Goal: Task Accomplishment & Management: Manage account settings

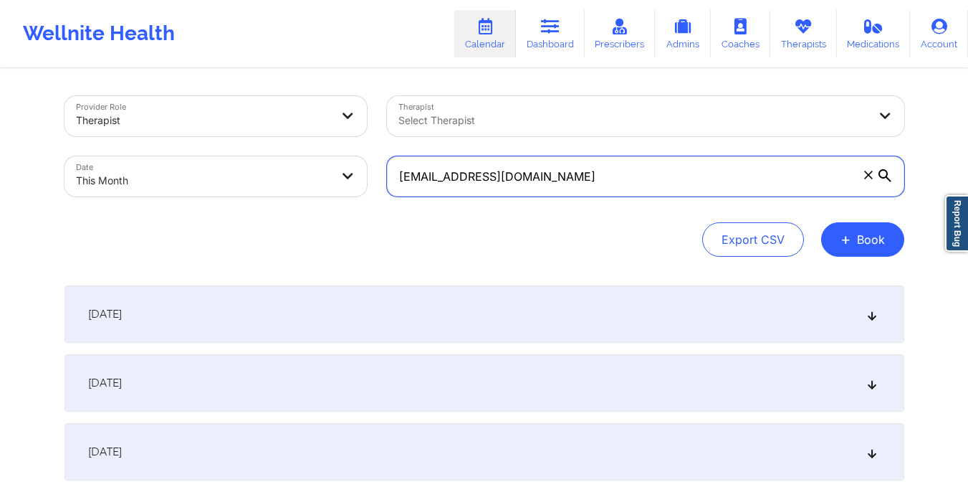
drag, startPoint x: 398, startPoint y: 180, endPoint x: 568, endPoint y: 188, distance: 170.0
click at [568, 188] on input "[EMAIL_ADDRESS][DOMAIN_NAME]" at bounding box center [645, 176] width 517 height 40
paste input "[EMAIL_ADDRESS]"
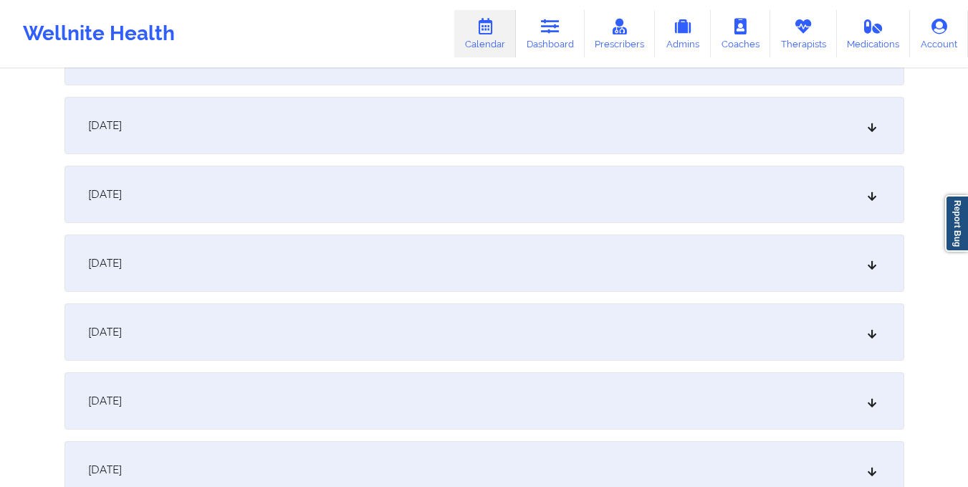
scroll to position [877, 0]
click at [552, 267] on div "[DATE]" at bounding box center [484, 262] width 840 height 57
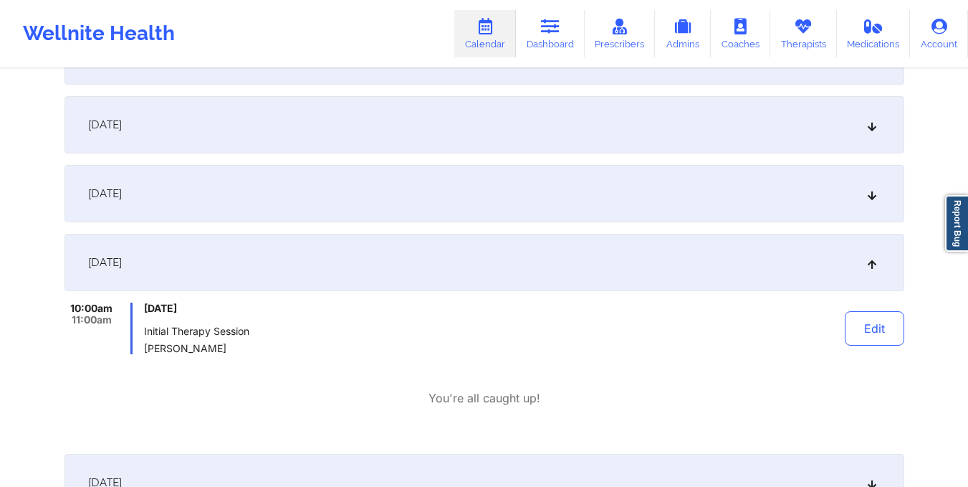
click at [644, 358] on div "10:00am 11:00am [DATE] Initial Therapy Session [PERSON_NAME] Edit You're all ca…" at bounding box center [484, 354] width 840 height 104
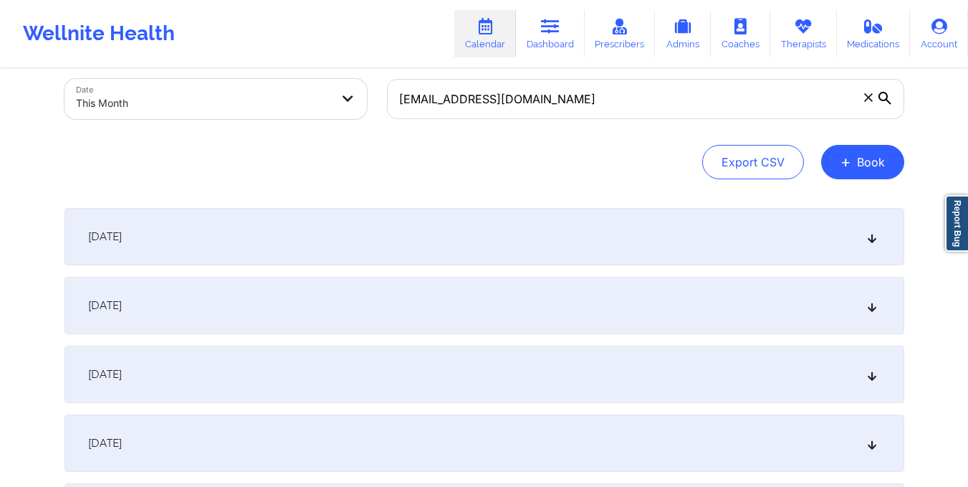
scroll to position [0, 0]
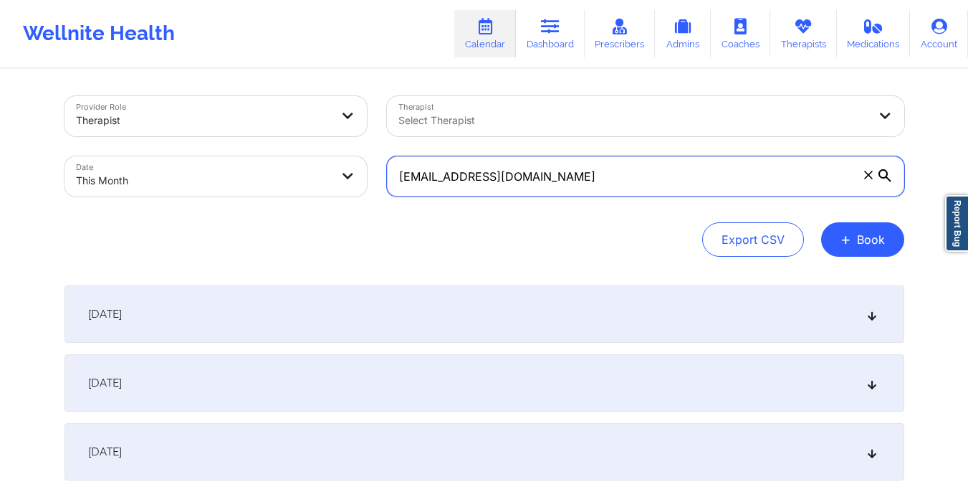
drag, startPoint x: 396, startPoint y: 181, endPoint x: 621, endPoint y: 206, distance: 226.4
click at [621, 206] on div "Provider Role Therapist Therapist Select Therapist Date This Month [EMAIL_ADDRE…" at bounding box center [484, 176] width 840 height 161
paste input "[EMAIL_ADDRESS]"
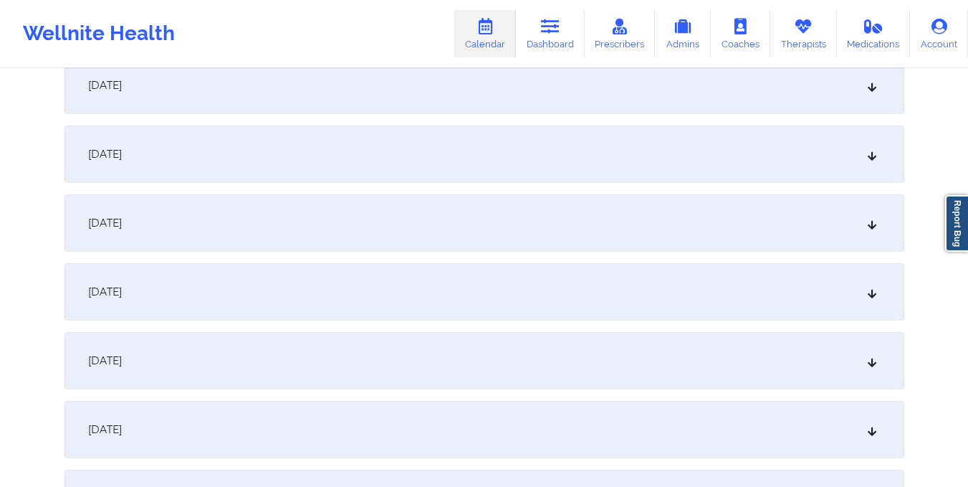
scroll to position [848, 0]
click at [547, 271] on div "[DATE]" at bounding box center [484, 290] width 840 height 57
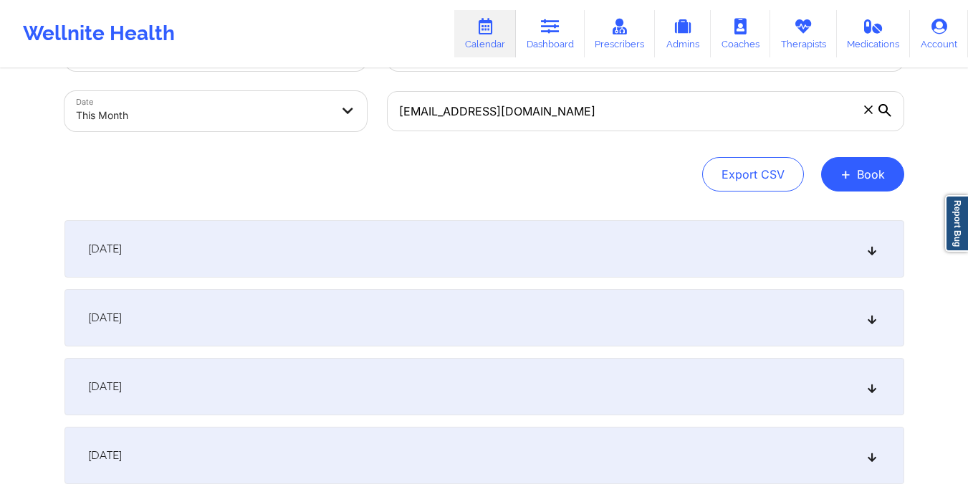
scroll to position [0, 0]
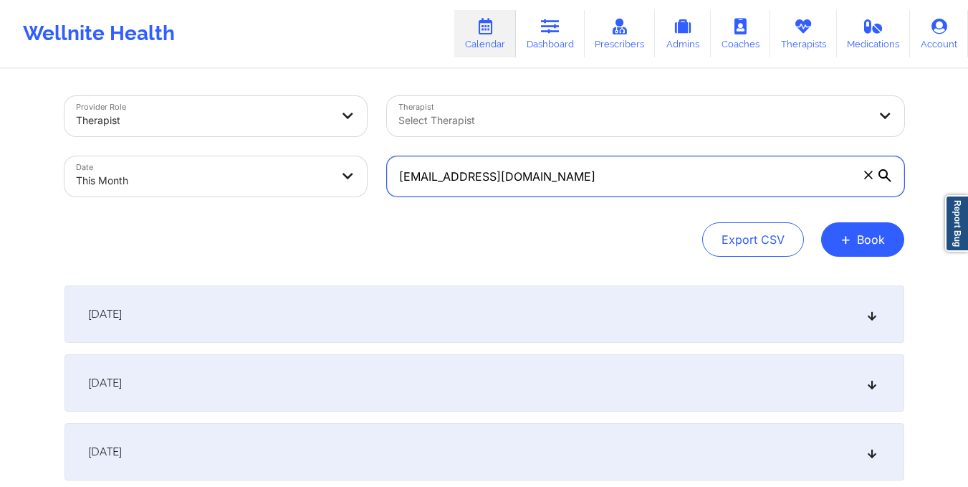
drag, startPoint x: 398, startPoint y: 176, endPoint x: 654, endPoint y: 178, distance: 256.5
click at [654, 178] on input "[EMAIL_ADDRESS][DOMAIN_NAME]" at bounding box center [645, 176] width 517 height 40
paste input "[EMAIL_ADDRESS]"
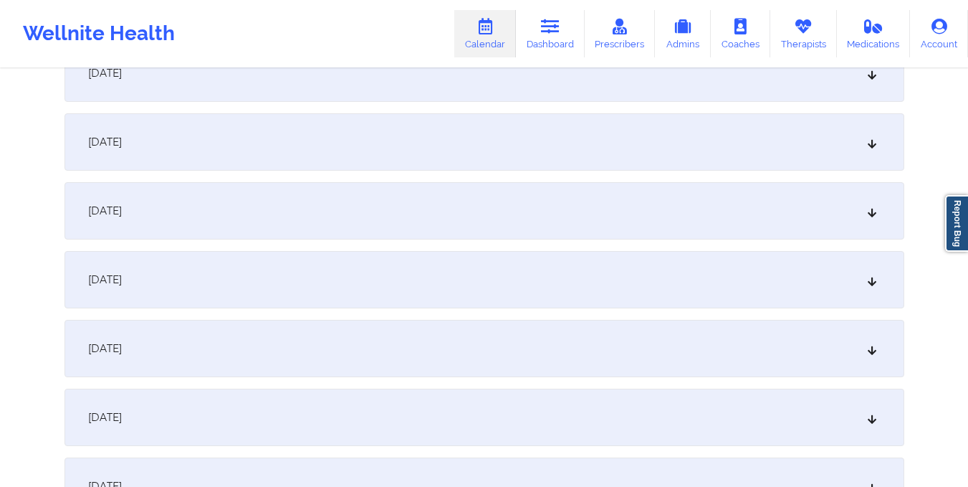
scroll to position [1054, 0]
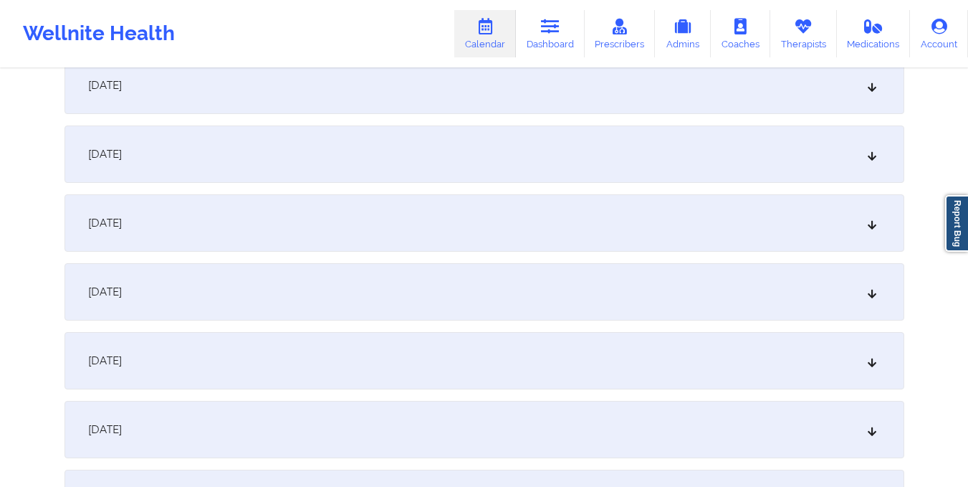
click at [542, 87] on div "[DATE]" at bounding box center [484, 85] width 840 height 57
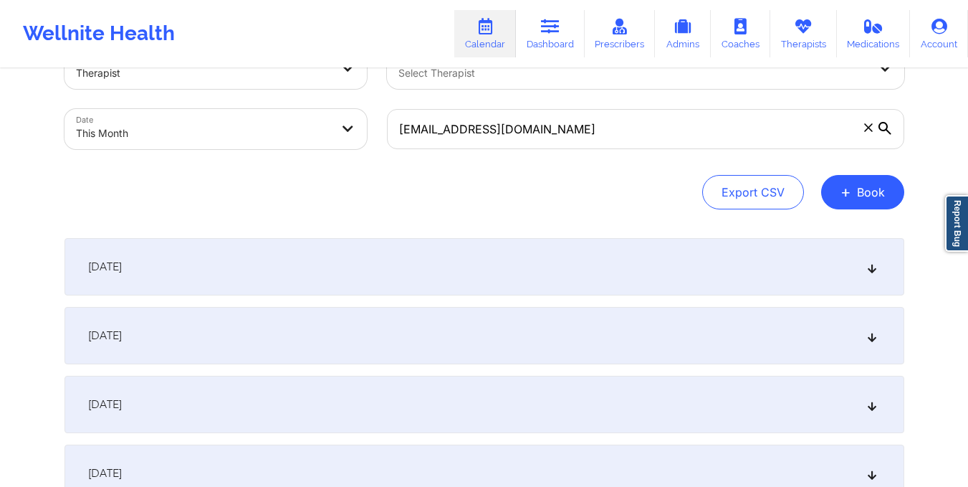
scroll to position [0, 0]
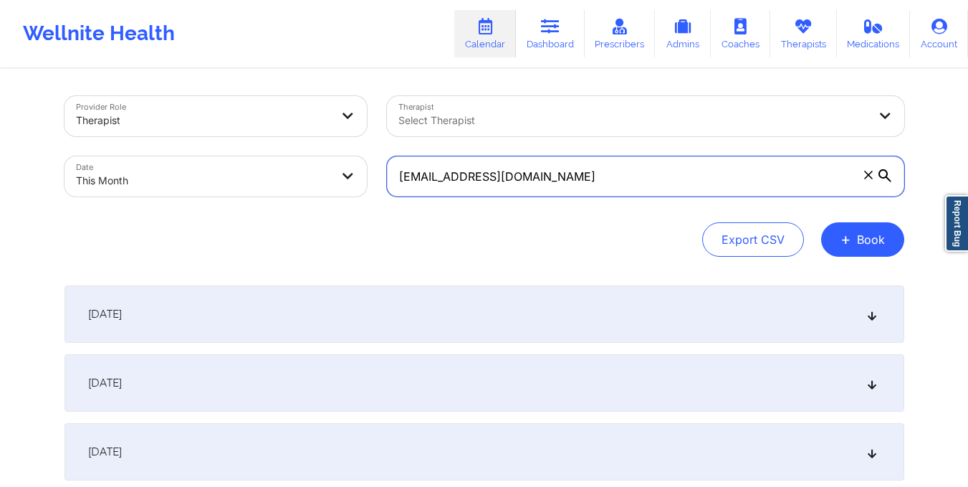
drag, startPoint x: 395, startPoint y: 177, endPoint x: 645, endPoint y: 198, distance: 250.9
click at [645, 198] on div "[EMAIL_ADDRESS][DOMAIN_NAME]" at bounding box center [645, 176] width 537 height 60
paste input "ordanwilkerson122"
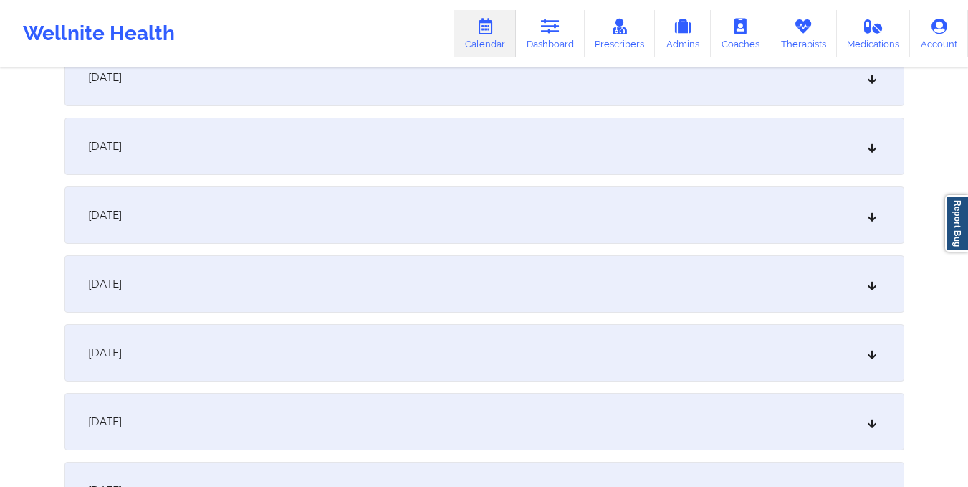
scroll to position [864, 0]
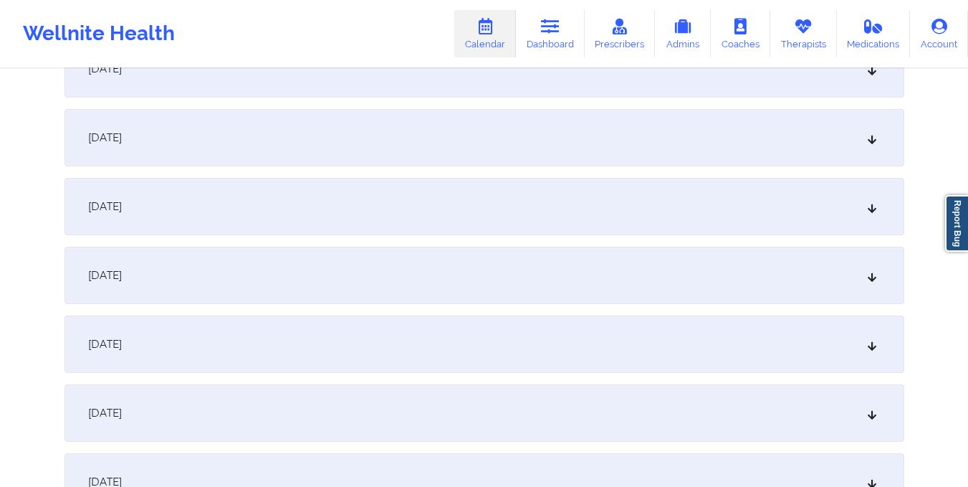
click at [638, 257] on div "[DATE]" at bounding box center [484, 274] width 840 height 57
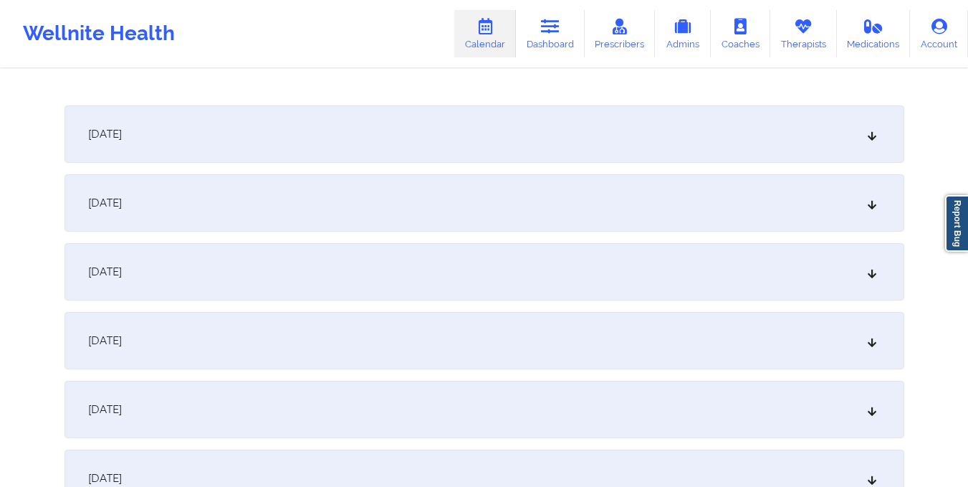
scroll to position [1238, 0]
click at [571, 199] on div "[DATE]" at bounding box center [484, 201] width 840 height 57
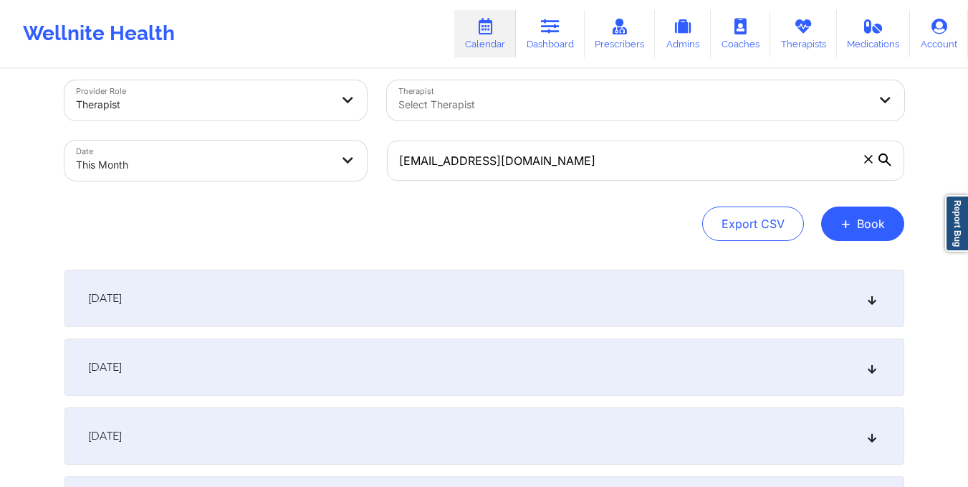
scroll to position [0, 0]
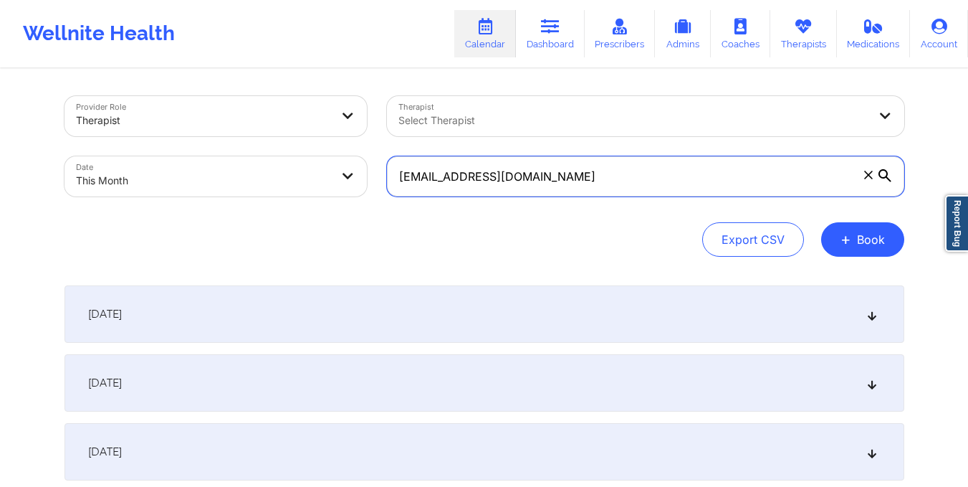
drag, startPoint x: 395, startPoint y: 176, endPoint x: 651, endPoint y: 193, distance: 257.2
click at [651, 193] on input "[EMAIL_ADDRESS][DOMAIN_NAME]" at bounding box center [645, 176] width 517 height 40
paste input "rkantor1"
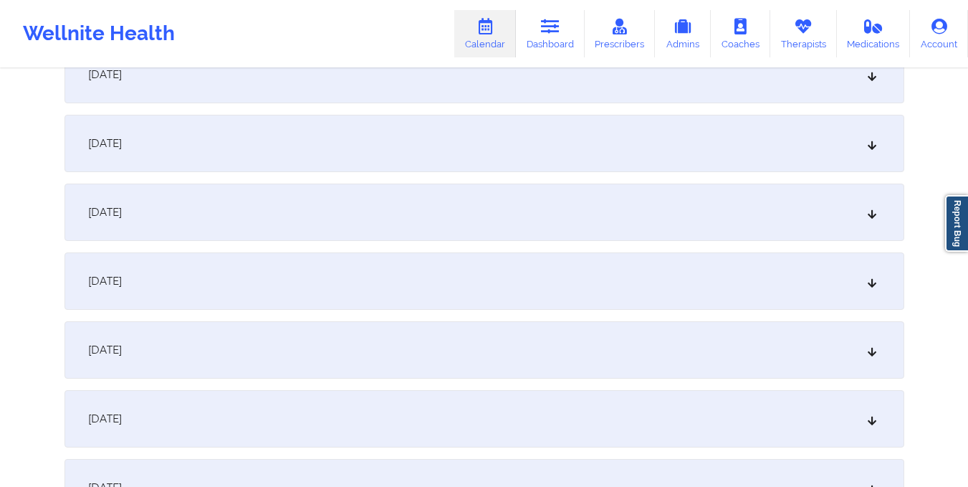
scroll to position [860, 0]
click at [637, 257] on div "[DATE]" at bounding box center [484, 279] width 840 height 57
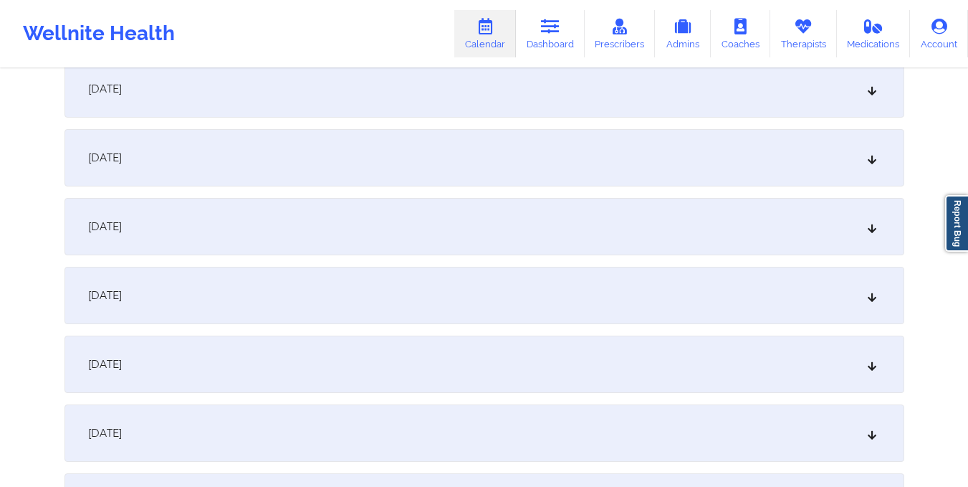
scroll to position [0, 0]
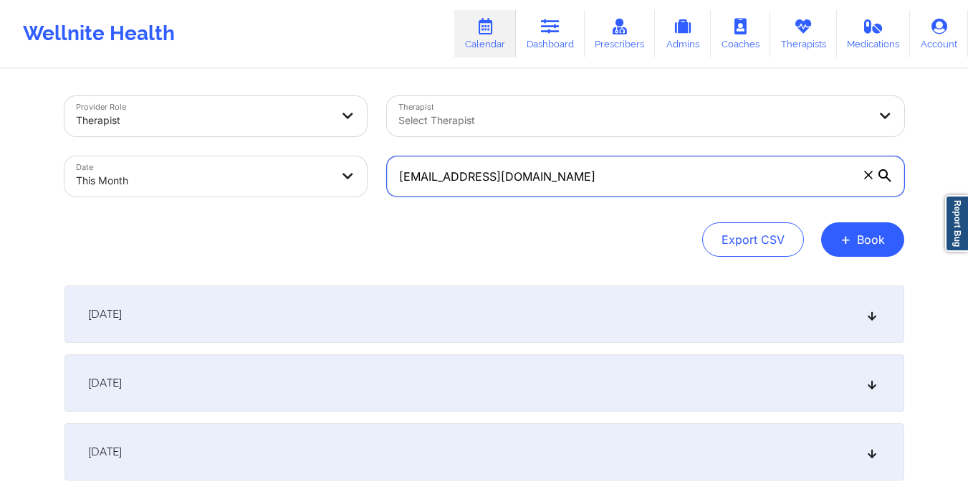
drag, startPoint x: 396, startPoint y: 171, endPoint x: 646, endPoint y: 190, distance: 250.8
click at [646, 190] on input "[EMAIL_ADDRESS][DOMAIN_NAME]" at bounding box center [645, 176] width 517 height 40
paste input "ogers.pimenta"
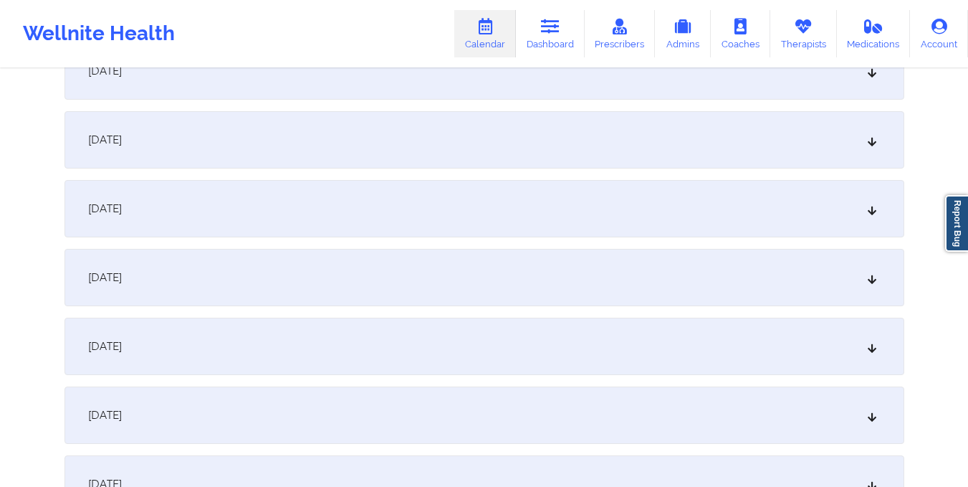
scroll to position [863, 0]
click at [523, 269] on div "[DATE]" at bounding box center [484, 276] width 840 height 57
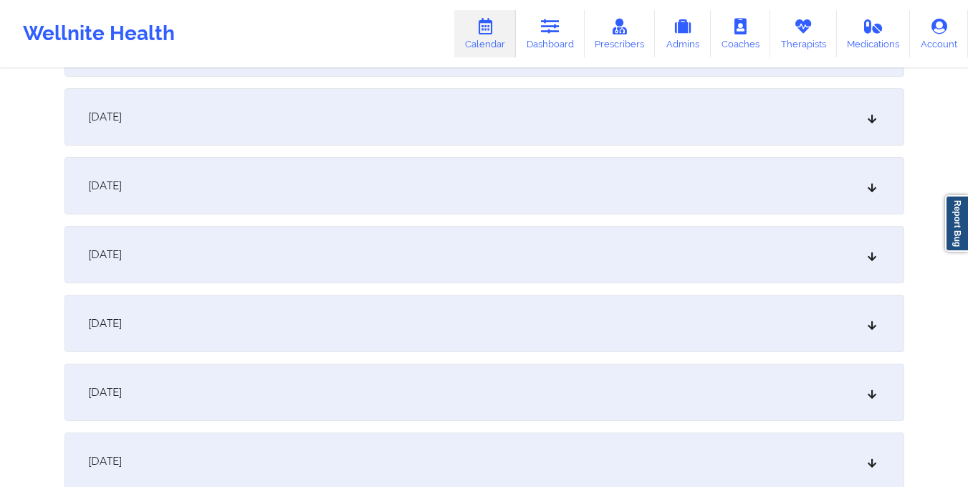
scroll to position [0, 0]
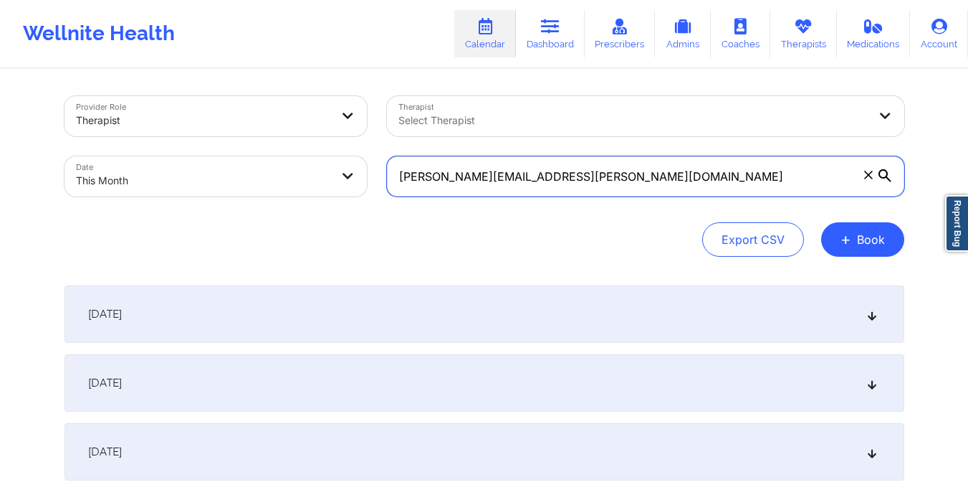
drag, startPoint x: 393, startPoint y: 173, endPoint x: 622, endPoint y: 204, distance: 230.7
click at [622, 204] on div "[PERSON_NAME][EMAIL_ADDRESS][PERSON_NAME][DOMAIN_NAME]" at bounding box center [645, 176] width 537 height 60
paste input "lisagiandomenico43"
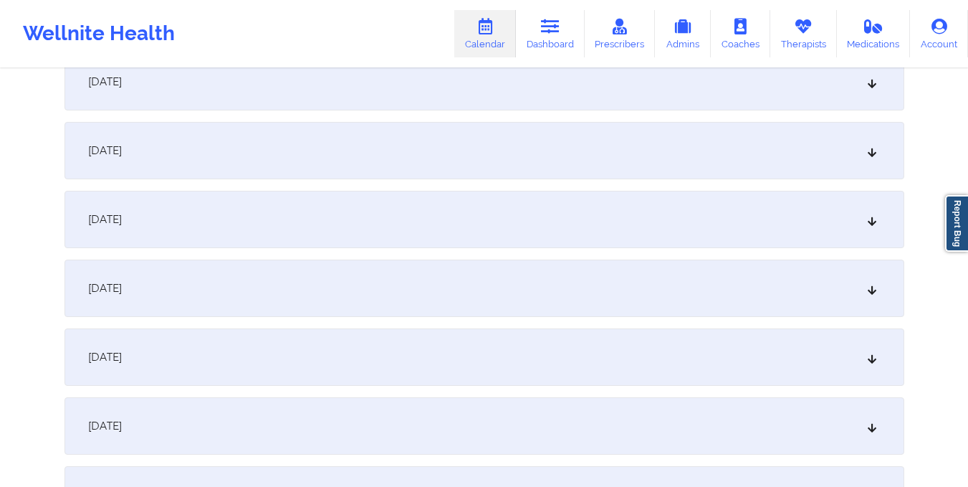
scroll to position [1022, 0]
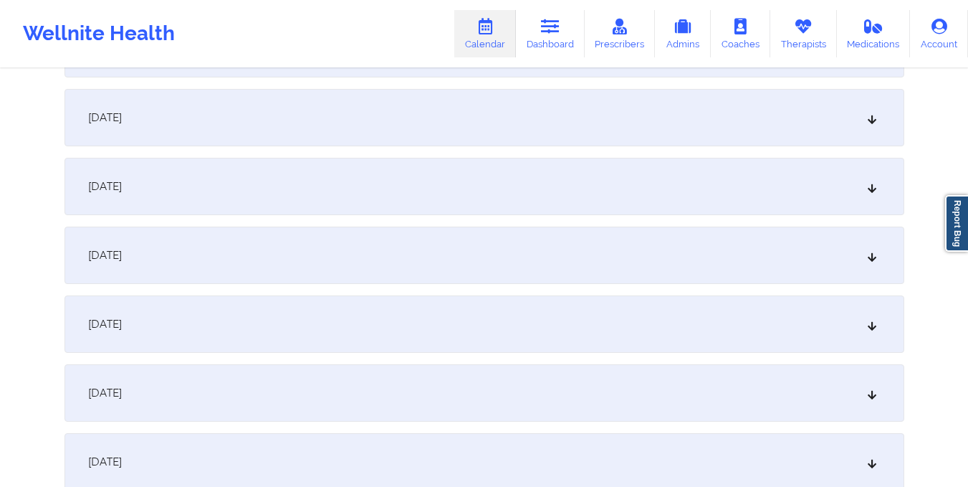
click at [553, 128] on div "[DATE]" at bounding box center [484, 117] width 840 height 57
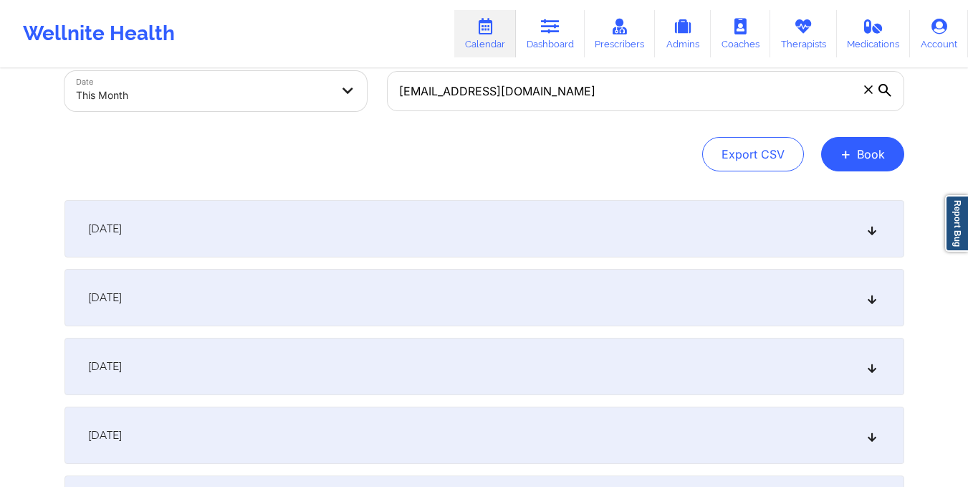
scroll to position [0, 0]
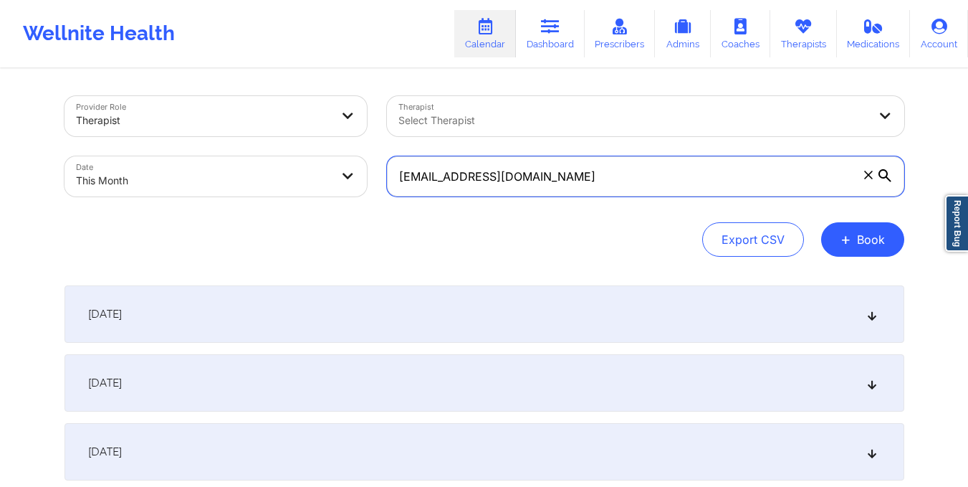
drag, startPoint x: 395, startPoint y: 177, endPoint x: 669, endPoint y: 234, distance: 280.2
click at [669, 234] on div "Provider Role Therapist Therapist Select Therapist Date This Month [EMAIL_ADDRE…" at bounding box center [484, 176] width 840 height 161
paste input "hcepeda08"
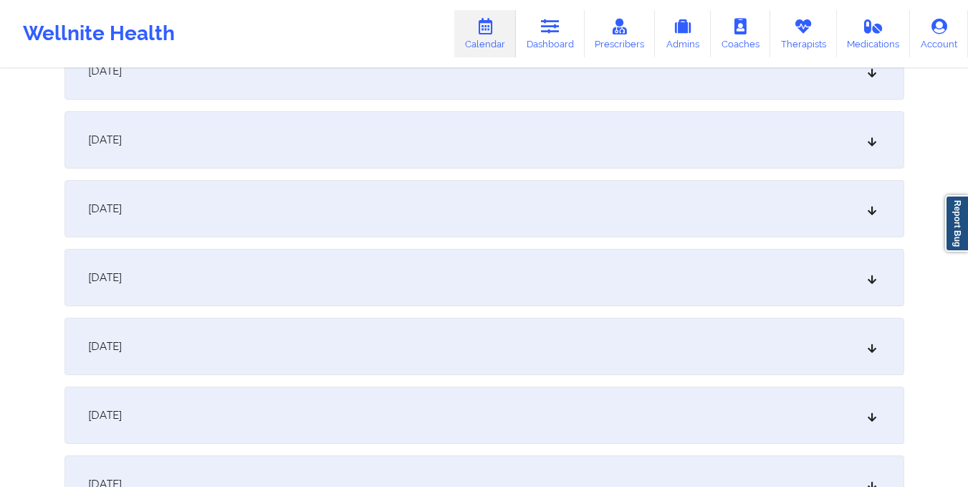
scroll to position [999, 0]
click at [525, 148] on div "[DATE]" at bounding box center [484, 140] width 840 height 57
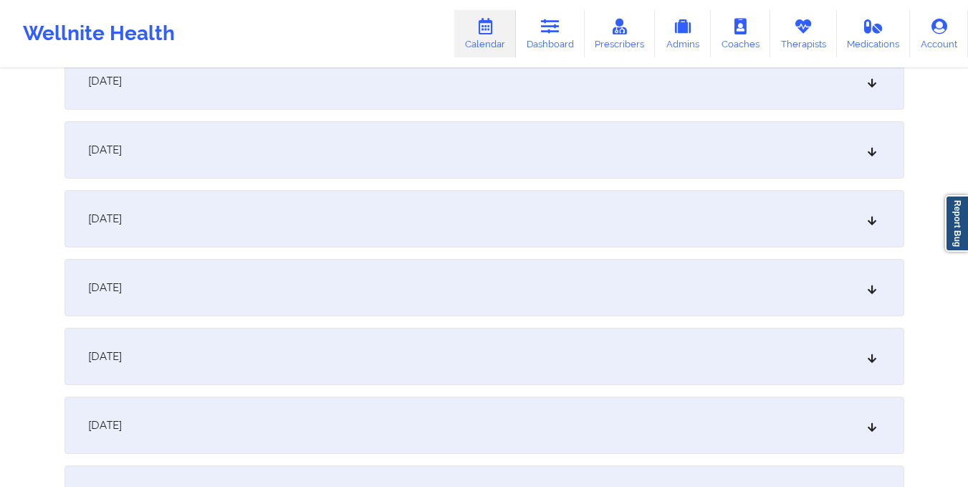
scroll to position [0, 0]
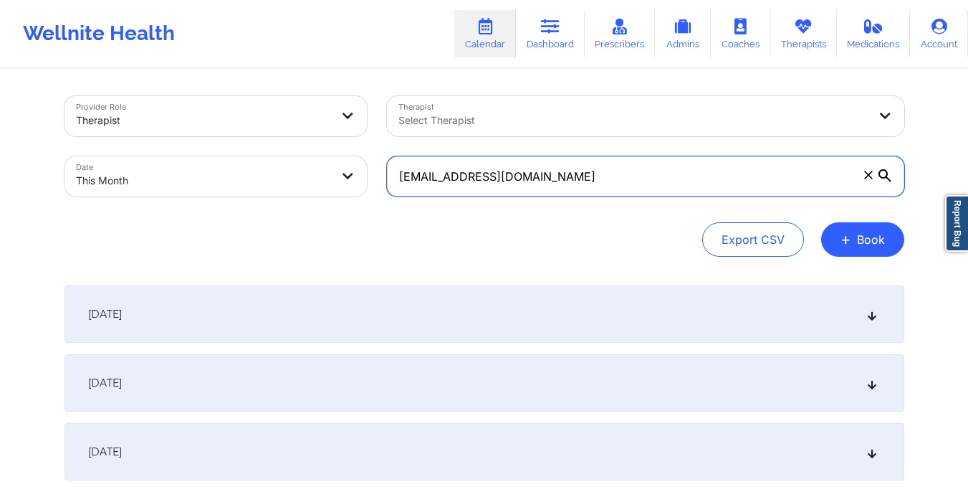
drag, startPoint x: 396, startPoint y: 176, endPoint x: 595, endPoint y: 187, distance: 198.8
click at [595, 187] on input "[EMAIL_ADDRESS][DOMAIN_NAME]" at bounding box center [645, 176] width 517 height 40
paste input "ramirezmateo465"
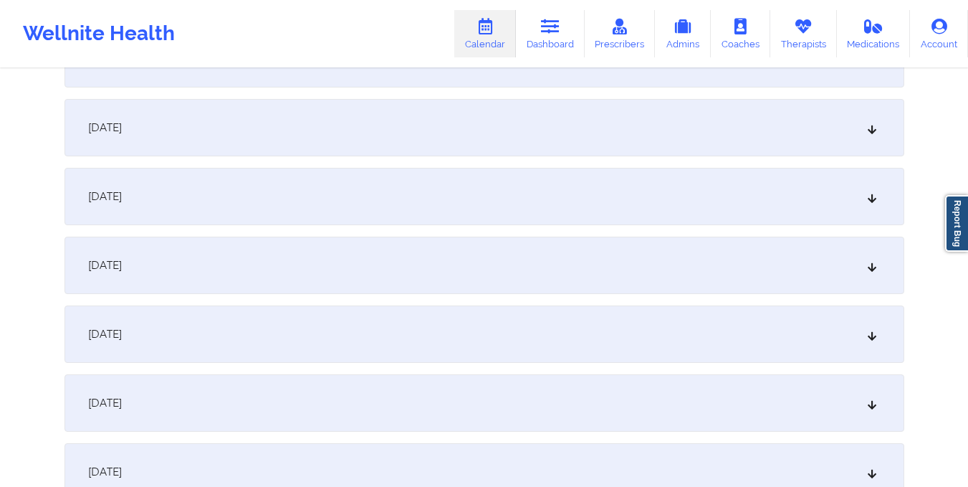
scroll to position [1081, 0]
click at [428, 139] on div "[DATE]" at bounding box center [484, 126] width 840 height 57
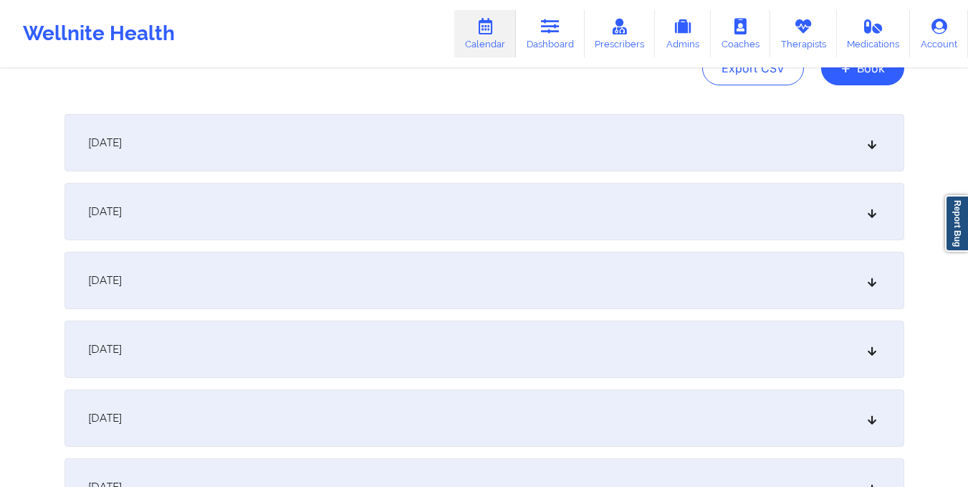
scroll to position [0, 0]
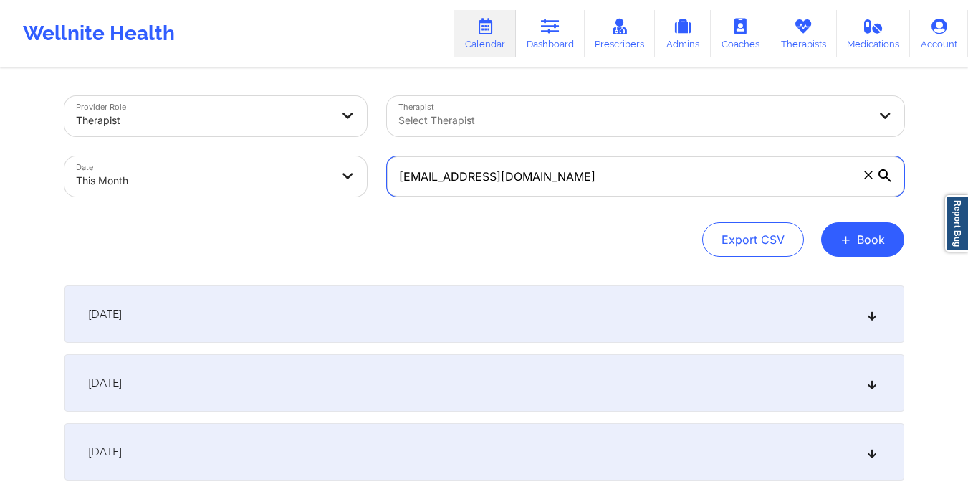
drag, startPoint x: 395, startPoint y: 181, endPoint x: 643, endPoint y: 191, distance: 248.1
click at [643, 191] on input "[EMAIL_ADDRESS][DOMAIN_NAME]" at bounding box center [645, 176] width 517 height 40
paste input "moslopez.3"
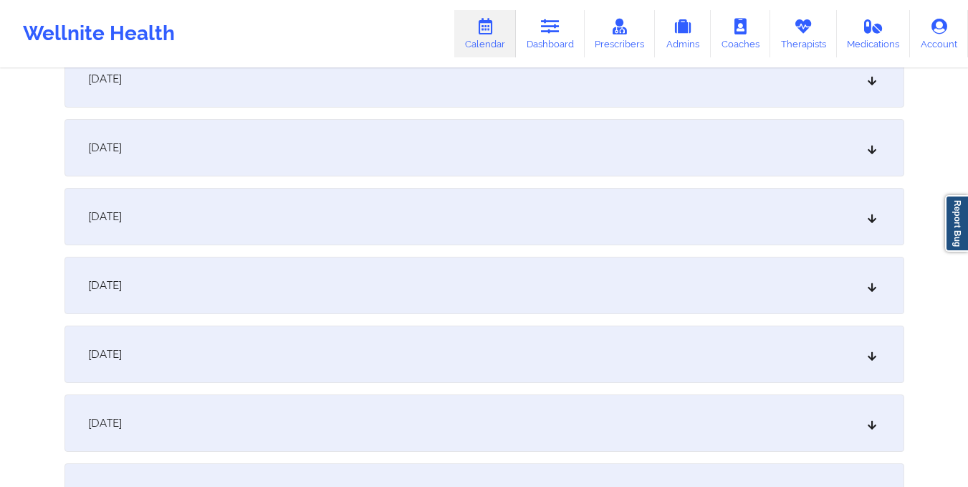
scroll to position [1066, 0]
click at [258, 99] on div "[DATE]" at bounding box center [484, 72] width 840 height 57
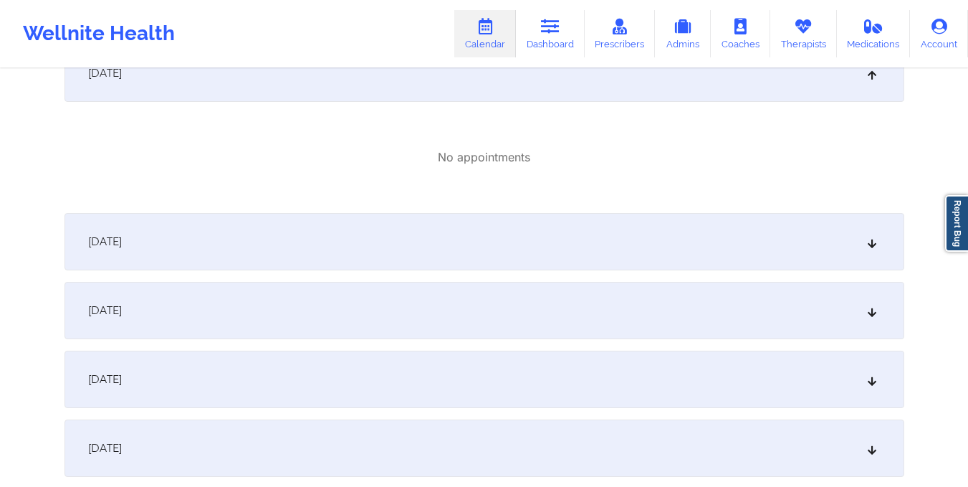
click at [350, 249] on div "[DATE]" at bounding box center [484, 241] width 840 height 57
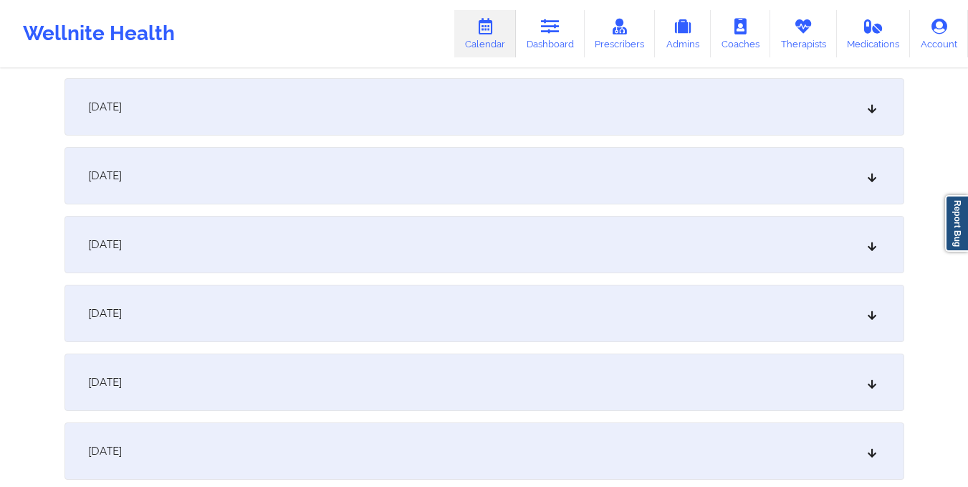
scroll to position [0, 0]
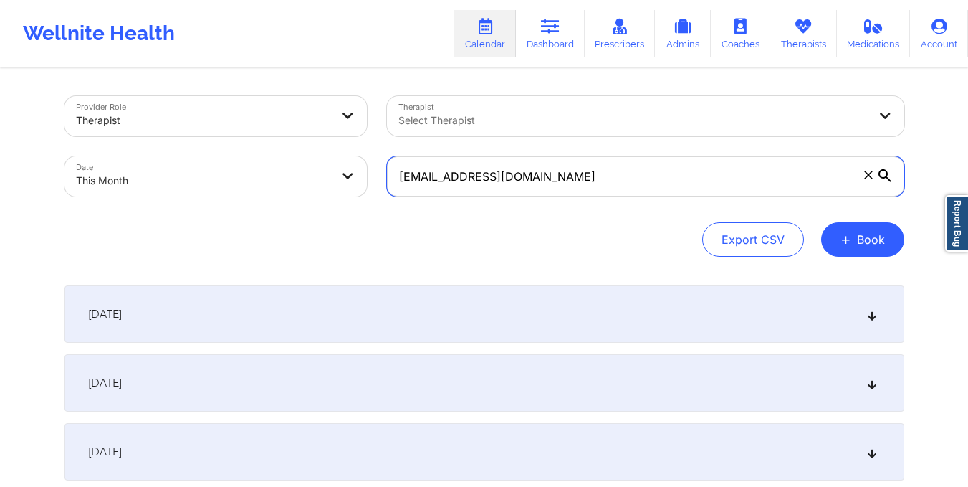
drag, startPoint x: 399, startPoint y: 178, endPoint x: 601, endPoint y: 191, distance: 202.4
click at [601, 191] on input "[EMAIL_ADDRESS][DOMAIN_NAME]" at bounding box center [645, 176] width 517 height 40
paste input "cumberland614"
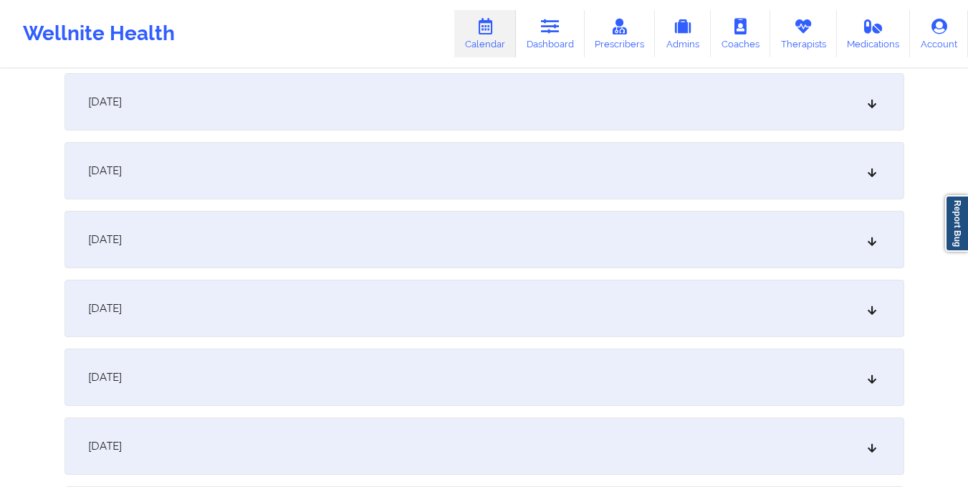
scroll to position [901, 0]
click at [589, 325] on div "[DATE]" at bounding box center [484, 307] width 840 height 57
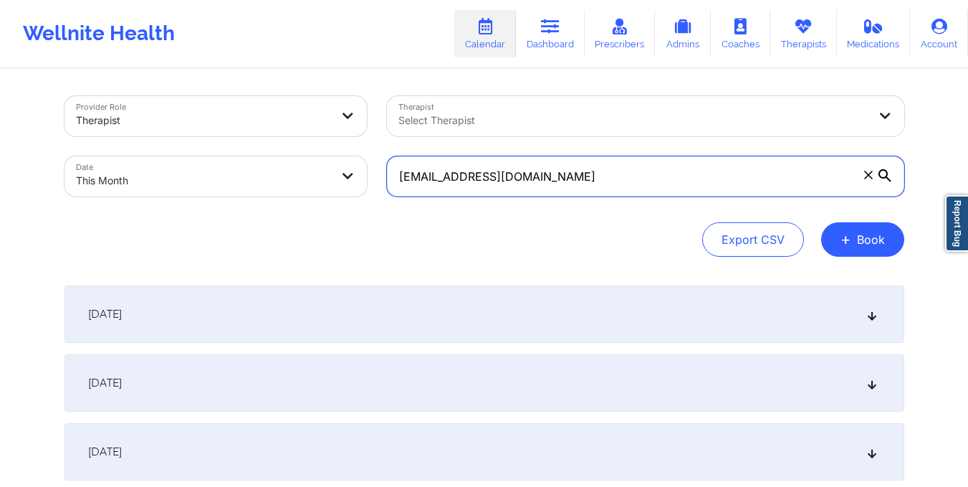
drag, startPoint x: 395, startPoint y: 177, endPoint x: 634, endPoint y: 189, distance: 239.6
click at [634, 189] on input "[EMAIL_ADDRESS][DOMAIN_NAME]" at bounding box center [645, 176] width 517 height 40
paste input "mayerlin_lc@hot"
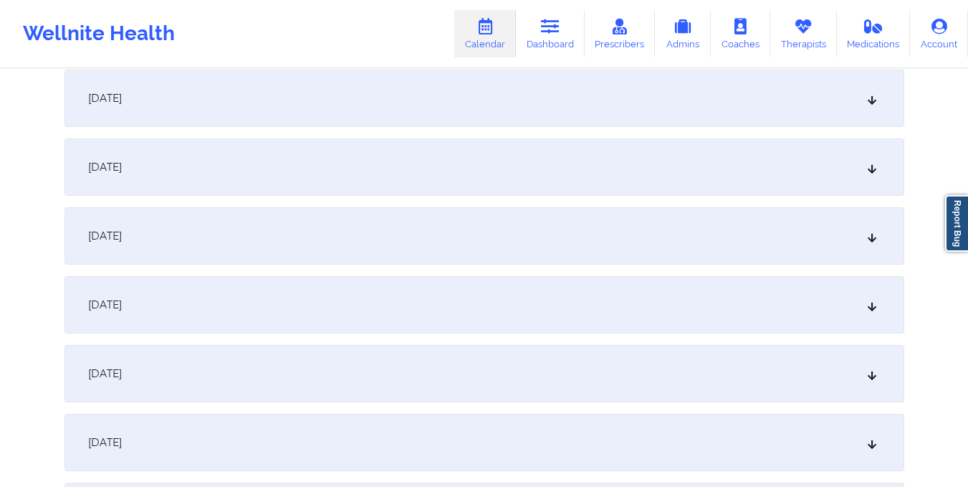
scroll to position [1029, 0]
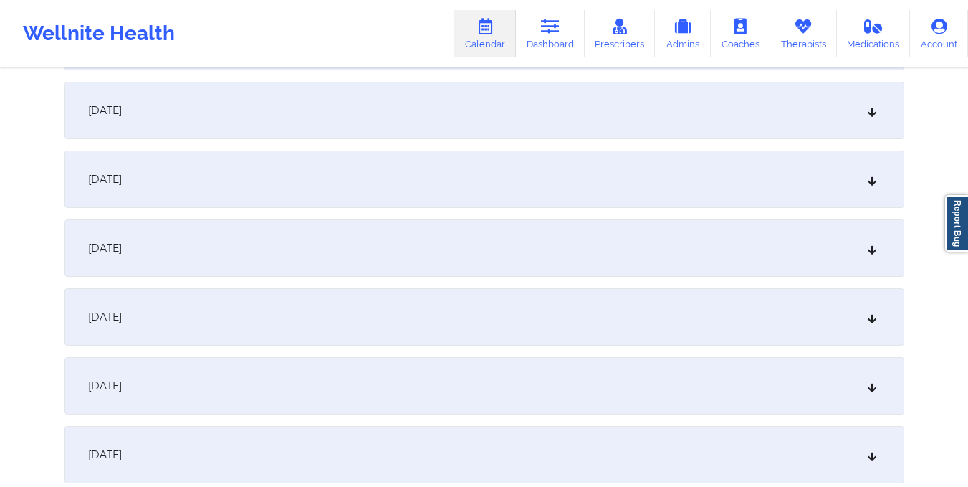
click at [571, 181] on div "[DATE]" at bounding box center [484, 178] width 840 height 57
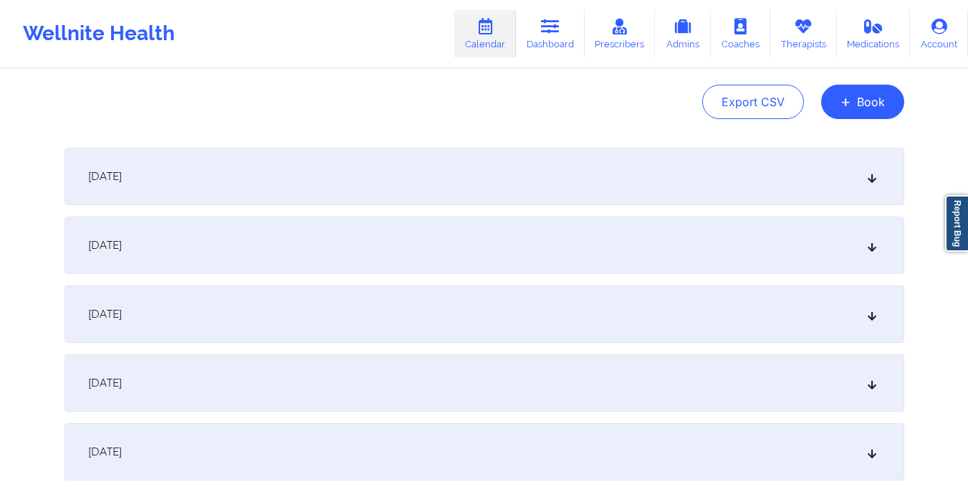
scroll to position [0, 0]
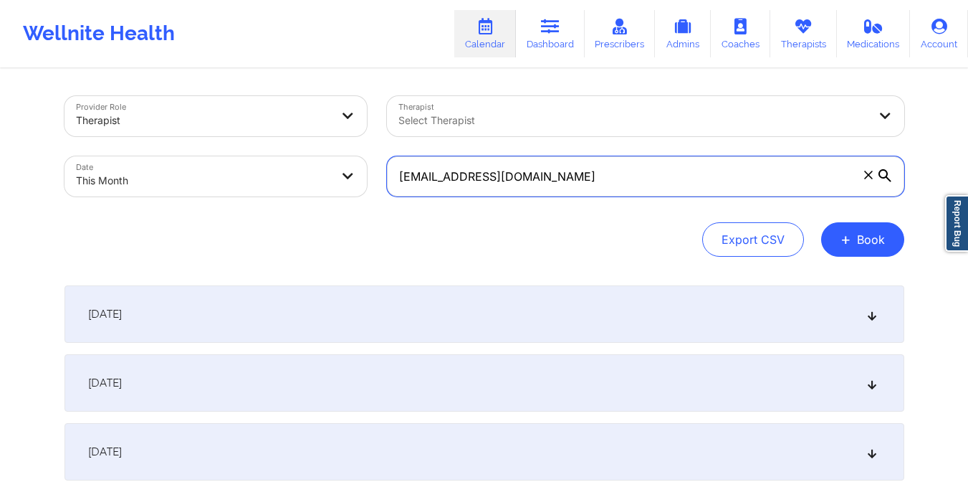
drag, startPoint x: 400, startPoint y: 176, endPoint x: 624, endPoint y: 193, distance: 224.9
click at [624, 193] on input "[EMAIL_ADDRESS][DOMAIN_NAME]" at bounding box center [645, 176] width 517 height 40
paste input "[PERSON_NAME]"
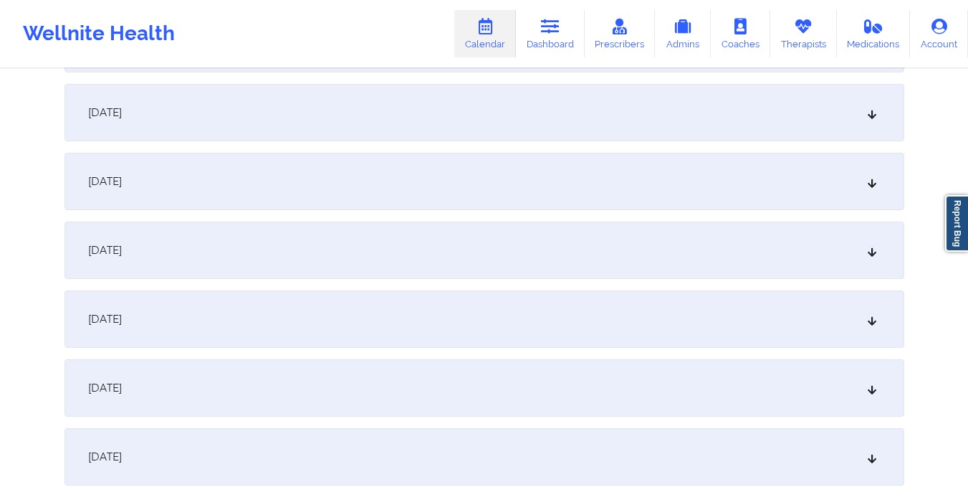
scroll to position [890, 0]
click at [581, 330] on div "[DATE]" at bounding box center [484, 317] width 840 height 57
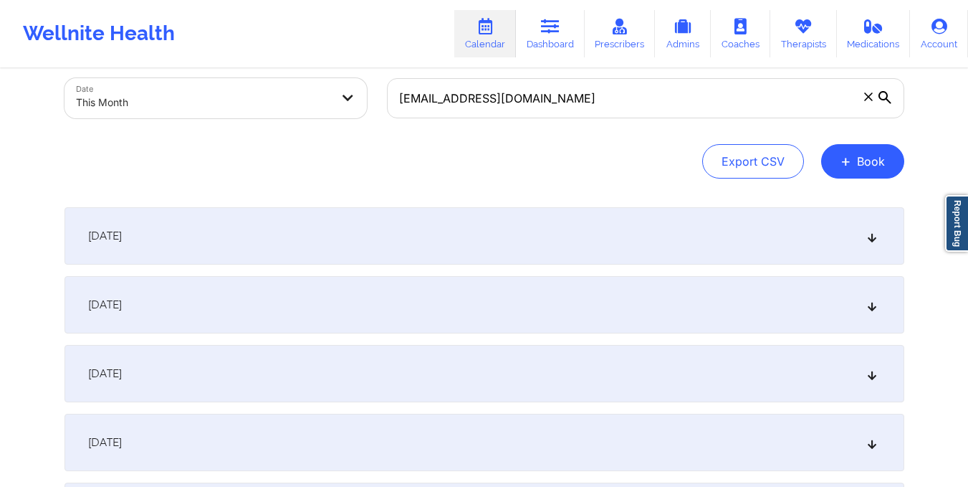
scroll to position [0, 0]
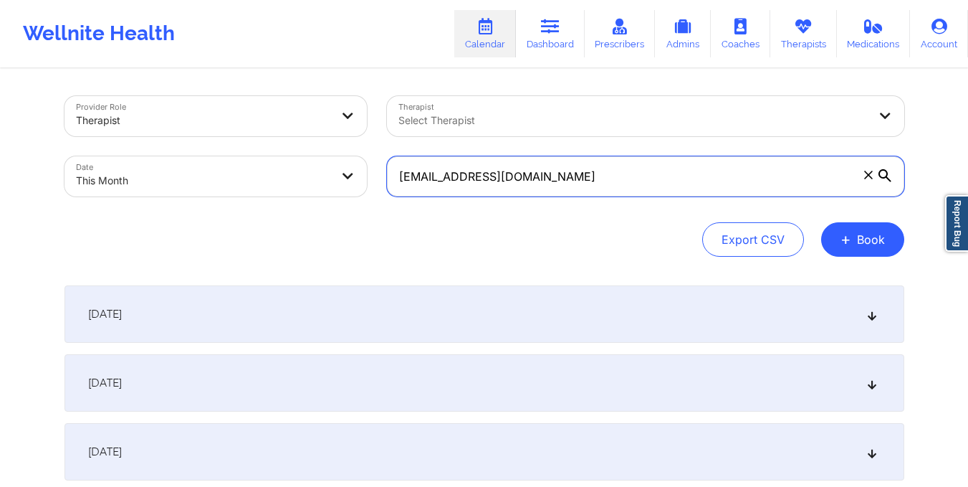
drag, startPoint x: 401, startPoint y: 179, endPoint x: 682, endPoint y: 204, distance: 282.7
click at [682, 204] on div "[EMAIL_ADDRESS][DOMAIN_NAME]" at bounding box center [645, 176] width 537 height 60
paste input "[EMAIL_ADDRESS]"
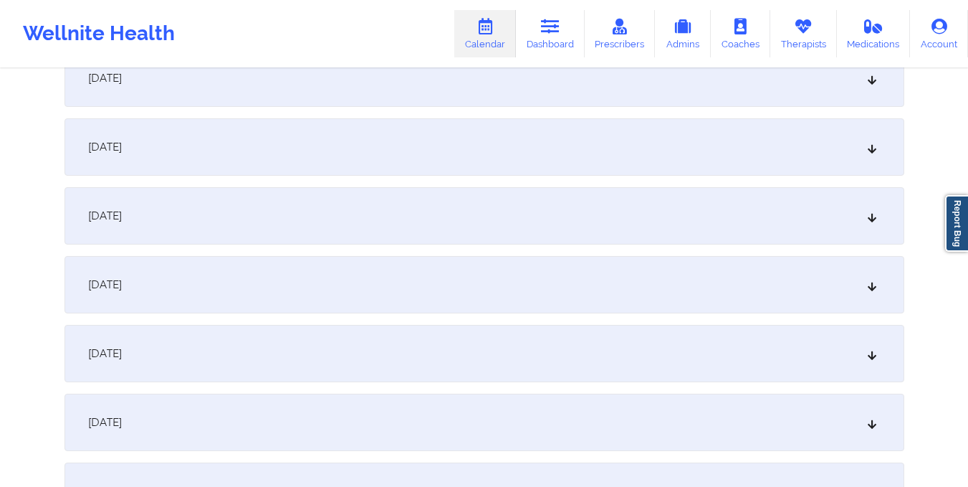
scroll to position [1061, 0]
click at [514, 167] on div "[DATE]" at bounding box center [484, 146] width 840 height 57
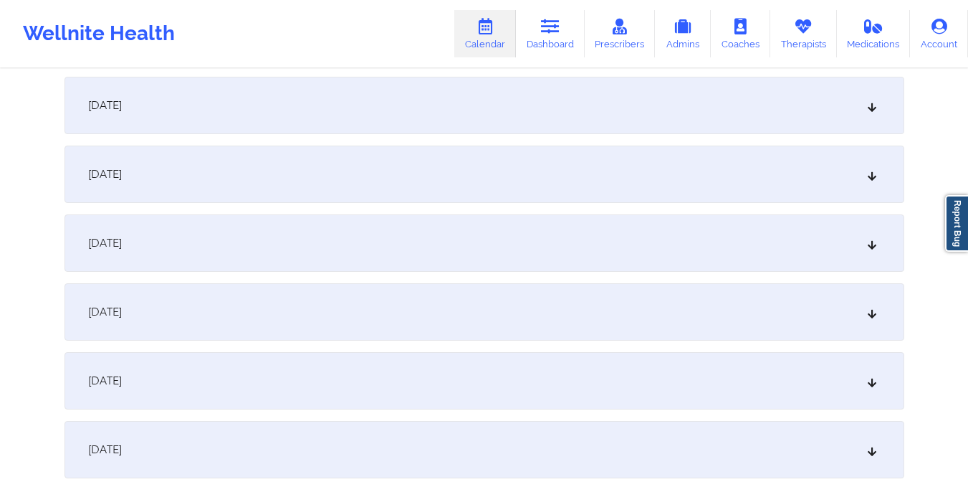
scroll to position [0, 0]
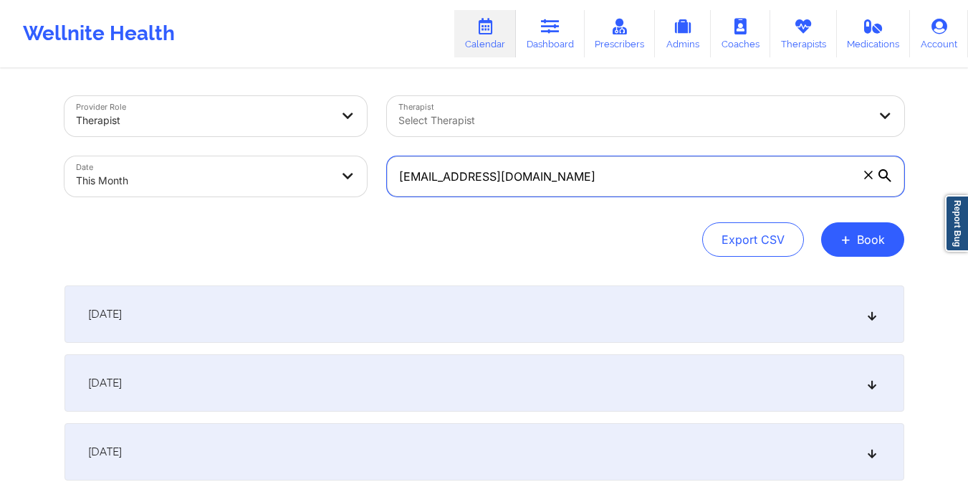
drag, startPoint x: 393, startPoint y: 173, endPoint x: 613, endPoint y: 175, distance: 220.7
click at [613, 175] on input "[EMAIL_ADDRESS][DOMAIN_NAME]" at bounding box center [645, 176] width 517 height 40
paste input "[EMAIL_ADDRESS]"
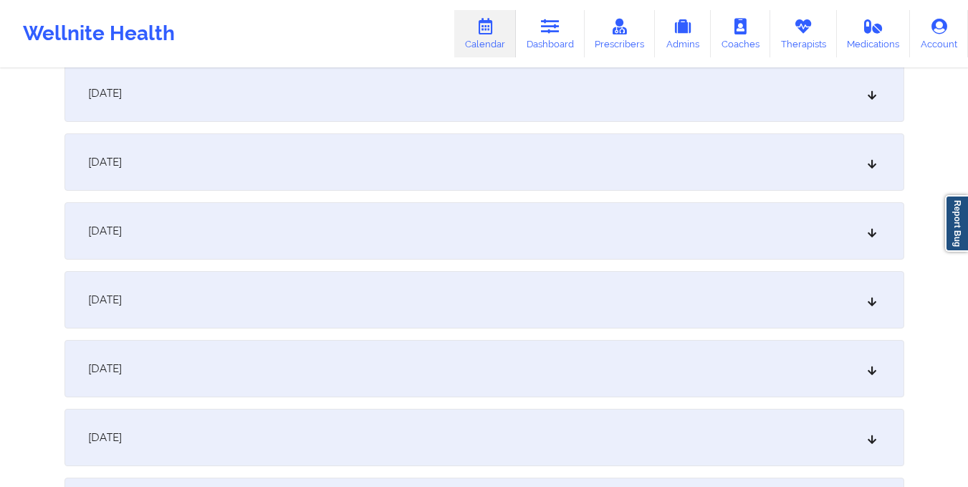
scroll to position [986, 0]
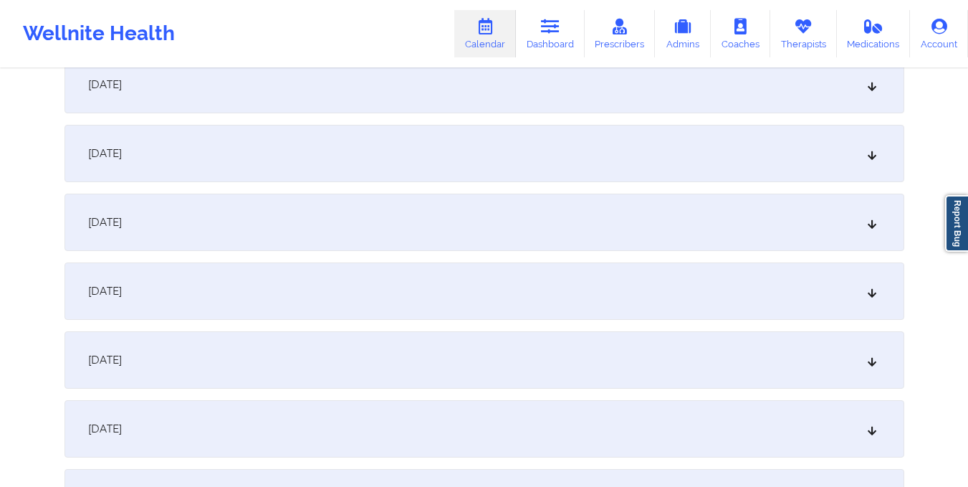
click at [593, 212] on div "[DATE]" at bounding box center [484, 221] width 840 height 57
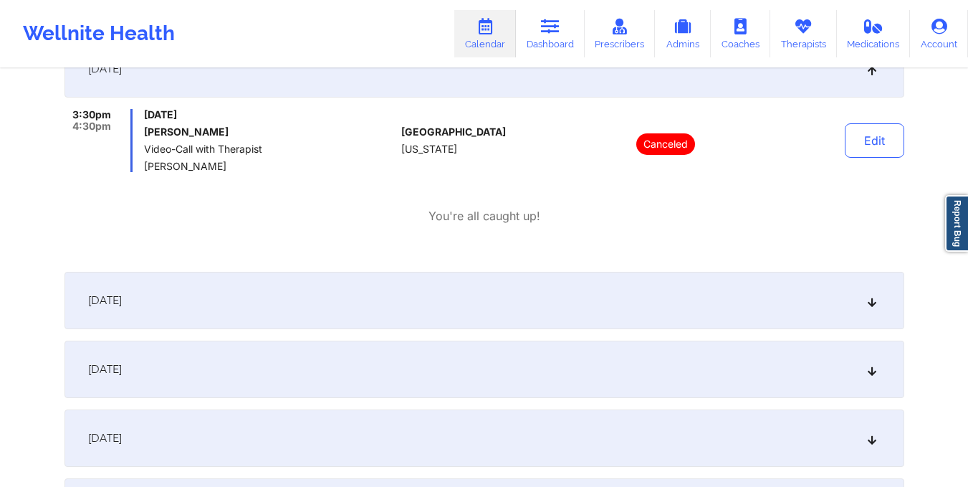
scroll to position [1140, 0]
click at [533, 295] on div "[DATE]" at bounding box center [484, 299] width 840 height 57
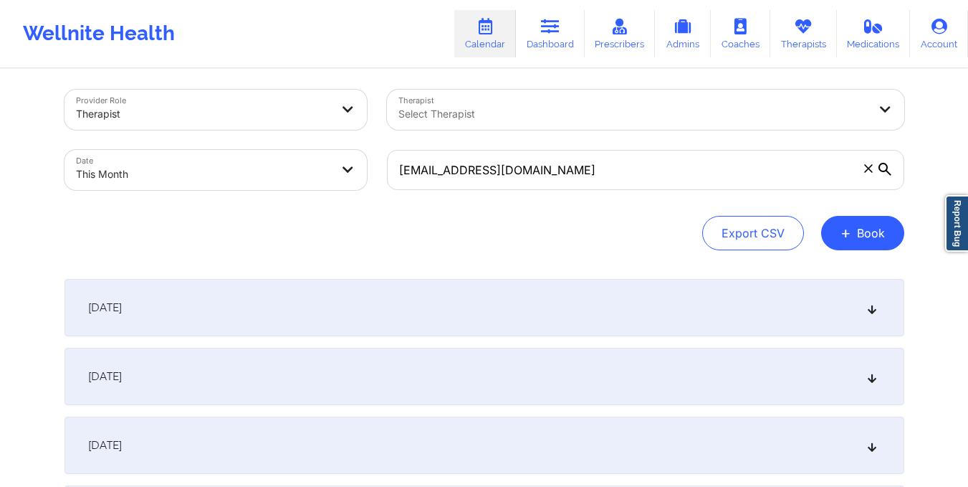
scroll to position [0, 0]
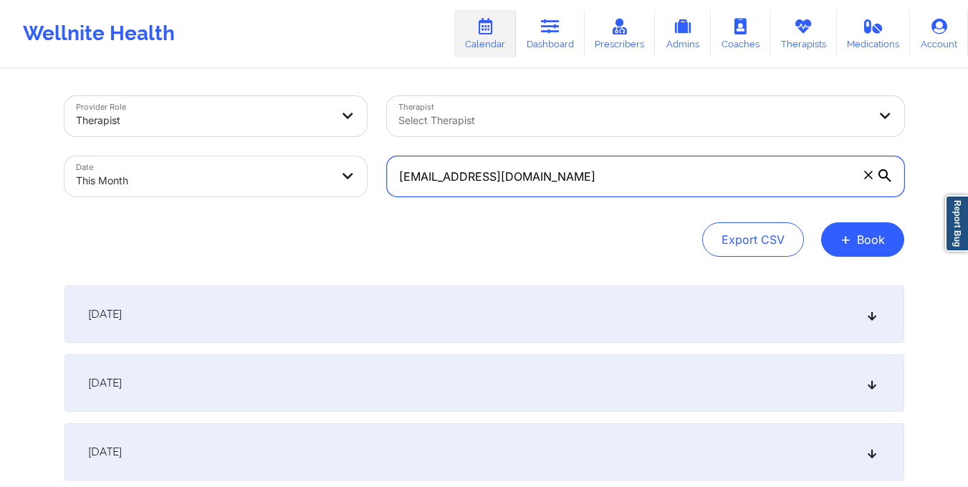
drag, startPoint x: 391, startPoint y: 185, endPoint x: 583, endPoint y: 181, distance: 191.4
click at [583, 181] on input "[EMAIL_ADDRESS][DOMAIN_NAME]" at bounding box center [645, 176] width 517 height 40
paste input "bbritelmi"
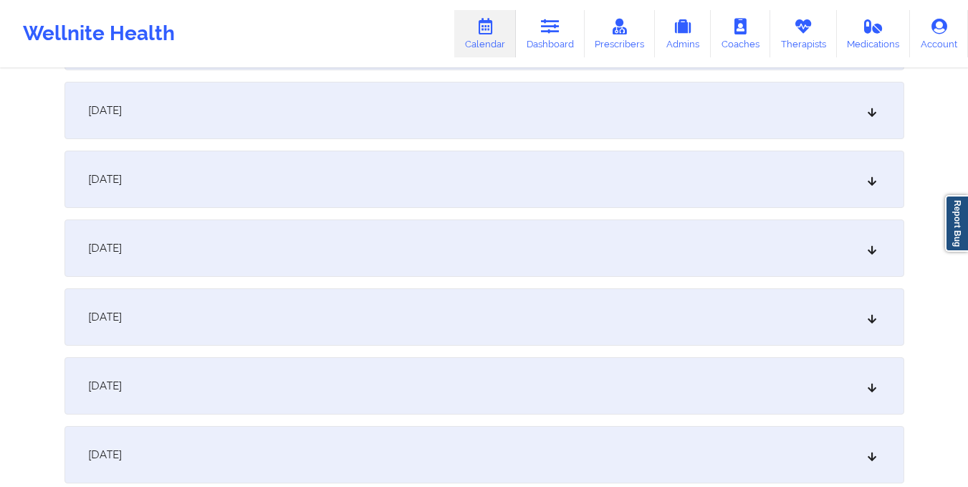
scroll to position [1097, 0]
click at [522, 133] on div "[DATE]" at bounding box center [484, 110] width 840 height 57
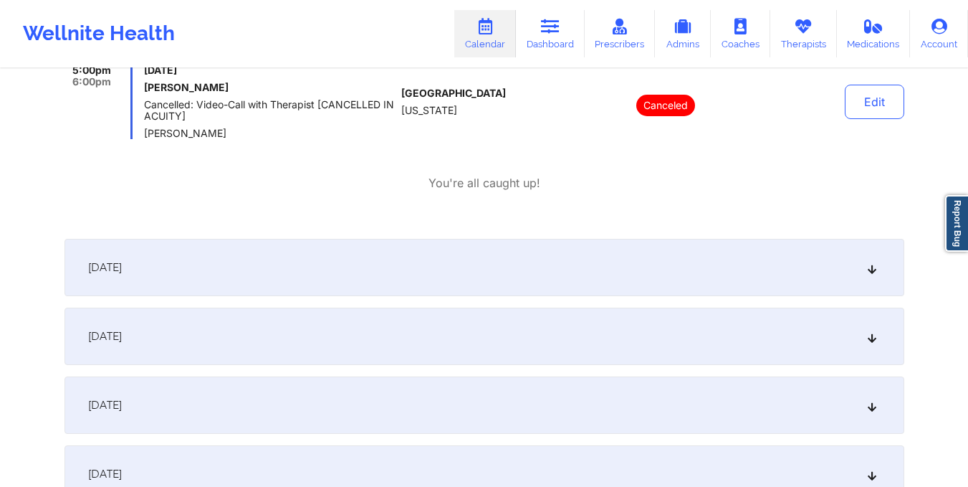
scroll to position [1184, 0]
click at [499, 345] on div "[DATE]" at bounding box center [484, 335] width 840 height 57
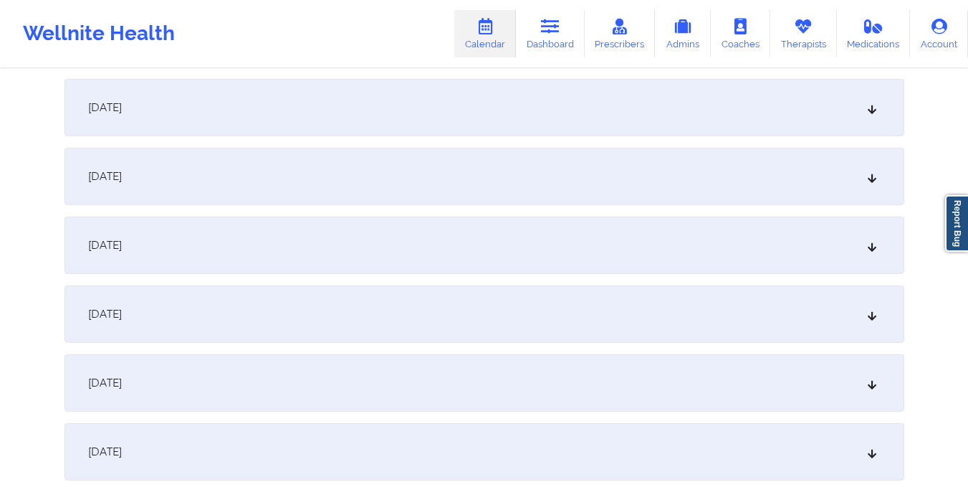
scroll to position [0, 0]
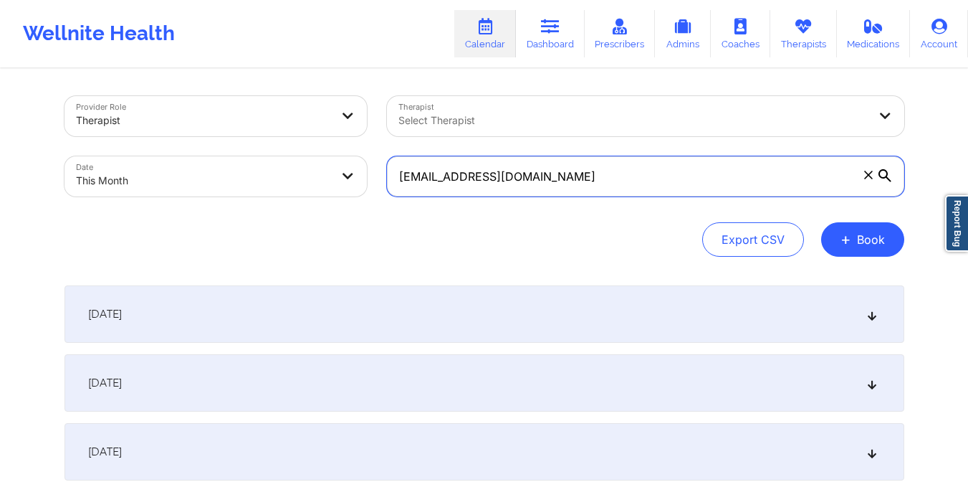
drag, startPoint x: 398, startPoint y: 181, endPoint x: 585, endPoint y: 199, distance: 187.9
click at [585, 199] on div "[EMAIL_ADDRESS][DOMAIN_NAME]" at bounding box center [645, 176] width 537 height 60
paste input "sappolon21"
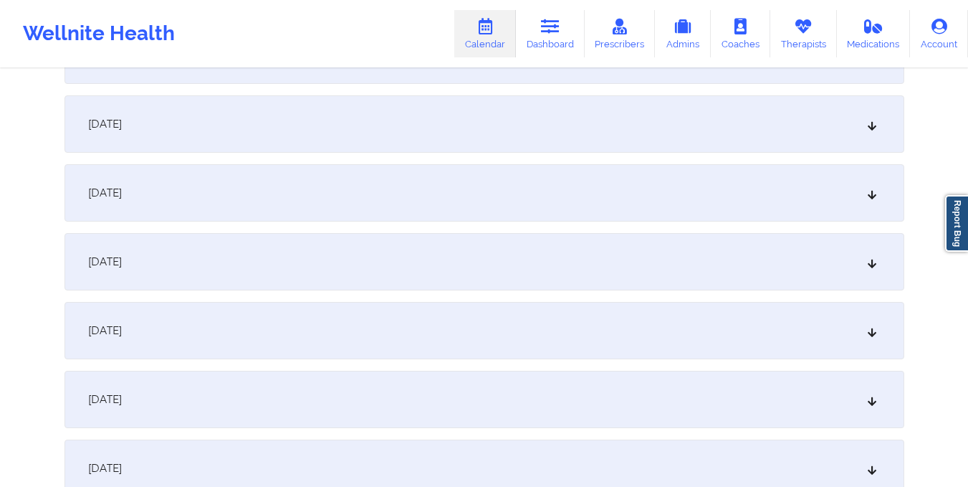
scroll to position [1017, 0]
click at [582, 202] on div "[DATE]" at bounding box center [484, 191] width 840 height 57
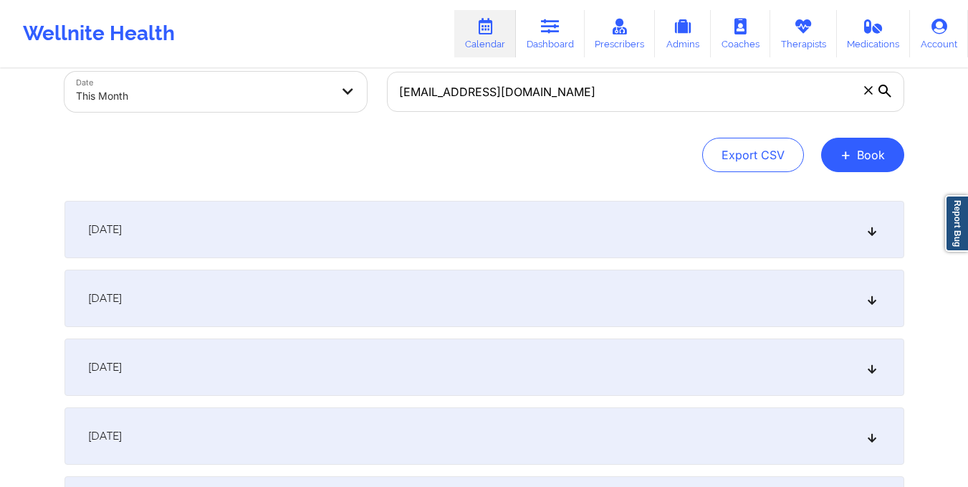
scroll to position [0, 0]
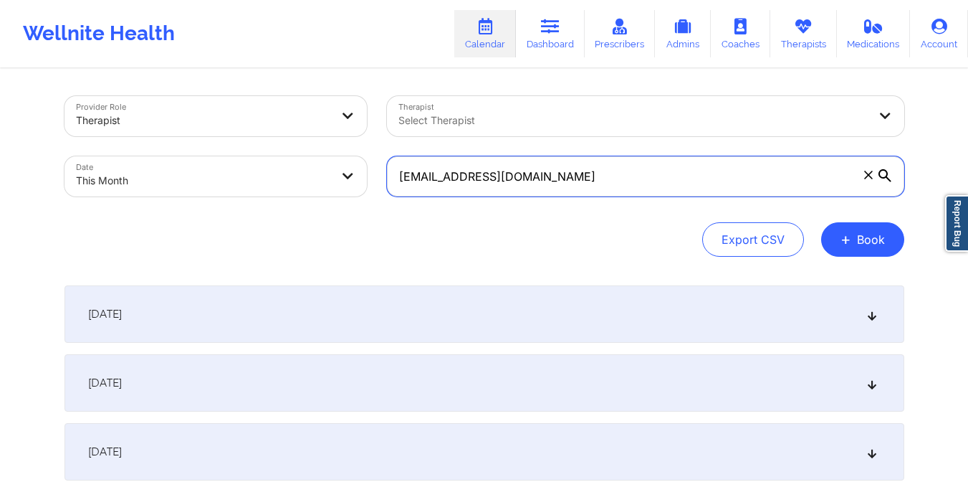
drag, startPoint x: 398, startPoint y: 176, endPoint x: 575, endPoint y: 188, distance: 178.1
click at [575, 188] on input "[EMAIL_ADDRESS][DOMAIN_NAME]" at bounding box center [645, 176] width 517 height 40
paste input "abadialindagabriela"
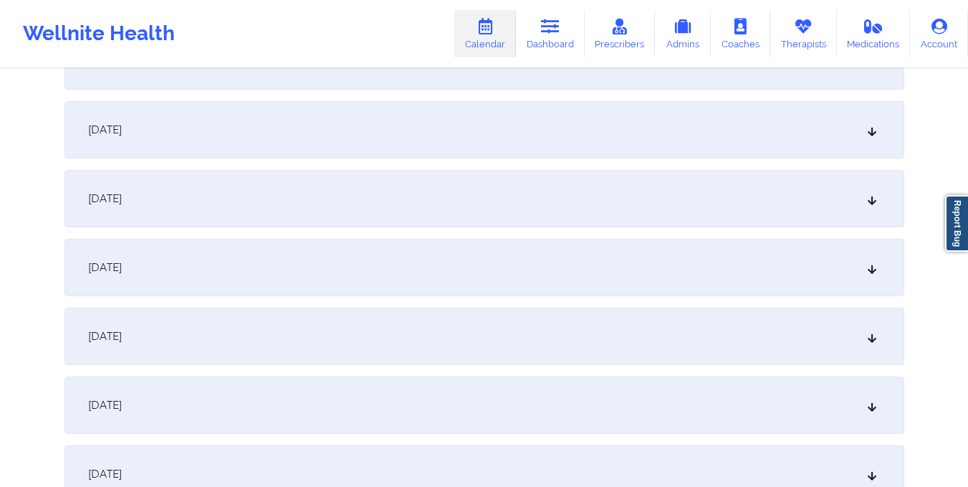
scroll to position [942, 0]
click at [549, 268] on div "[DATE]" at bounding box center [484, 266] width 840 height 57
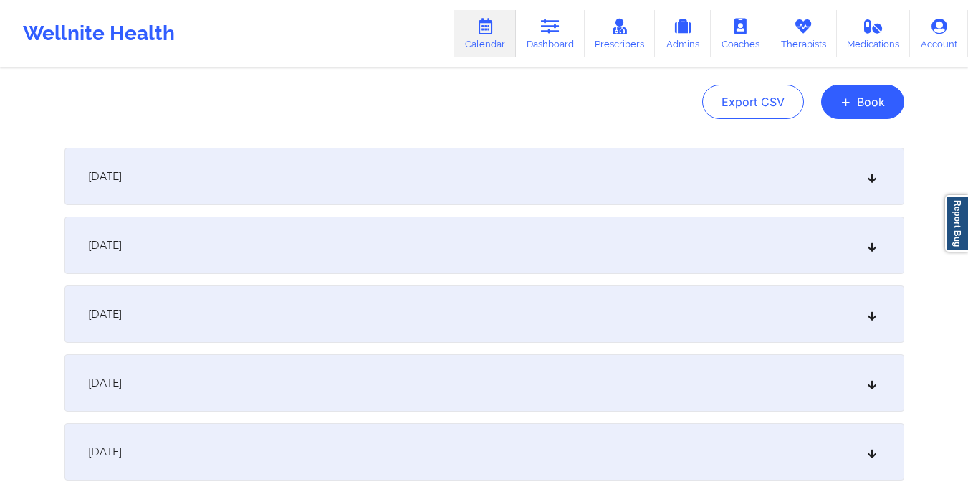
scroll to position [0, 0]
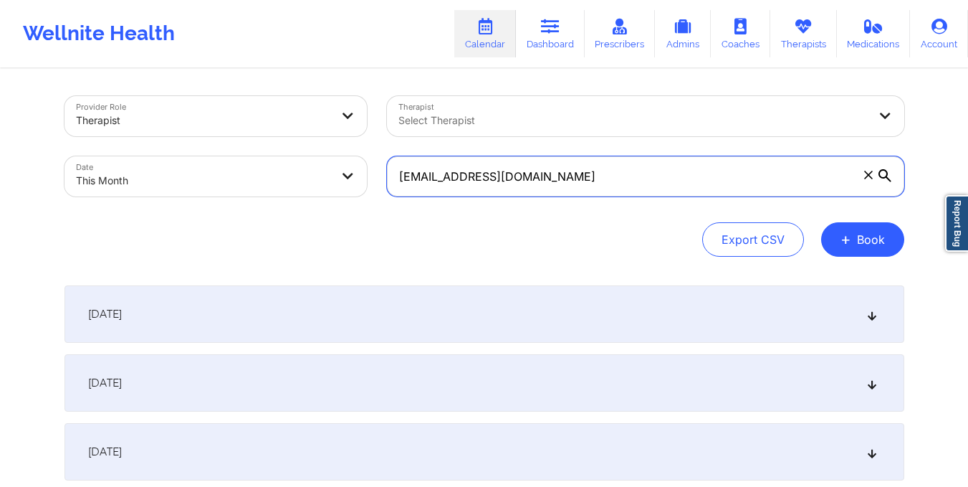
drag, startPoint x: 395, startPoint y: 178, endPoint x: 594, endPoint y: 191, distance: 199.6
click at [594, 191] on input "[EMAIL_ADDRESS][DOMAIN_NAME]" at bounding box center [645, 176] width 517 height 40
paste input "sweetbc2"
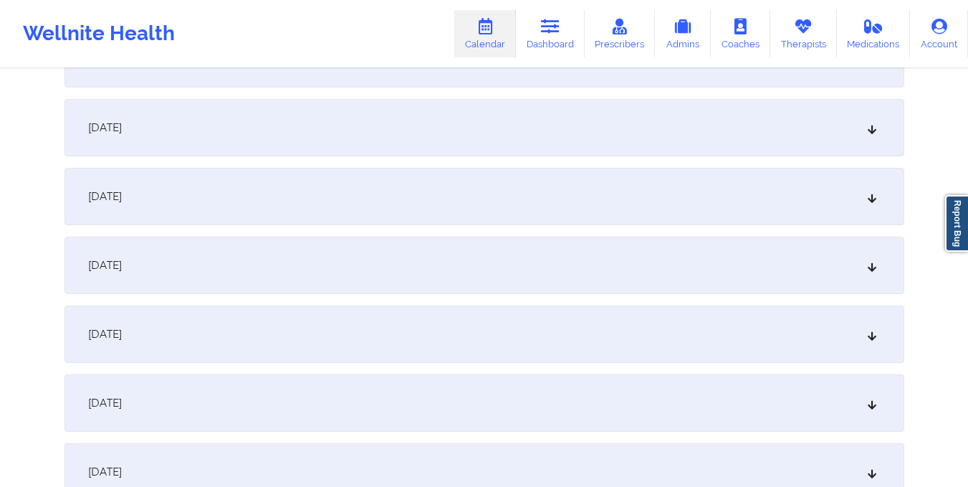
scroll to position [1018, 0]
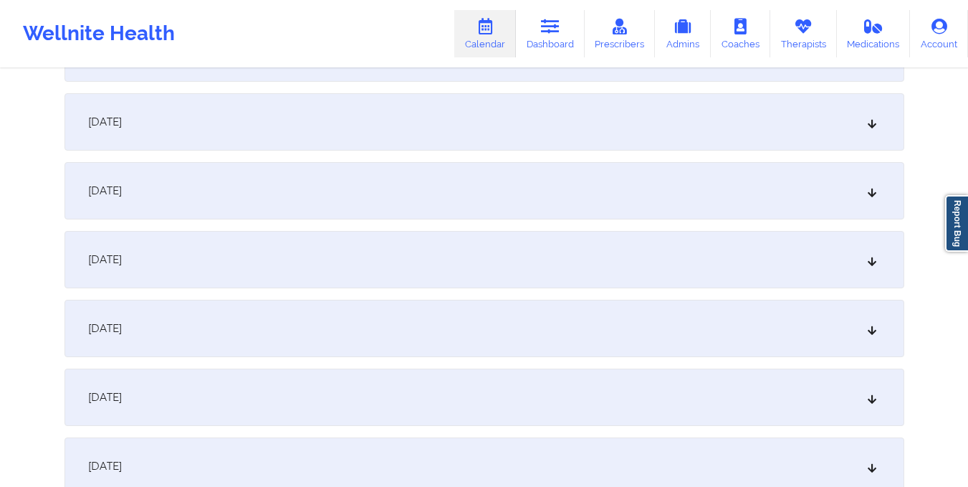
click at [594, 191] on div "[DATE]" at bounding box center [484, 190] width 840 height 57
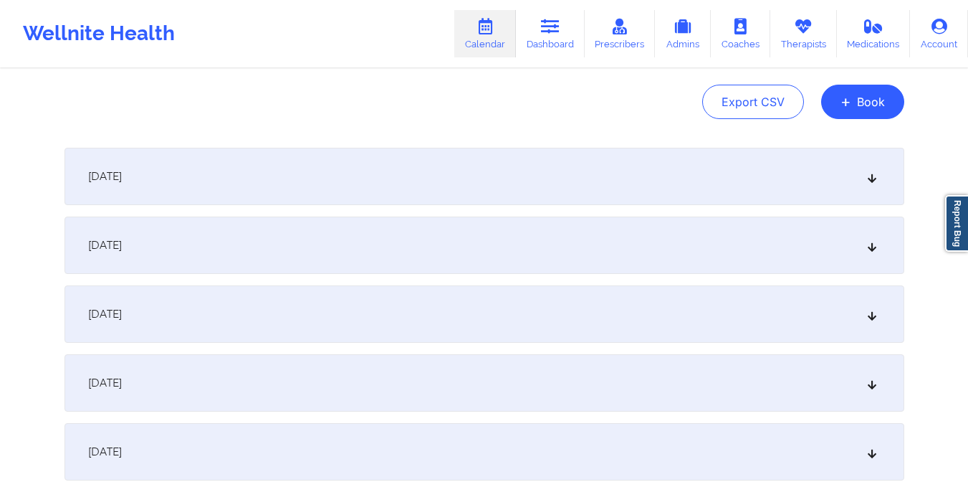
scroll to position [0, 0]
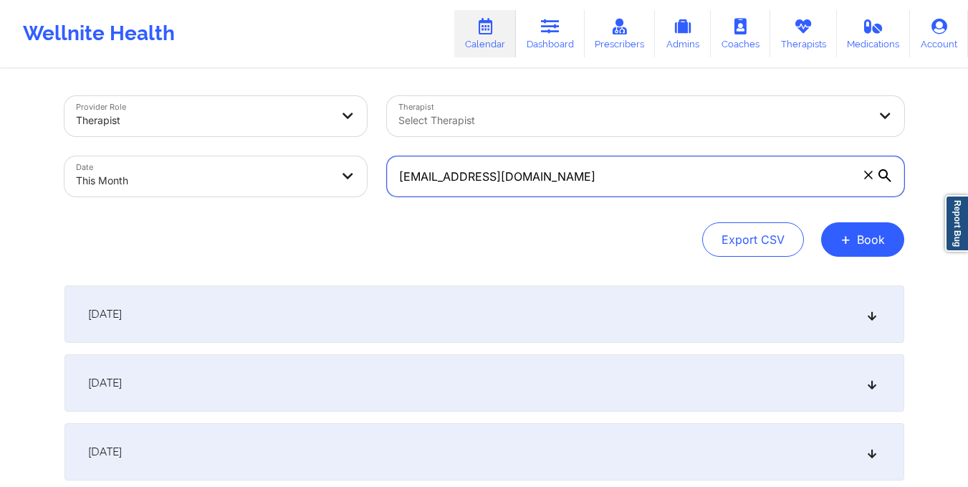
drag, startPoint x: 395, startPoint y: 183, endPoint x: 592, endPoint y: 183, distance: 197.1
click at [592, 183] on input "[EMAIL_ADDRESS][DOMAIN_NAME]" at bounding box center [645, 176] width 517 height 40
paste input "anthonypastore38"
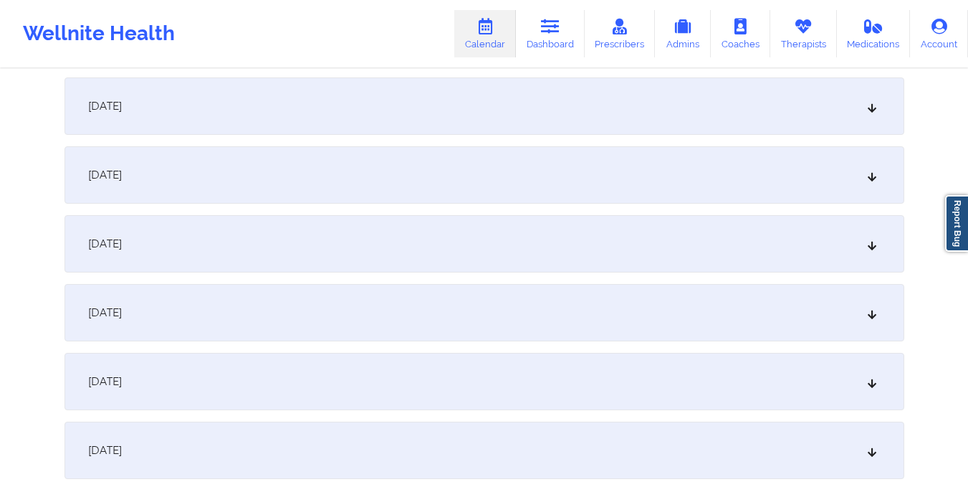
scroll to position [1034, 0]
click at [499, 178] on div "[DATE]" at bounding box center [484, 173] width 840 height 57
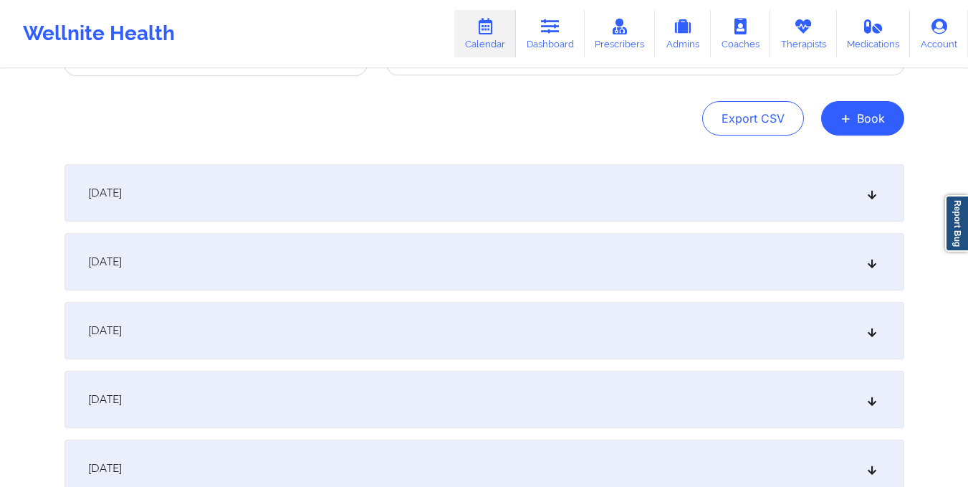
scroll to position [0, 0]
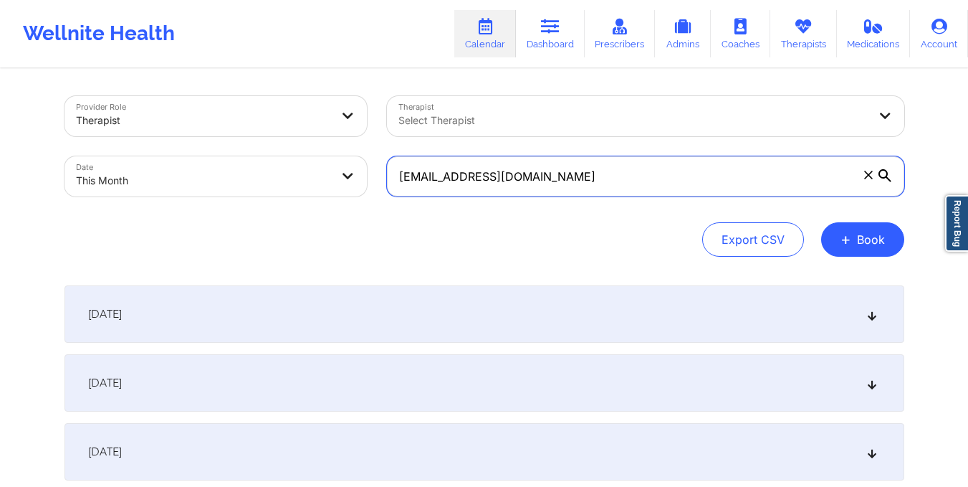
drag, startPoint x: 395, startPoint y: 180, endPoint x: 609, endPoint y: 182, distance: 214.3
click at [609, 182] on input "[EMAIL_ADDRESS][DOMAIN_NAME]" at bounding box center [645, 176] width 517 height 40
paste input "courtneybueno@ao"
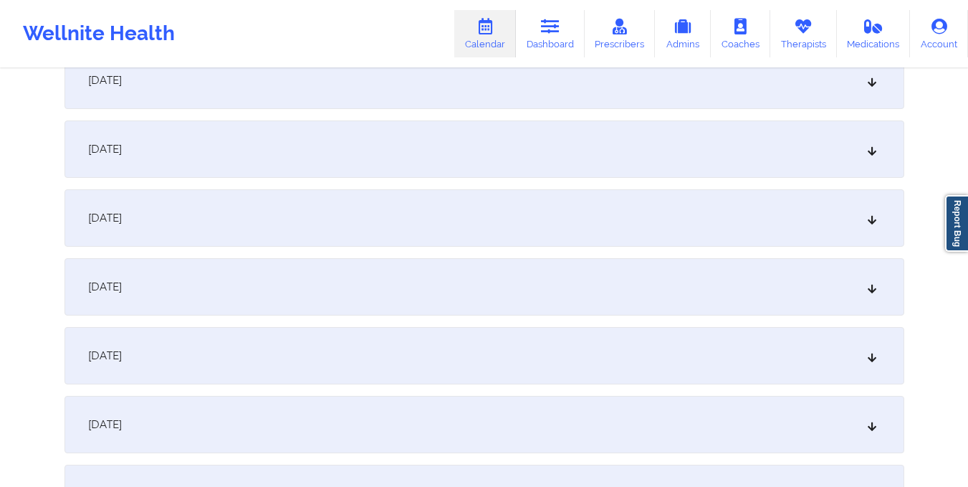
scroll to position [786, 0]
click at [602, 418] on div "[DATE]" at bounding box center [484, 421] width 840 height 57
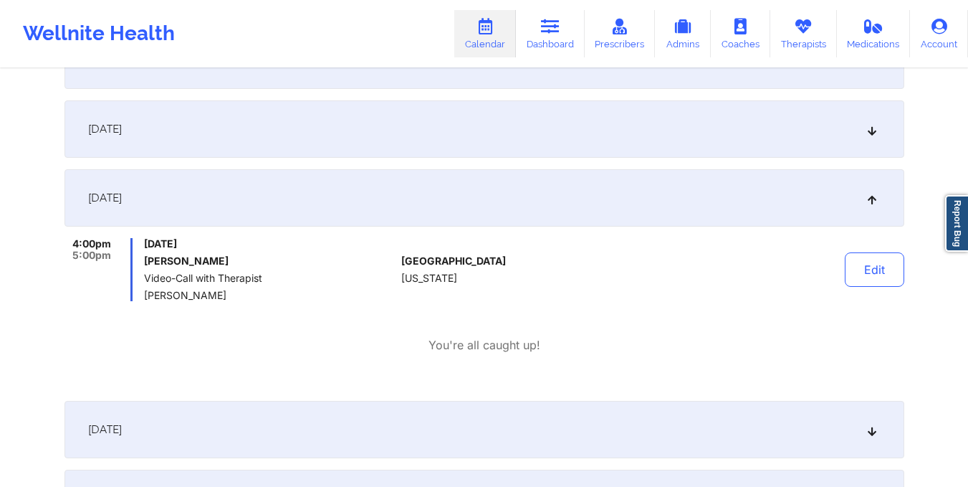
scroll to position [0, 0]
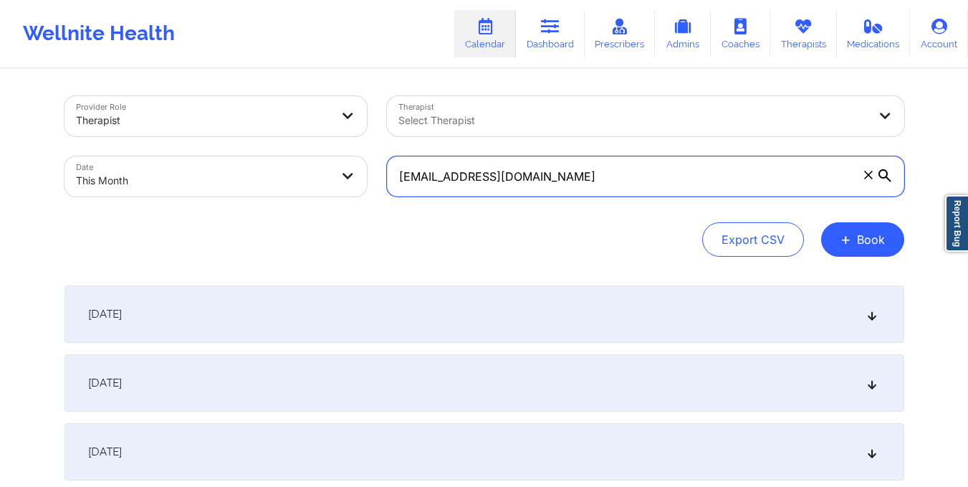
drag, startPoint x: 395, startPoint y: 178, endPoint x: 596, endPoint y: 191, distance: 201.8
click at [596, 191] on input "[EMAIL_ADDRESS][DOMAIN_NAME]" at bounding box center [645, 176] width 517 height 40
paste input "its.dara@gmai"
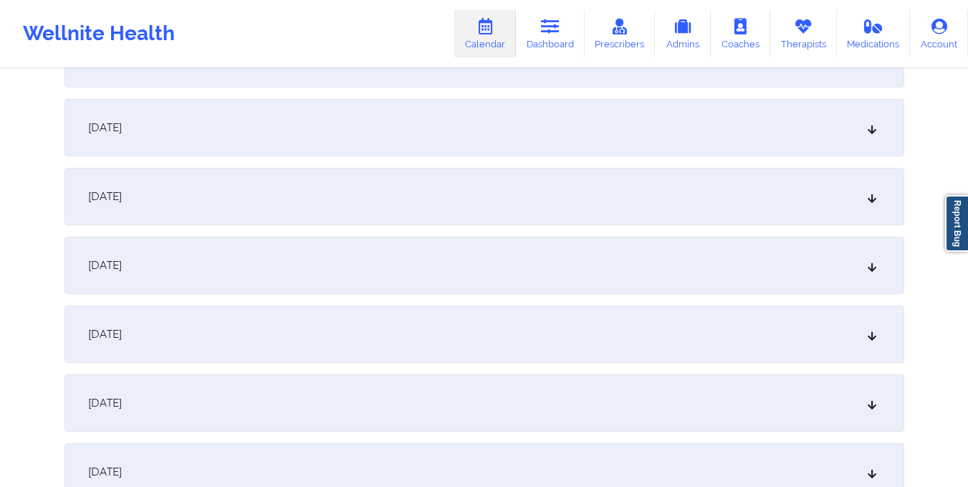
scroll to position [990, 0]
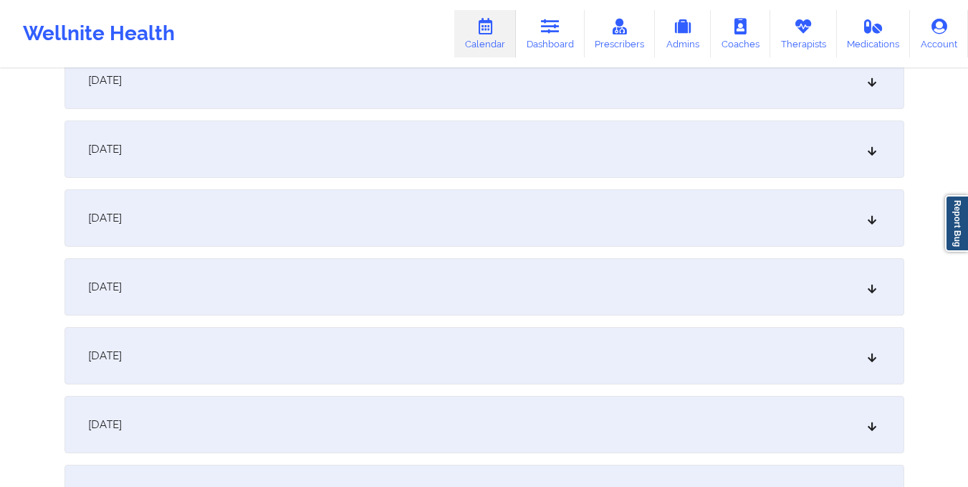
click at [527, 216] on div "[DATE]" at bounding box center [484, 217] width 840 height 57
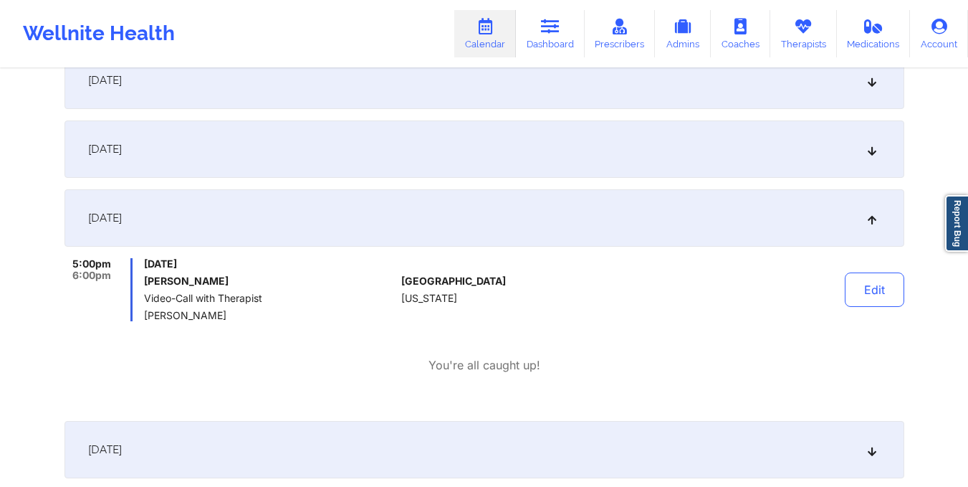
scroll to position [0, 0]
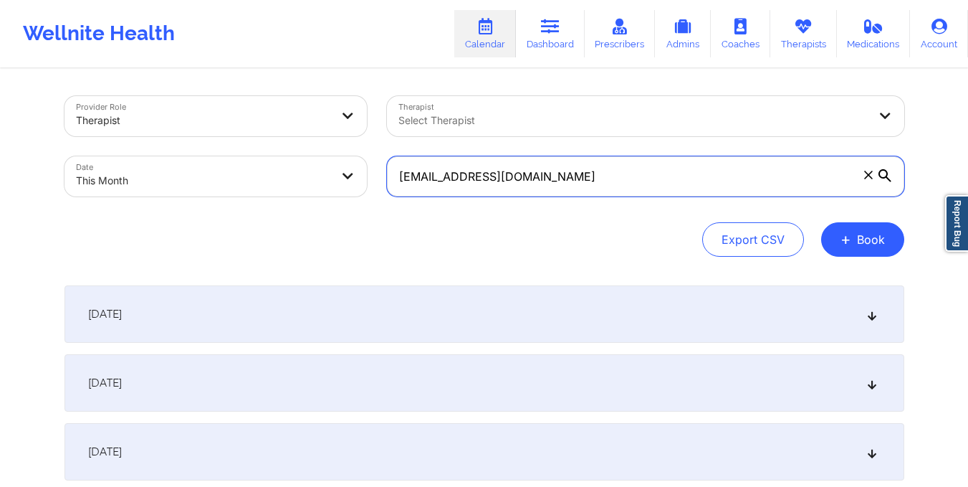
drag, startPoint x: 392, startPoint y: 179, endPoint x: 589, endPoint y: 216, distance: 200.4
click at [589, 216] on div "Provider Role Therapist Therapist Select Therapist Date This Month [EMAIL_ADDRE…" at bounding box center [484, 176] width 840 height 161
paste input "amesfashion17"
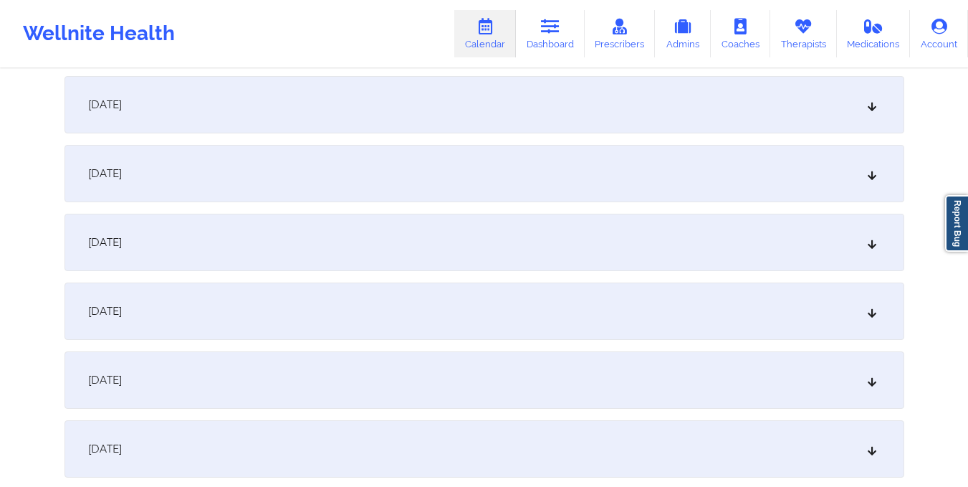
scroll to position [901, 0]
click at [566, 274] on div "[DATE] No appointments [DATE] No appointments [DATE] No appointments [DATE] No …" at bounding box center [484, 444] width 840 height 2121
click at [566, 289] on div "[DATE]" at bounding box center [484, 306] width 840 height 57
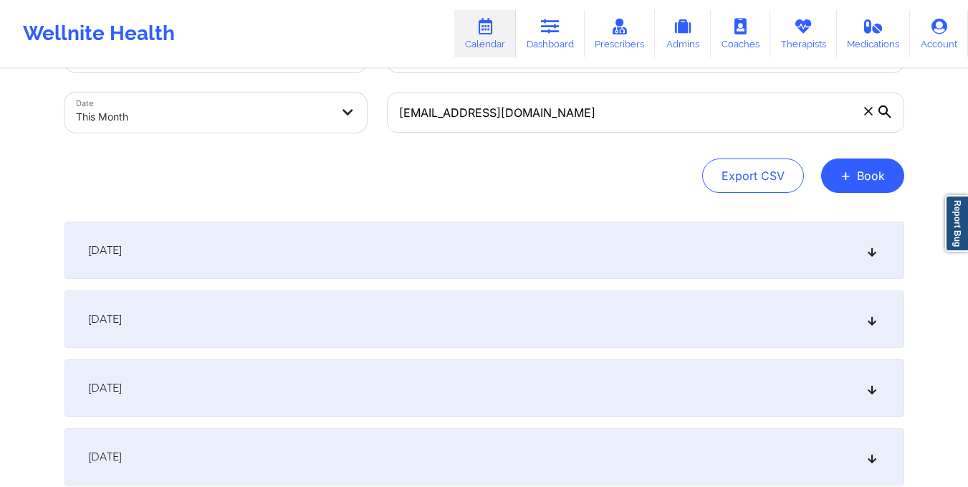
scroll to position [0, 0]
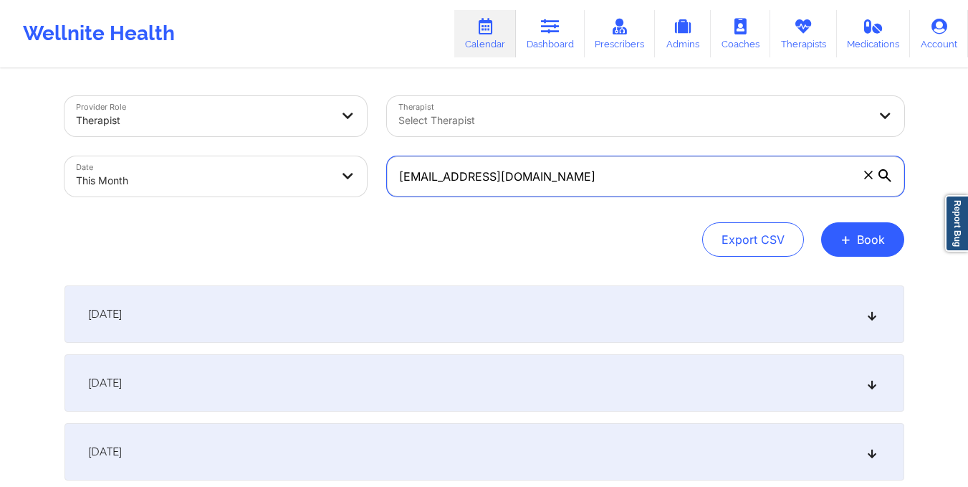
drag, startPoint x: 388, startPoint y: 171, endPoint x: 646, endPoint y: 225, distance: 263.6
click at [646, 225] on div "Provider Role Therapist Therapist Select Therapist Date This Month [EMAIL_ADDRE…" at bounding box center [484, 176] width 840 height 161
paste input "devalpeterson"
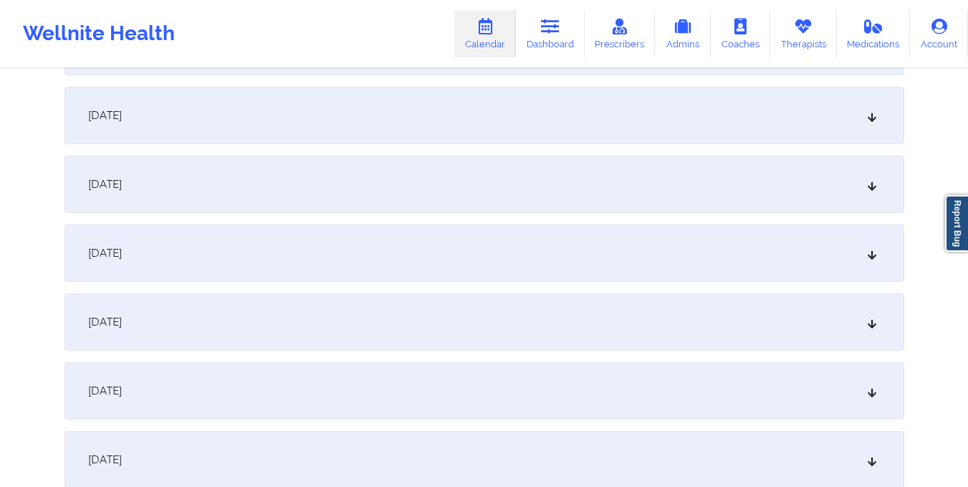
scroll to position [956, 0]
click at [651, 254] on div "[DATE]" at bounding box center [484, 252] width 840 height 57
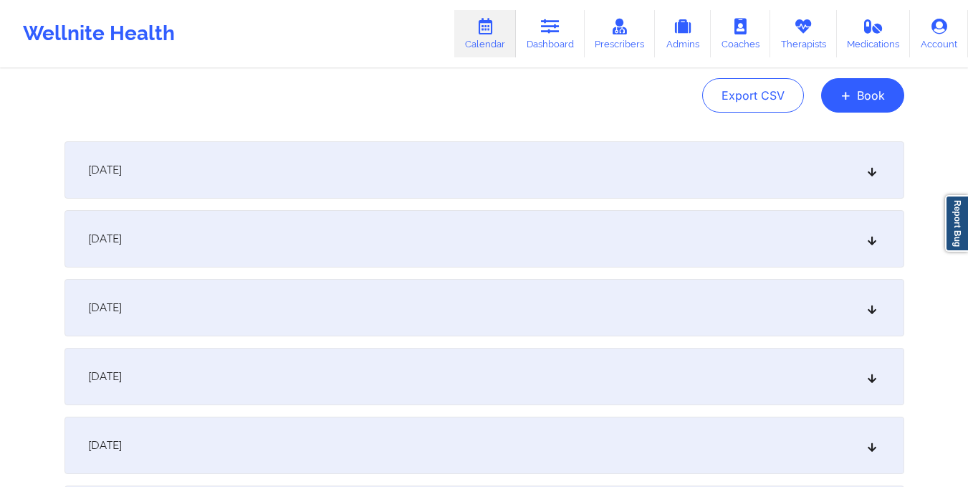
scroll to position [0, 0]
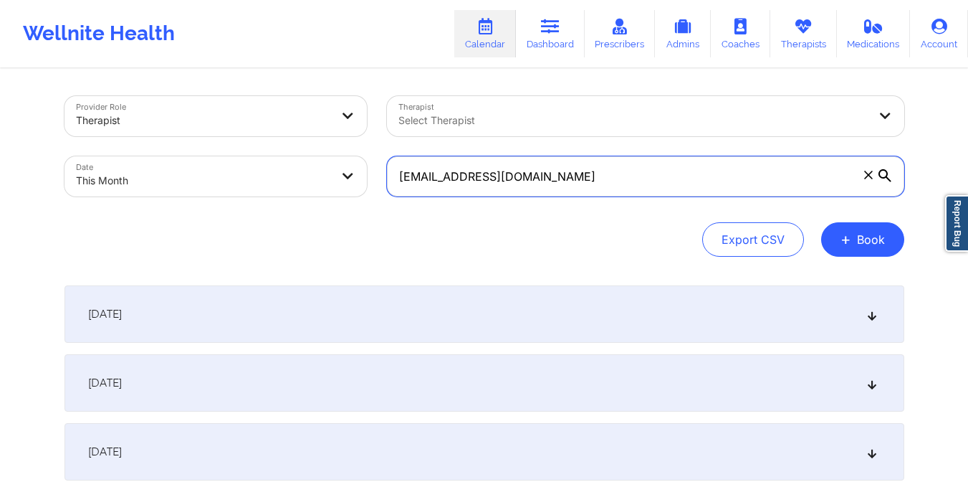
drag, startPoint x: 399, startPoint y: 172, endPoint x: 607, endPoint y: 204, distance: 210.3
click at [607, 204] on div "[EMAIL_ADDRESS][DOMAIN_NAME]" at bounding box center [645, 176] width 537 height 60
paste input "jennycuellar19884"
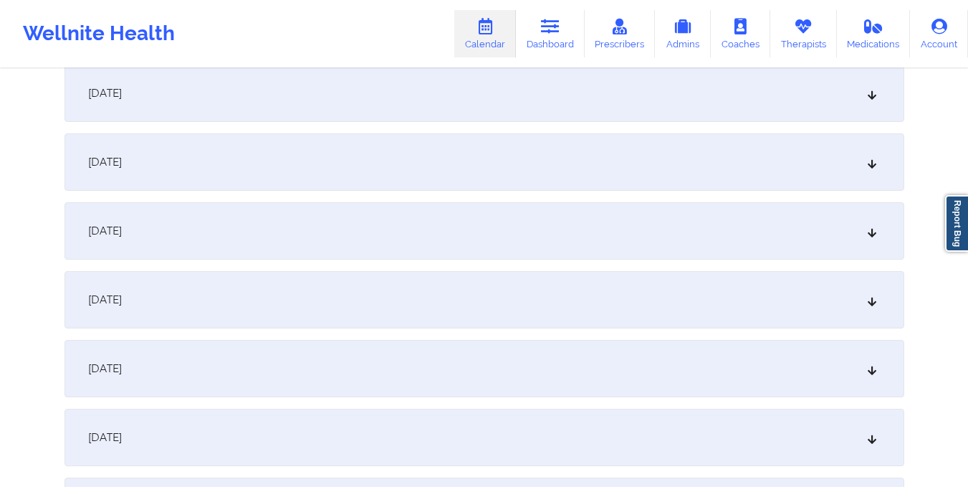
scroll to position [848, 0]
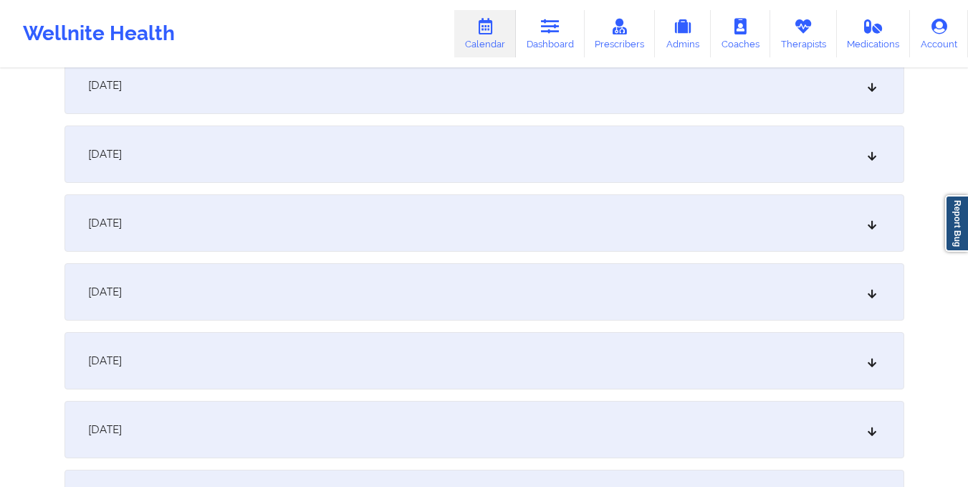
click at [556, 367] on div "[DATE]" at bounding box center [484, 360] width 840 height 57
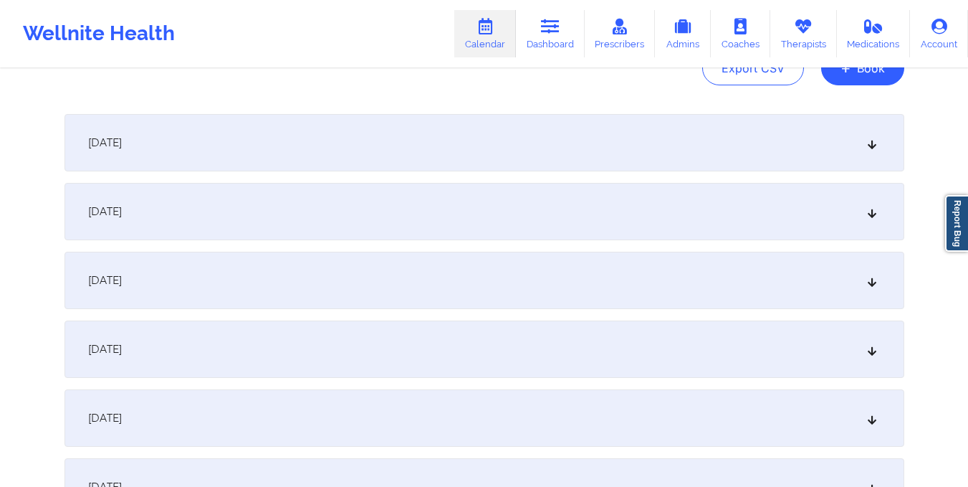
scroll to position [0, 0]
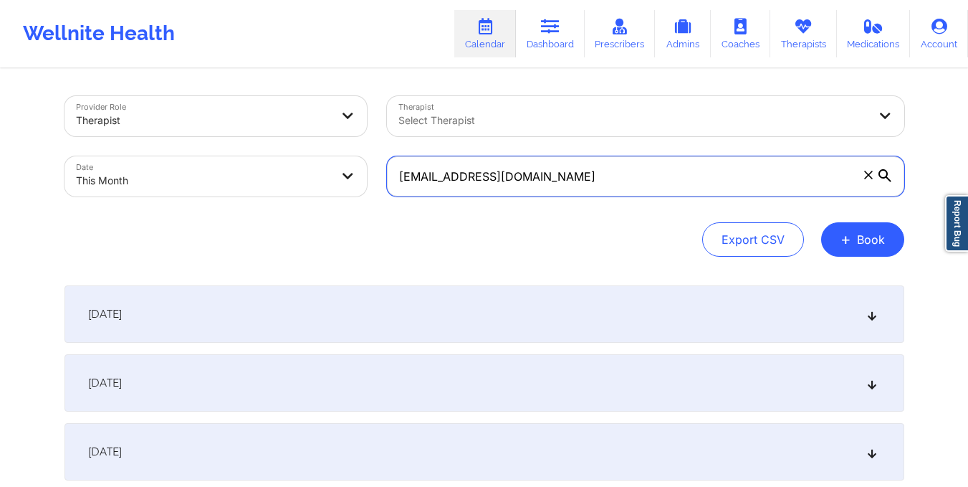
drag, startPoint x: 390, startPoint y: 169, endPoint x: 609, endPoint y: 192, distance: 220.5
click at [609, 192] on input "[EMAIL_ADDRESS][DOMAIN_NAME]" at bounding box center [645, 176] width 517 height 40
paste input "kdfgulliver"
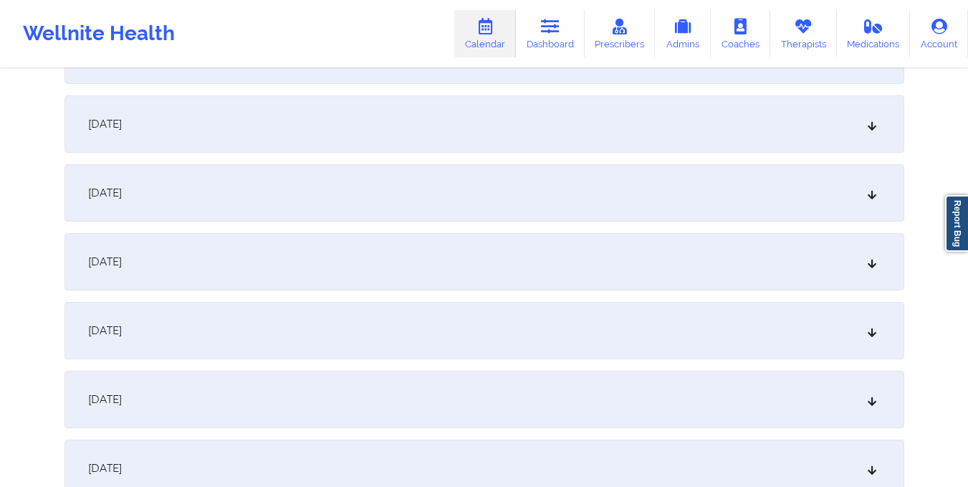
scroll to position [879, 0]
click at [527, 309] on div "[DATE]" at bounding box center [484, 329] width 840 height 57
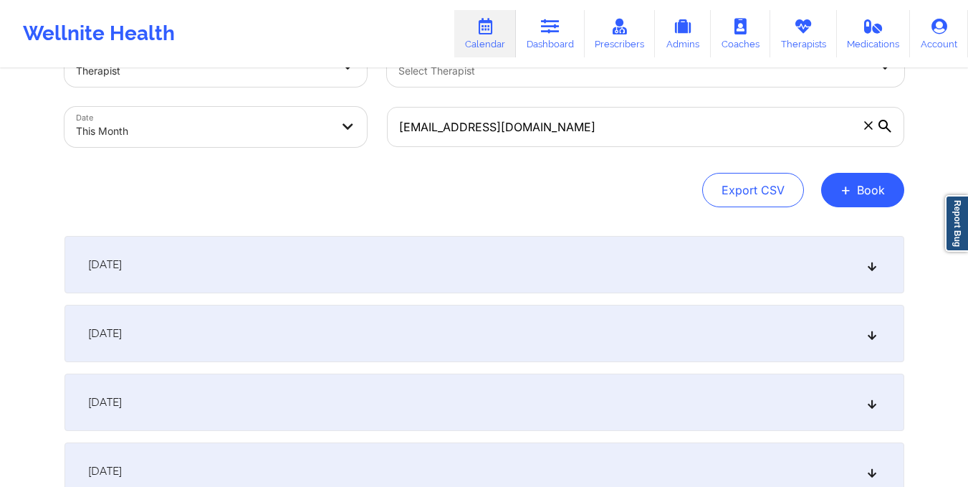
scroll to position [0, 0]
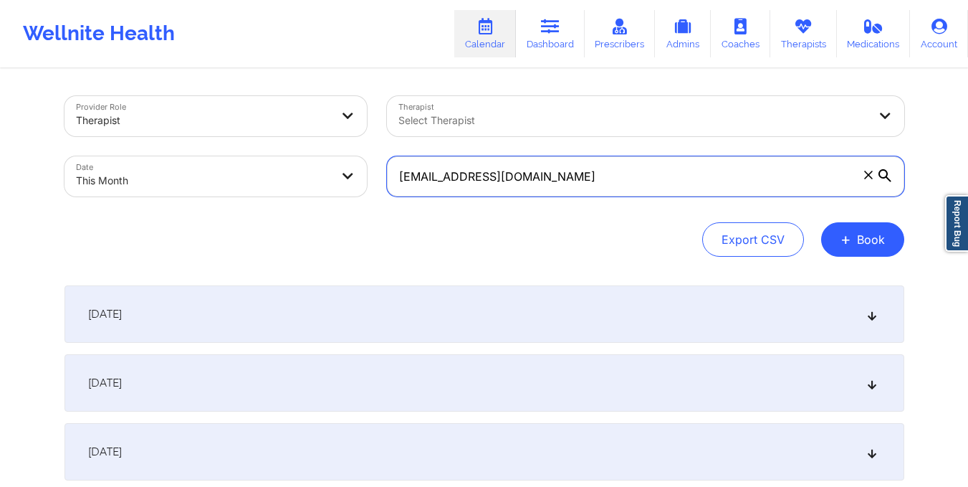
drag, startPoint x: 397, startPoint y: 181, endPoint x: 551, endPoint y: 196, distance: 154.9
click at [551, 196] on div "[EMAIL_ADDRESS][DOMAIN_NAME]" at bounding box center [645, 176] width 537 height 60
paste input "[PERSON_NAME].glez3"
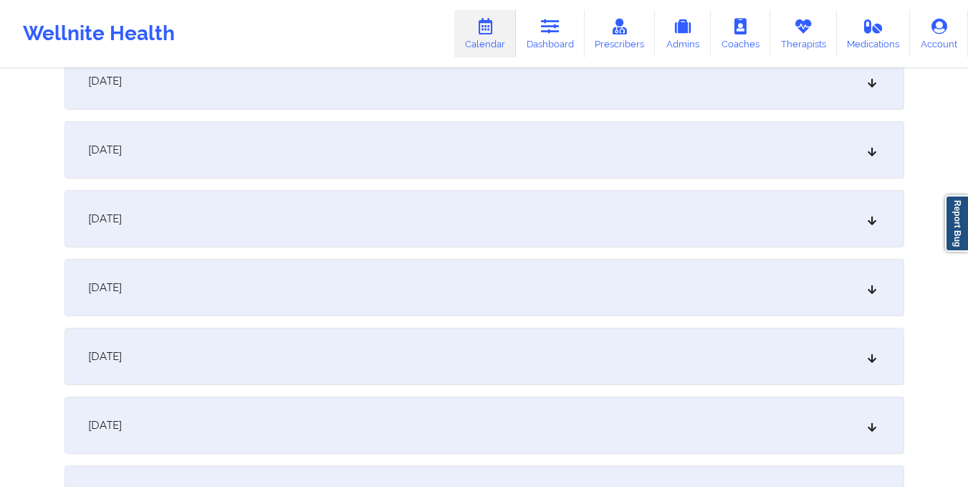
scroll to position [990, 0]
click at [532, 252] on div "[DATE] No appointments [DATE] No appointments [DATE] No appointments [DATE] No …" at bounding box center [484, 355] width 840 height 2121
click at [542, 229] on div "[DATE]" at bounding box center [484, 217] width 840 height 57
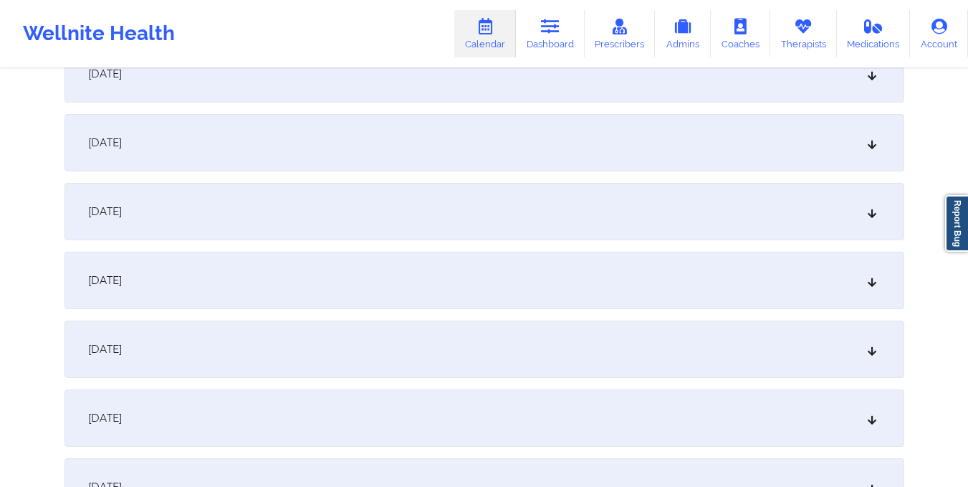
scroll to position [0, 0]
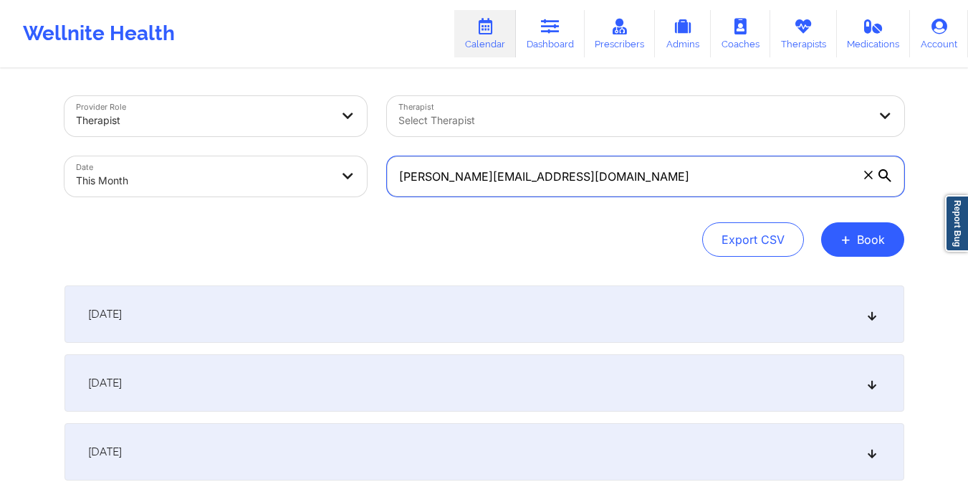
click at [396, 180] on input "[PERSON_NAME][EMAIL_ADDRESS][DOMAIN_NAME]" at bounding box center [645, 176] width 517 height 40
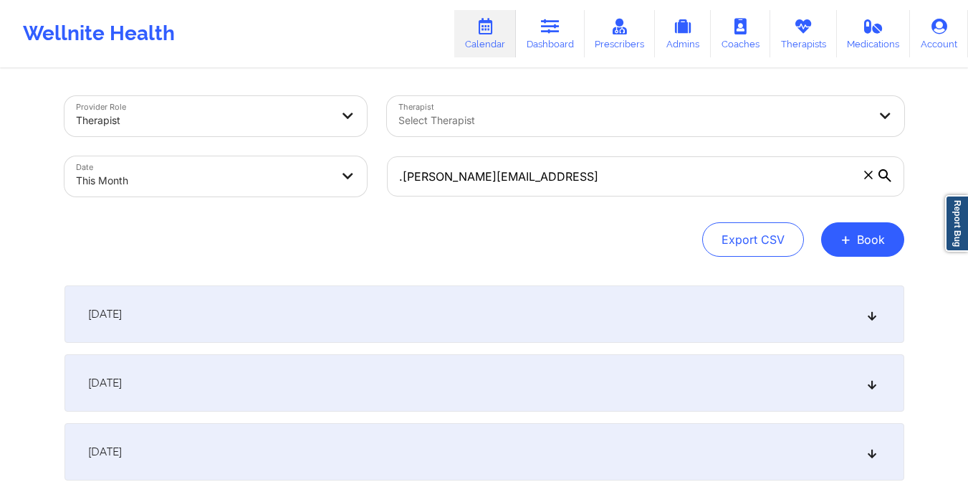
click at [556, 216] on div "Provider Role Therapist Therapist Select Therapist Date This Month .[PERSON_NAM…" at bounding box center [484, 176] width 840 height 161
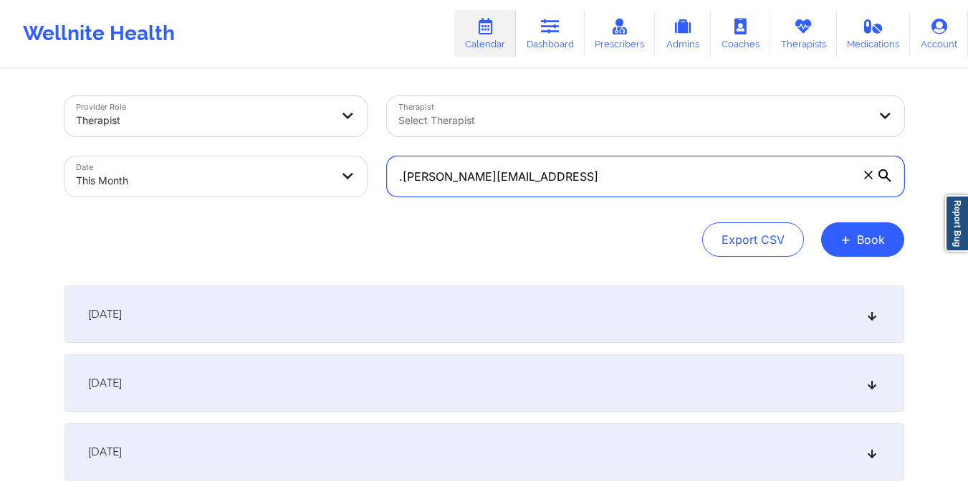
drag, startPoint x: 393, startPoint y: 173, endPoint x: 663, endPoint y: 168, distance: 269.5
click at [663, 168] on input ".[PERSON_NAME][EMAIL_ADDRESS]" at bounding box center [645, 176] width 517 height 40
paste input "[EMAIL_ADDRESS][DOMAIN_NAME]"
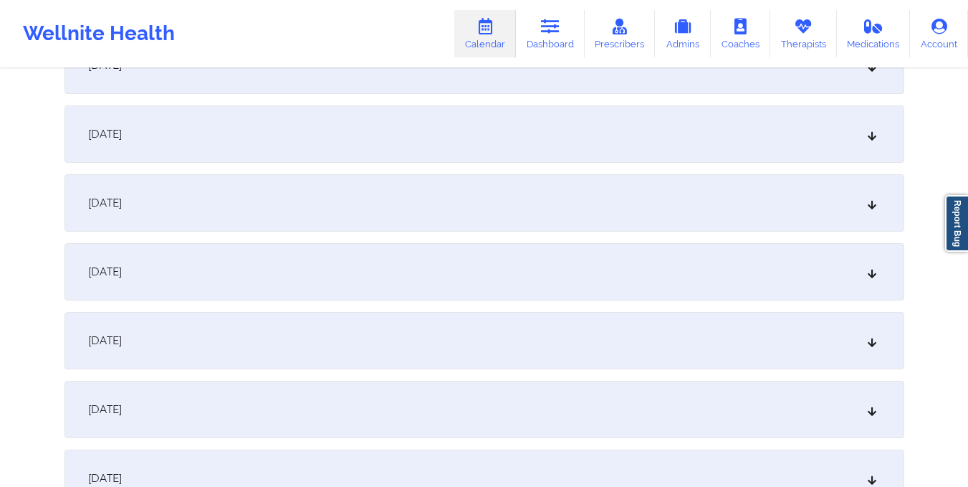
scroll to position [1076, 0]
click at [532, 122] on div "[DATE]" at bounding box center [484, 131] width 840 height 57
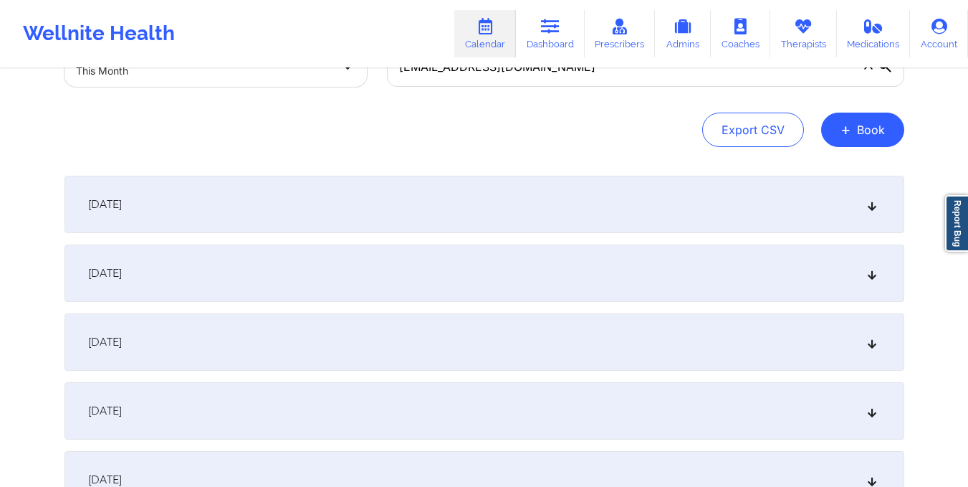
scroll to position [0, 0]
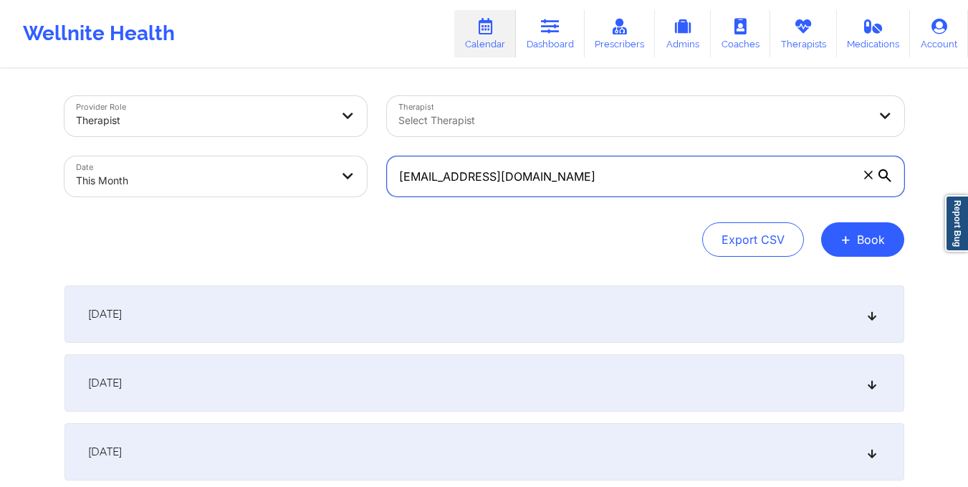
drag, startPoint x: 396, startPoint y: 178, endPoint x: 629, endPoint y: 178, distance: 233.6
click at [629, 178] on input "[EMAIL_ADDRESS][DOMAIN_NAME]" at bounding box center [645, 176] width 517 height 40
paste input "[EMAIL_ADDRESS]"
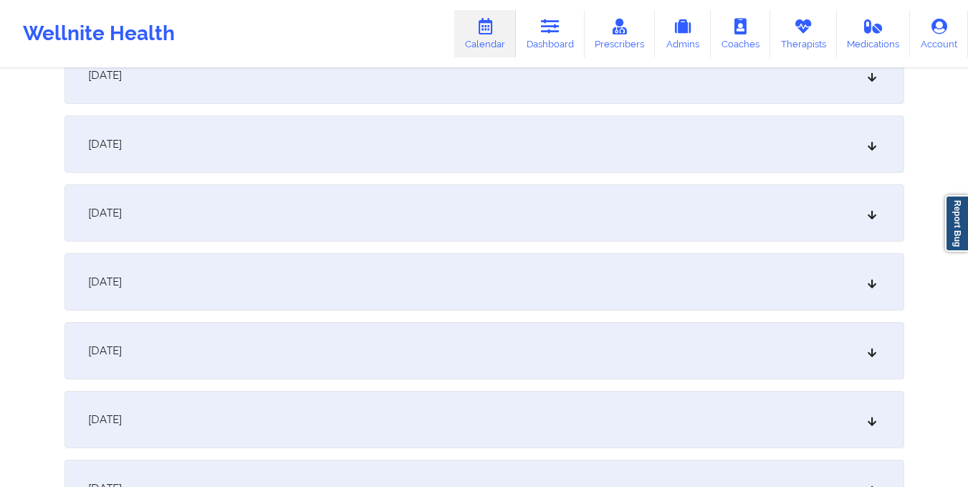
scroll to position [927, 0]
click at [537, 288] on div "[DATE]" at bounding box center [484, 280] width 840 height 57
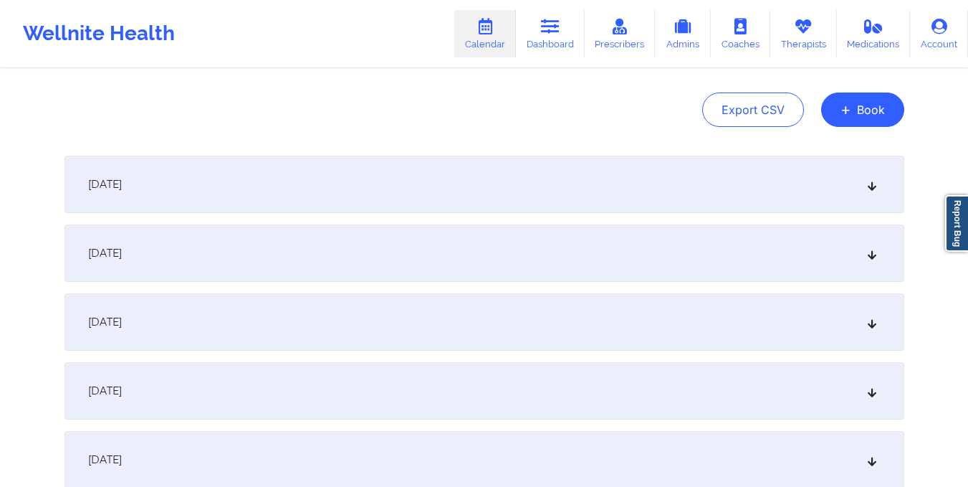
scroll to position [0, 0]
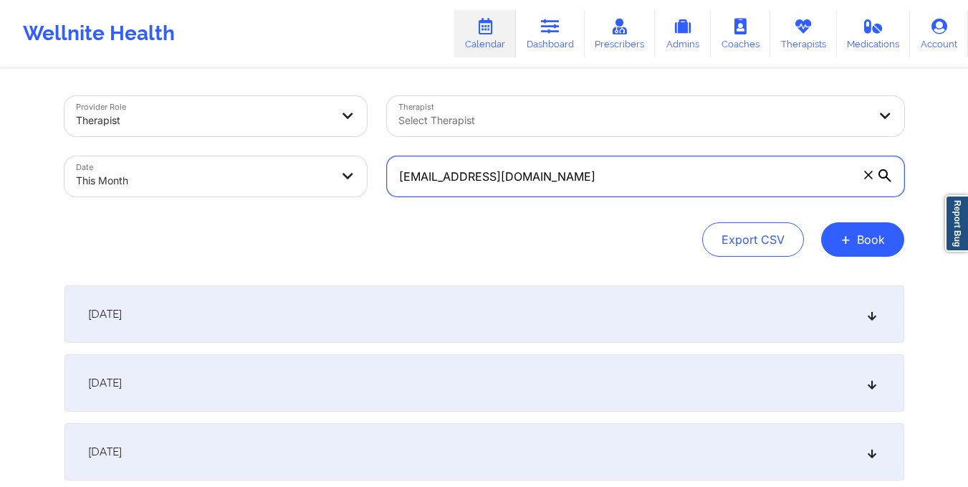
drag, startPoint x: 398, startPoint y: 171, endPoint x: 615, endPoint y: 171, distance: 217.1
click at [615, 171] on input "[EMAIL_ADDRESS][DOMAIN_NAME]" at bounding box center [645, 176] width 517 height 40
paste input "[EMAIL_ADDRESS]"
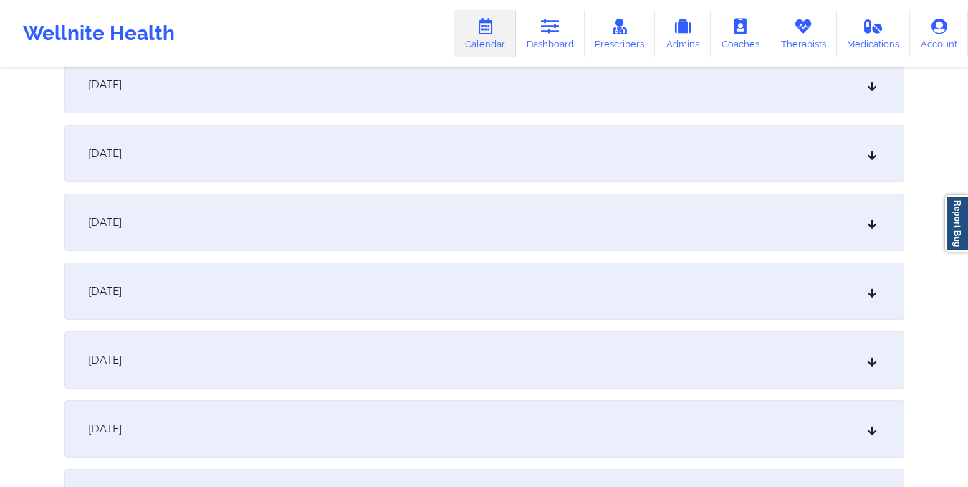
scroll to position [987, 0]
click at [581, 238] on div "[DATE]" at bounding box center [484, 220] width 840 height 57
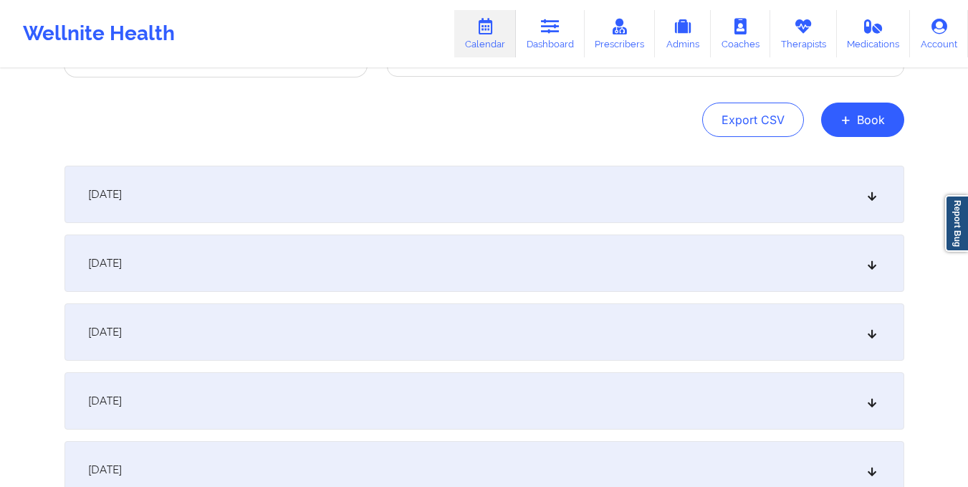
scroll to position [105, 0]
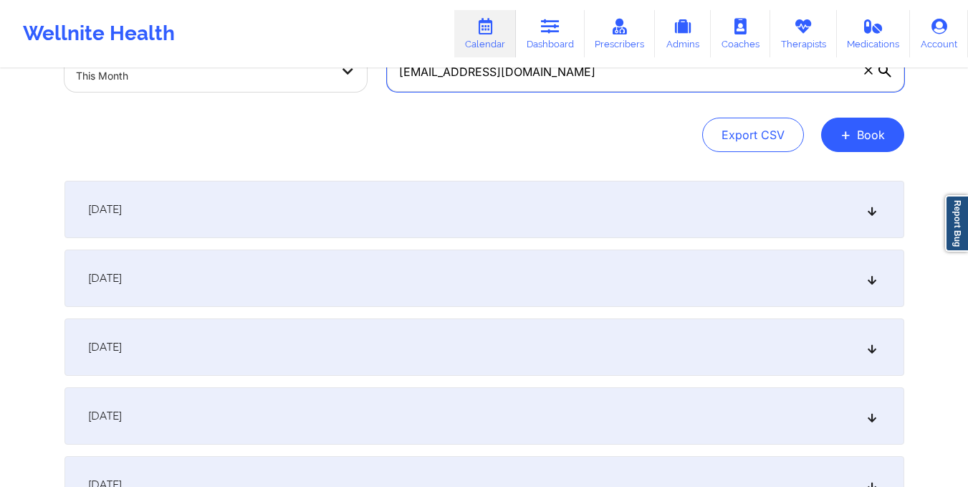
drag, startPoint x: 394, startPoint y: 68, endPoint x: 582, endPoint y: 103, distance: 191.0
click at [582, 103] on div "Provider Role Therapist Therapist Select Therapist Date This Month [EMAIL_ADDRE…" at bounding box center [484, 71] width 840 height 161
paste input "sn.[PERSON_NAME]"
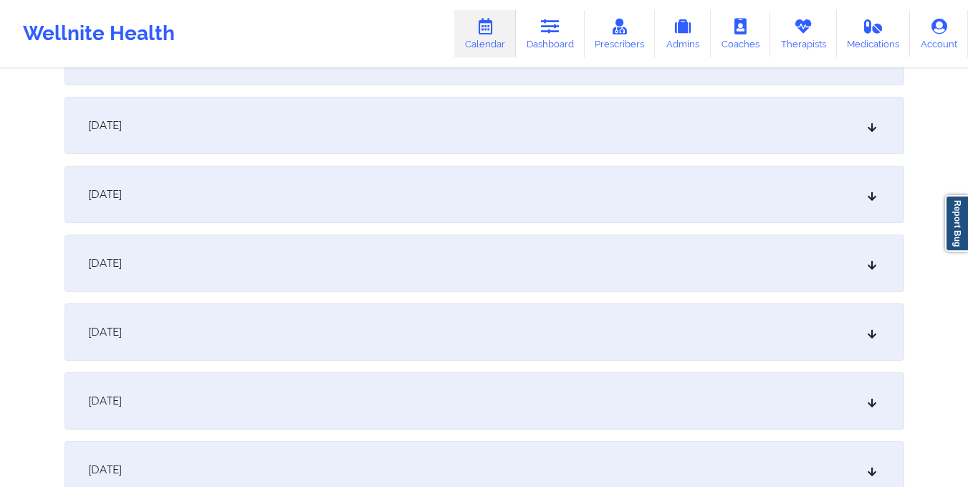
scroll to position [1083, 0]
type input "[EMAIL_ADDRESS][PERSON_NAME][DOMAIN_NAME]"
click at [531, 122] on div "[DATE]" at bounding box center [484, 124] width 840 height 57
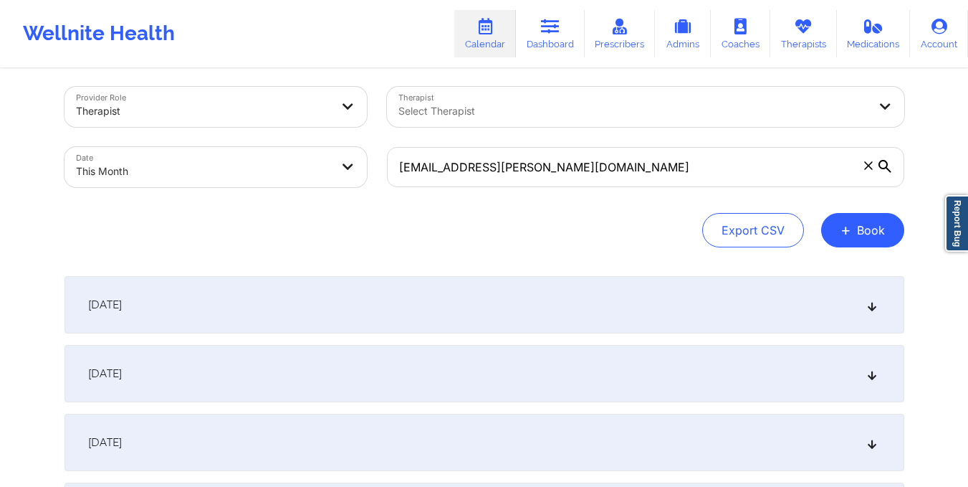
scroll to position [9, 0]
click at [272, 156] on body "Wellnite Health Calendar Dashboard Prescribers Admins Coaches Therapists Medica…" at bounding box center [484, 234] width 968 height 487
select select "2025-9"
select select "2025-10"
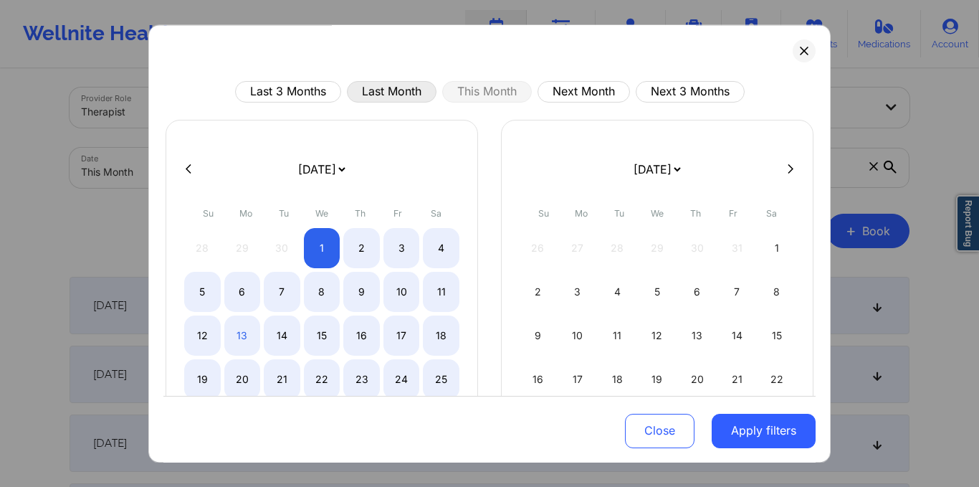
click at [373, 86] on button "Last Month" at bounding box center [392, 91] width 90 height 21
select select "2025-8"
select select "2025-9"
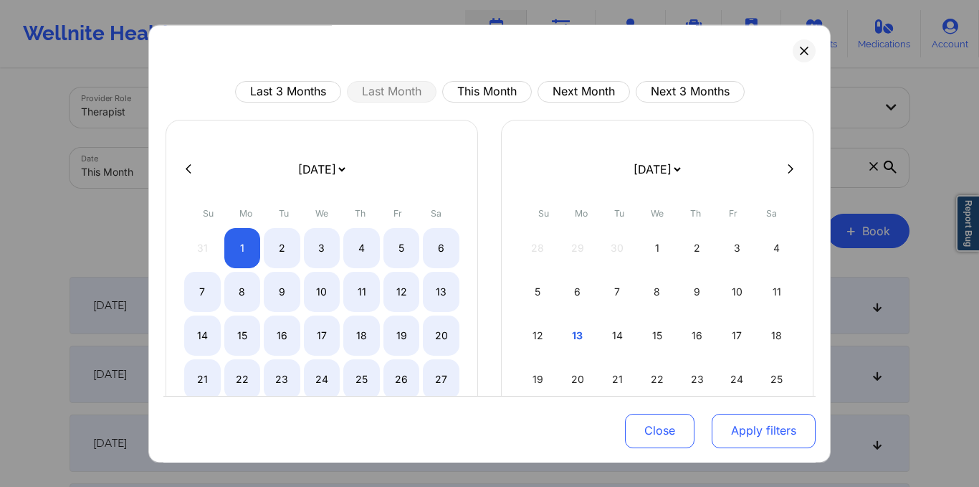
click at [737, 425] on button "Apply filters" at bounding box center [764, 430] width 104 height 34
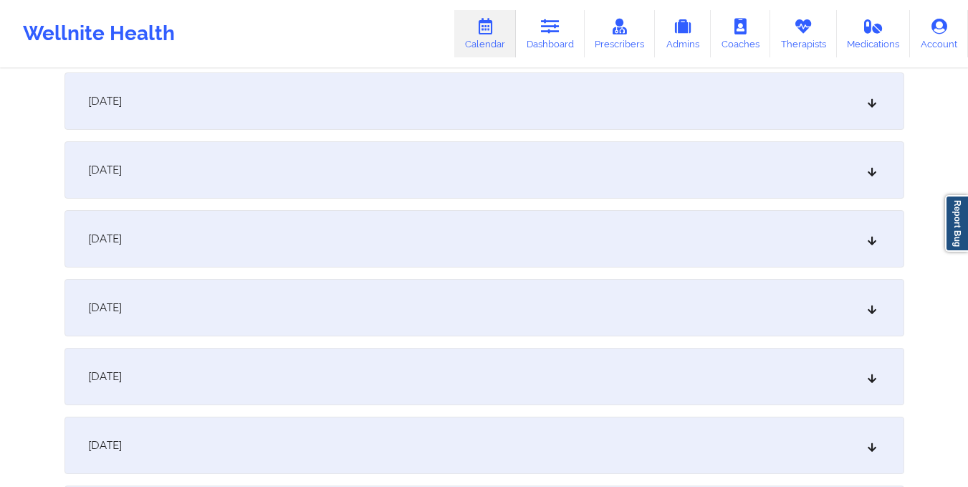
scroll to position [980, 0]
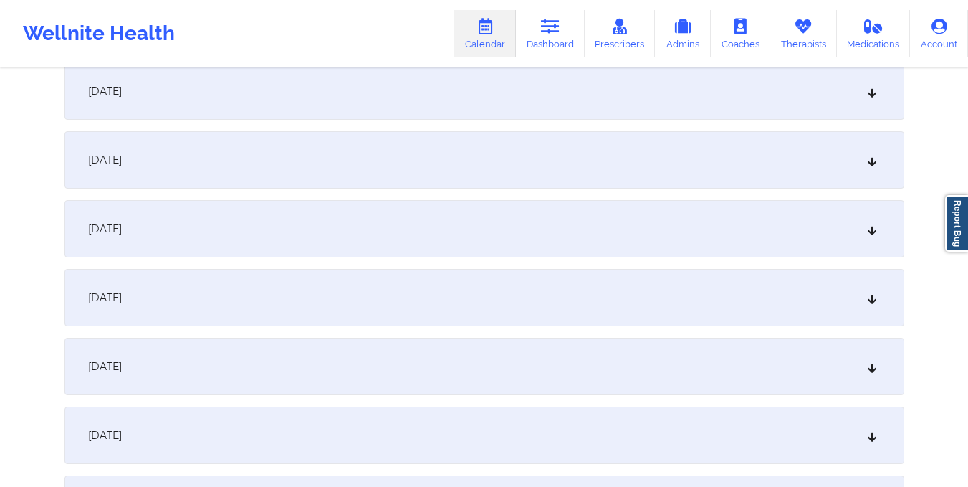
click at [598, 376] on div "[DATE]" at bounding box center [484, 366] width 840 height 57
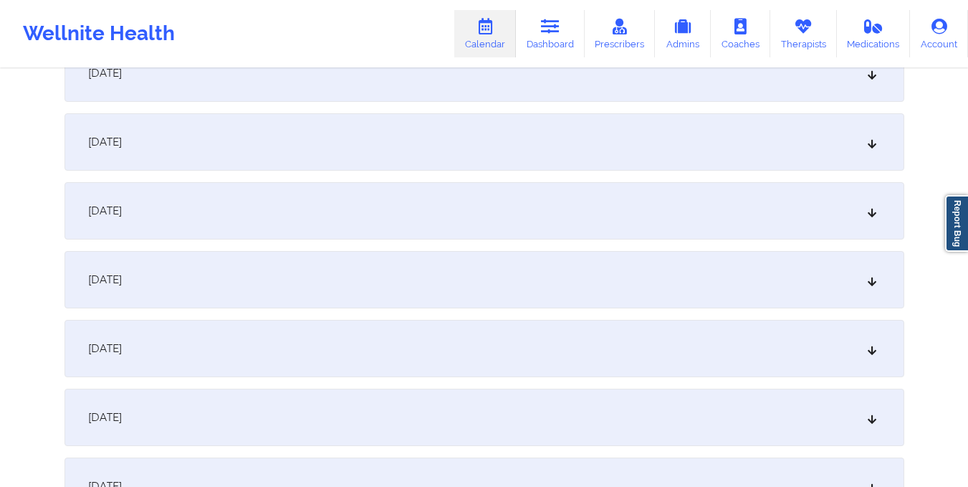
scroll to position [643, 0]
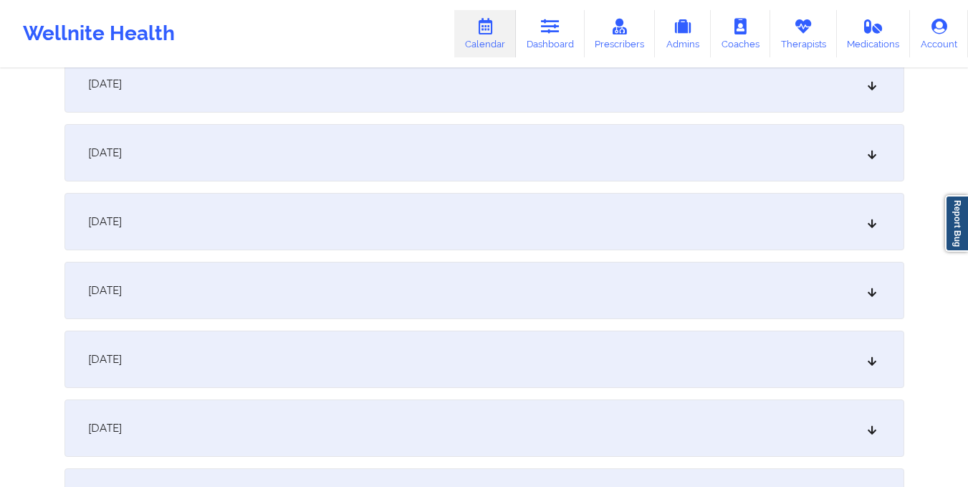
click at [481, 231] on div "[DATE]" at bounding box center [484, 221] width 840 height 57
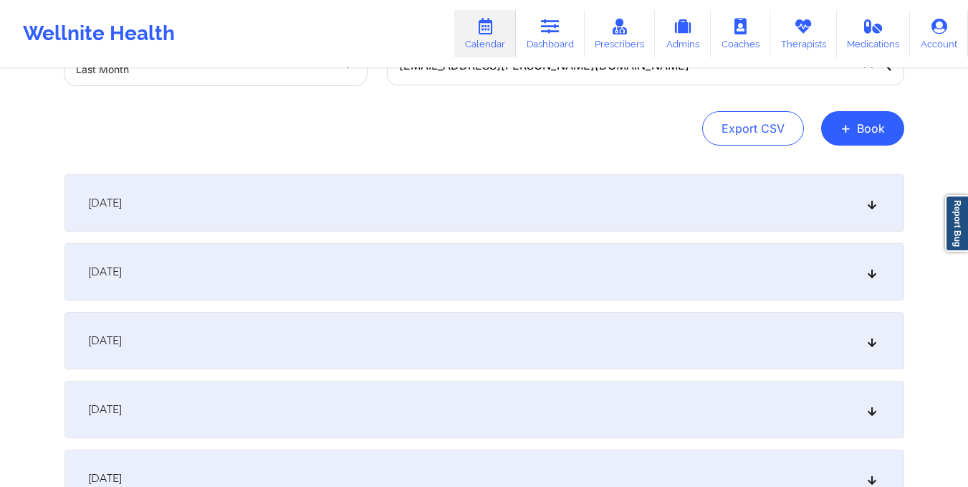
scroll to position [0, 0]
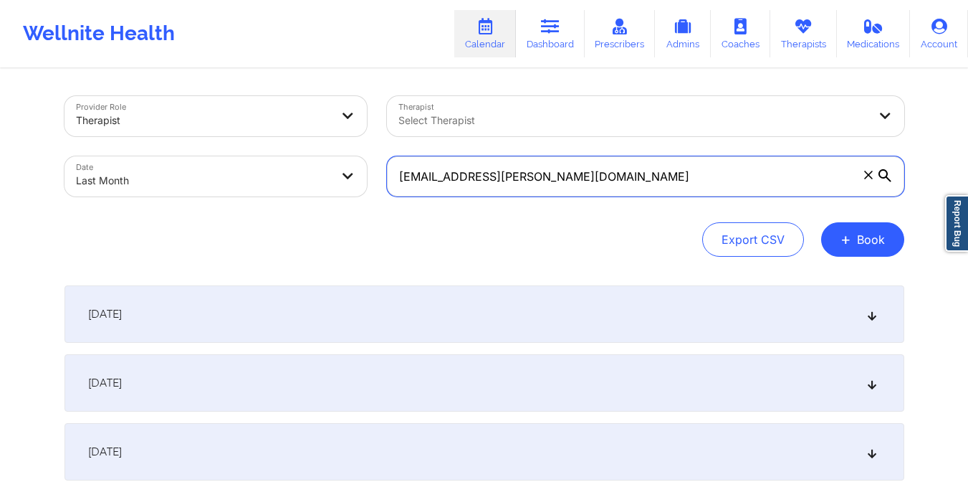
drag, startPoint x: 396, startPoint y: 176, endPoint x: 581, endPoint y: 163, distance: 186.0
click at [581, 163] on input "[EMAIL_ADDRESS][PERSON_NAME][DOMAIN_NAME]" at bounding box center [645, 176] width 517 height 40
drag, startPoint x: 399, startPoint y: 176, endPoint x: 649, endPoint y: 177, distance: 250.1
click at [649, 177] on input "[EMAIL_ADDRESS][PERSON_NAME][DOMAIN_NAME]" at bounding box center [645, 176] width 517 height 40
paste input "lawlegalapril"
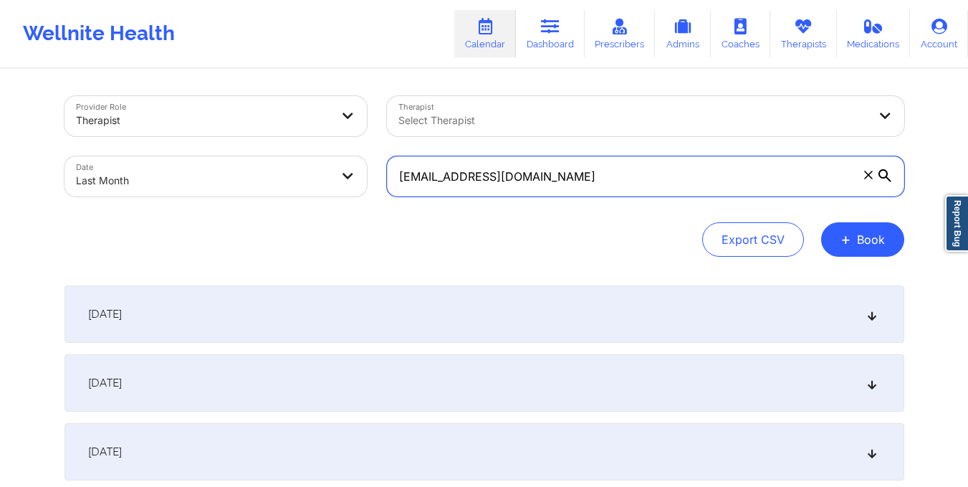
type input "[EMAIL_ADDRESS][DOMAIN_NAME]"
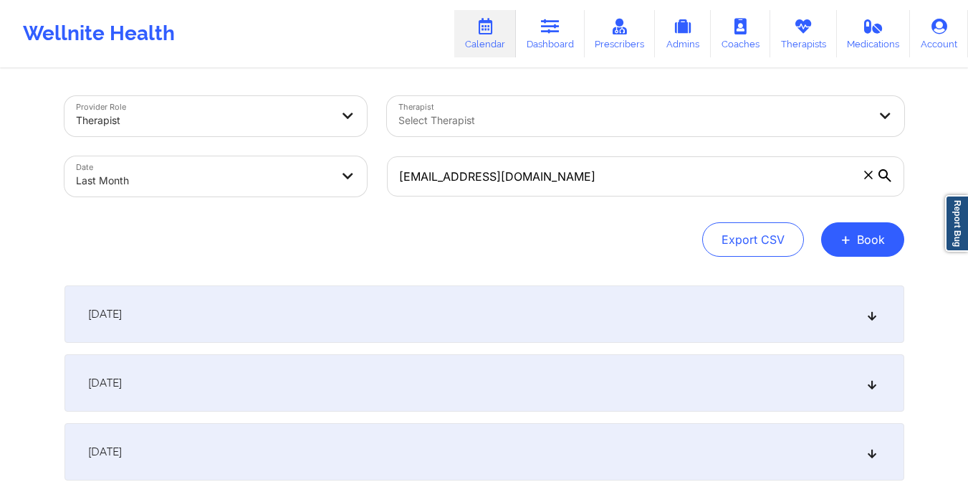
click at [319, 181] on body "Wellnite Health Calendar Dashboard Prescribers Admins Coaches Therapists Medica…" at bounding box center [484, 243] width 968 height 487
select select "2025-8"
select select "2025-9"
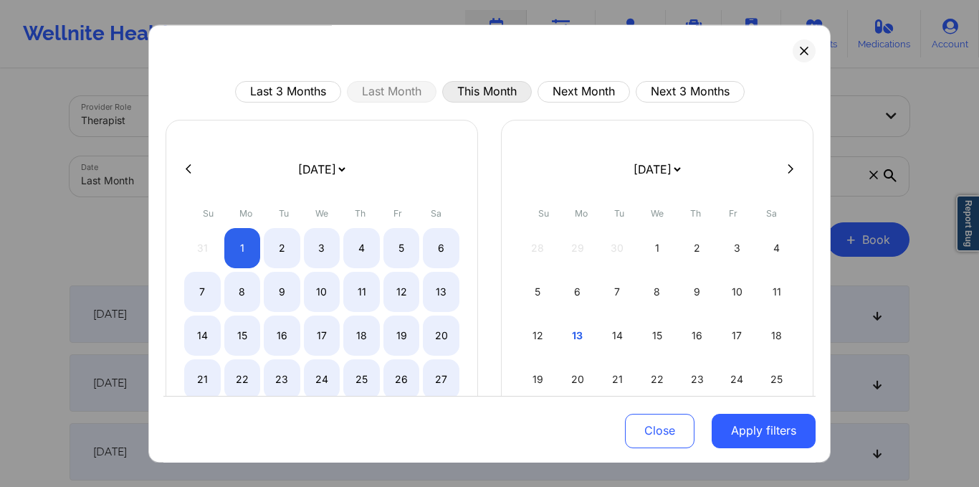
click at [446, 83] on button "This Month" at bounding box center [487, 91] width 90 height 21
select select "2025-9"
select select "2025-10"
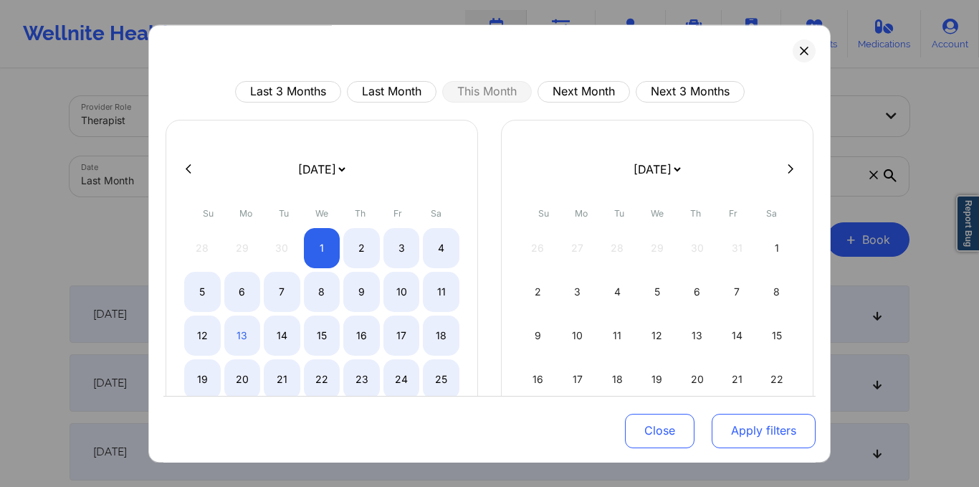
click at [757, 436] on button "Apply filters" at bounding box center [764, 430] width 104 height 34
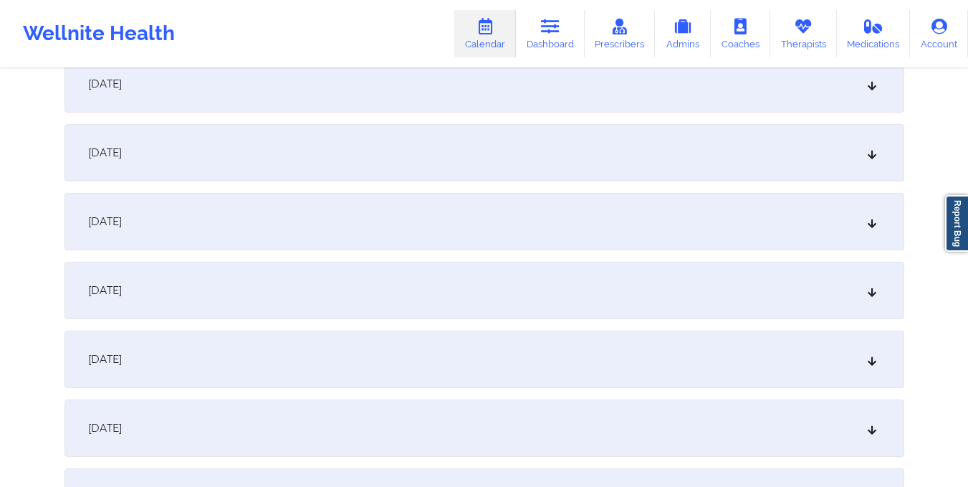
scroll to position [1061, 0]
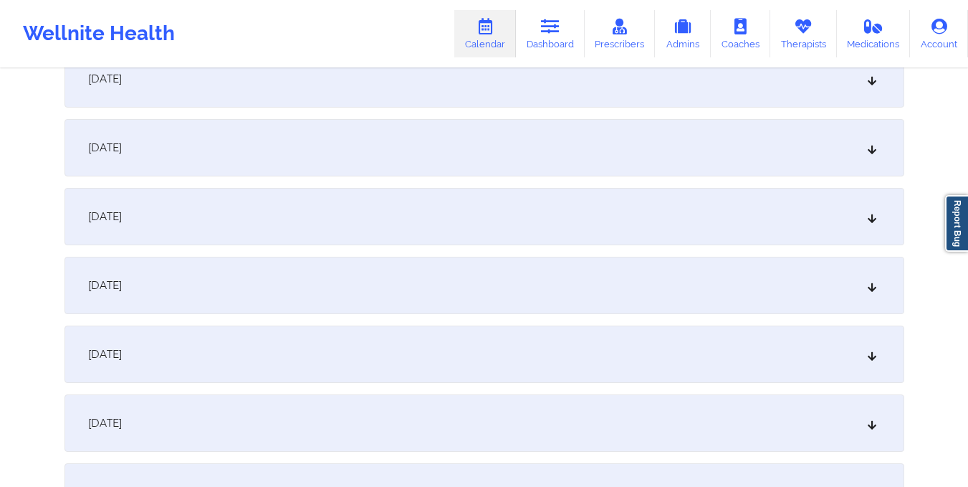
click at [500, 154] on div "[DATE]" at bounding box center [484, 147] width 840 height 57
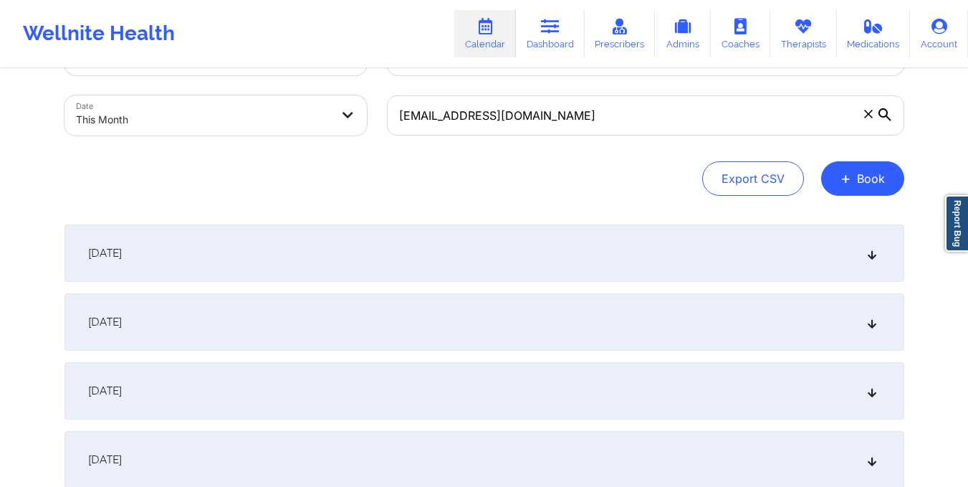
scroll to position [0, 0]
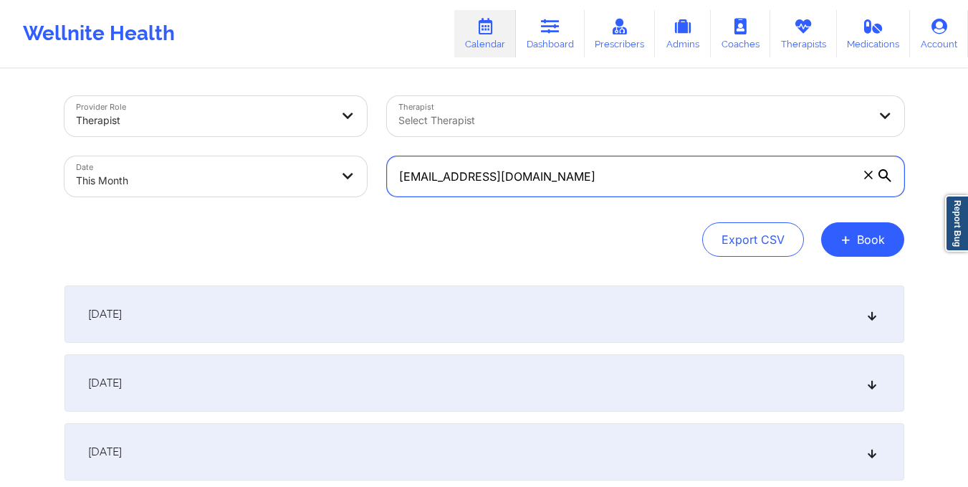
drag, startPoint x: 393, startPoint y: 183, endPoint x: 613, endPoint y: 180, distance: 220.0
click at [613, 180] on input "[EMAIL_ADDRESS][DOMAIN_NAME]" at bounding box center [645, 176] width 517 height 40
paste input "pierreval.brianna"
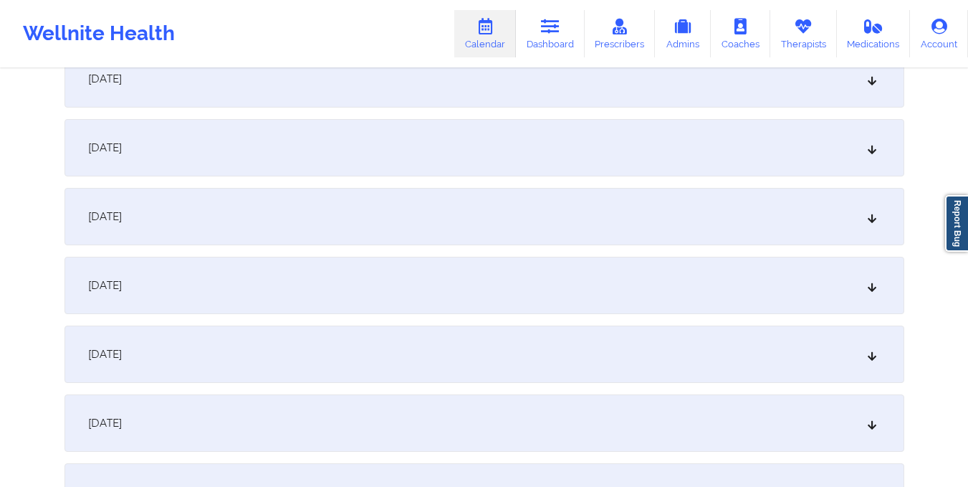
scroll to position [873, 0]
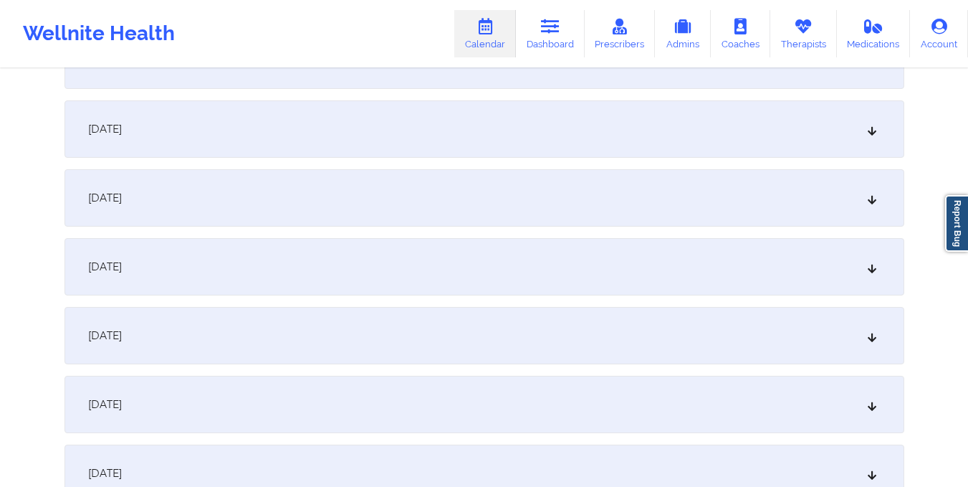
click at [543, 358] on div "[DATE]" at bounding box center [484, 335] width 840 height 57
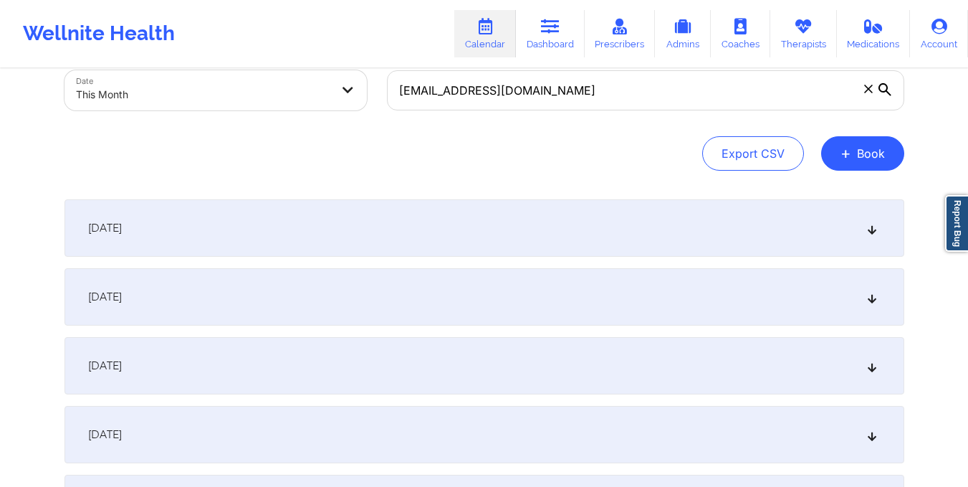
scroll to position [0, 0]
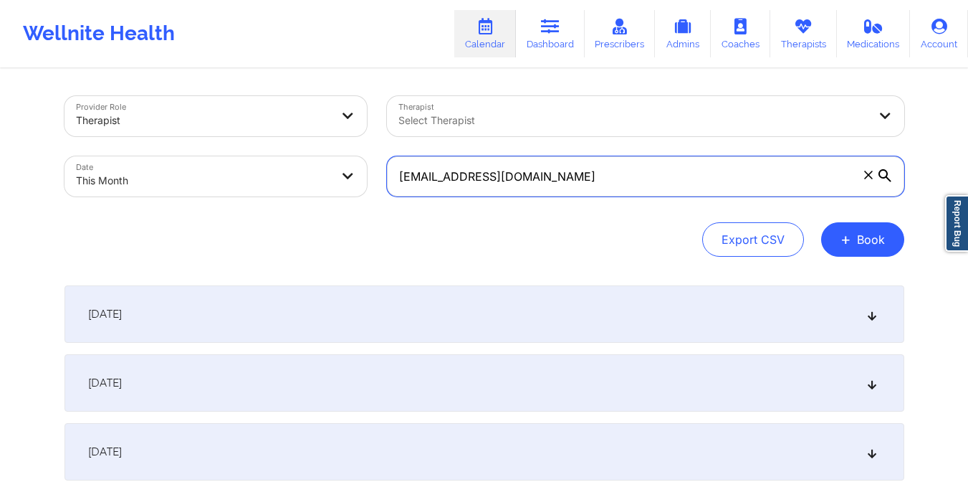
drag, startPoint x: 391, startPoint y: 174, endPoint x: 614, endPoint y: 181, distance: 223.7
click at [614, 181] on input "[EMAIL_ADDRESS][DOMAIN_NAME]" at bounding box center [645, 176] width 517 height 40
paste input "kareemabryant01"
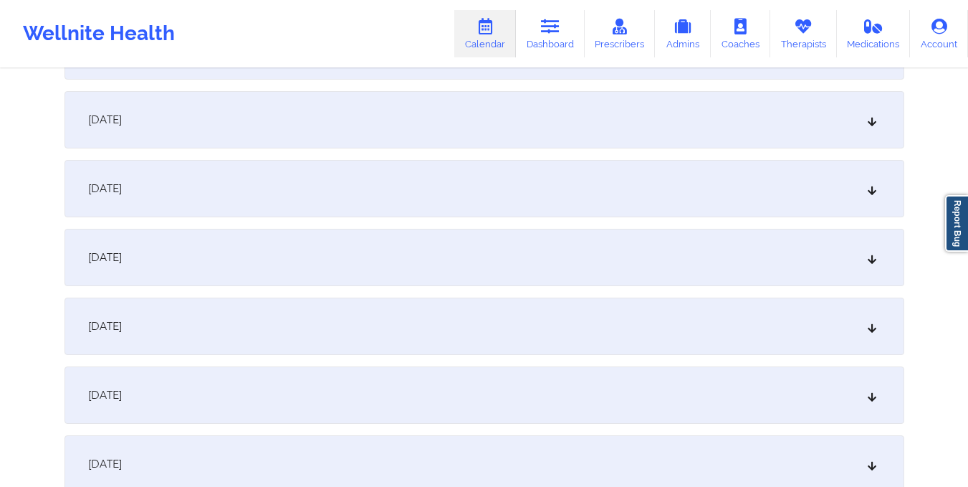
scroll to position [952, 0]
click at [578, 271] on div "[DATE]" at bounding box center [484, 256] width 840 height 57
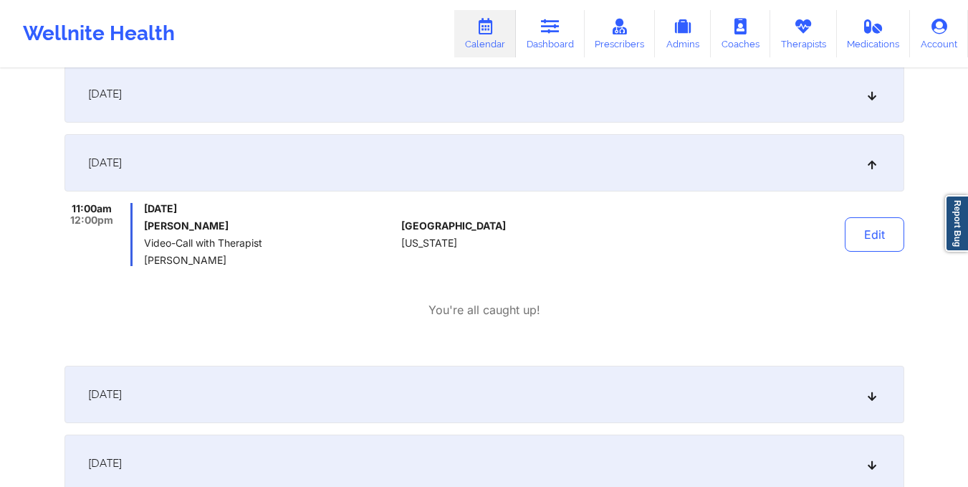
scroll to position [1124, 0]
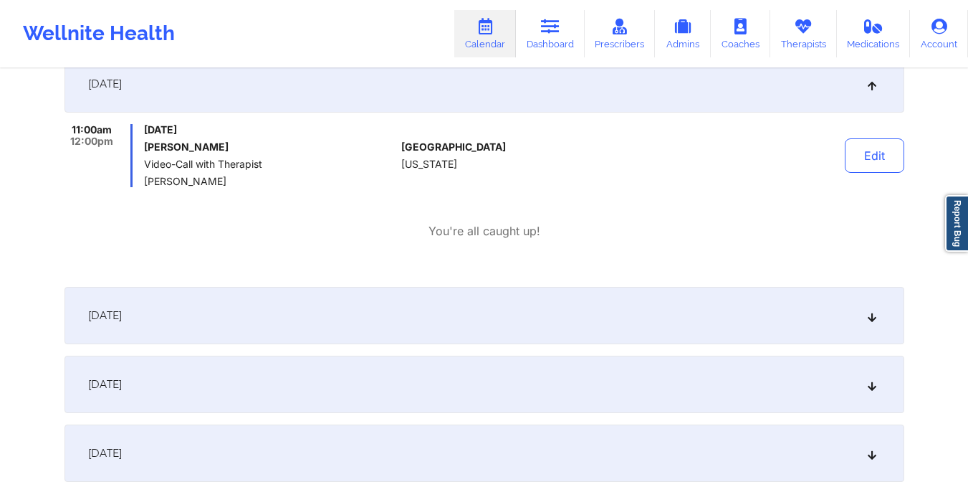
click at [549, 302] on div "[DATE]" at bounding box center [484, 315] width 840 height 57
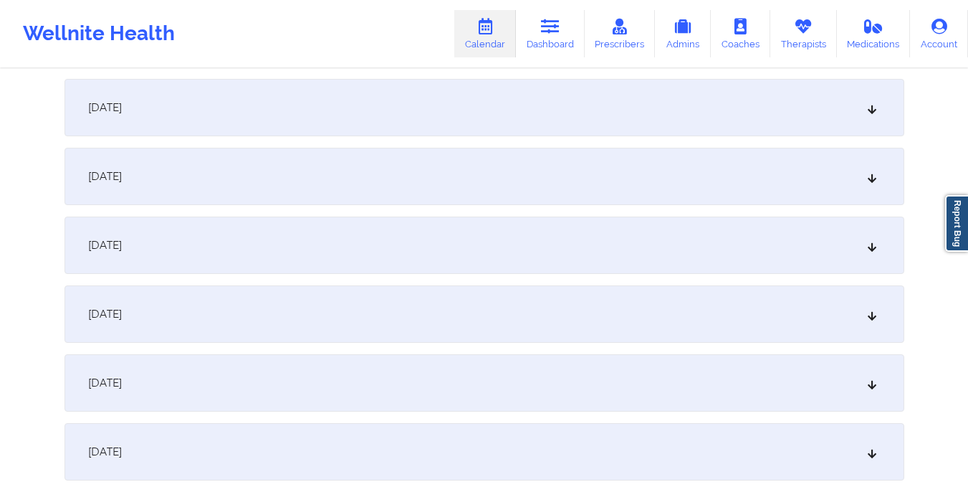
scroll to position [620, 0]
click at [372, 167] on div "[DATE]" at bounding box center [484, 175] width 840 height 57
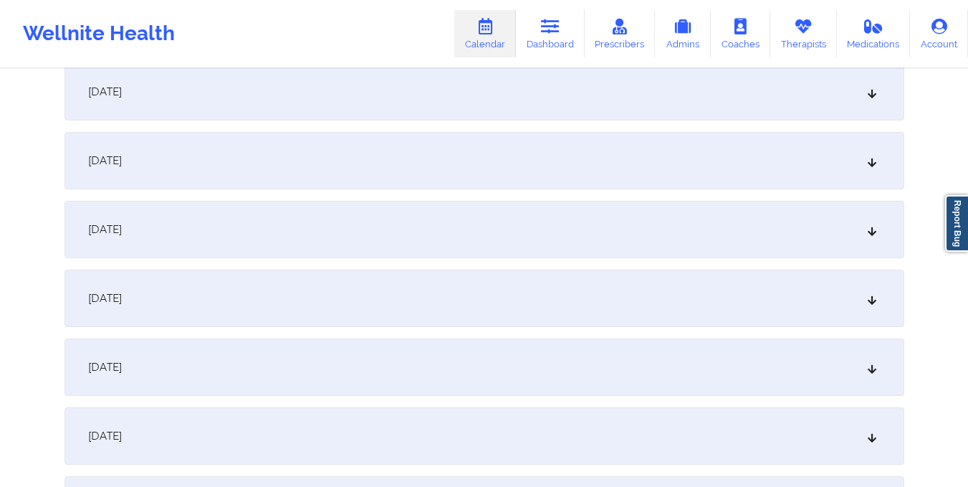
scroll to position [0, 0]
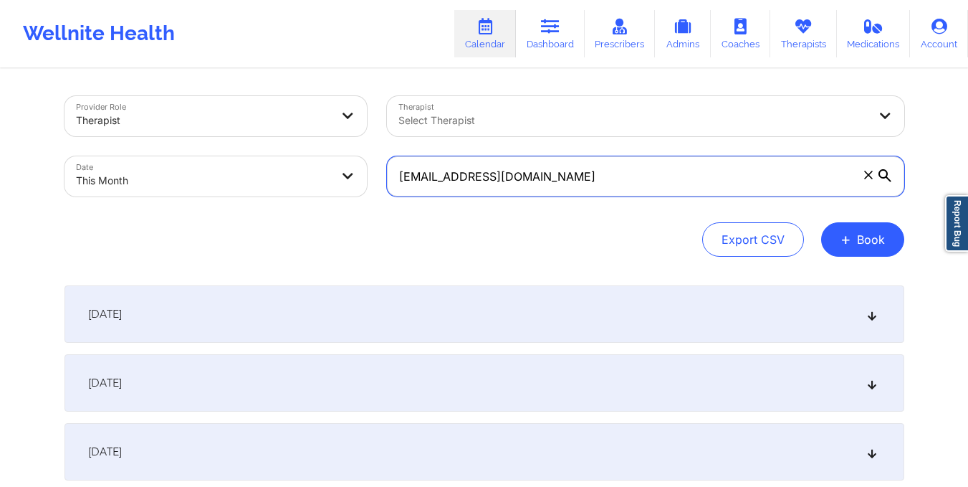
drag, startPoint x: 398, startPoint y: 180, endPoint x: 653, endPoint y: 171, distance: 255.3
click at [653, 171] on input "[EMAIL_ADDRESS][DOMAIN_NAME]" at bounding box center [645, 176] width 517 height 40
paste input "[EMAIL_ADDRESS][DOMAIN_NAME]"
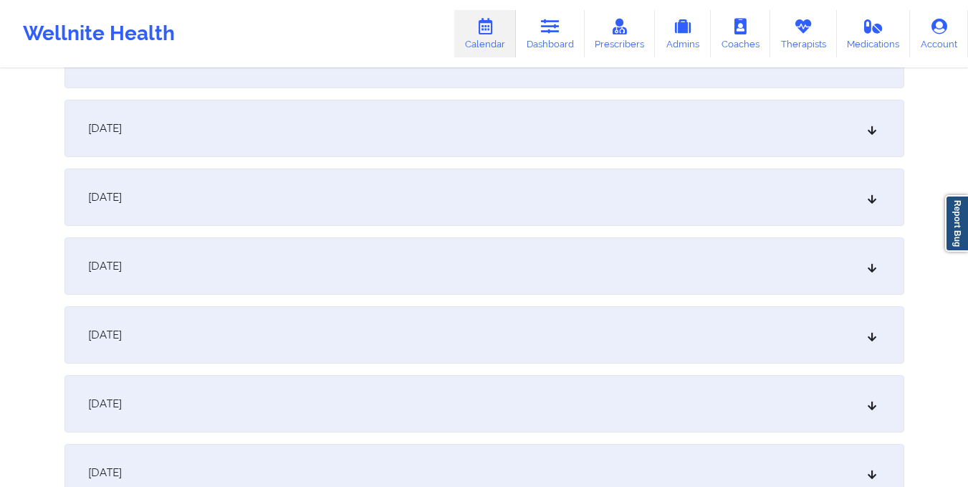
scroll to position [1013, 0]
click at [484, 201] on div "[DATE]" at bounding box center [484, 195] width 840 height 57
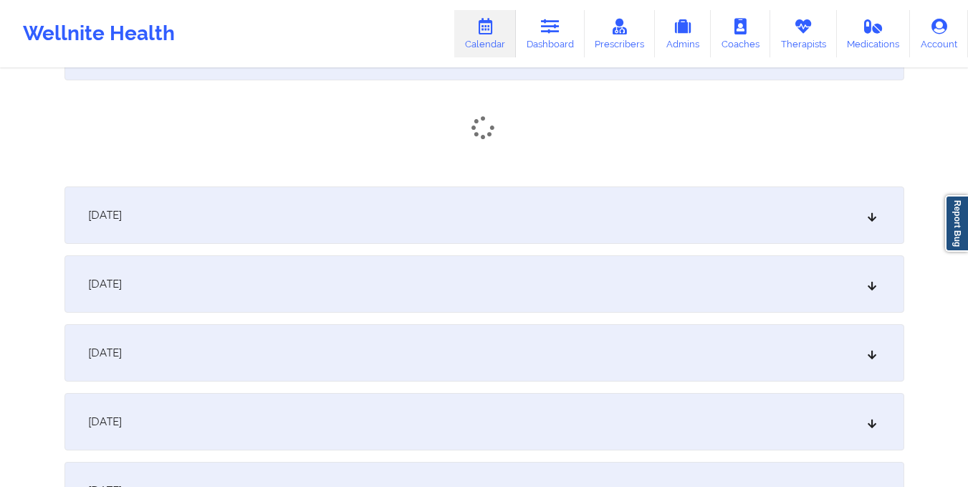
scroll to position [1161, 0]
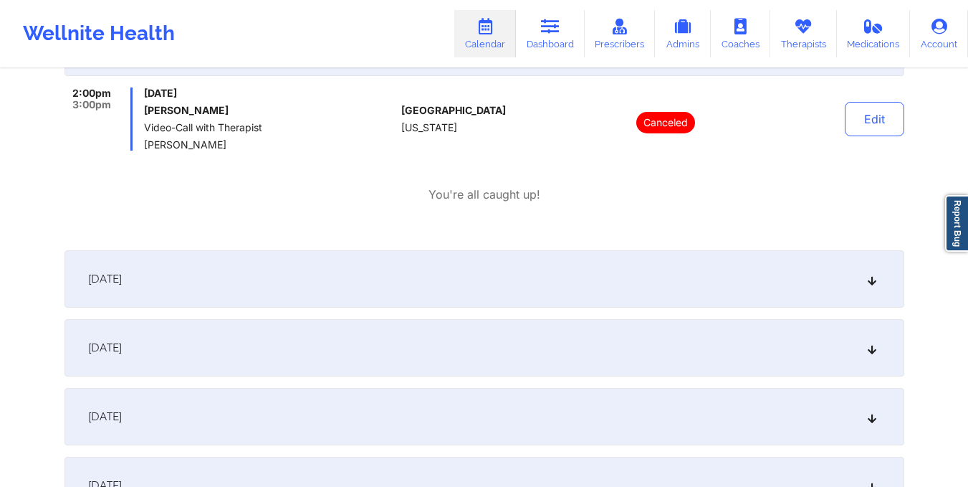
click at [484, 201] on p "You're all caught up!" at bounding box center [485, 194] width 112 height 16
click at [483, 262] on div "[DATE]" at bounding box center [484, 278] width 840 height 57
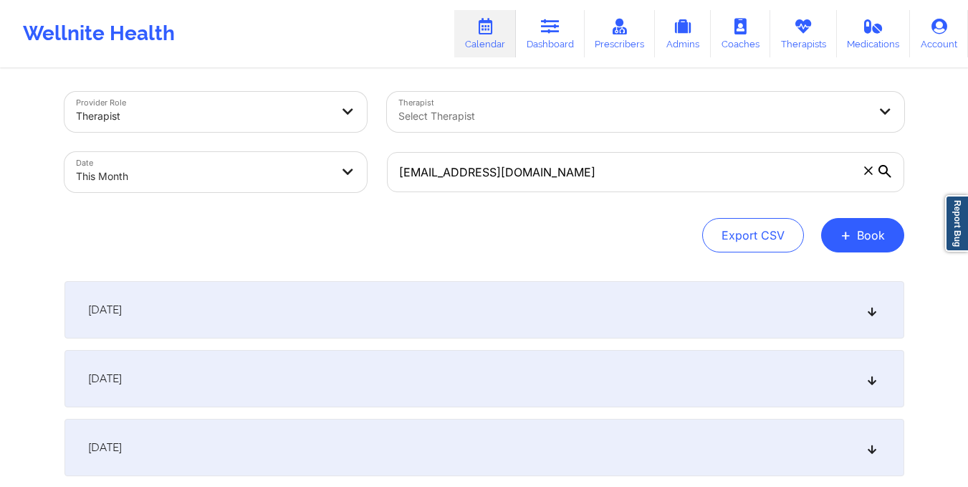
scroll to position [0, 0]
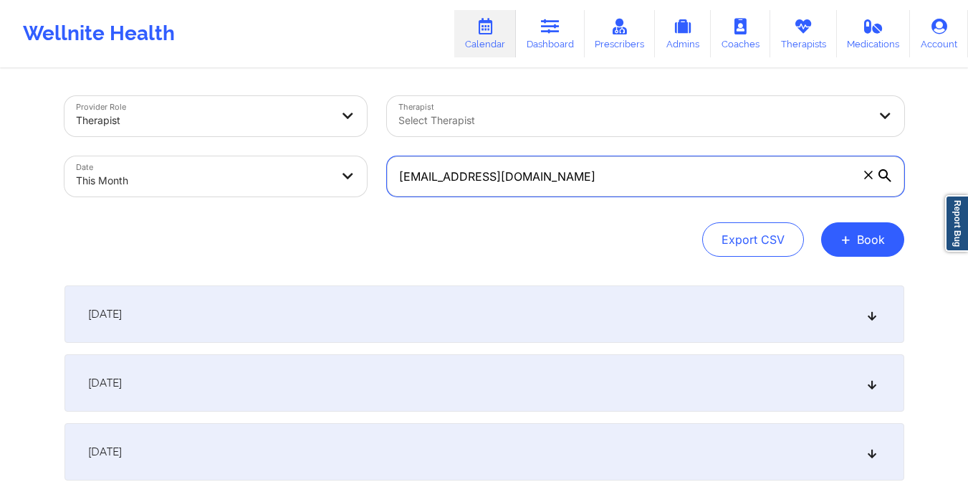
drag, startPoint x: 393, startPoint y: 176, endPoint x: 595, endPoint y: 181, distance: 201.4
click at [595, 181] on input "[EMAIL_ADDRESS][DOMAIN_NAME]" at bounding box center [645, 176] width 517 height 40
paste input "[EMAIL_ADDRESS][DOMAIN_NAME]"
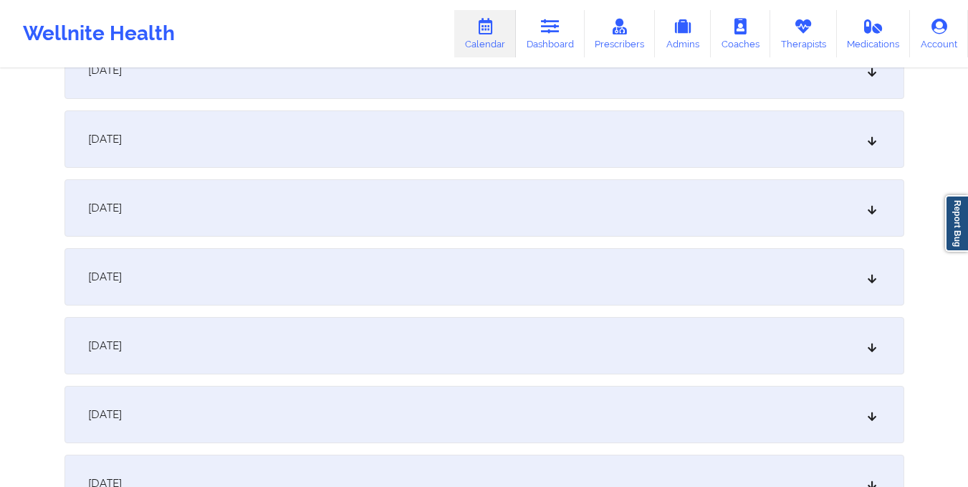
scroll to position [1002, 0]
click at [579, 227] on div "[DATE]" at bounding box center [484, 206] width 840 height 57
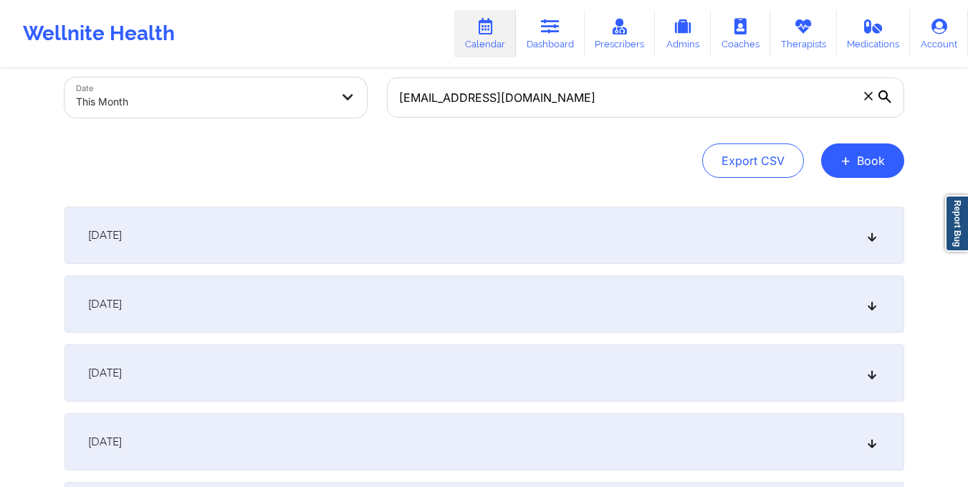
scroll to position [0, 0]
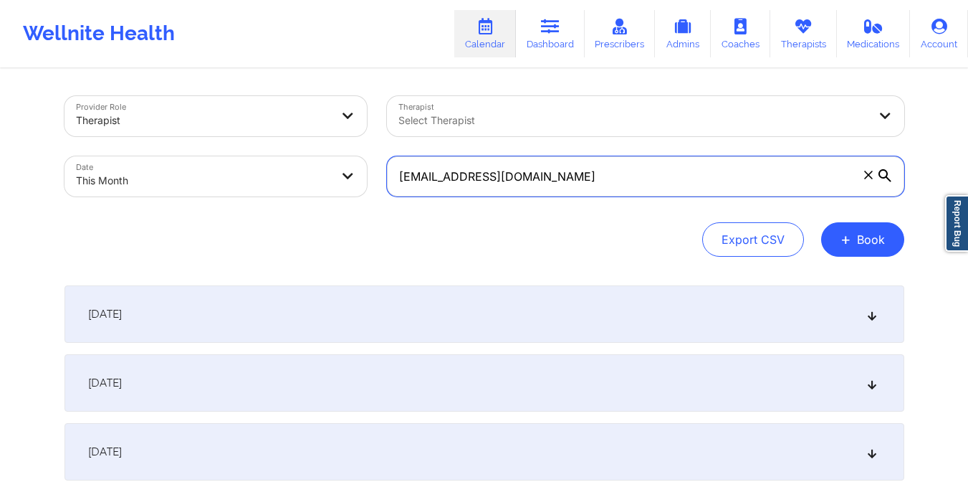
drag, startPoint x: 394, startPoint y: 174, endPoint x: 579, endPoint y: 186, distance: 185.3
click at [579, 186] on input "[EMAIL_ADDRESS][DOMAIN_NAME]" at bounding box center [645, 176] width 517 height 40
paste input "mjusten84"
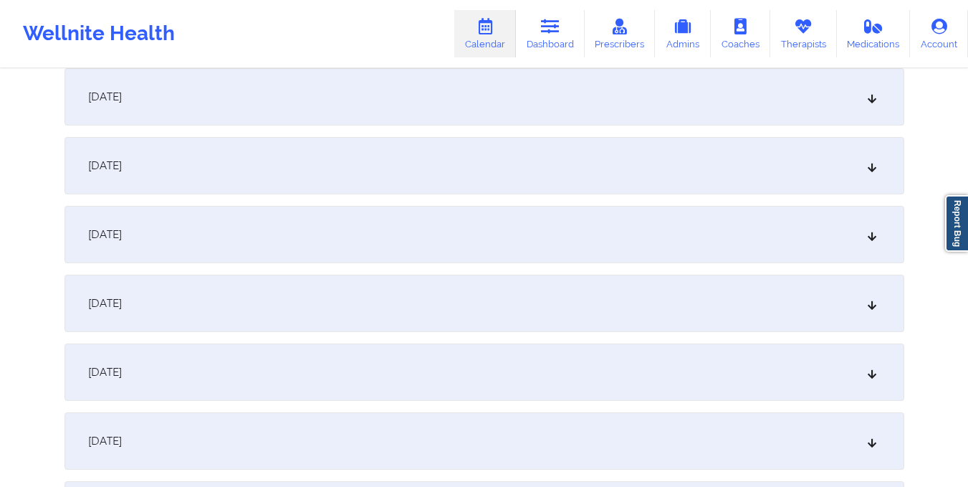
scroll to position [769, 0]
click at [541, 419] on div "[DATE]" at bounding box center [484, 439] width 840 height 57
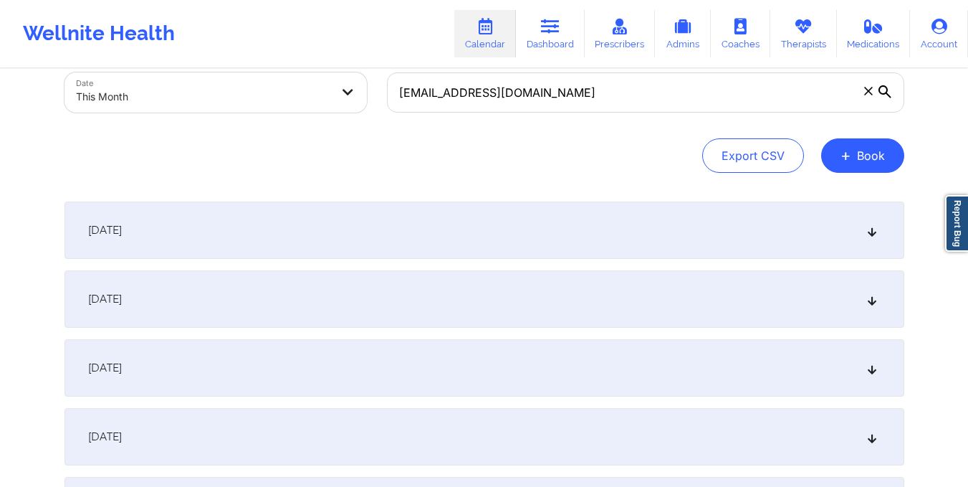
scroll to position [0, 0]
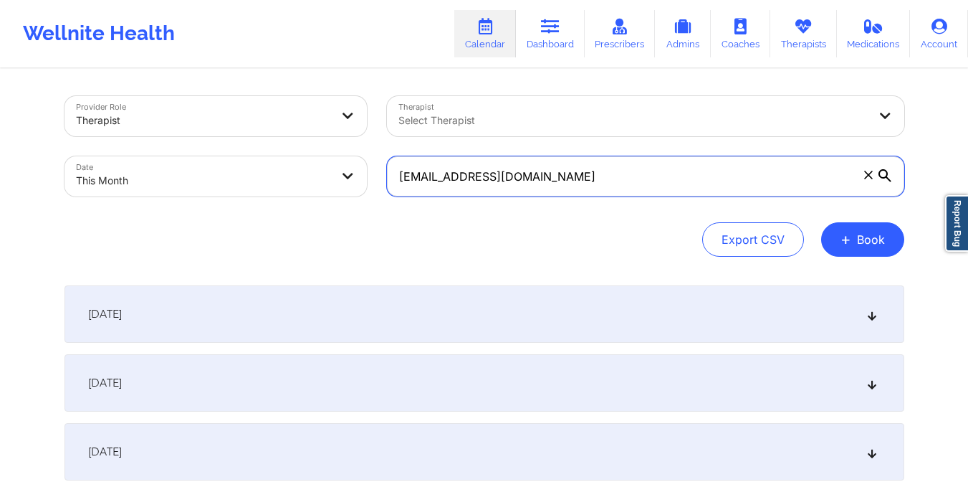
click at [398, 178] on input "[EMAIL_ADDRESS][DOMAIN_NAME]" at bounding box center [645, 176] width 517 height 40
drag, startPoint x: 398, startPoint y: 179, endPoint x: 570, endPoint y: 171, distance: 172.2
click at [570, 171] on input "[EMAIL_ADDRESS][DOMAIN_NAME]" at bounding box center [645, 176] width 517 height 40
paste input "dyleyiaabram"
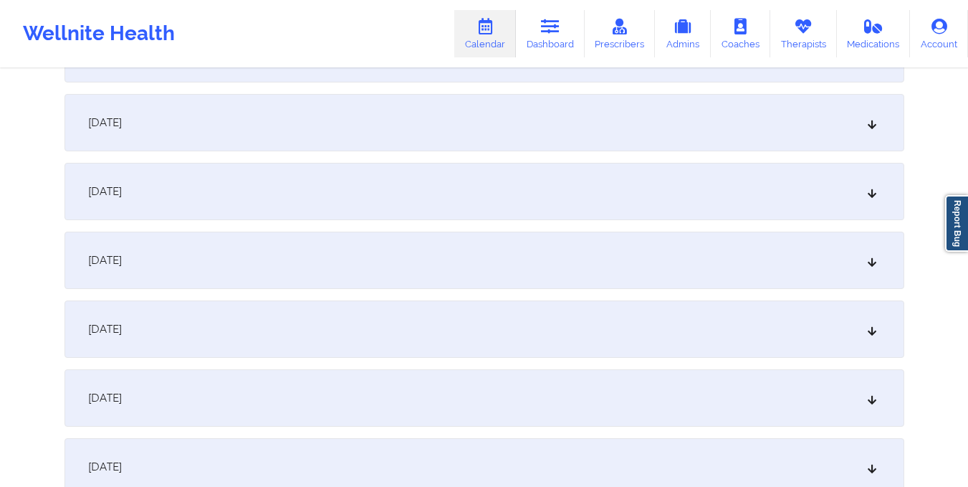
scroll to position [944, 0]
type input "[EMAIL_ADDRESS][DOMAIN_NAME]"
click at [530, 255] on div "[DATE]" at bounding box center [484, 263] width 840 height 57
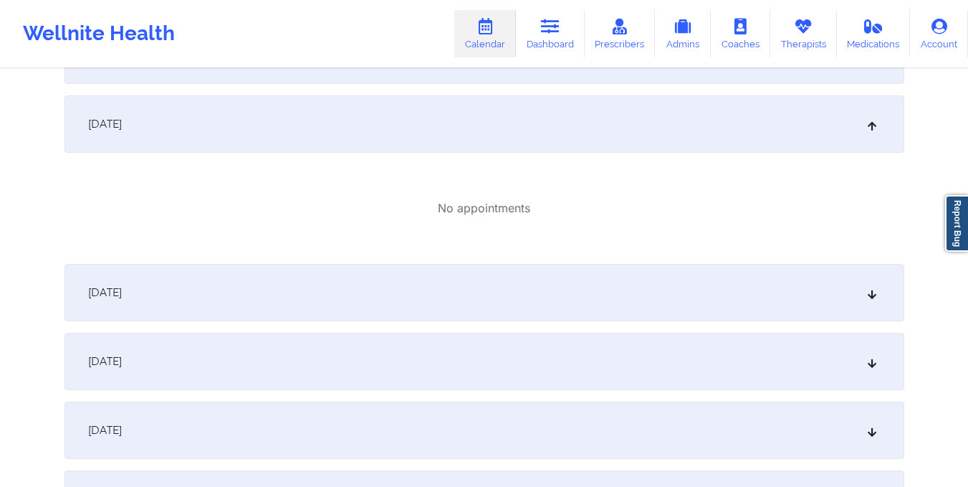
scroll to position [1253, 0]
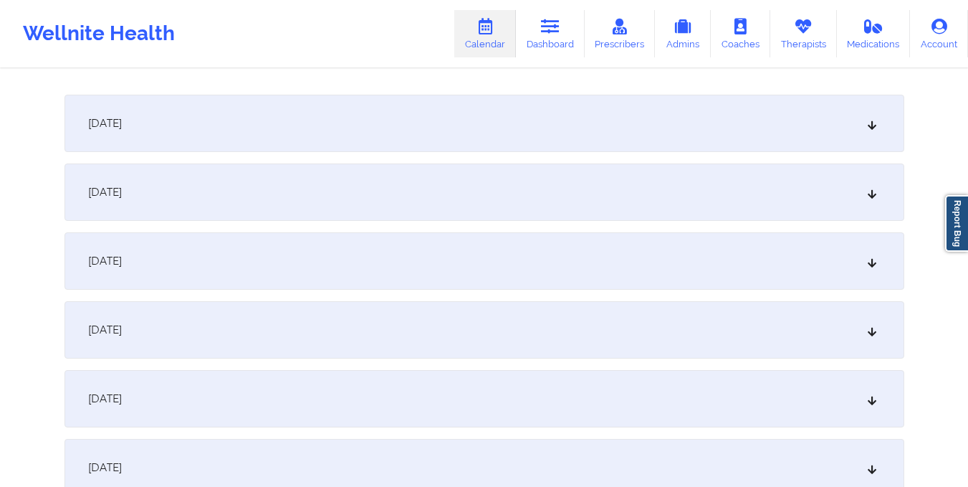
click at [415, 133] on div "[DATE]" at bounding box center [484, 123] width 840 height 57
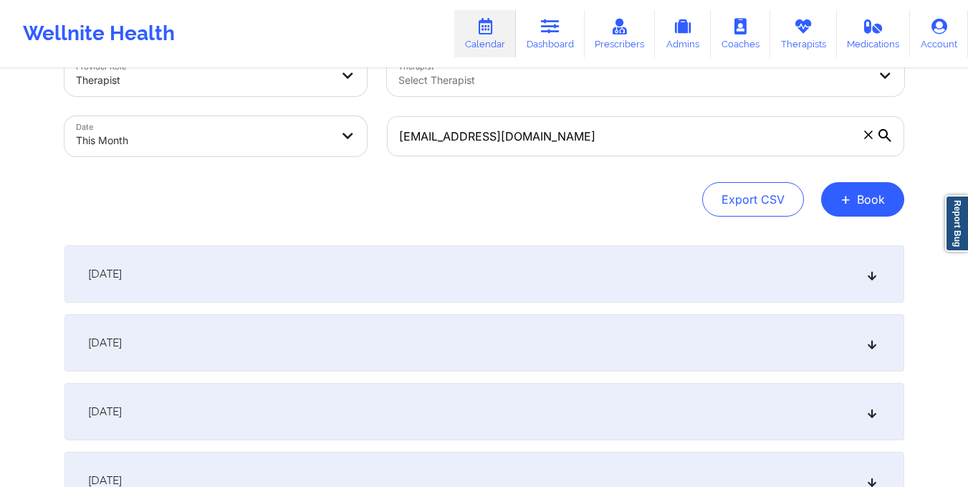
scroll to position [0, 0]
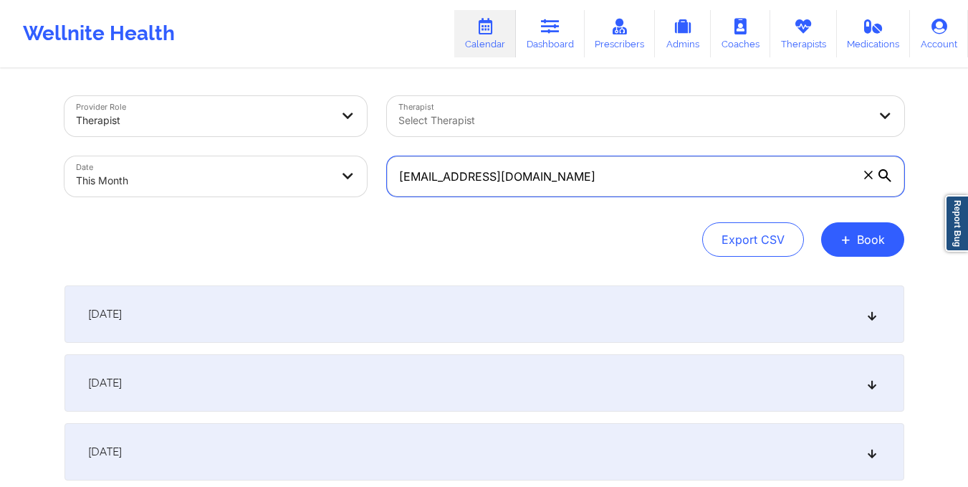
drag, startPoint x: 390, startPoint y: 175, endPoint x: 578, endPoint y: 163, distance: 188.8
click at [578, 163] on input "[EMAIL_ADDRESS][DOMAIN_NAME]" at bounding box center [645, 176] width 517 height 40
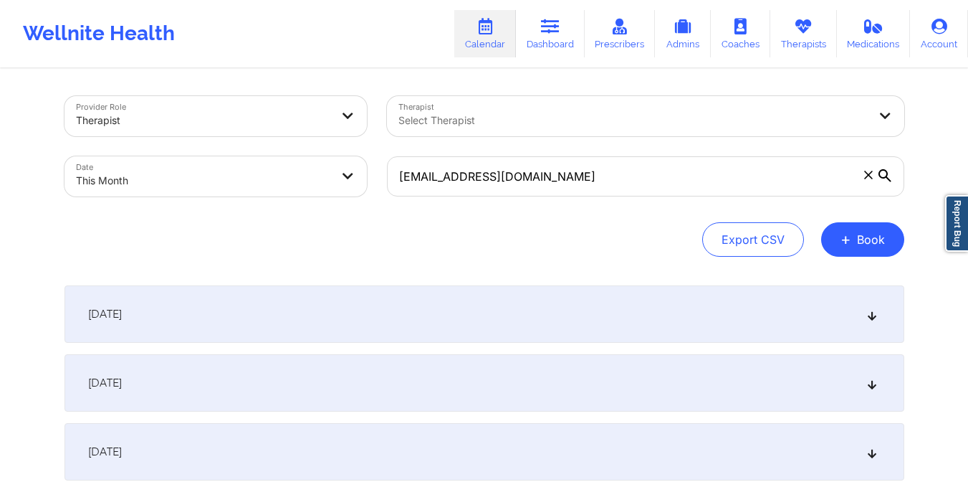
click at [241, 175] on body "Wellnite Health Calendar Dashboard Prescribers Admins Coaches Therapists Medica…" at bounding box center [484, 243] width 968 height 487
select select "2025-9"
select select "2025-10"
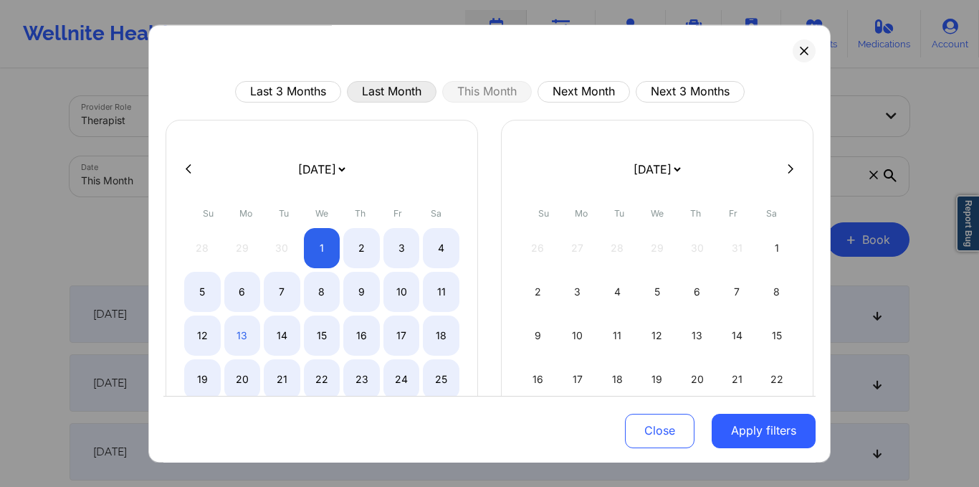
click at [398, 90] on button "Last Month" at bounding box center [392, 91] width 90 height 21
select select "2025-8"
select select "2025-9"
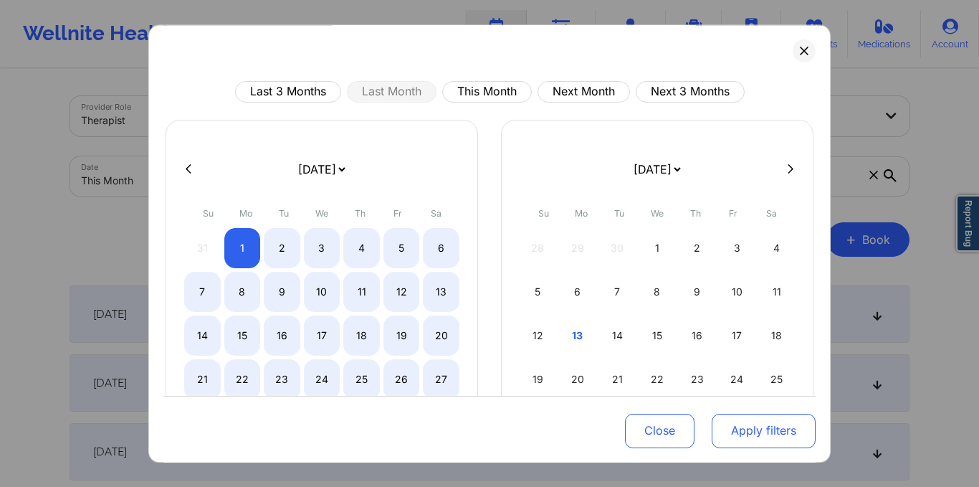
click at [759, 436] on button "Apply filters" at bounding box center [764, 430] width 104 height 34
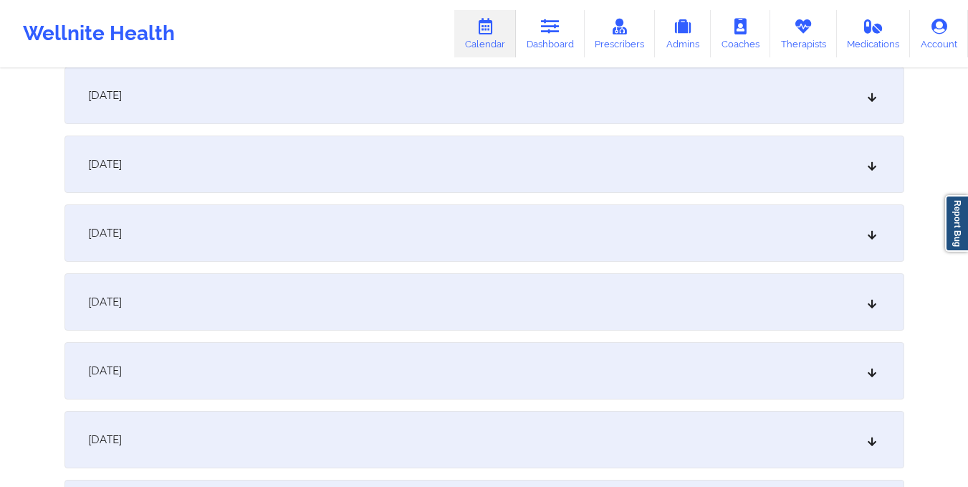
scroll to position [1045, 0]
click at [561, 302] on div "[DATE]" at bounding box center [484, 300] width 840 height 57
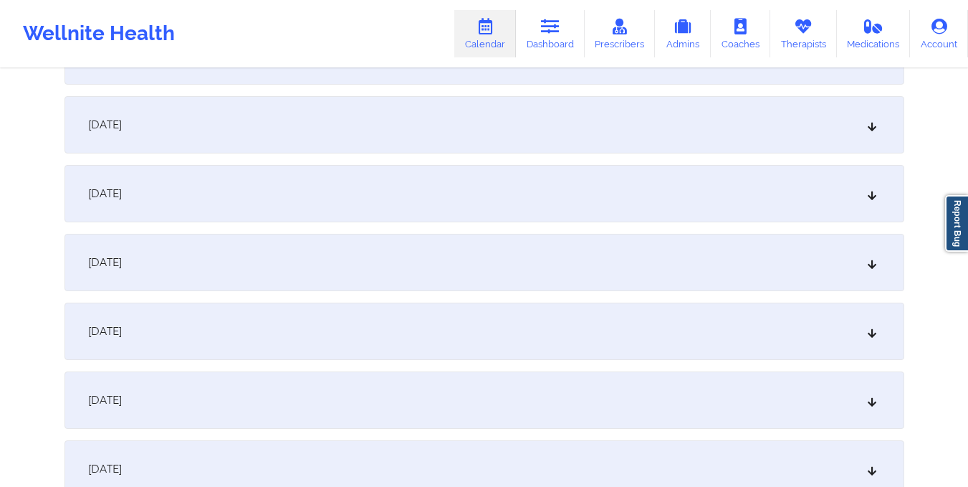
scroll to position [737, 0]
click at [406, 150] on div "[DATE]" at bounding box center [484, 127] width 840 height 57
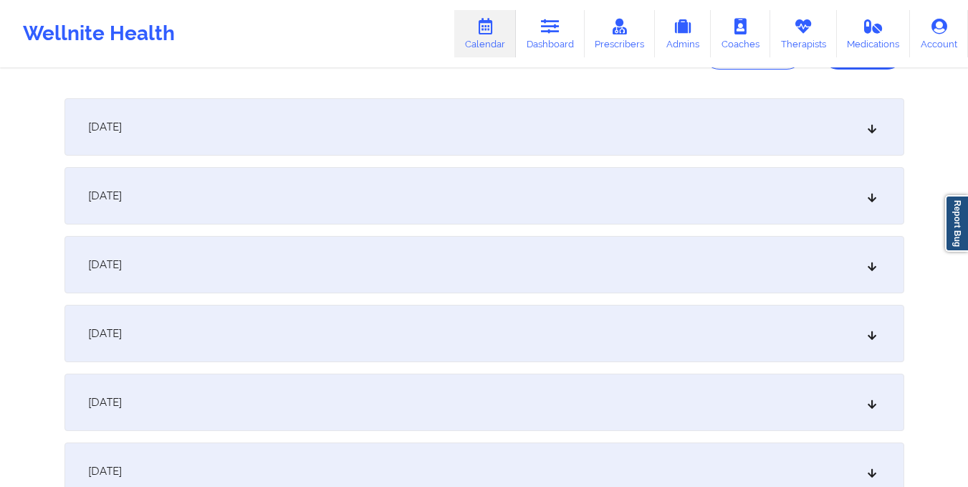
scroll to position [0, 0]
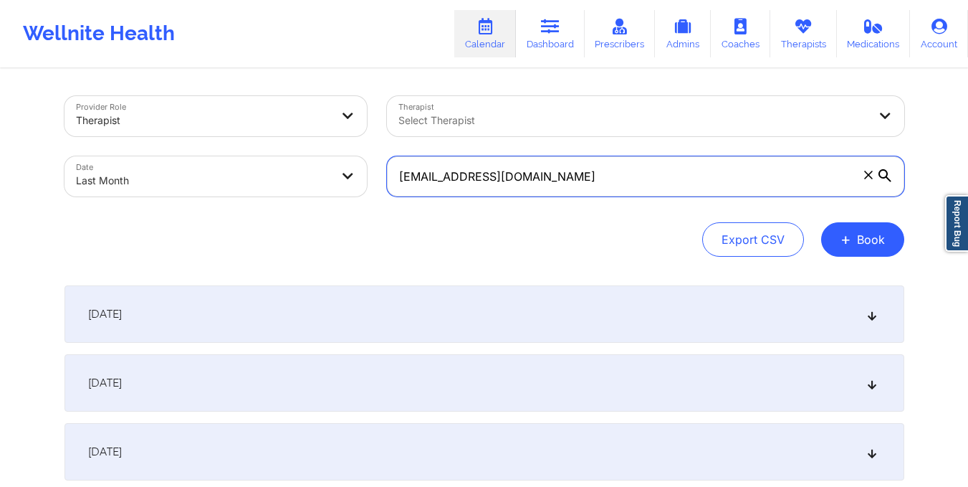
drag, startPoint x: 399, startPoint y: 176, endPoint x: 620, endPoint y: 182, distance: 220.8
click at [620, 182] on input "[EMAIL_ADDRESS][DOMAIN_NAME]" at bounding box center [645, 176] width 517 height 40
paste input "ibejahc"
type input "[EMAIL_ADDRESS][DOMAIN_NAME]"
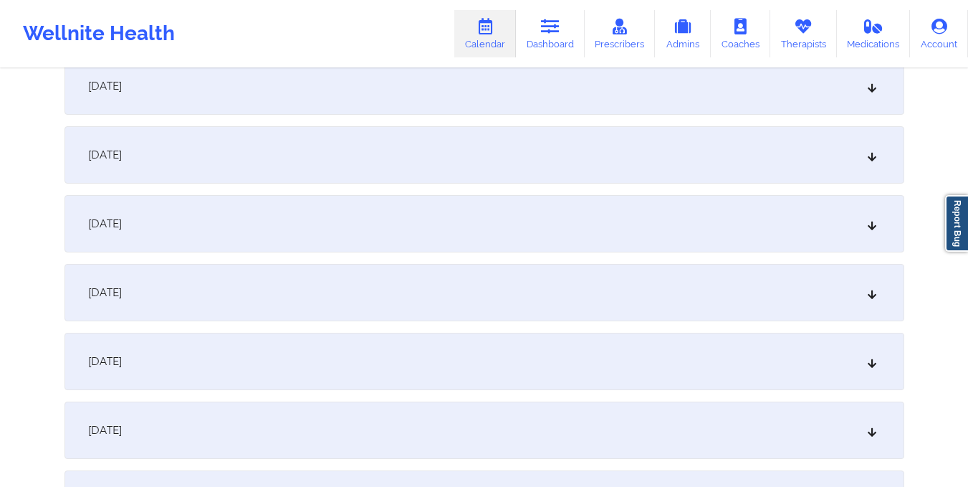
scroll to position [730, 0]
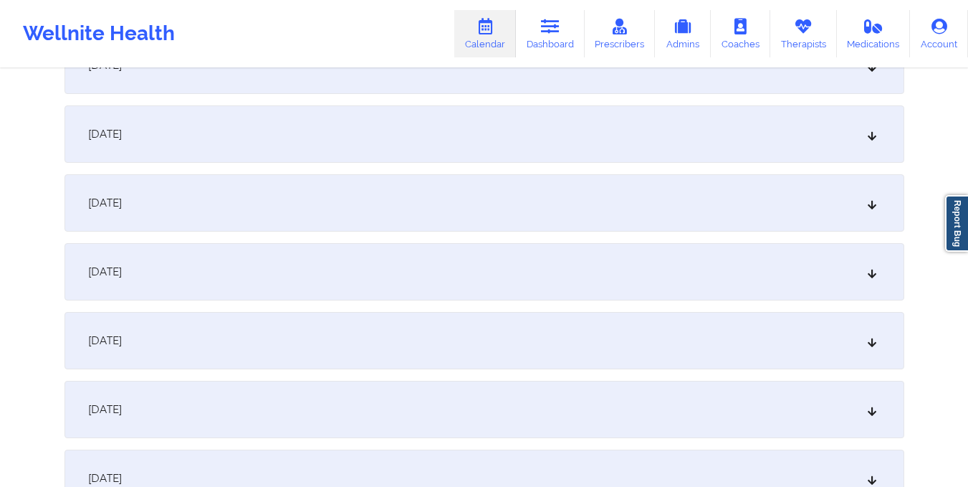
click at [470, 119] on div "[DATE]" at bounding box center [484, 133] width 840 height 57
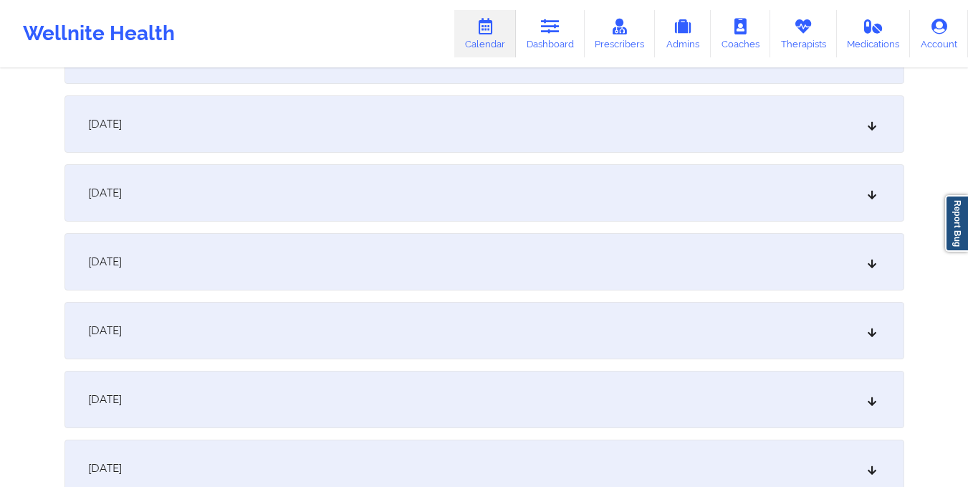
scroll to position [985, 0]
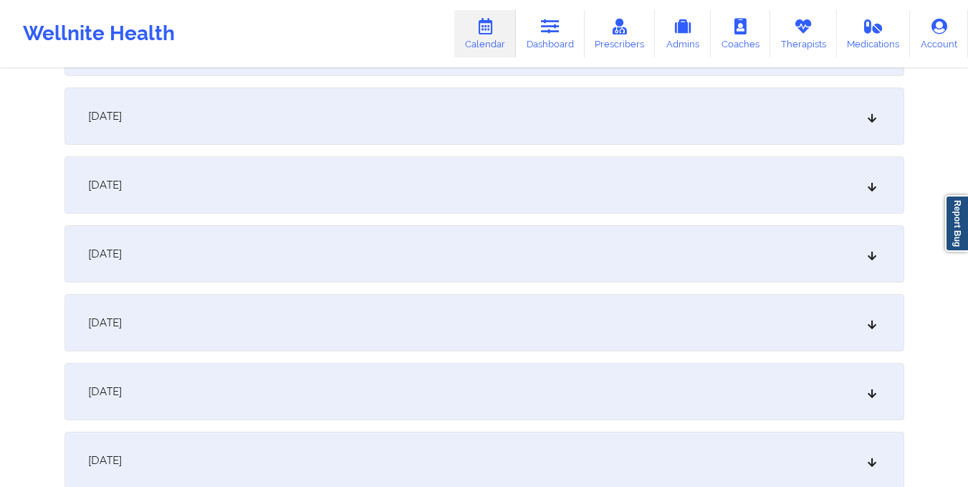
click at [463, 443] on div "[DATE]" at bounding box center [484, 459] width 840 height 57
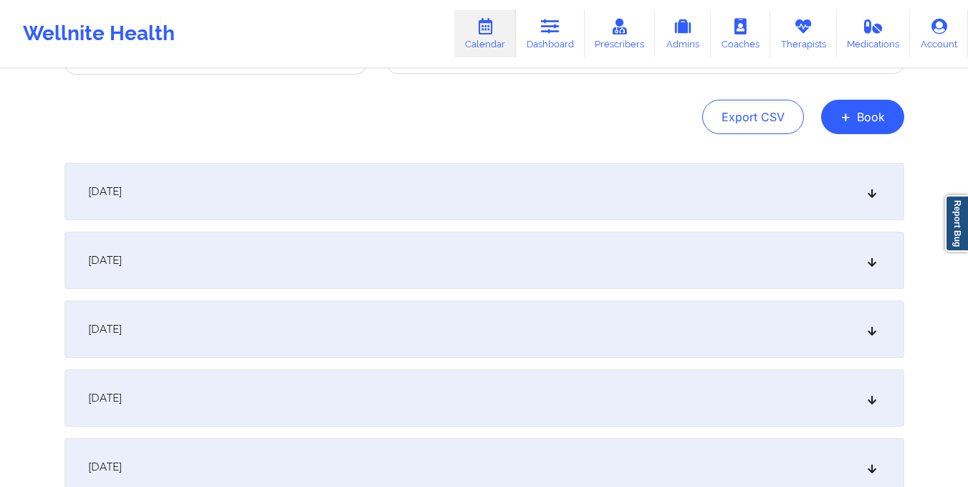
scroll to position [0, 0]
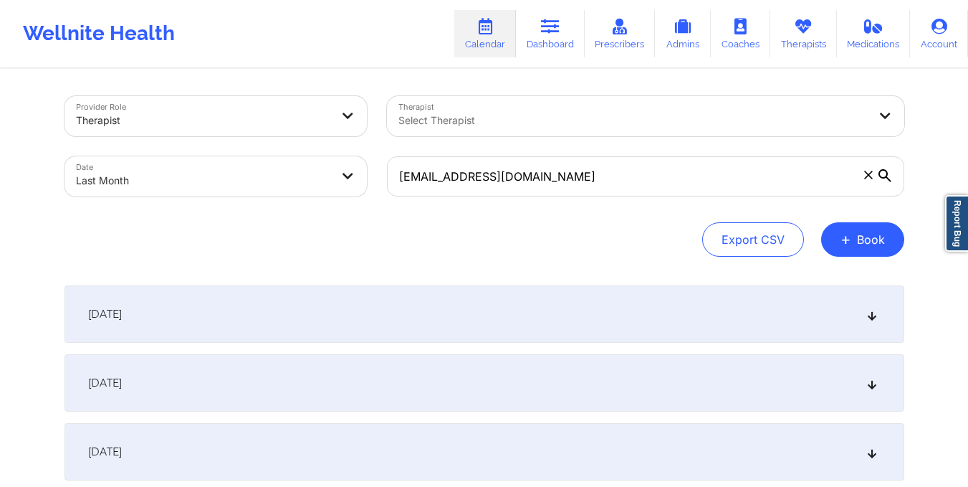
select select "2025-8"
select select "2025-9"
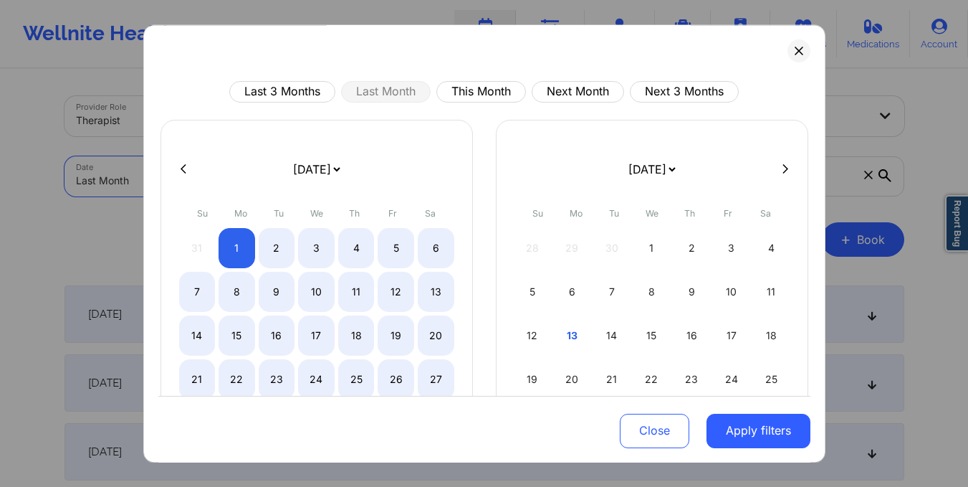
click at [291, 174] on body "Wellnite Health Calendar Dashboard Prescribers Admins Coaches Therapists Medica…" at bounding box center [484, 243] width 968 height 487
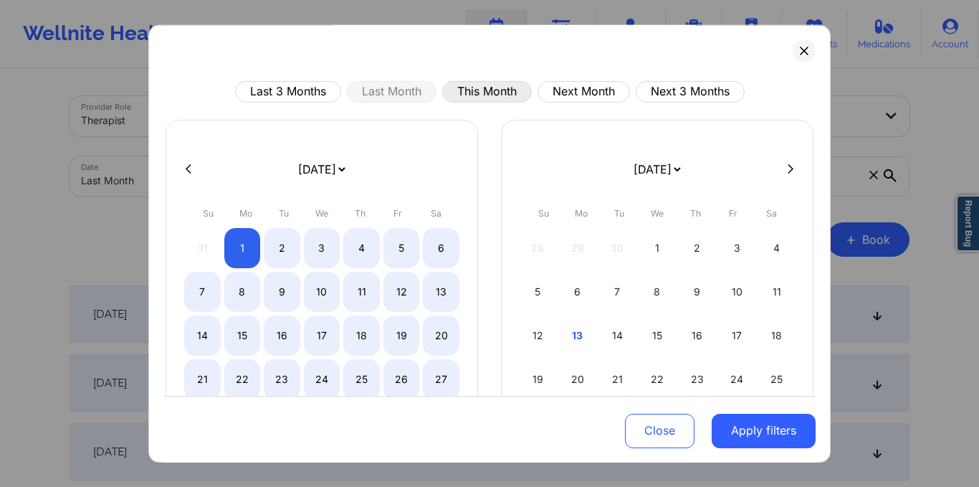
click at [464, 87] on button "This Month" at bounding box center [487, 91] width 90 height 21
select select "2025-9"
select select "2025-10"
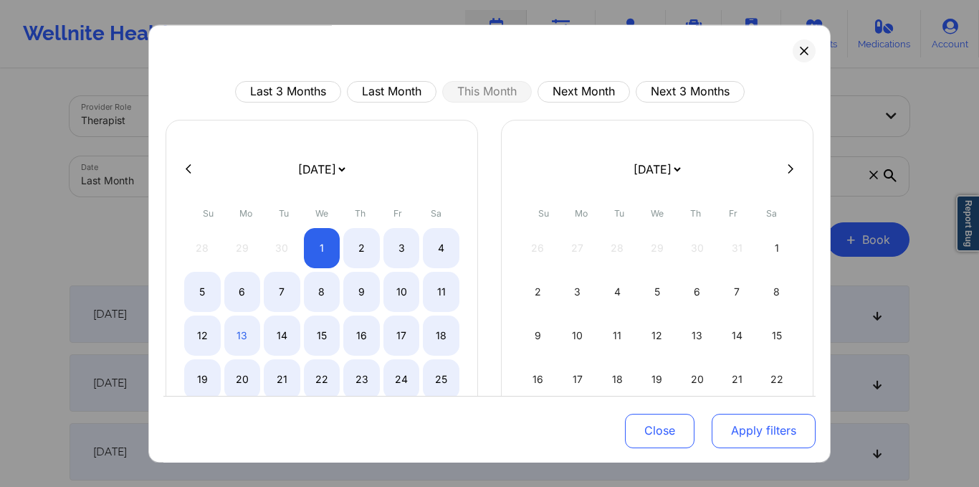
click at [752, 423] on button "Apply filters" at bounding box center [764, 430] width 104 height 34
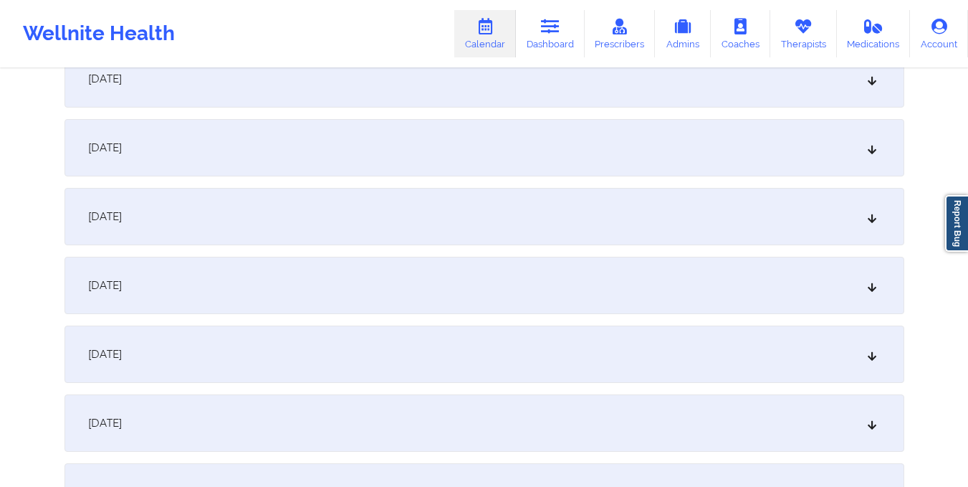
scroll to position [1000, 0]
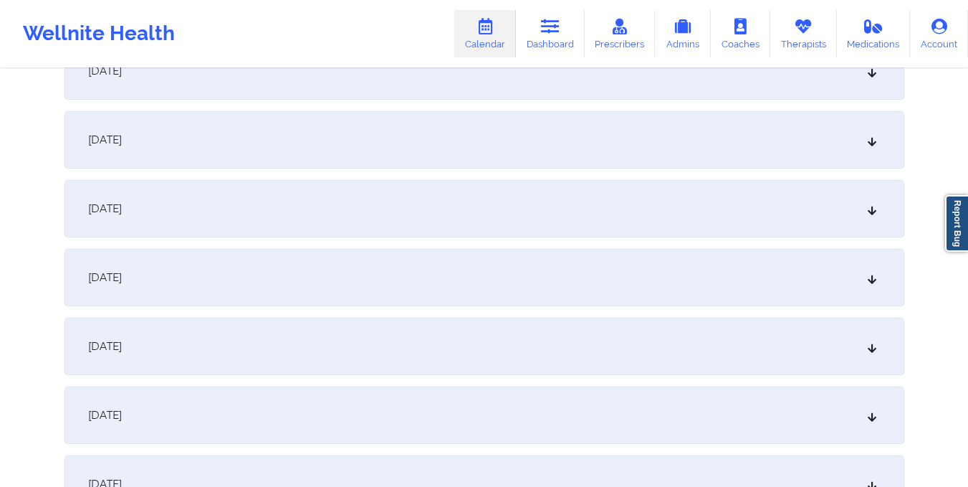
click at [511, 201] on div "[DATE]" at bounding box center [484, 208] width 840 height 57
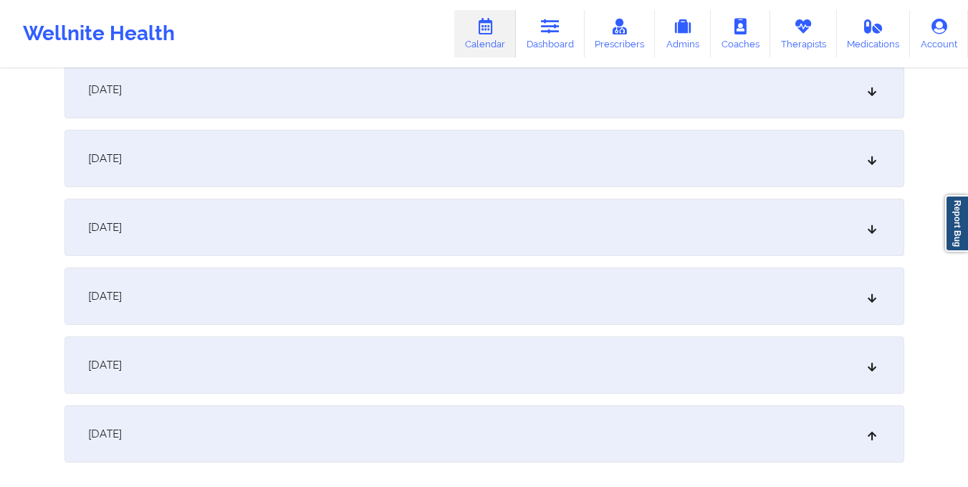
scroll to position [775, 0]
click at [290, 224] on div "[DATE]" at bounding box center [484, 226] width 840 height 57
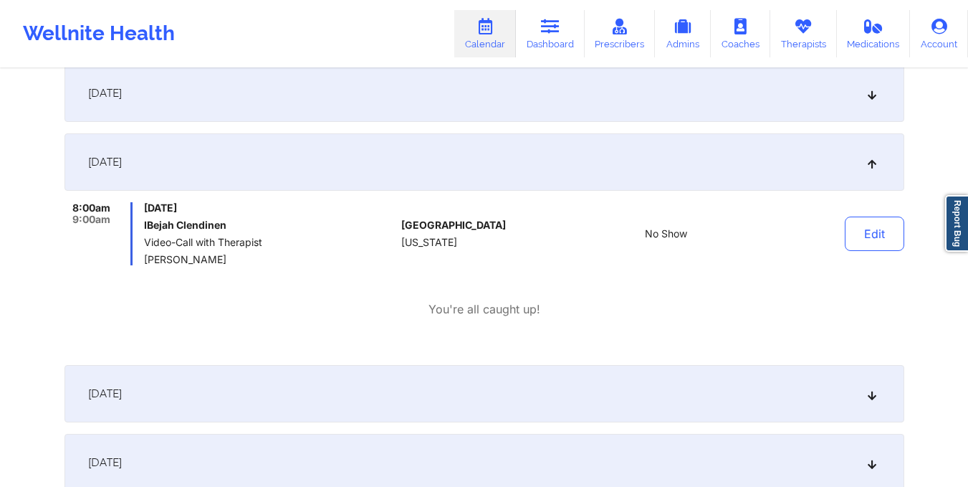
scroll to position [0, 0]
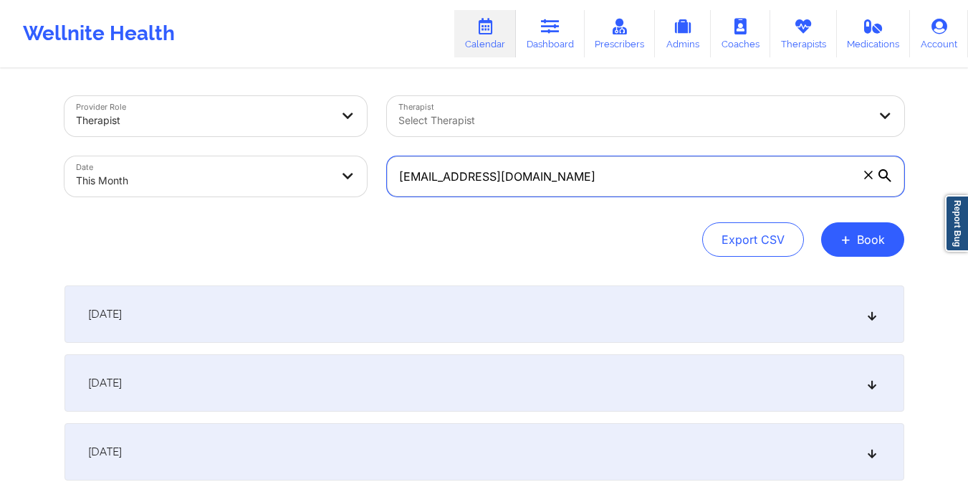
drag, startPoint x: 395, startPoint y: 176, endPoint x: 567, endPoint y: 177, distance: 172.0
click at [567, 177] on input "[EMAIL_ADDRESS][DOMAIN_NAME]" at bounding box center [645, 176] width 517 height 40
paste input "vgranny79@ao"
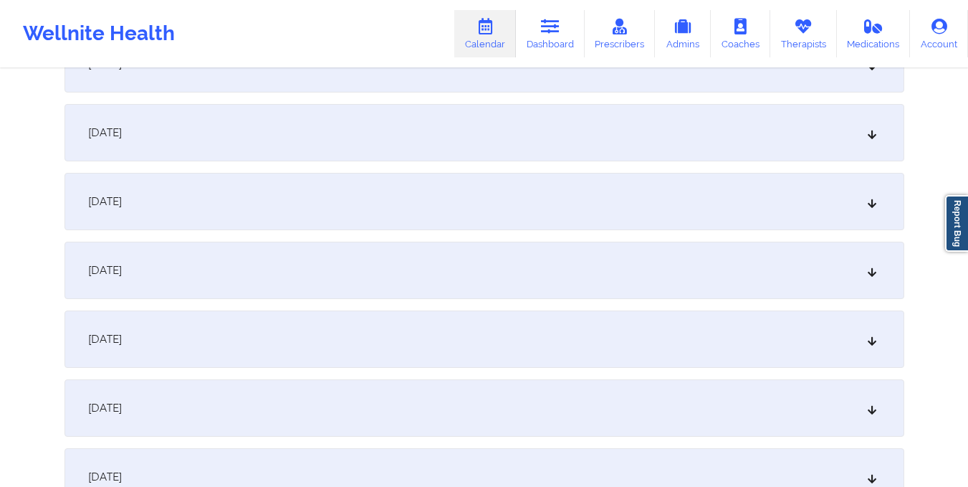
scroll to position [871, 0]
click at [514, 328] on div "[DATE]" at bounding box center [484, 336] width 840 height 57
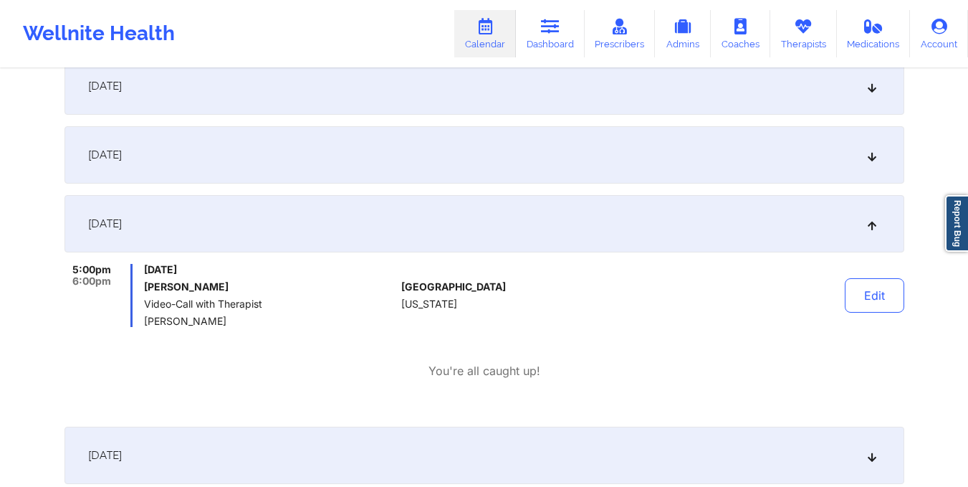
scroll to position [0, 0]
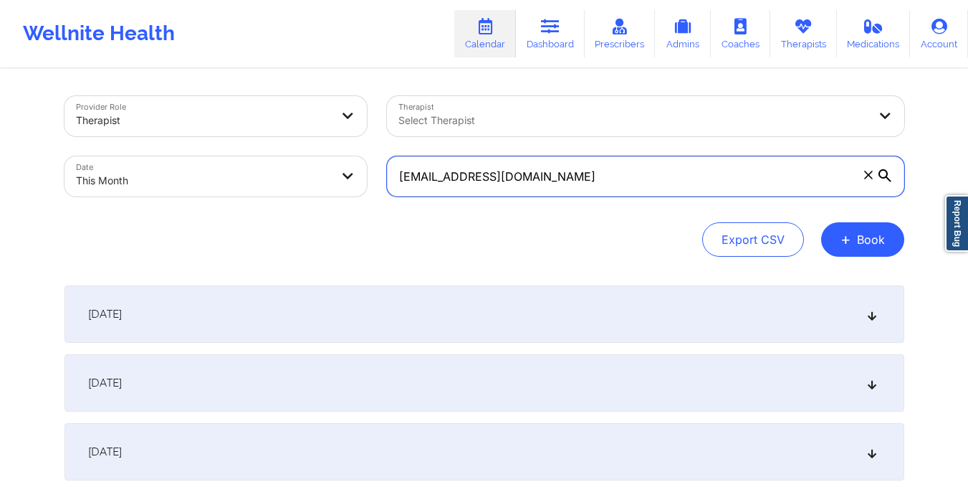
drag, startPoint x: 398, startPoint y: 178, endPoint x: 567, endPoint y: 191, distance: 169.6
click at [567, 191] on input "[EMAIL_ADDRESS][DOMAIN_NAME]" at bounding box center [645, 176] width 517 height 40
paste input "aysiablackman77@gmai"
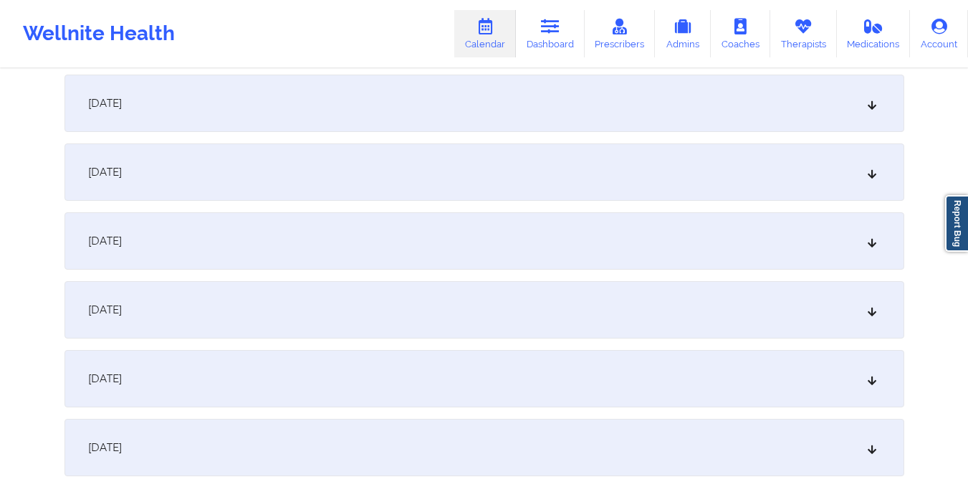
scroll to position [968, 0]
type input "[EMAIL_ADDRESS][DOMAIN_NAME]"
click at [536, 240] on div "[DATE]" at bounding box center [484, 239] width 840 height 57
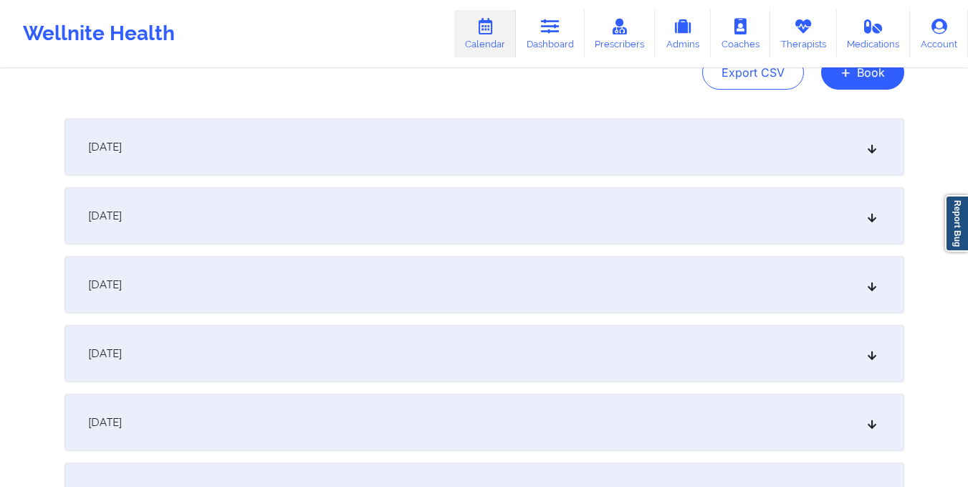
scroll to position [0, 0]
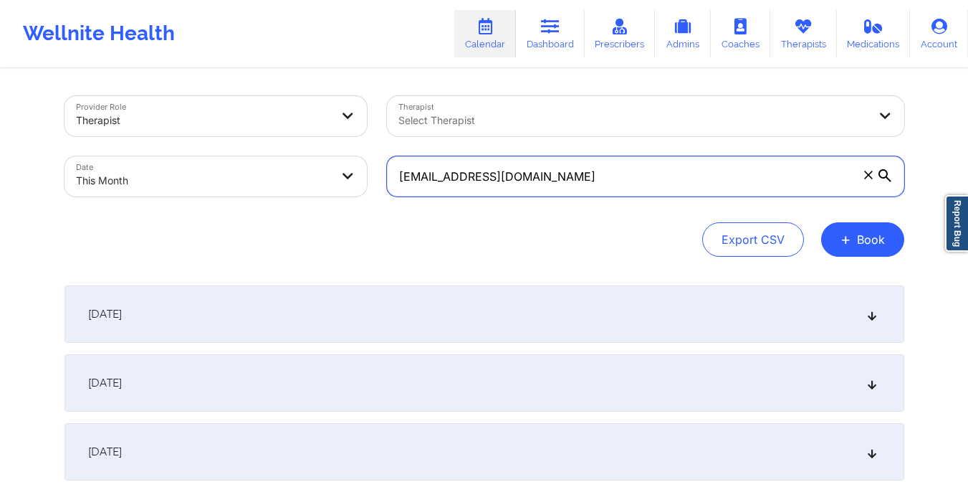
drag, startPoint x: 418, startPoint y: 160, endPoint x: 296, endPoint y: 161, distance: 122.5
click at [296, 161] on div "Provider Role Therapist Therapist Select Therapist Date This Month [EMAIL_ADDRE…" at bounding box center [484, 146] width 860 height 120
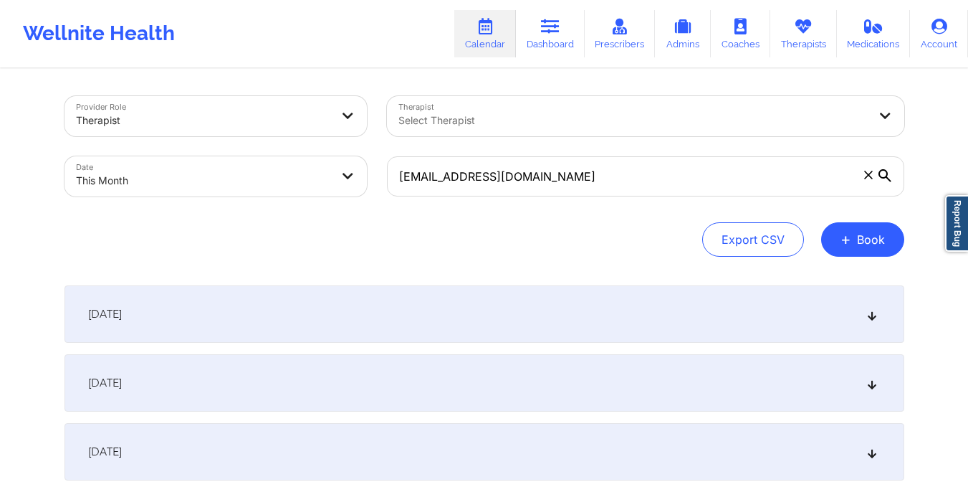
click at [296, 161] on body "Wellnite Health Calendar Dashboard Prescribers Admins Coaches Therapists Medica…" at bounding box center [484, 243] width 968 height 487
select select "2025-9"
select select "2025-10"
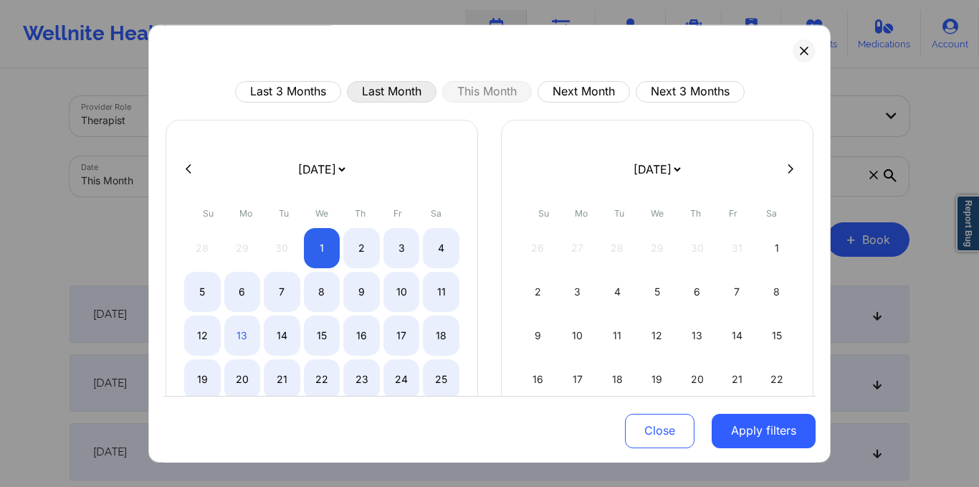
click at [375, 92] on button "Last Month" at bounding box center [392, 91] width 90 height 21
select select "2025-8"
select select "2025-9"
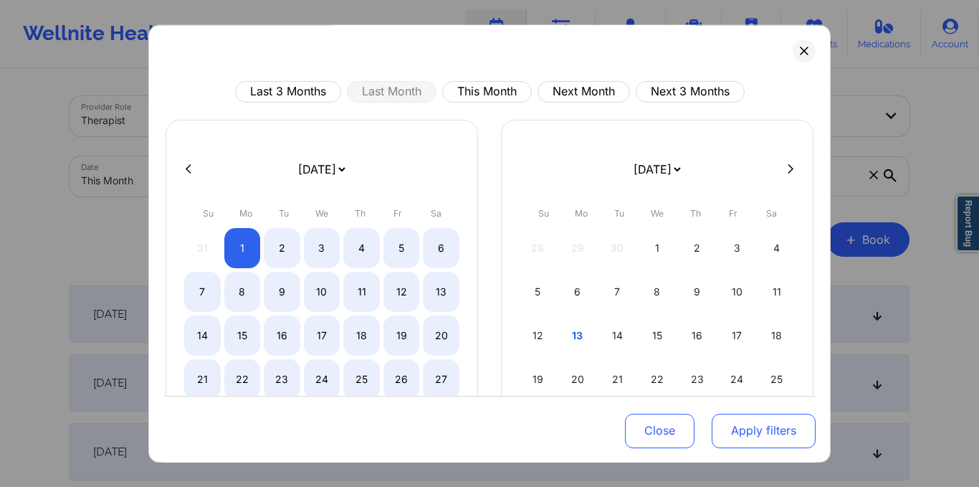
click at [738, 439] on button "Apply filters" at bounding box center [764, 430] width 104 height 34
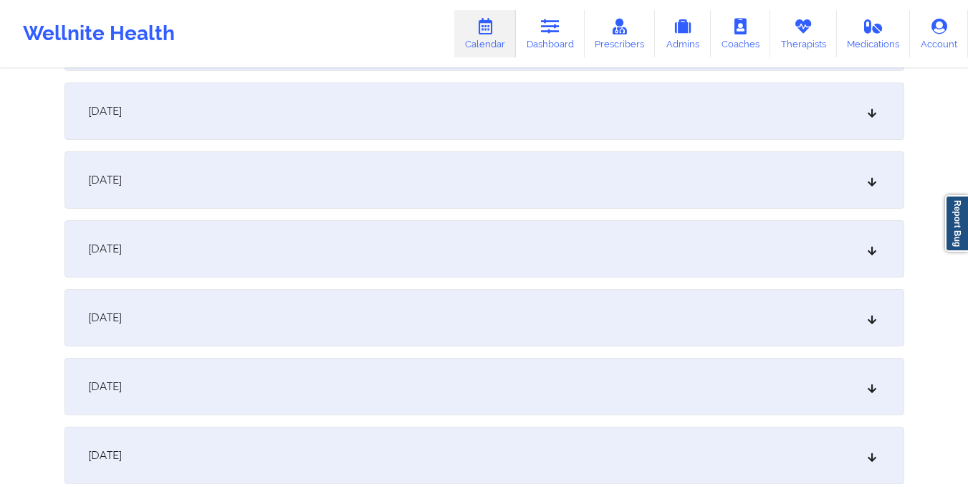
scroll to position [682, 0]
click at [524, 183] on div "[DATE]" at bounding box center [484, 181] width 840 height 57
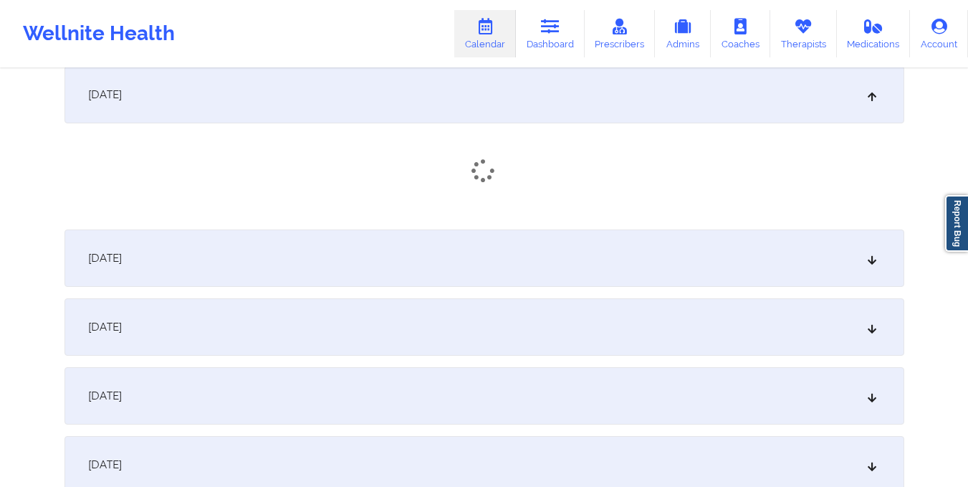
scroll to position [772, 0]
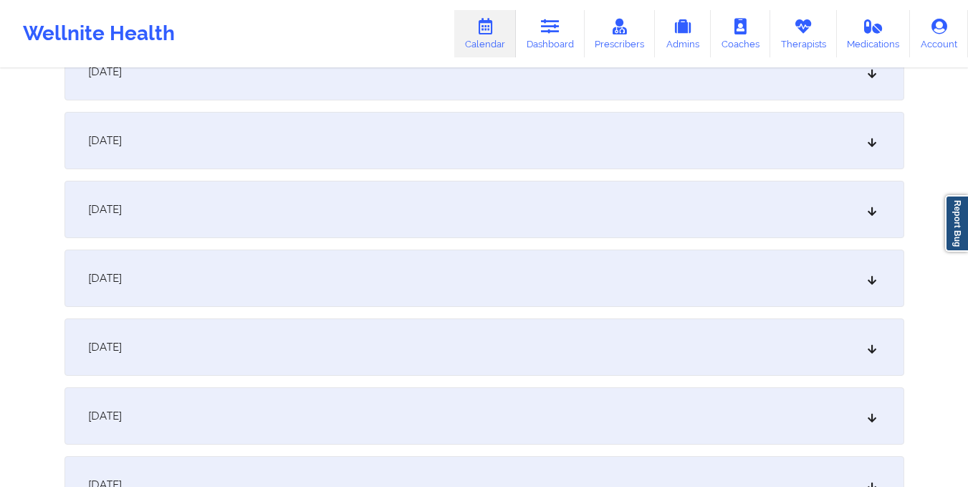
click at [524, 183] on div "[DATE]" at bounding box center [484, 209] width 840 height 57
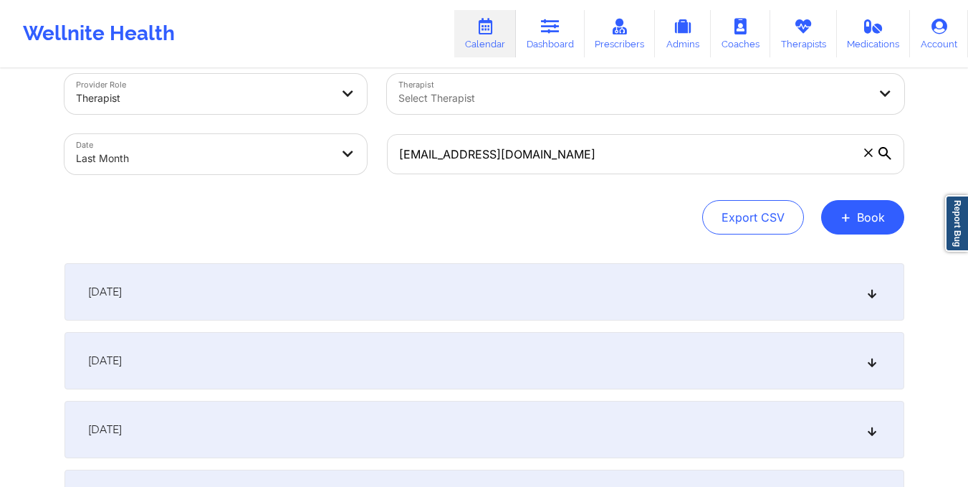
scroll to position [0, 0]
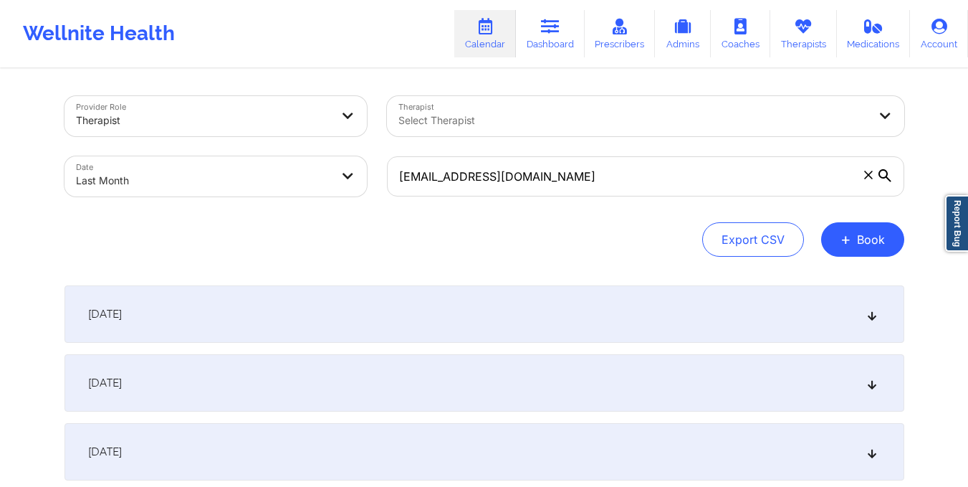
select select "2025-8"
select select "2025-9"
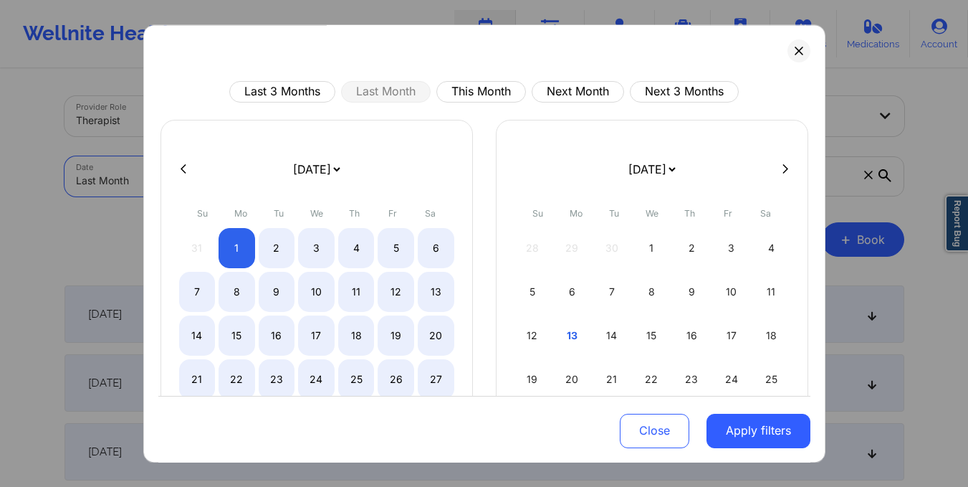
click at [258, 179] on body "Wellnite Health Calendar Dashboard Prescribers Admins Coaches Therapists Medica…" at bounding box center [484, 243] width 968 height 487
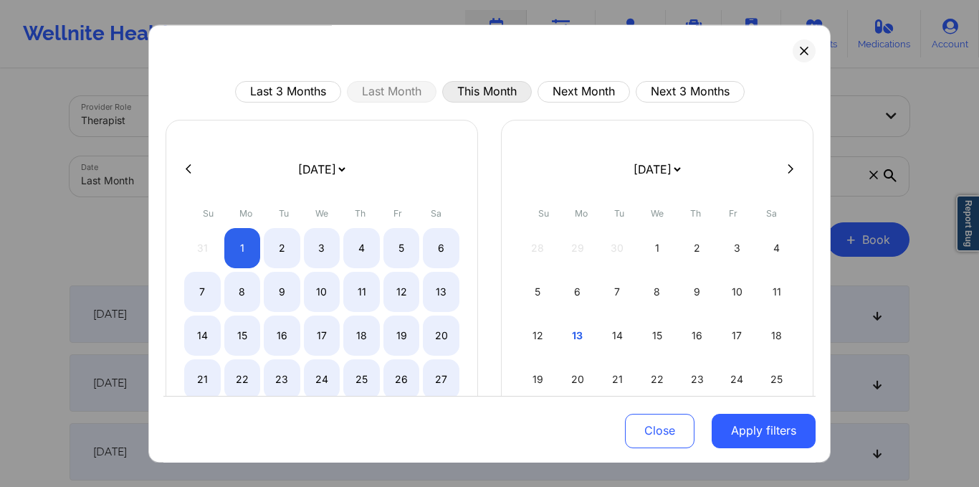
click at [471, 89] on button "This Month" at bounding box center [487, 91] width 90 height 21
select select "2025-9"
select select "2025-10"
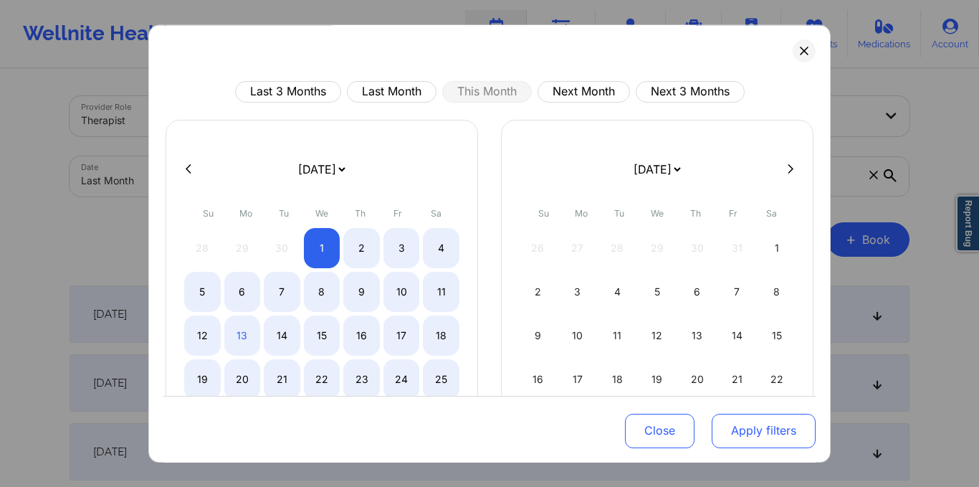
click at [766, 435] on button "Apply filters" at bounding box center [764, 430] width 104 height 34
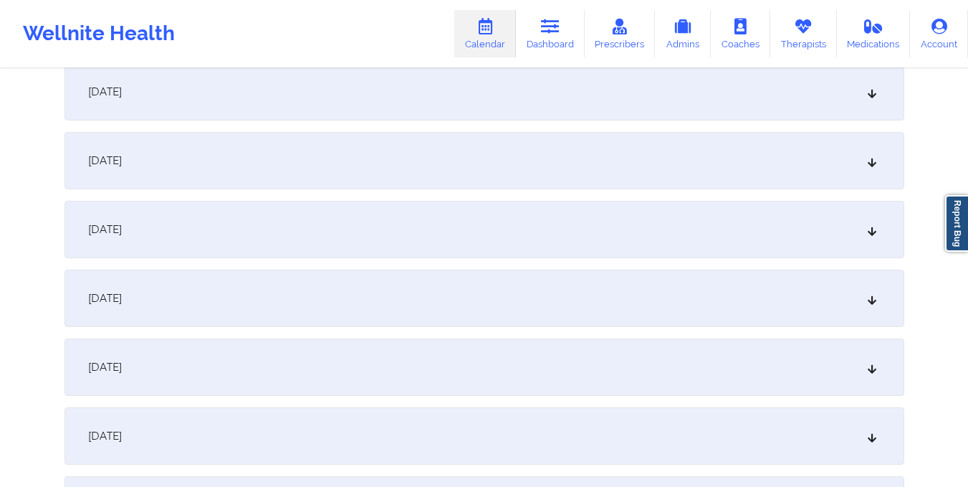
scroll to position [997, 0]
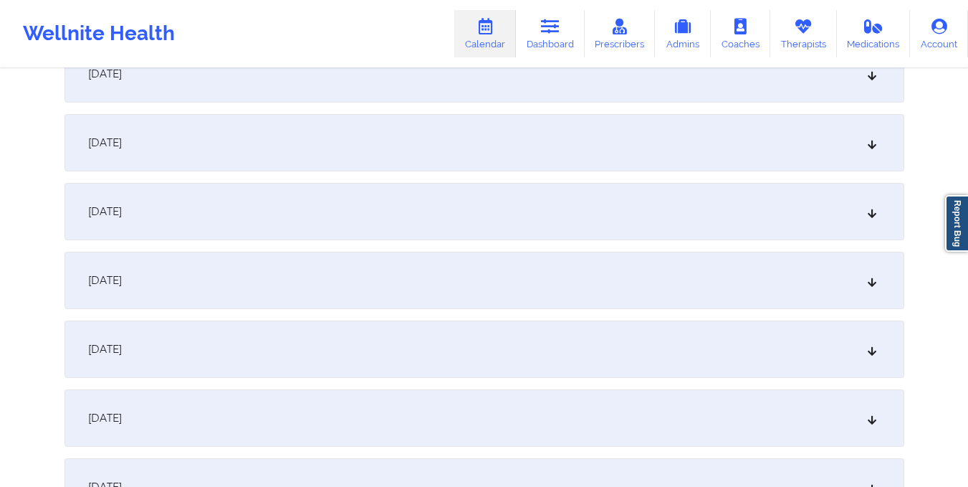
click at [557, 214] on div "[DATE]" at bounding box center [484, 211] width 840 height 57
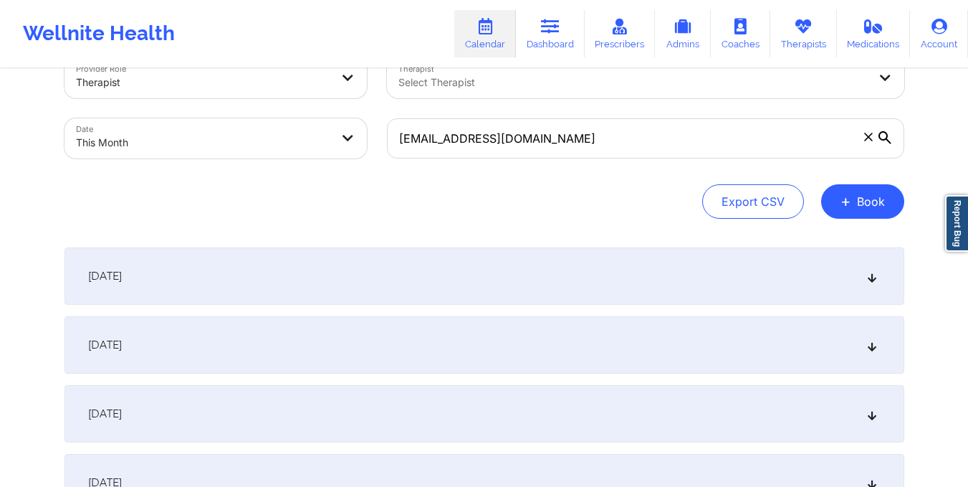
scroll to position [15, 0]
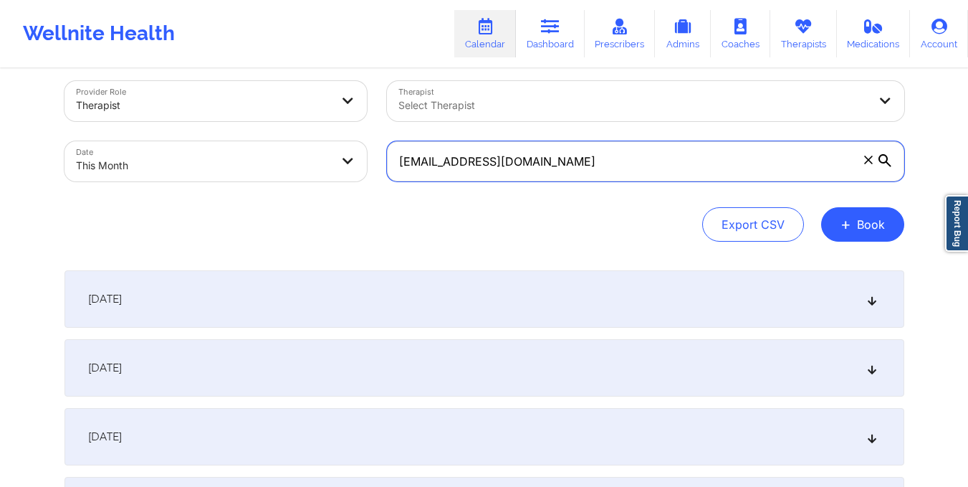
drag, startPoint x: 394, startPoint y: 161, endPoint x: 550, endPoint y: 169, distance: 156.4
click at [550, 169] on input "[EMAIL_ADDRESS][DOMAIN_NAME]" at bounding box center [645, 161] width 517 height 40
paste input "[EMAIL_ADDRESS][DOMAIN_NAME]"
click at [568, 168] on input "[EMAIL_ADDRESS]" at bounding box center [645, 161] width 517 height 40
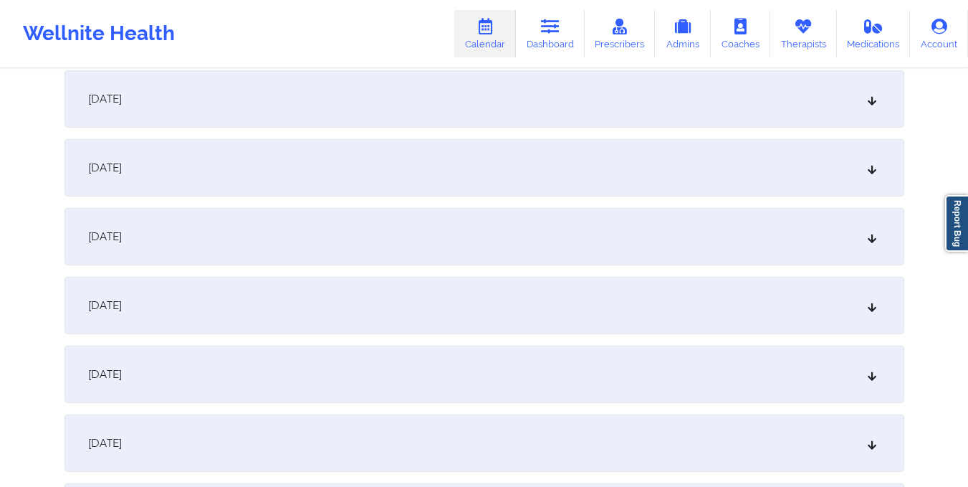
scroll to position [835, 0]
click at [521, 368] on div "[DATE]" at bounding box center [484, 373] width 840 height 57
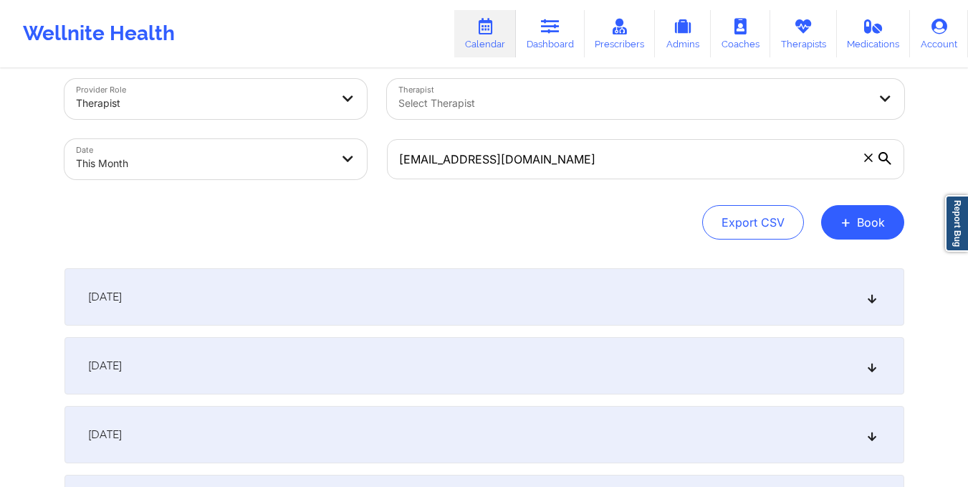
scroll to position [0, 0]
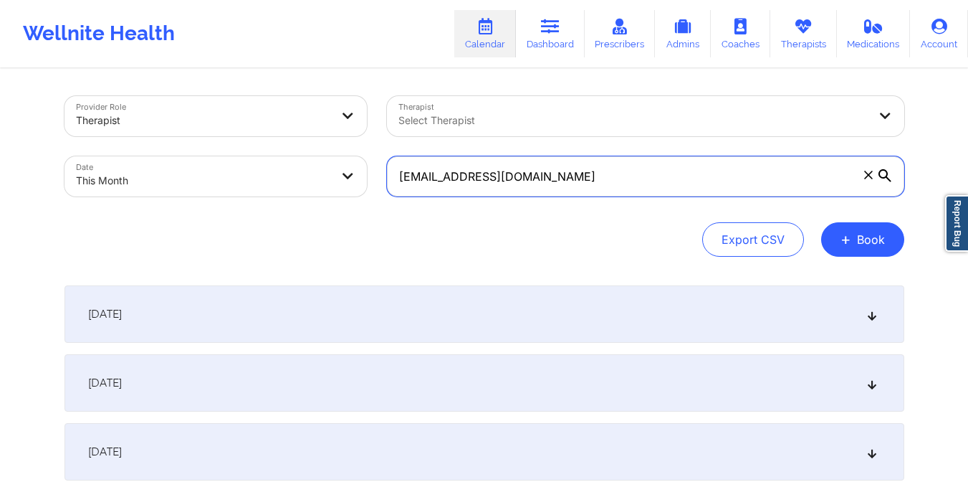
drag, startPoint x: 401, startPoint y: 177, endPoint x: 585, endPoint y: 206, distance: 186.5
click at [585, 206] on div "Provider Role Therapist Therapist Select Therapist Date This Month [EMAIL_ADDRE…" at bounding box center [484, 176] width 840 height 161
paste input "[EMAIL_ADDRESS][DOMAIN_NAME]"
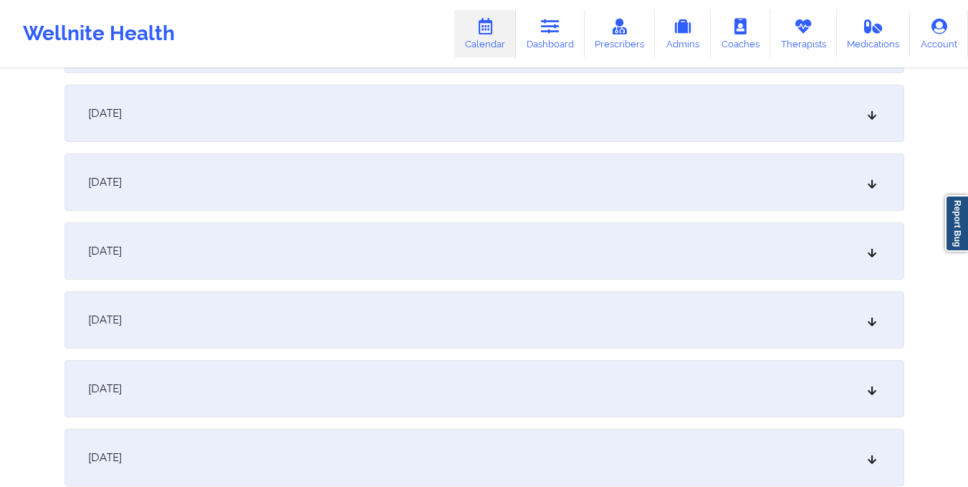
scroll to position [866, 0]
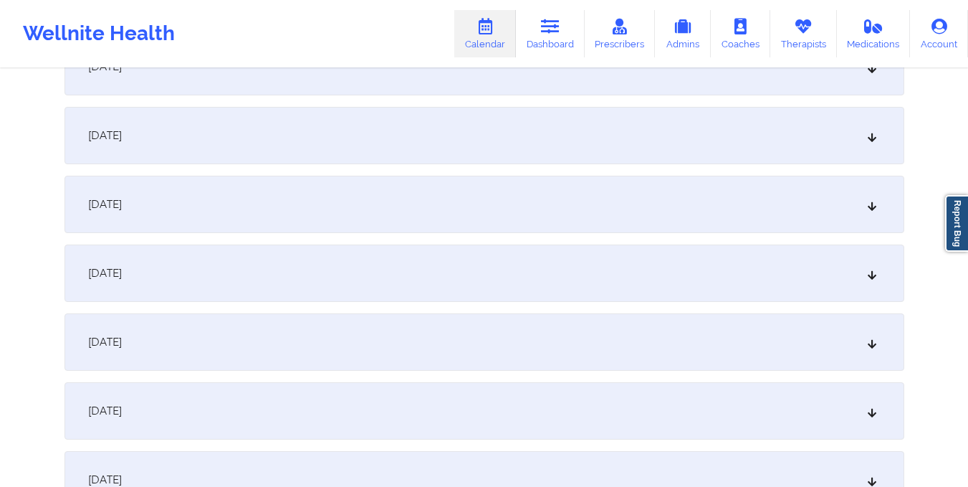
click at [538, 329] on div "[DATE]" at bounding box center [484, 341] width 840 height 57
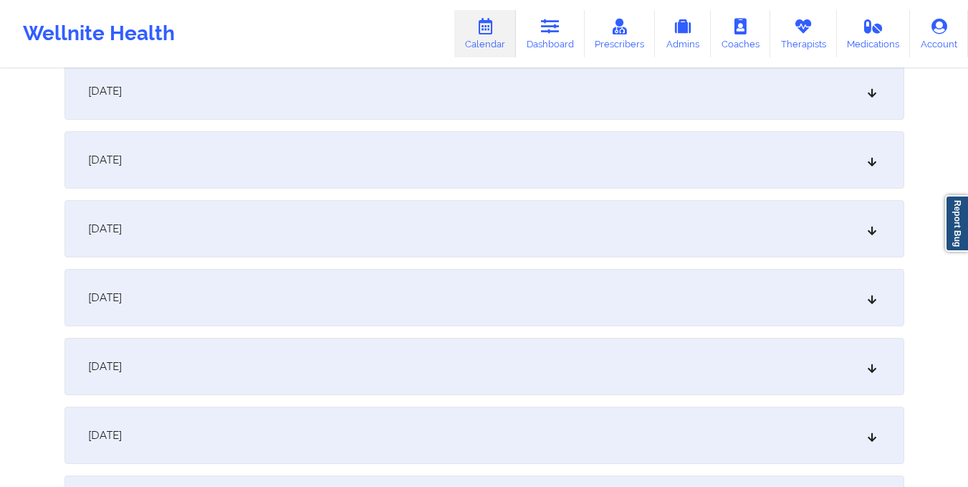
scroll to position [0, 0]
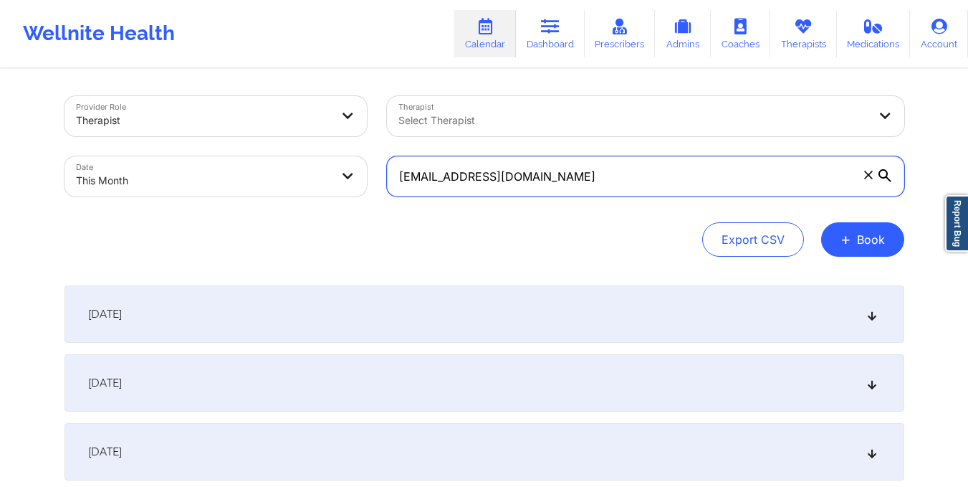
drag, startPoint x: 399, startPoint y: 176, endPoint x: 591, endPoint y: 168, distance: 192.2
click at [591, 168] on input "[EMAIL_ADDRESS][DOMAIN_NAME]" at bounding box center [645, 176] width 517 height 40
paste input "[EMAIL_ADDRESS][PERSON_NAME]"
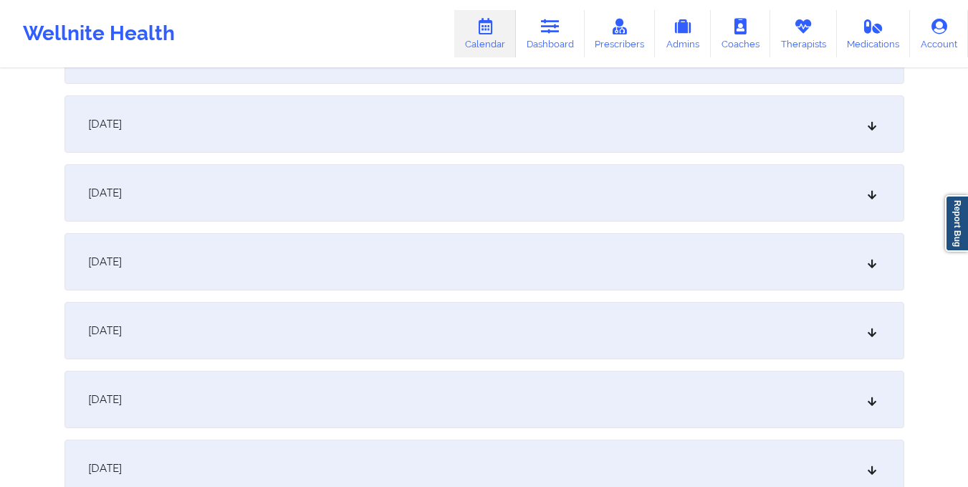
scroll to position [1016, 0]
click at [562, 197] on div "[DATE]" at bounding box center [484, 191] width 840 height 57
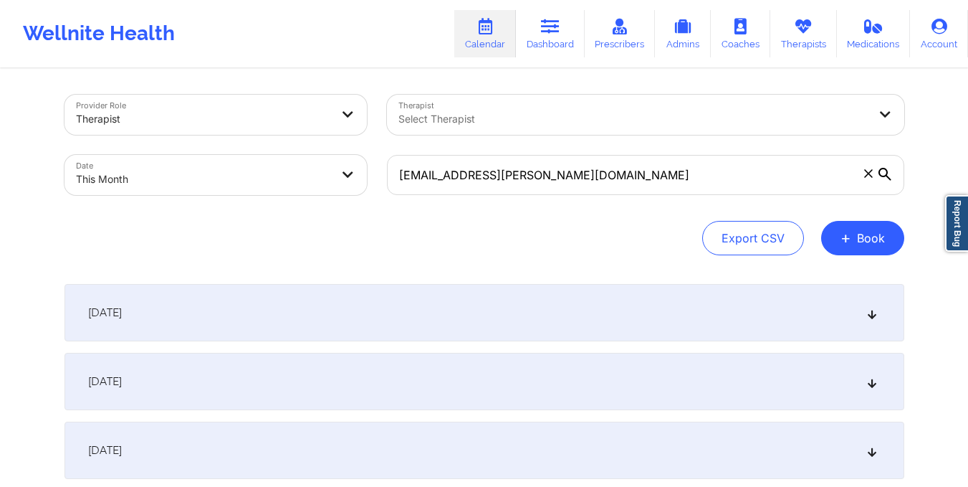
scroll to position [1, 0]
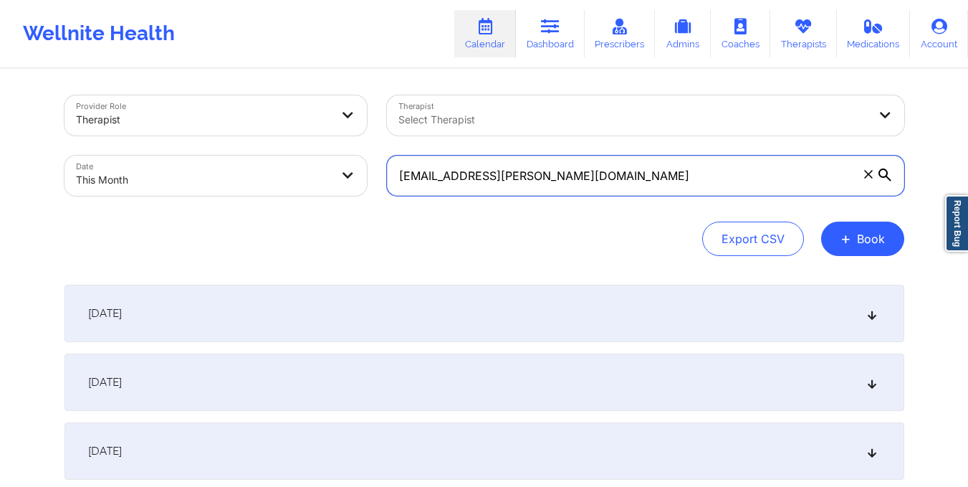
drag, startPoint x: 395, startPoint y: 181, endPoint x: 590, endPoint y: 180, distance: 195.6
click at [590, 180] on input "[EMAIL_ADDRESS][PERSON_NAME][DOMAIN_NAME]" at bounding box center [645, 175] width 517 height 40
paste input "davidnanci"
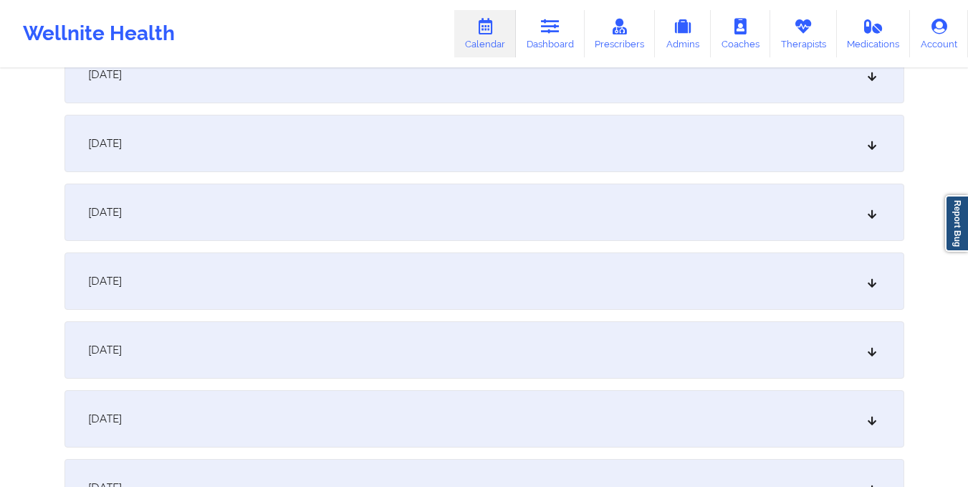
scroll to position [998, 0]
click at [589, 212] on div "[DATE]" at bounding box center [484, 209] width 840 height 57
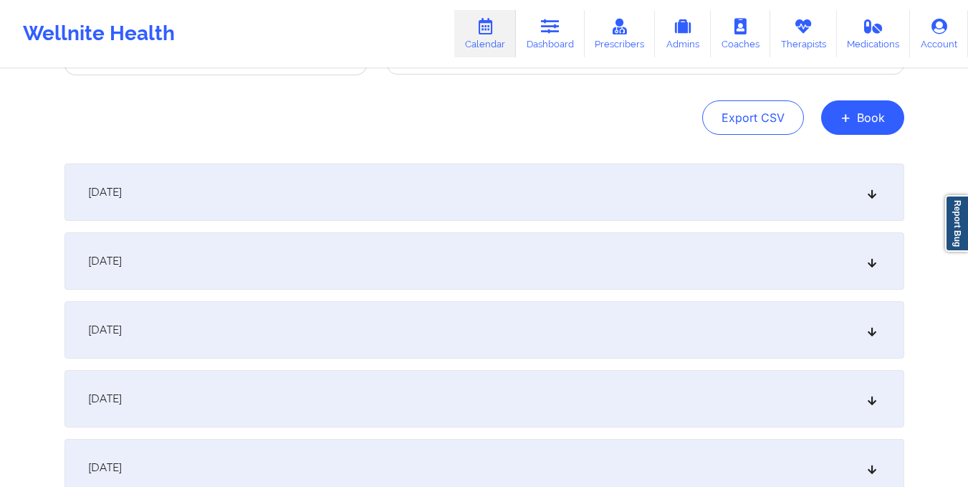
drag, startPoint x: 427, startPoint y: 224, endPoint x: 300, endPoint y: 116, distance: 166.7
click at [300, 116] on div "Export CSV + Book" at bounding box center [484, 117] width 840 height 34
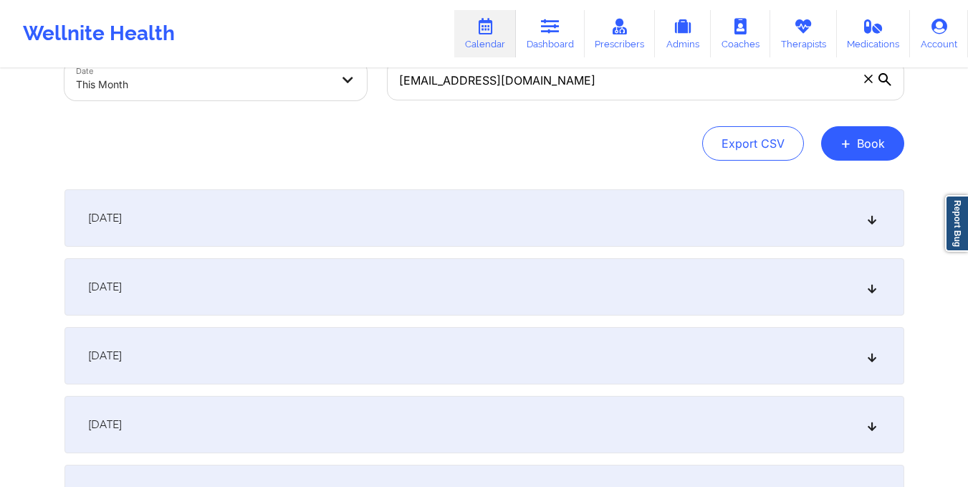
scroll to position [0, 0]
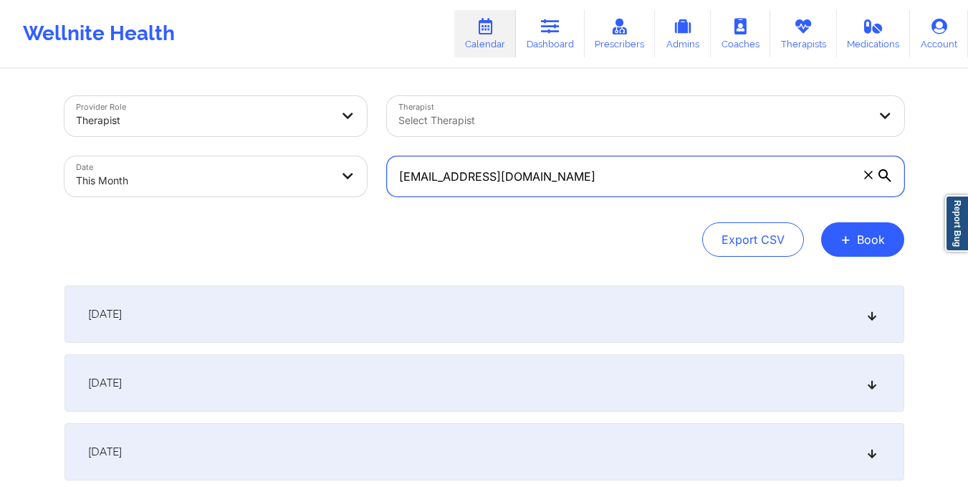
drag, startPoint x: 398, startPoint y: 176, endPoint x: 567, endPoint y: 188, distance: 169.5
click at [567, 188] on input "[EMAIL_ADDRESS][DOMAIN_NAME]" at bounding box center [645, 176] width 517 height 40
paste input "bryambau"
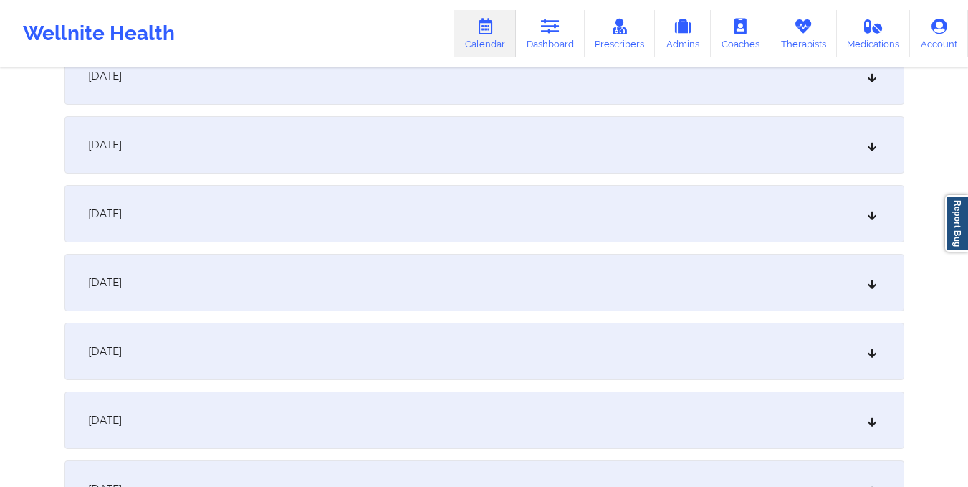
scroll to position [937, 0]
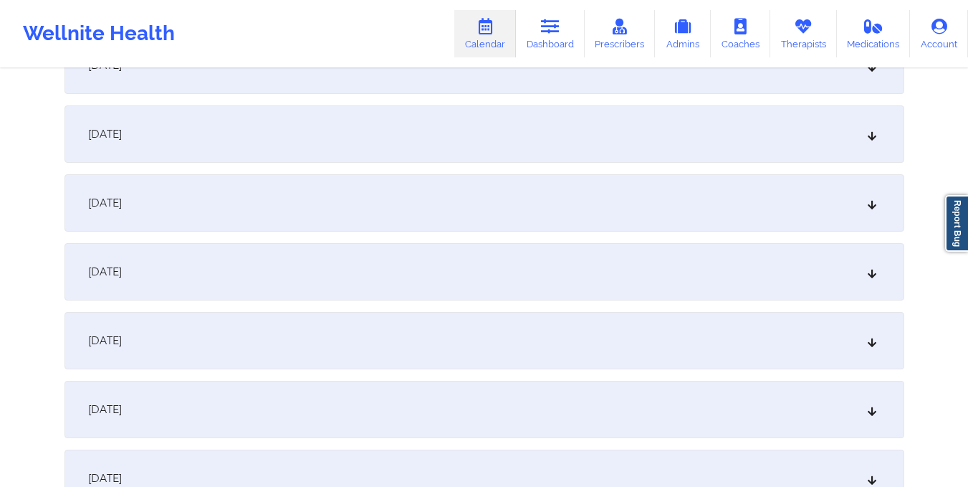
click at [537, 284] on div "[DATE]" at bounding box center [484, 271] width 840 height 57
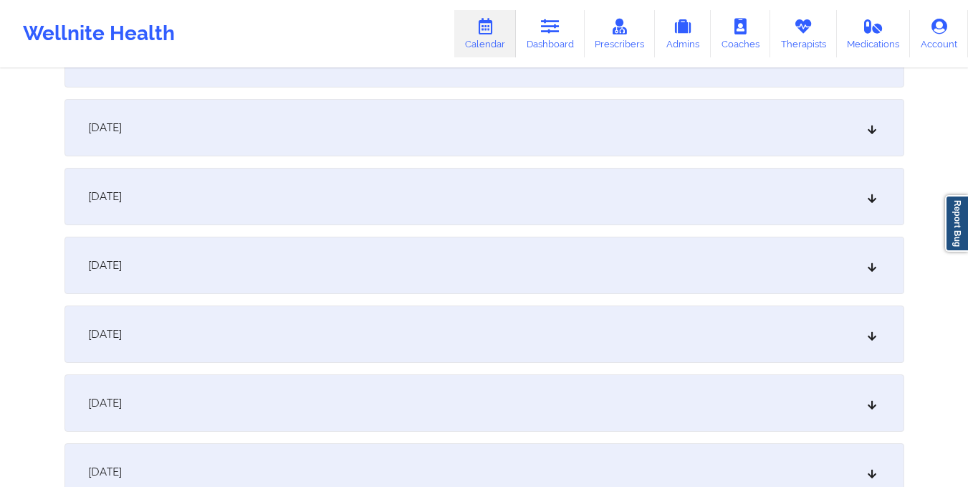
scroll to position [0, 0]
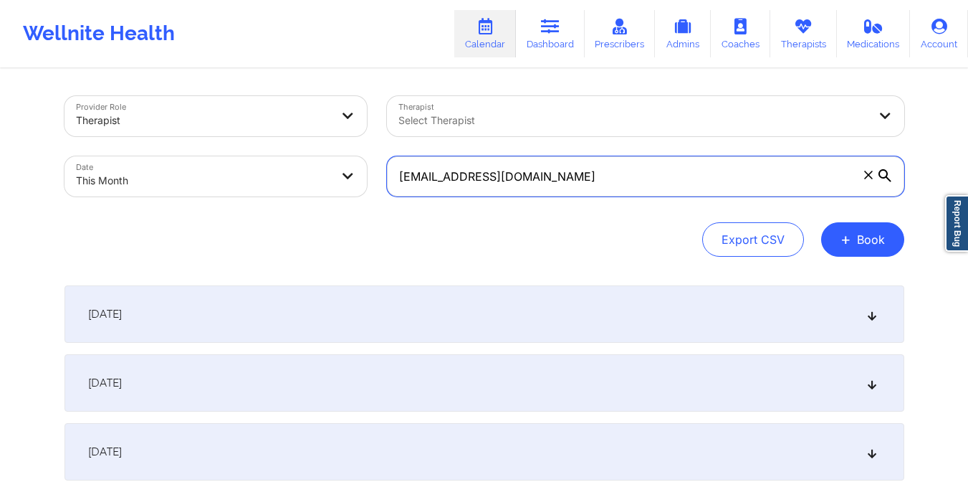
drag, startPoint x: 396, startPoint y: 173, endPoint x: 584, endPoint y: 177, distance: 187.8
click at [584, 177] on input "[EMAIL_ADDRESS][DOMAIN_NAME]" at bounding box center [645, 176] width 517 height 40
paste input "[EMAIL_ADDRESS]"
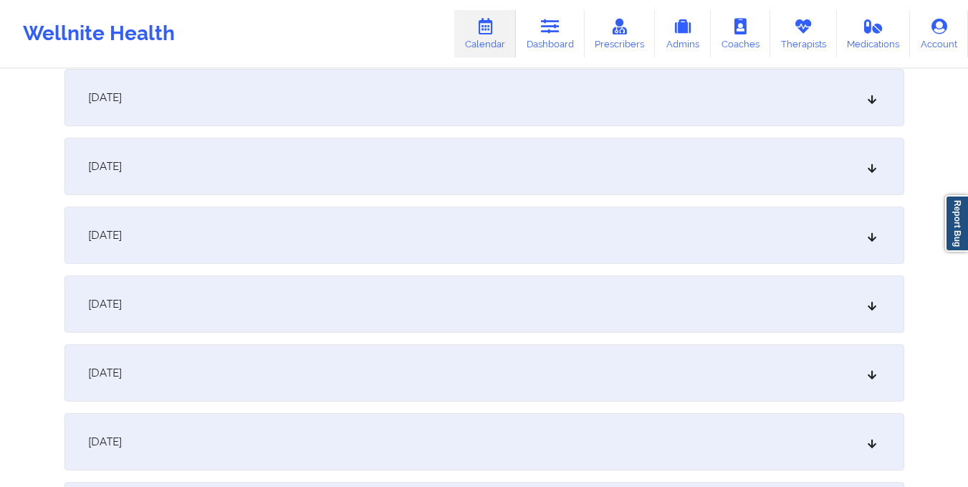
scroll to position [905, 0]
click at [575, 281] on div "[DATE]" at bounding box center [484, 302] width 840 height 57
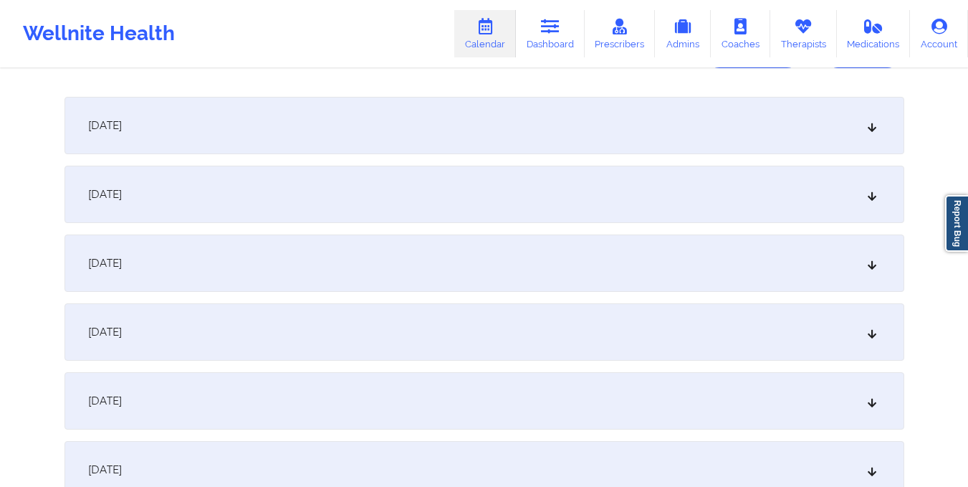
scroll to position [0, 0]
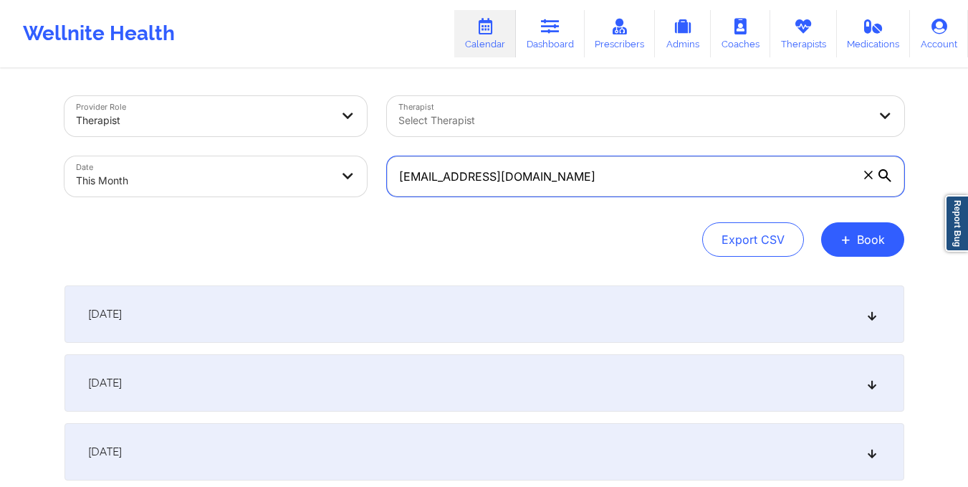
drag, startPoint x: 394, startPoint y: 177, endPoint x: 569, endPoint y: 186, distance: 175.1
click at [569, 186] on input "[EMAIL_ADDRESS][DOMAIN_NAME]" at bounding box center [645, 176] width 517 height 40
paste input "[EMAIL_ADDRESS]"
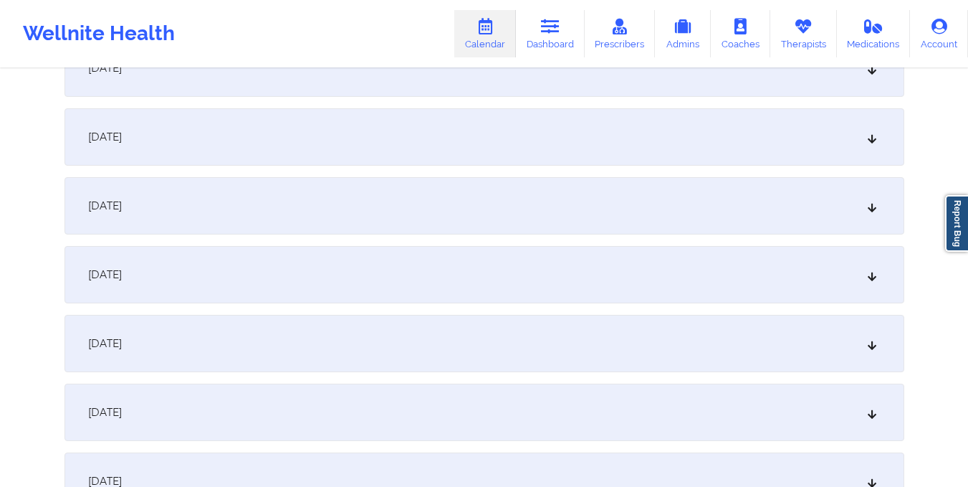
scroll to position [820, 0]
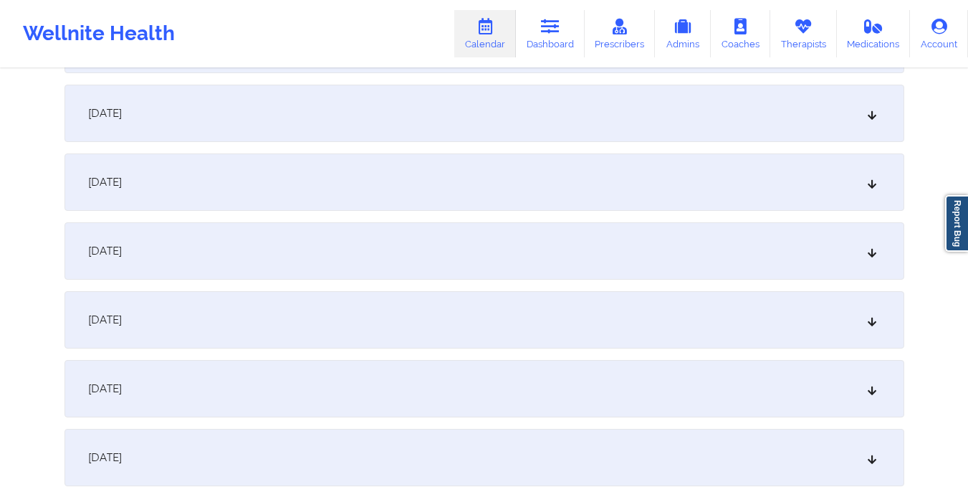
click at [557, 391] on div "[DATE]" at bounding box center [484, 388] width 840 height 57
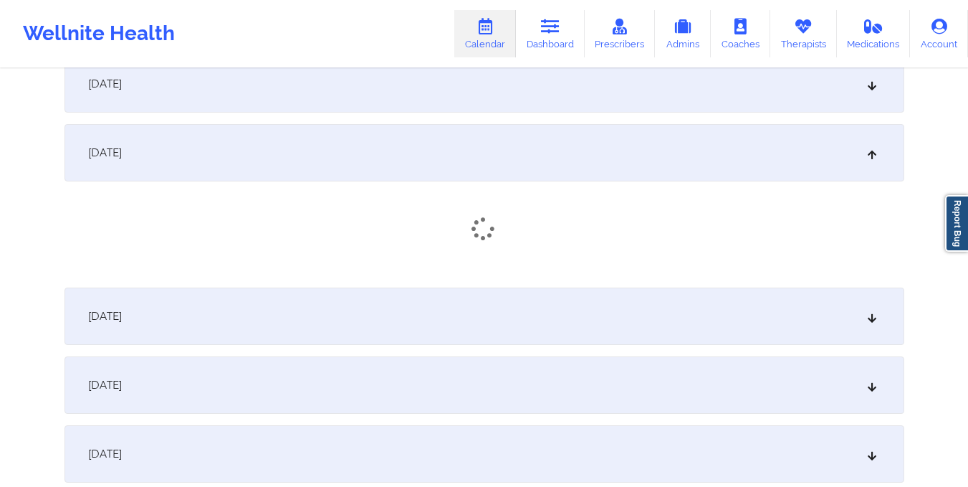
scroll to position [1087, 0]
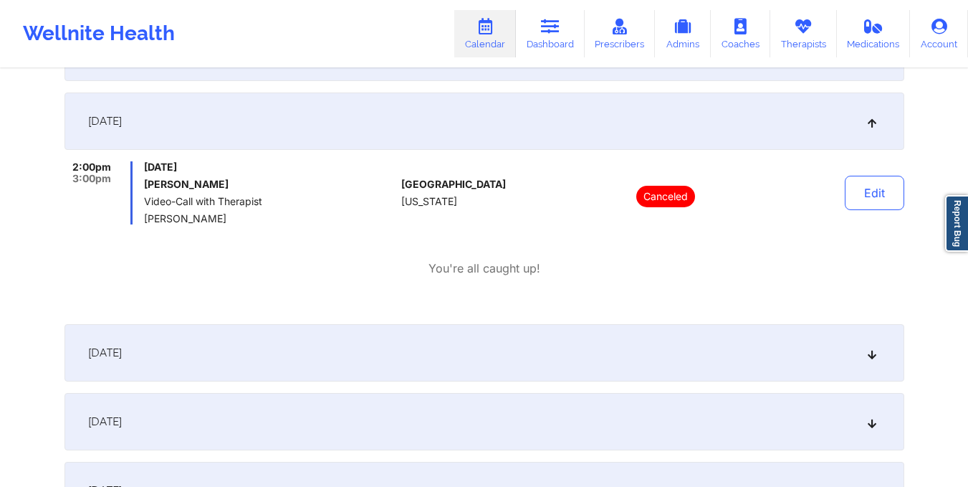
click at [554, 285] on div "[DATE] 2:00pm 3:00pm [DATE] [PERSON_NAME] Video-Call with Therapist [PERSON_NAM…" at bounding box center [484, 202] width 840 height 220
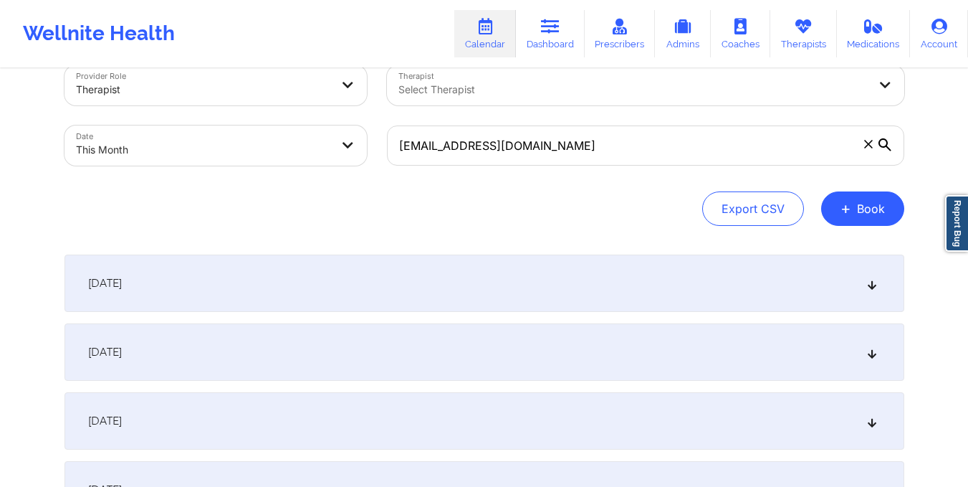
scroll to position [30, 0]
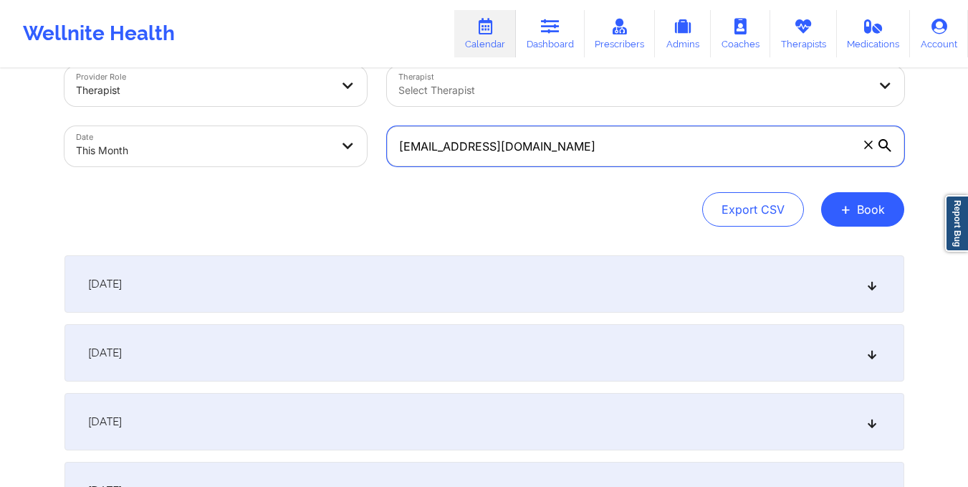
drag, startPoint x: 391, startPoint y: 148, endPoint x: 611, endPoint y: 176, distance: 222.5
click at [611, 176] on div "Provider Role Therapist Therapist Select Therapist Date This Month [EMAIL_ADDRE…" at bounding box center [484, 146] width 840 height 161
drag, startPoint x: 397, startPoint y: 157, endPoint x: 575, endPoint y: 166, distance: 177.9
click at [575, 166] on input "[EMAIL_ADDRESS][DOMAIN_NAME]" at bounding box center [645, 146] width 517 height 40
drag, startPoint x: 396, startPoint y: 149, endPoint x: 592, endPoint y: 131, distance: 196.4
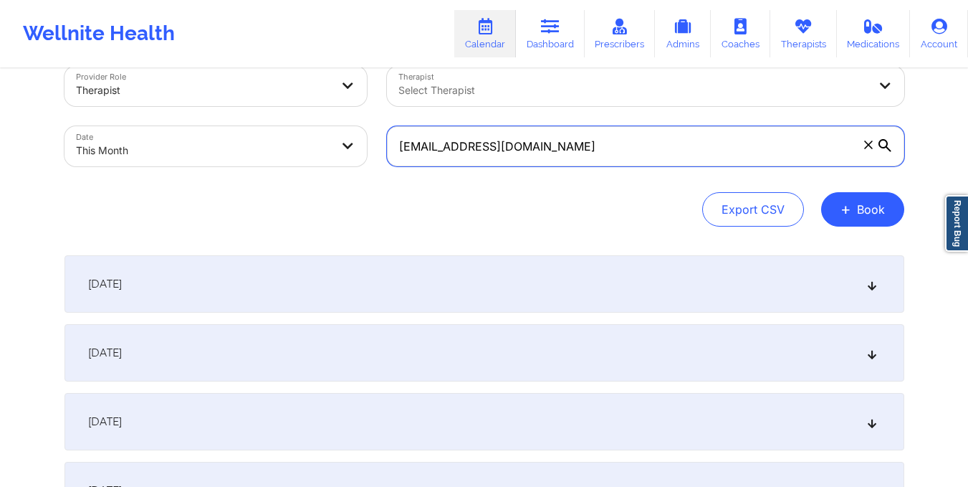
click at [592, 131] on input "[EMAIL_ADDRESS][DOMAIN_NAME]" at bounding box center [645, 146] width 517 height 40
paste input "[EMAIL_ADDRESS]"
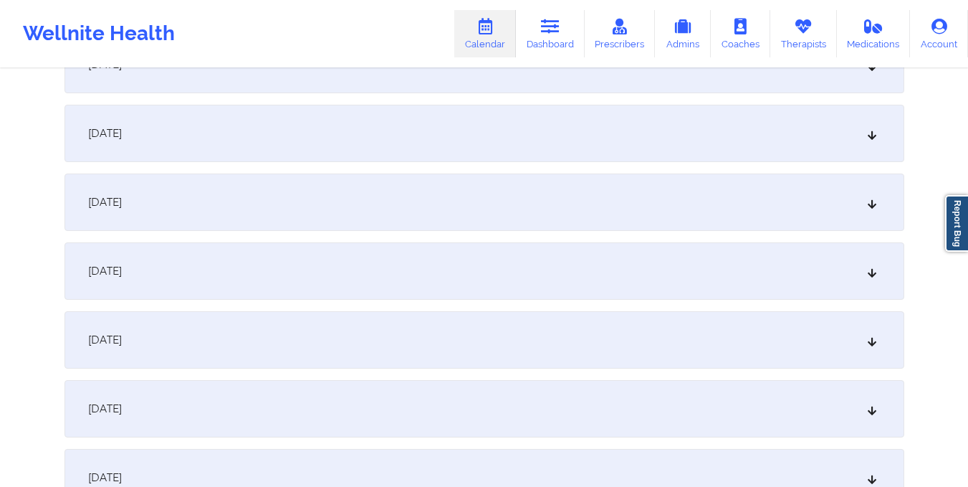
scroll to position [1076, 0]
click at [531, 127] on div "[DATE]" at bounding box center [484, 132] width 840 height 57
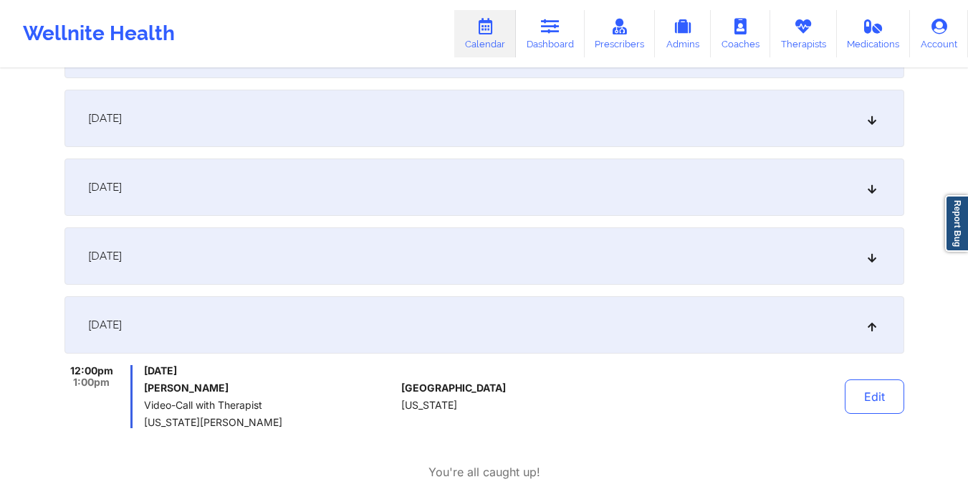
scroll to position [849, 0]
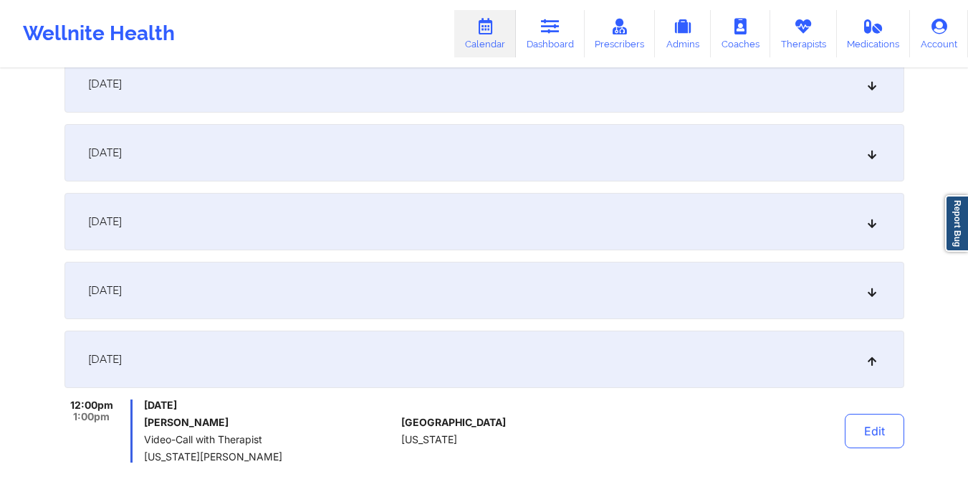
drag, startPoint x: 431, startPoint y: 224, endPoint x: 745, endPoint y: 444, distance: 383.9
click at [745, 444] on div at bounding box center [666, 430] width 199 height 63
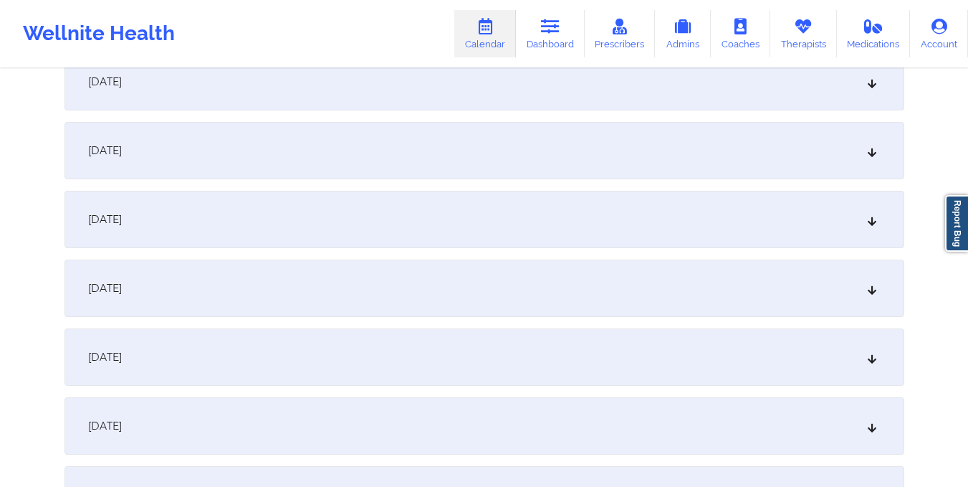
scroll to position [0, 0]
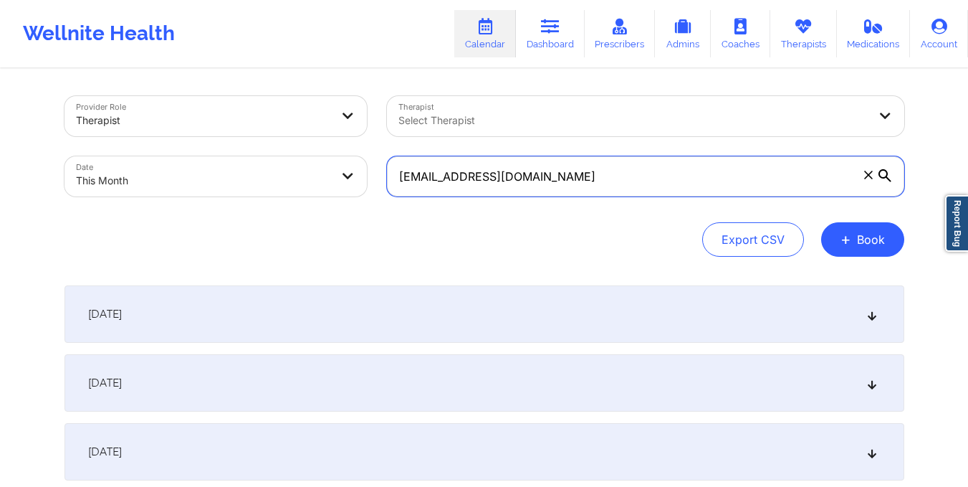
drag, startPoint x: 393, startPoint y: 178, endPoint x: 624, endPoint y: 178, distance: 230.7
click at [624, 178] on input "[EMAIL_ADDRESS][DOMAIN_NAME]" at bounding box center [645, 176] width 517 height 40
paste input "[EMAIL_ADDRESS]"
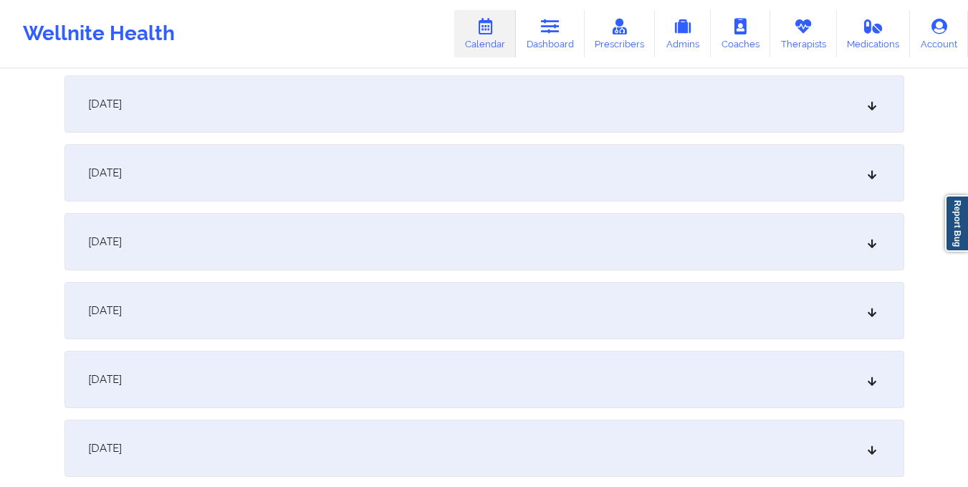
scroll to position [996, 0]
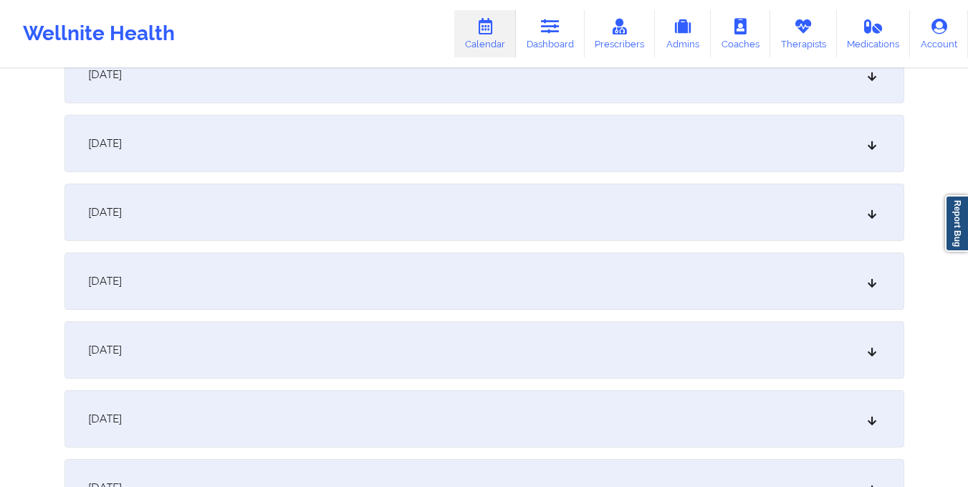
click at [623, 218] on div "[DATE]" at bounding box center [484, 211] width 840 height 57
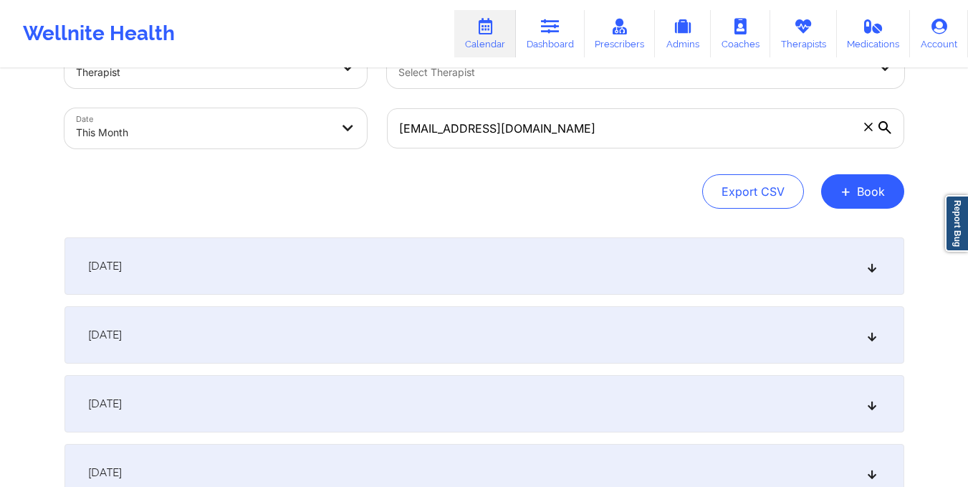
scroll to position [0, 0]
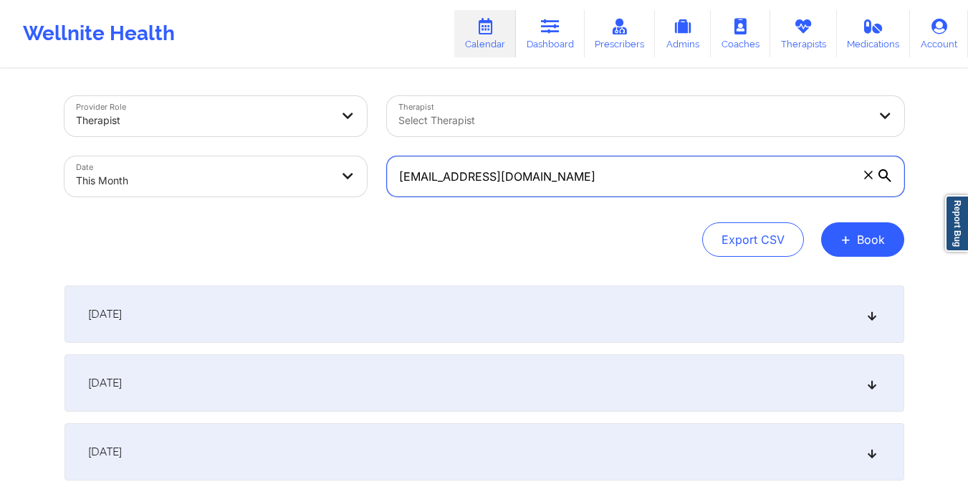
drag, startPoint x: 398, startPoint y: 176, endPoint x: 629, endPoint y: 201, distance: 232.0
click at [629, 201] on div "[EMAIL_ADDRESS][DOMAIN_NAME]" at bounding box center [645, 176] width 537 height 60
paste input "[EMAIL_ADDRESS]"
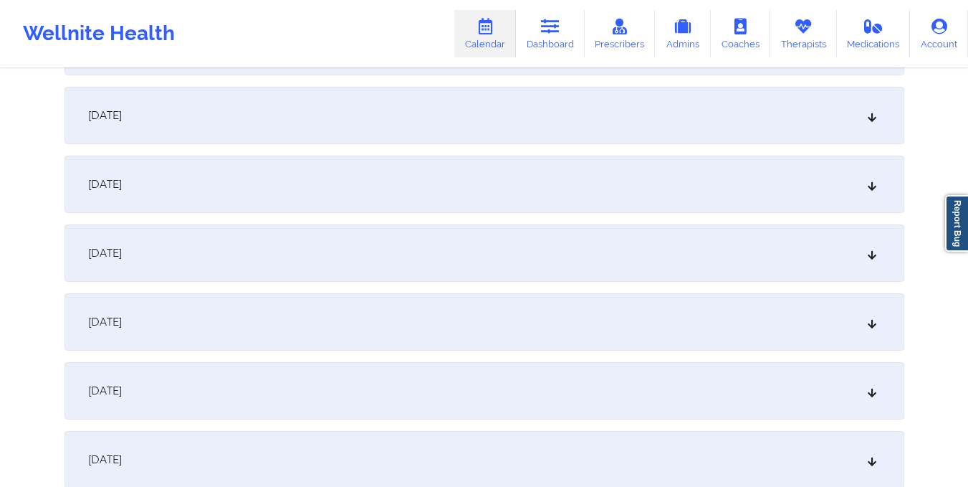
scroll to position [818, 0]
click at [592, 388] on div "[DATE]" at bounding box center [484, 389] width 840 height 57
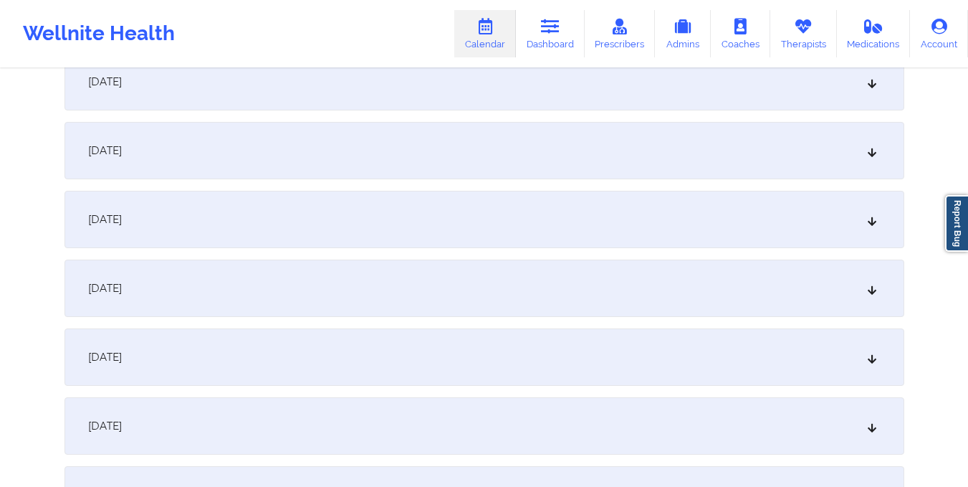
scroll to position [0, 0]
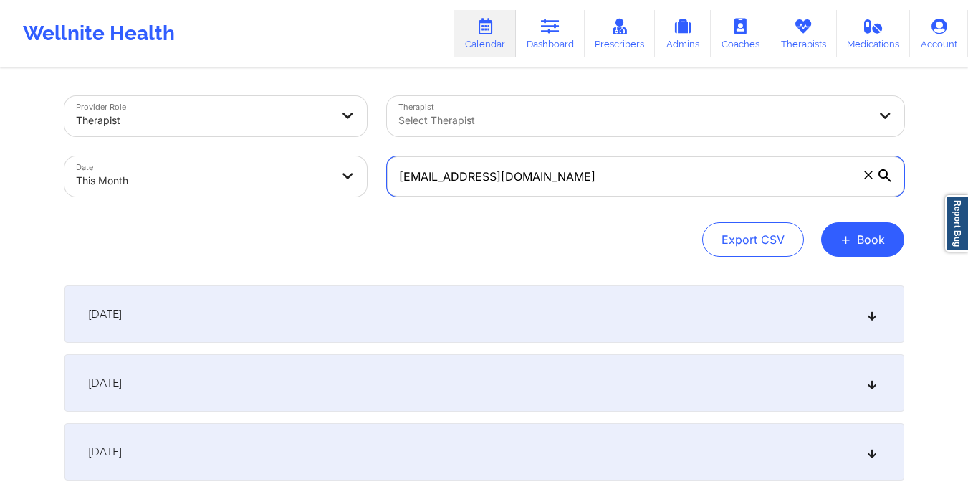
drag, startPoint x: 396, startPoint y: 183, endPoint x: 578, endPoint y: 196, distance: 182.5
click at [578, 196] on div "[EMAIL_ADDRESS][DOMAIN_NAME]" at bounding box center [645, 176] width 537 height 60
paste input "sbeeson@y"
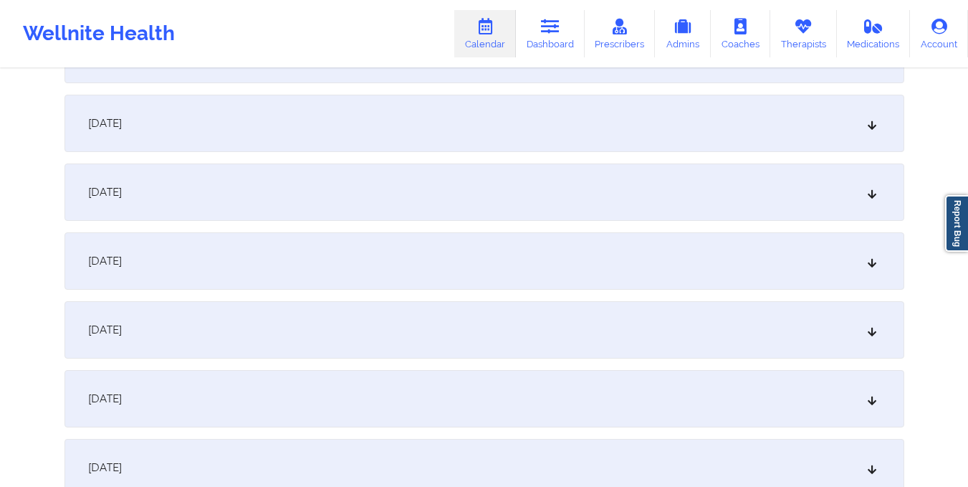
scroll to position [880, 0]
click at [523, 326] on div "[DATE]" at bounding box center [484, 328] width 840 height 57
click at [494, 326] on div "[DATE]" at bounding box center [484, 328] width 840 height 57
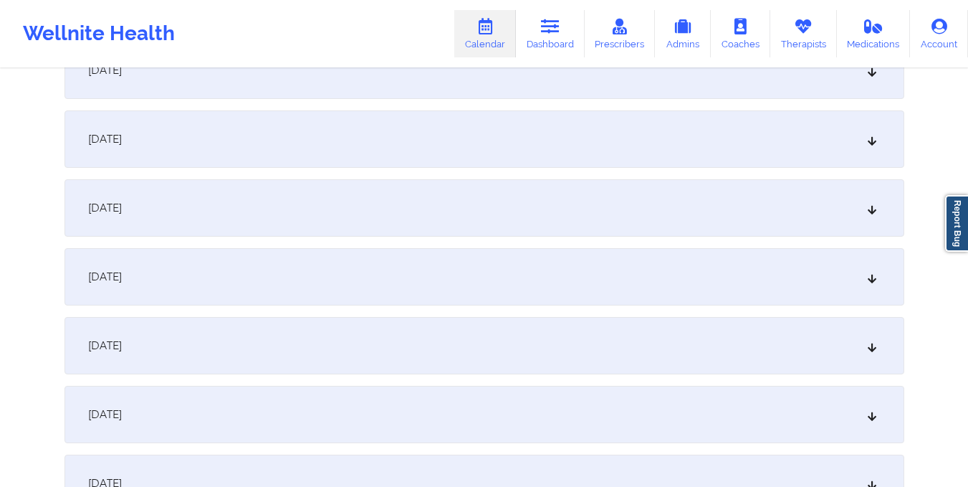
scroll to position [0, 0]
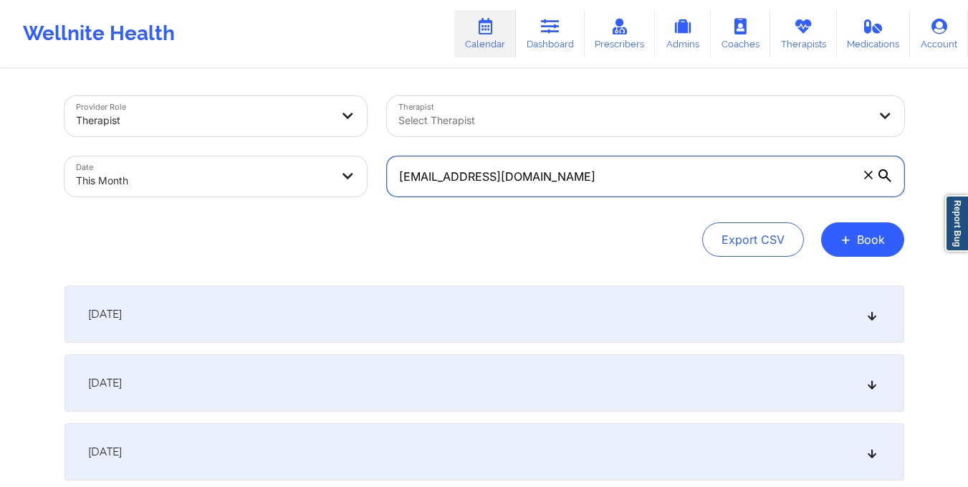
drag, startPoint x: 398, startPoint y: 176, endPoint x: 590, endPoint y: 175, distance: 192.0
click at [590, 175] on input "[EMAIL_ADDRESS][DOMAIN_NAME]" at bounding box center [645, 176] width 517 height 40
paste input "jasonbass@g"
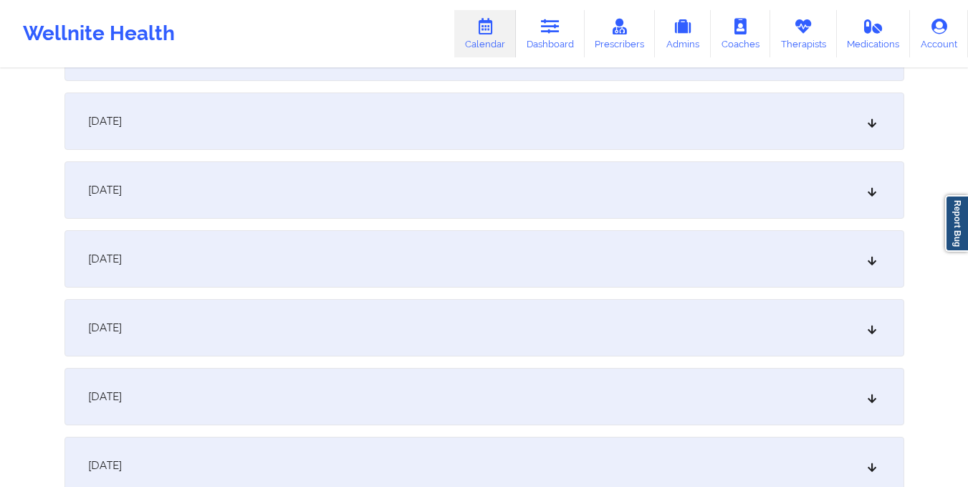
scroll to position [883, 0]
click at [557, 319] on div "[DATE]" at bounding box center [484, 325] width 840 height 57
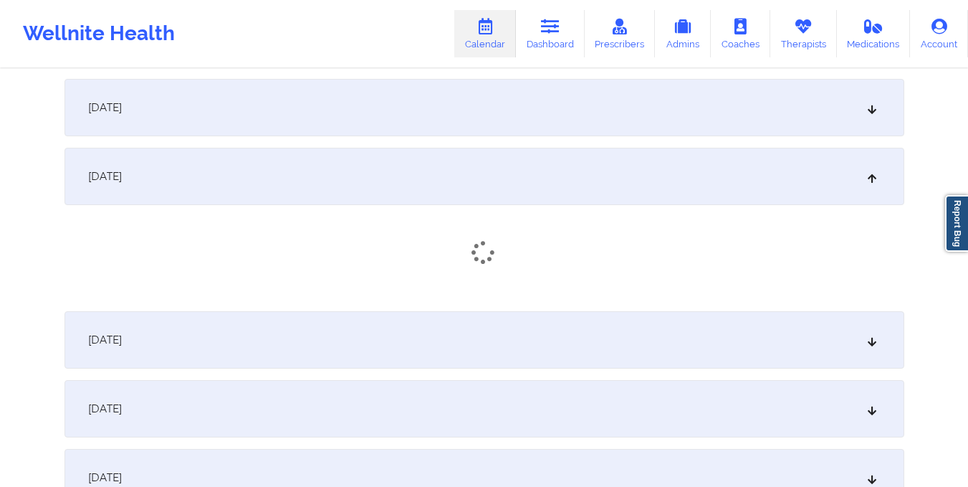
scroll to position [1079, 0]
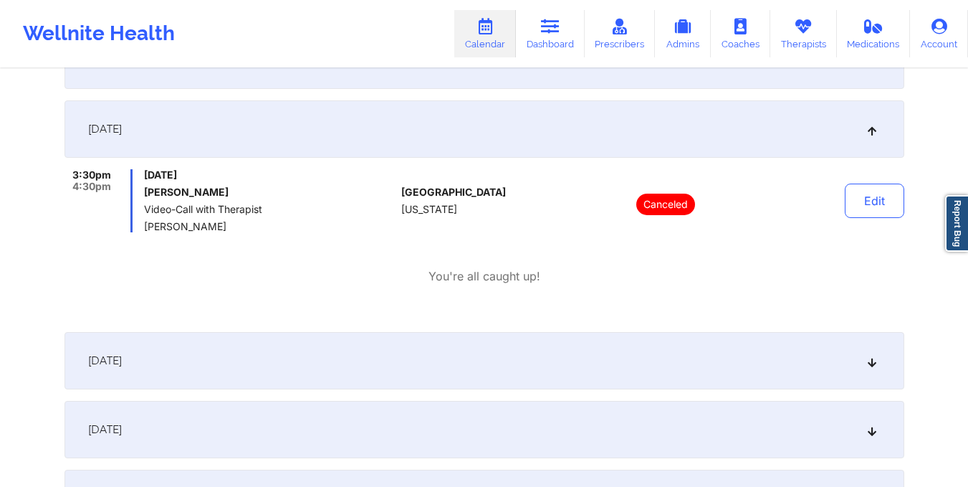
click at [414, 414] on div "[DATE]" at bounding box center [484, 429] width 840 height 57
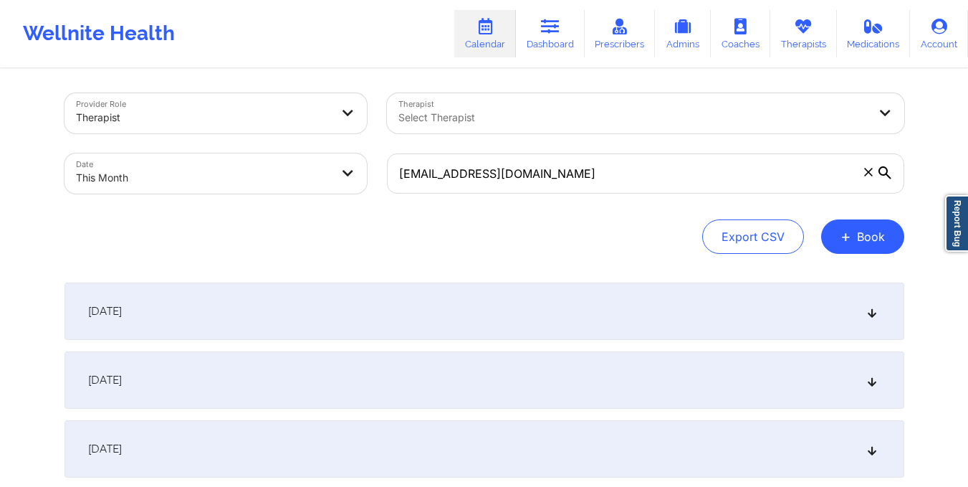
scroll to position [0, 0]
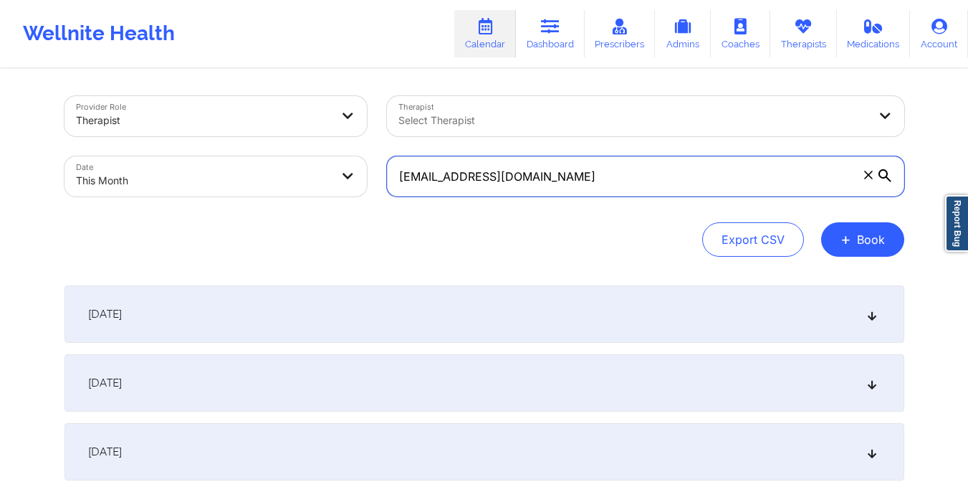
drag, startPoint x: 395, startPoint y: 178, endPoint x: 623, endPoint y: 180, distance: 227.9
click at [623, 180] on input "[EMAIL_ADDRESS][DOMAIN_NAME]" at bounding box center [645, 176] width 517 height 40
paste input "debbiepennock"
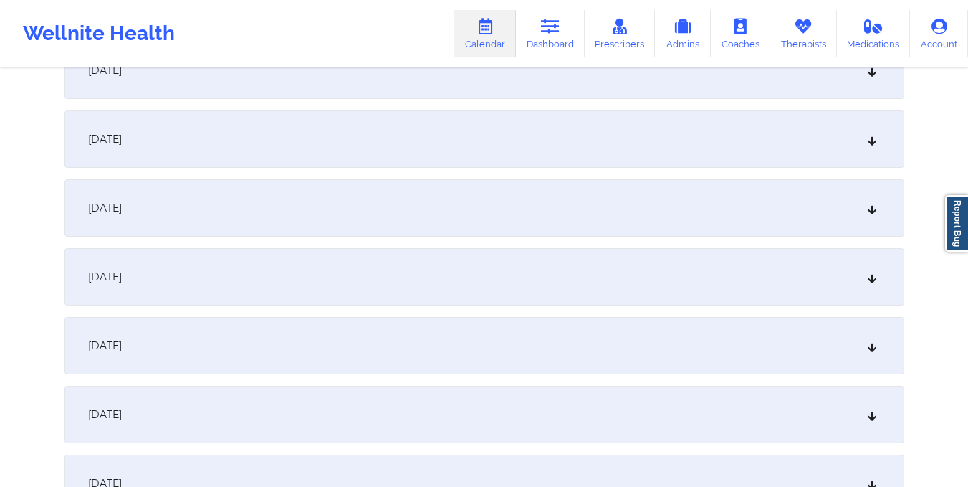
scroll to position [1026, 0]
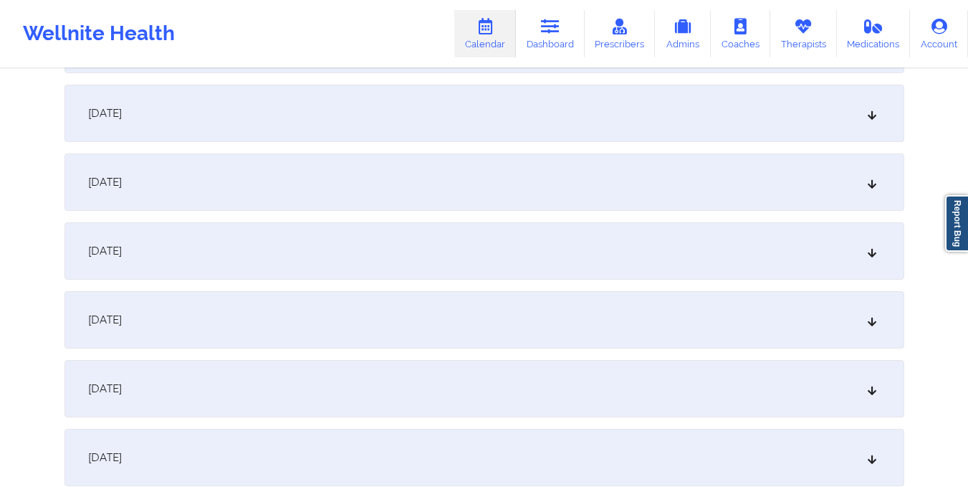
click at [623, 180] on div "[DATE]" at bounding box center [484, 181] width 840 height 57
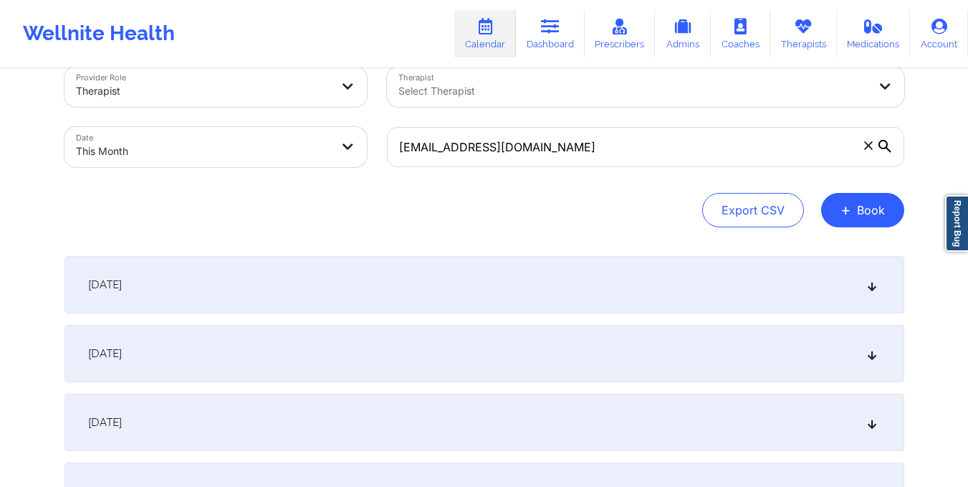
scroll to position [0, 0]
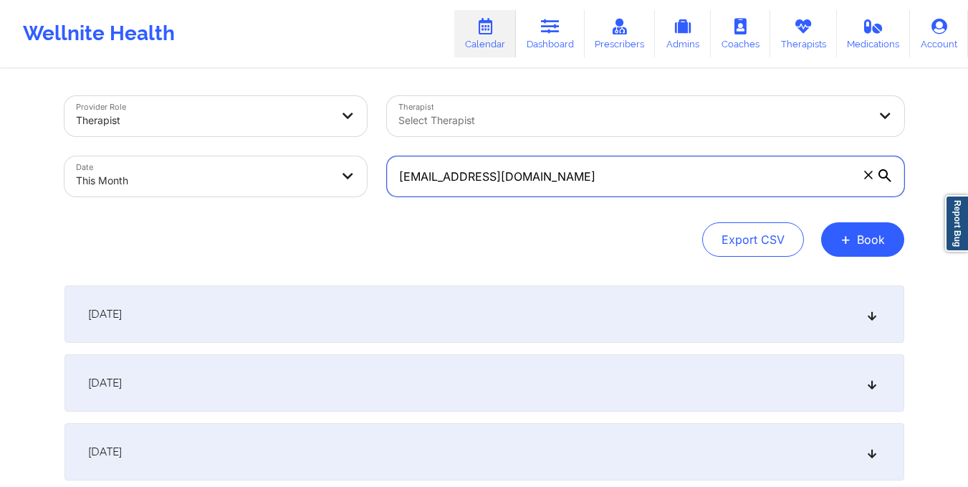
drag, startPoint x: 398, startPoint y: 183, endPoint x: 642, endPoint y: 194, distance: 243.9
click at [642, 194] on input "[EMAIL_ADDRESS][DOMAIN_NAME]" at bounding box center [645, 176] width 517 height 40
paste input "isemitae"
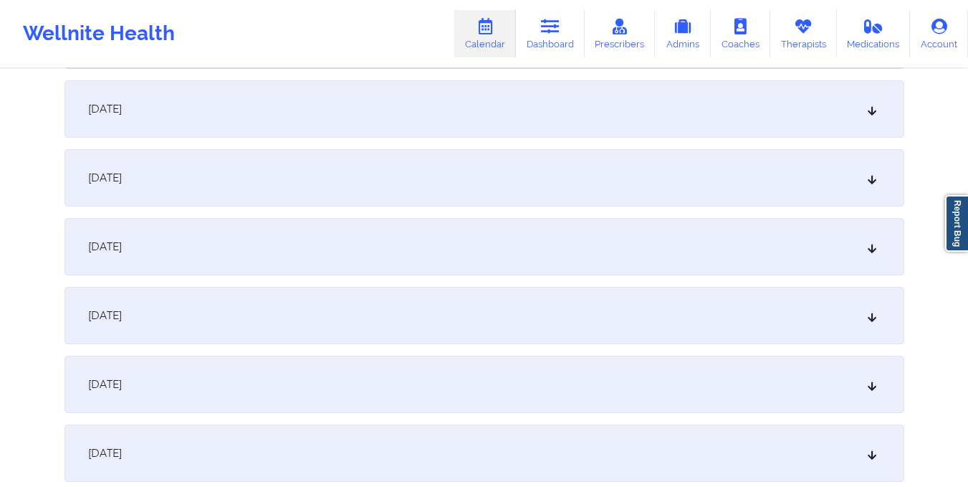
scroll to position [1116, 0]
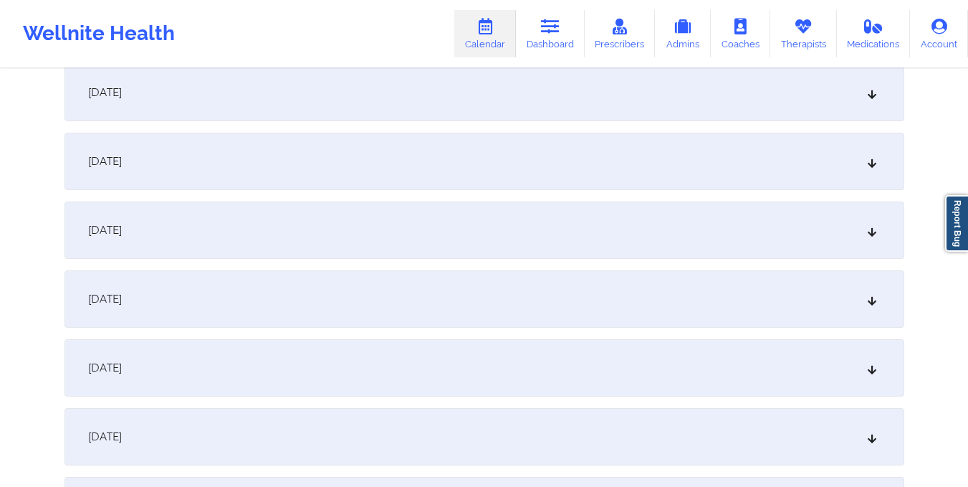
click at [562, 100] on div "[DATE]" at bounding box center [484, 92] width 840 height 57
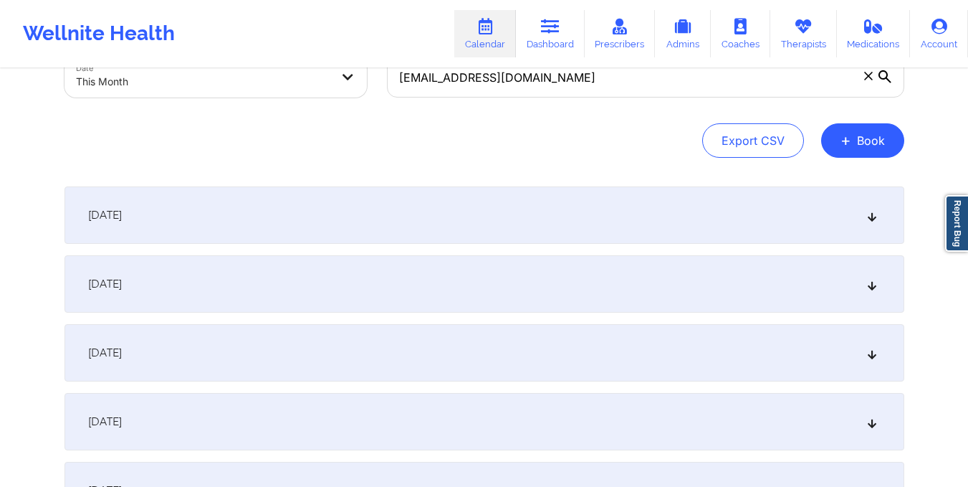
scroll to position [0, 0]
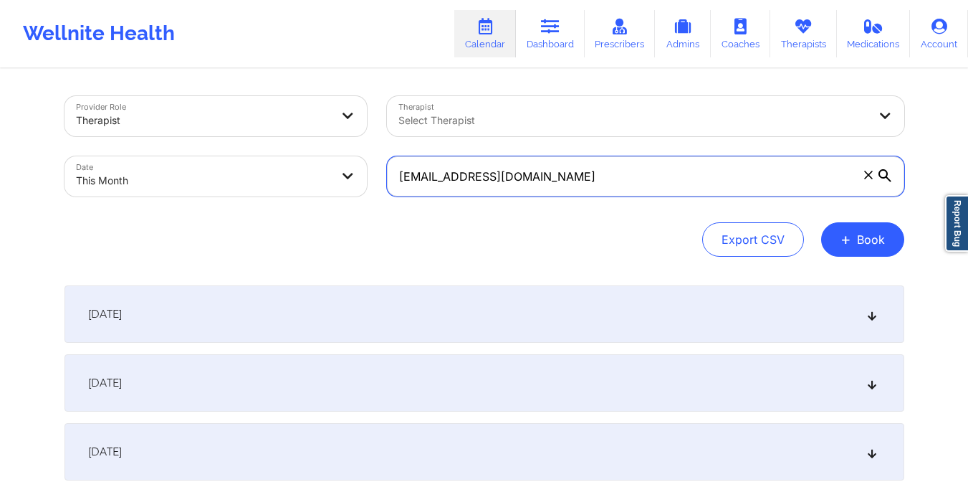
drag, startPoint x: 398, startPoint y: 178, endPoint x: 590, endPoint y: 194, distance: 193.5
click at [590, 194] on input "[EMAIL_ADDRESS][DOMAIN_NAME]" at bounding box center [645, 176] width 517 height 40
paste input "musicinfo305"
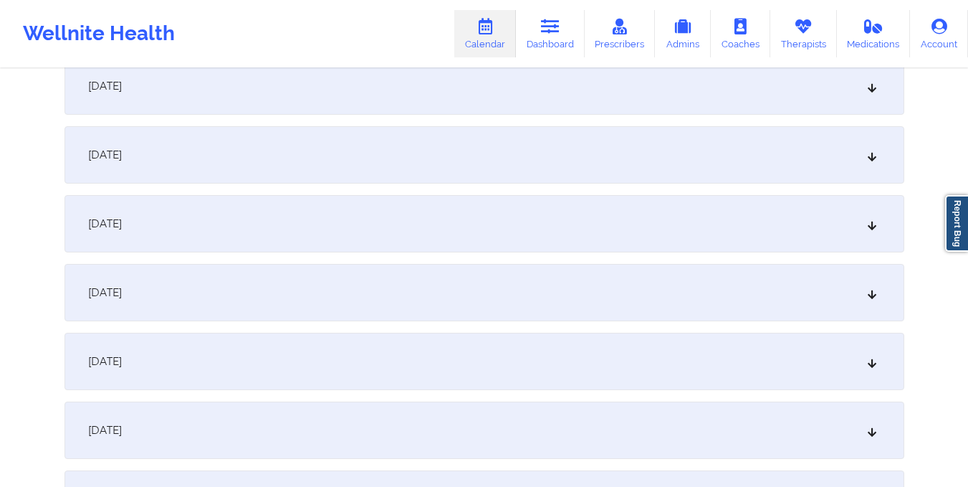
scroll to position [919, 0]
click at [576, 277] on div "[DATE]" at bounding box center [484, 289] width 840 height 57
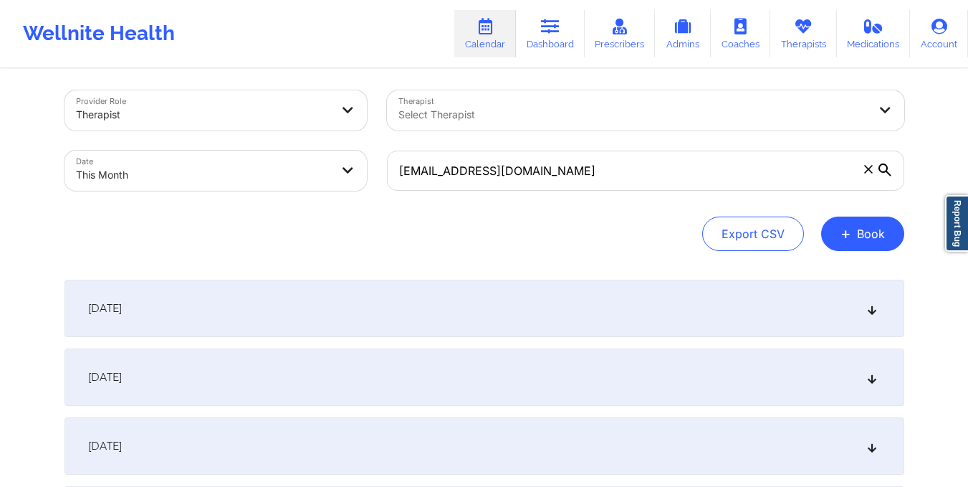
scroll to position [0, 0]
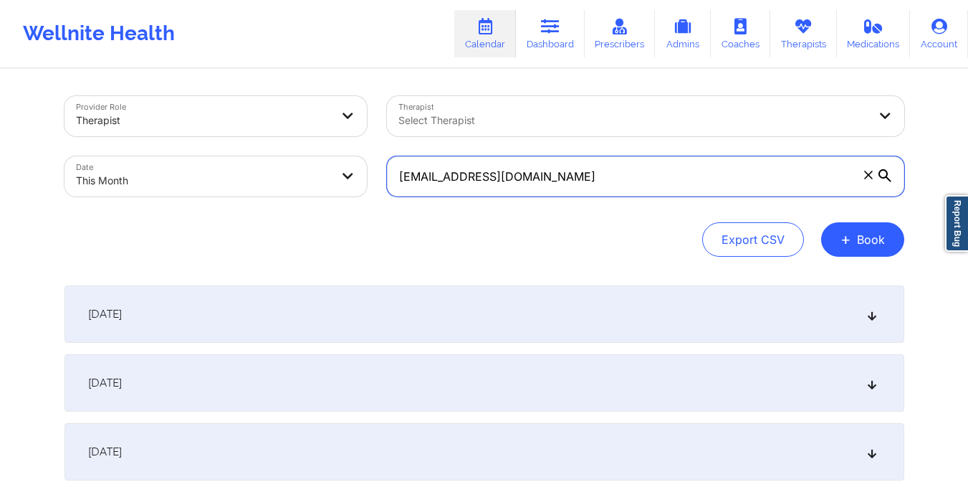
drag, startPoint x: 398, startPoint y: 176, endPoint x: 610, endPoint y: 211, distance: 214.9
click at [610, 211] on div "Provider Role Therapist Therapist Select Therapist Date This Month [EMAIL_ADDRE…" at bounding box center [484, 176] width 840 height 161
paste input "dhill9871"
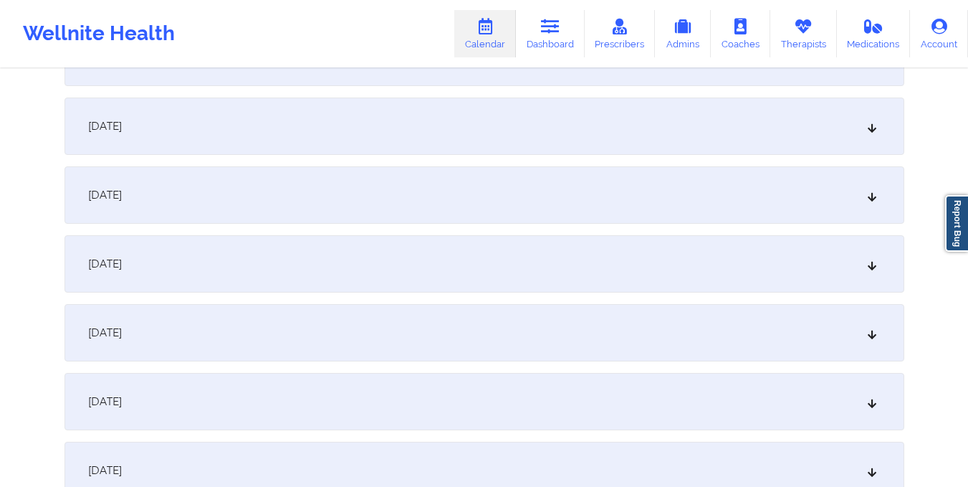
scroll to position [1015, 0]
click at [588, 178] on div "[DATE]" at bounding box center [484, 193] width 840 height 57
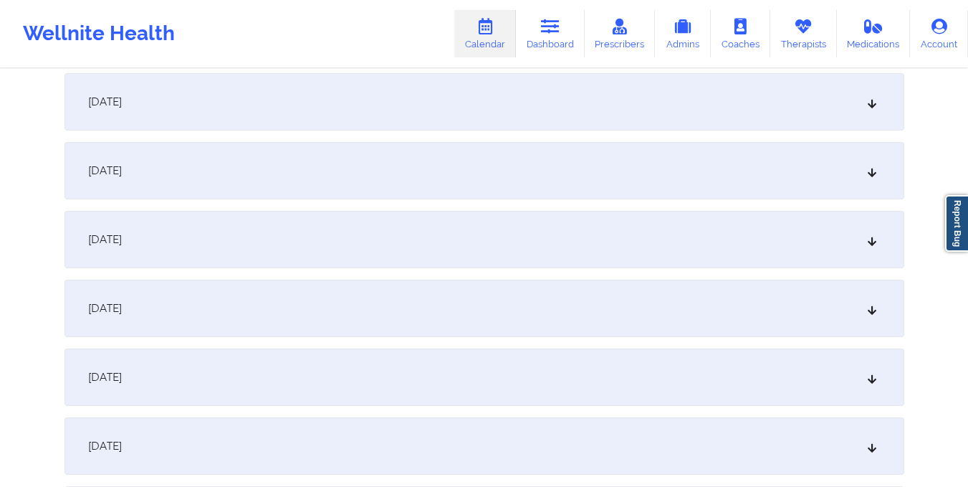
scroll to position [0, 0]
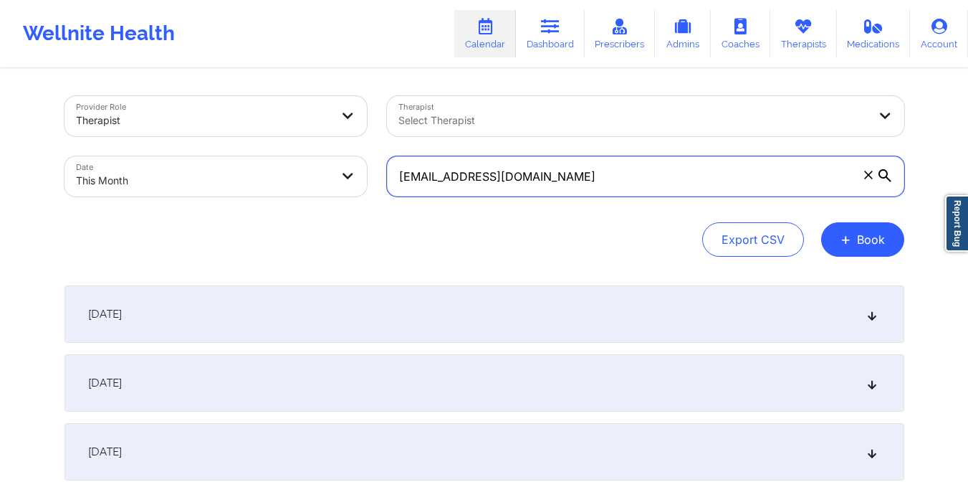
drag, startPoint x: 396, startPoint y: 169, endPoint x: 580, endPoint y: 196, distance: 186.2
click at [580, 196] on div "[EMAIL_ADDRESS][DOMAIN_NAME]" at bounding box center [645, 176] width 537 height 60
paste input "grantchungo"
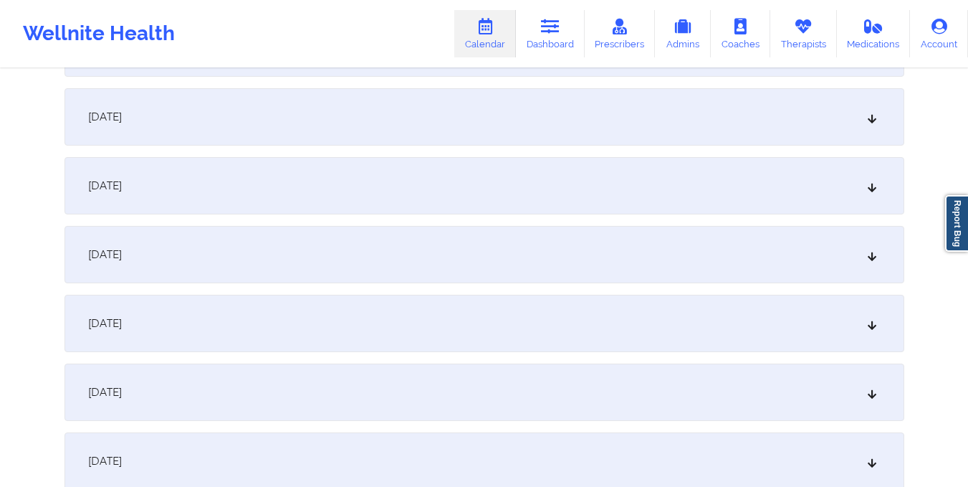
scroll to position [1023, 0]
click at [568, 189] on div "[DATE]" at bounding box center [484, 184] width 840 height 57
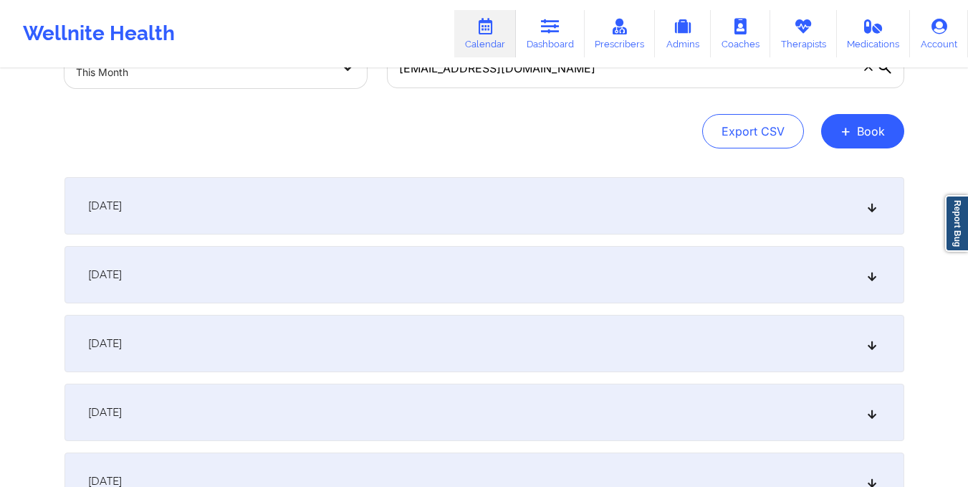
scroll to position [0, 0]
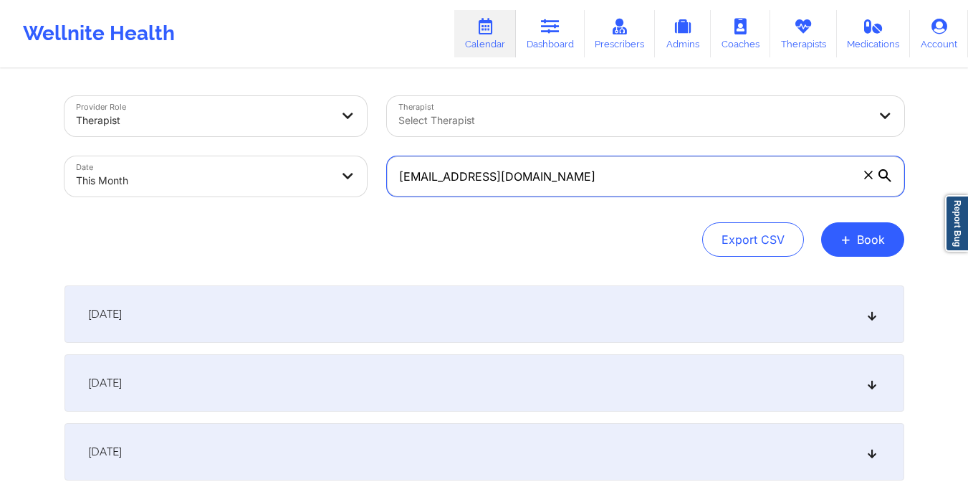
drag, startPoint x: 402, startPoint y: 178, endPoint x: 617, endPoint y: 195, distance: 215.7
click at [617, 195] on input "[EMAIL_ADDRESS][DOMAIN_NAME]" at bounding box center [645, 176] width 517 height 40
paste input "vamzacohen4"
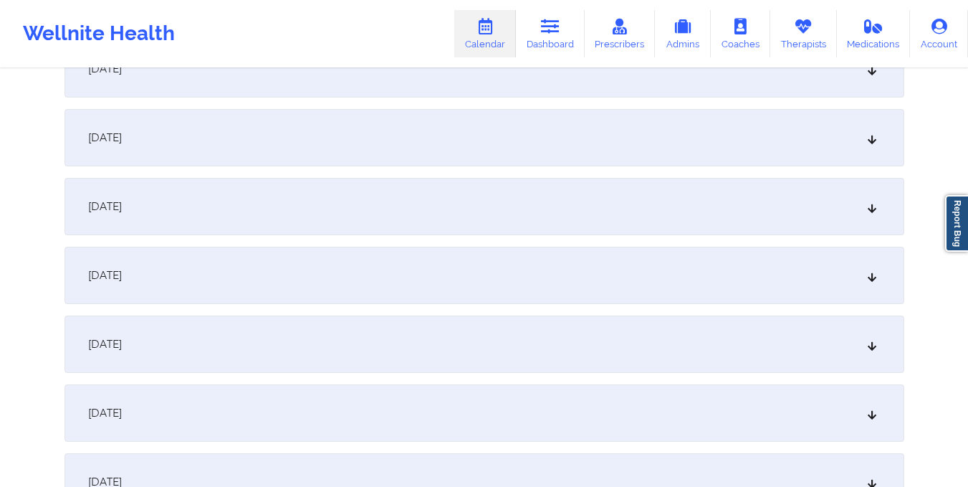
scroll to position [1140, 0]
click at [517, 84] on div "[DATE]" at bounding box center [484, 67] width 840 height 57
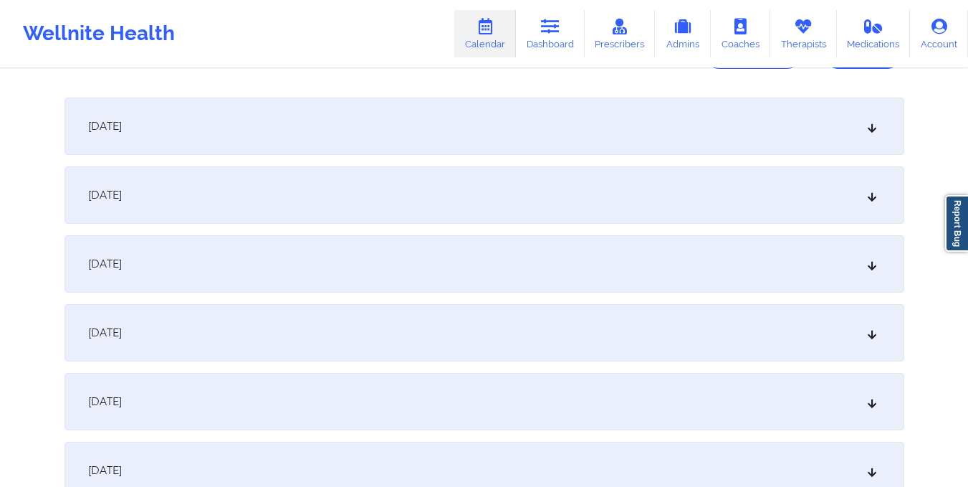
scroll to position [0, 0]
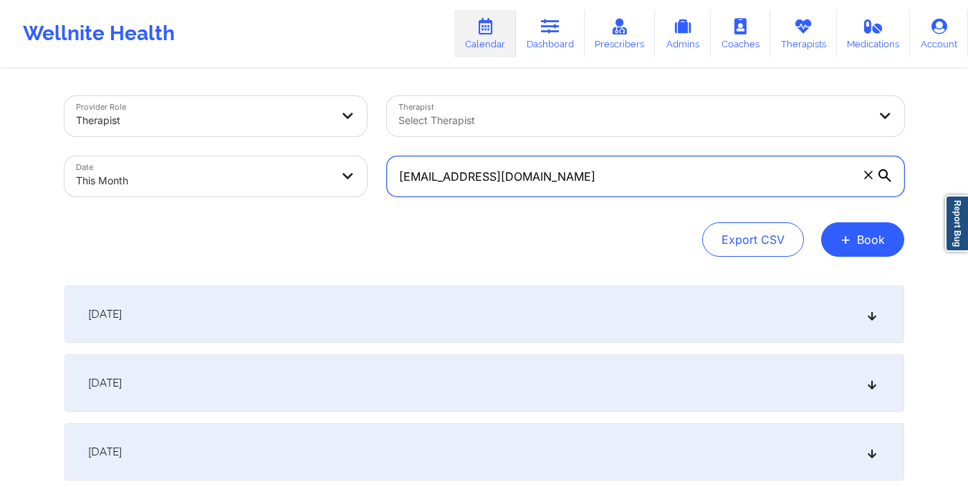
drag, startPoint x: 394, startPoint y: 187, endPoint x: 609, endPoint y: 187, distance: 215.0
click at [609, 187] on input "[EMAIL_ADDRESS][DOMAIN_NAME]" at bounding box center [645, 176] width 517 height 40
paste input "tracydamus28"
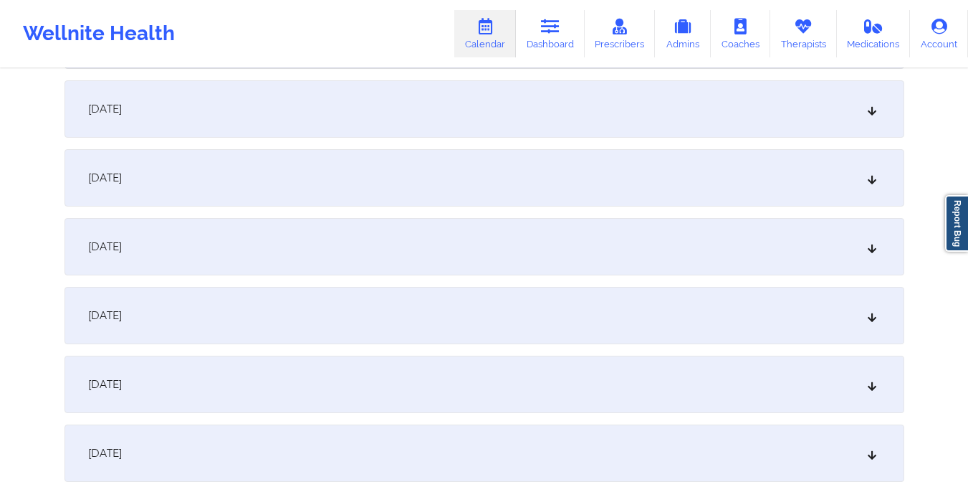
scroll to position [965, 0]
click at [583, 239] on div "[DATE]" at bounding box center [484, 242] width 840 height 57
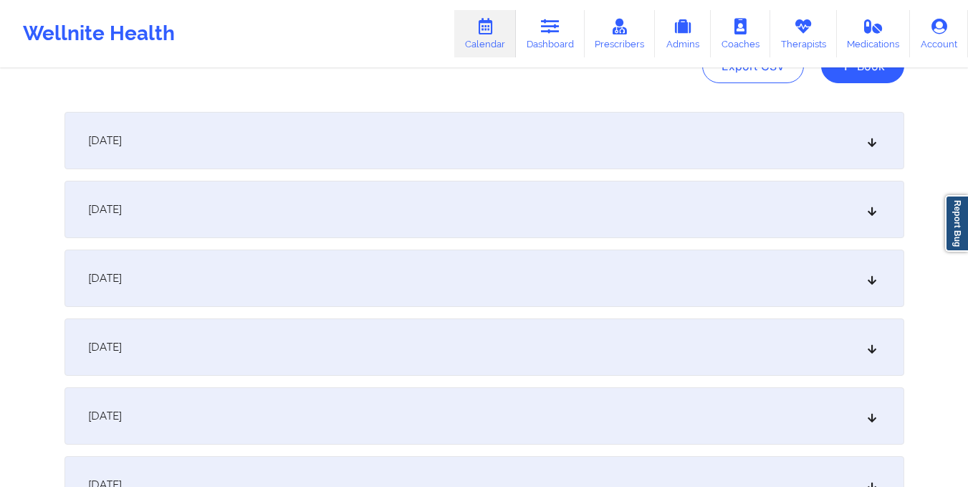
scroll to position [0, 0]
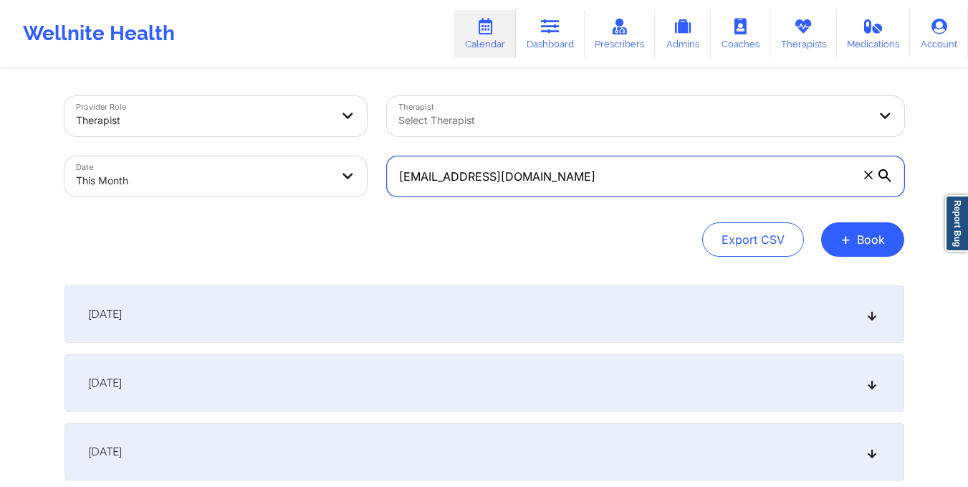
drag, startPoint x: 393, startPoint y: 177, endPoint x: 633, endPoint y: 173, distance: 240.1
click at [633, 173] on input "[EMAIL_ADDRESS][DOMAIN_NAME]" at bounding box center [645, 176] width 517 height 40
paste input "abigailg0512"
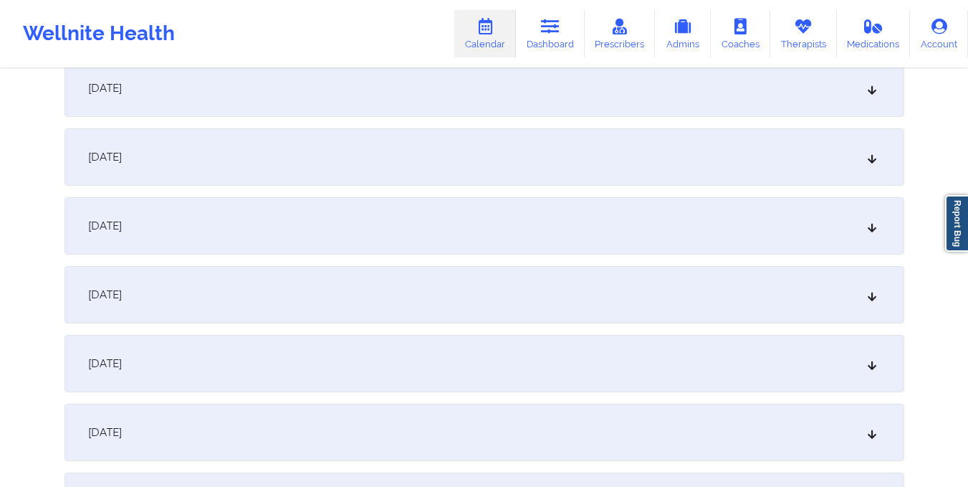
scroll to position [1052, 0]
type input "[EMAIL_ADDRESS][DOMAIN_NAME]"
click at [633, 173] on div "[DATE]" at bounding box center [484, 156] width 840 height 57
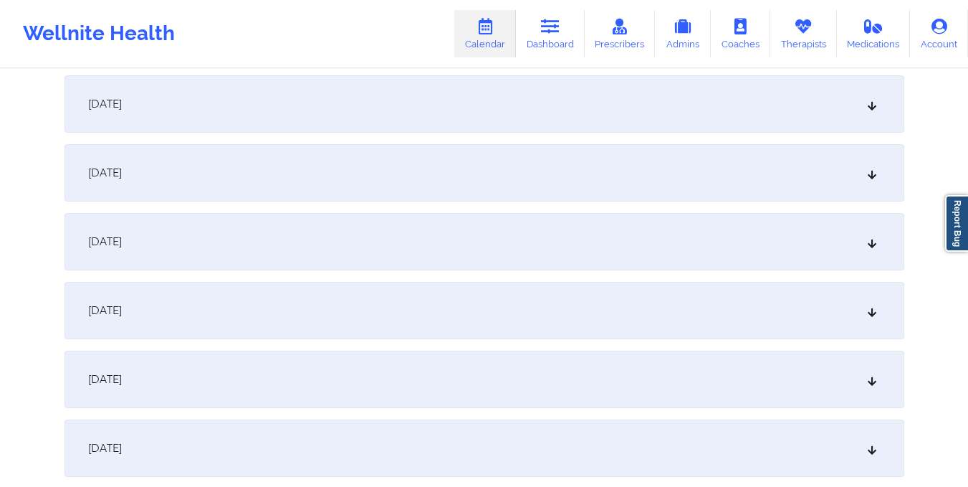
scroll to position [0, 0]
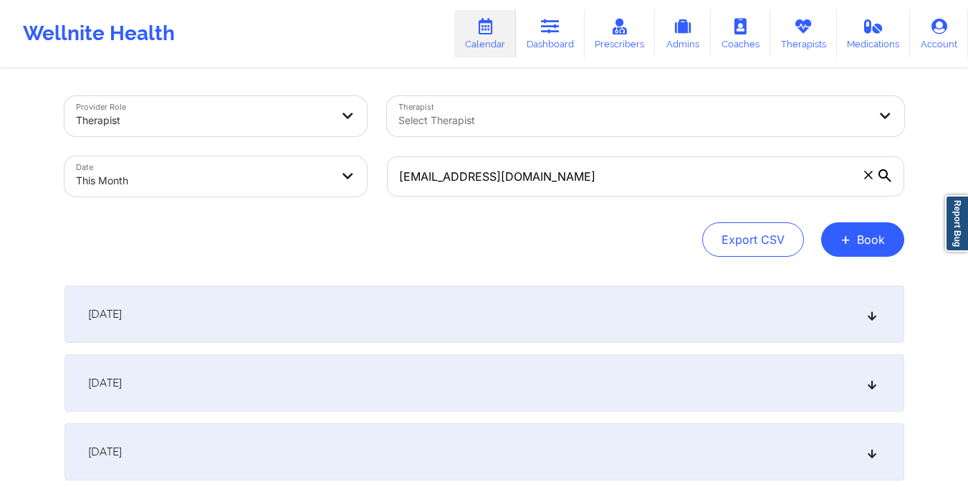
click at [338, 180] on body "Wellnite Health Calendar Dashboard Prescribers Admins Coaches Therapists Medica…" at bounding box center [484, 243] width 968 height 487
select select "2025-9"
select select "2025-10"
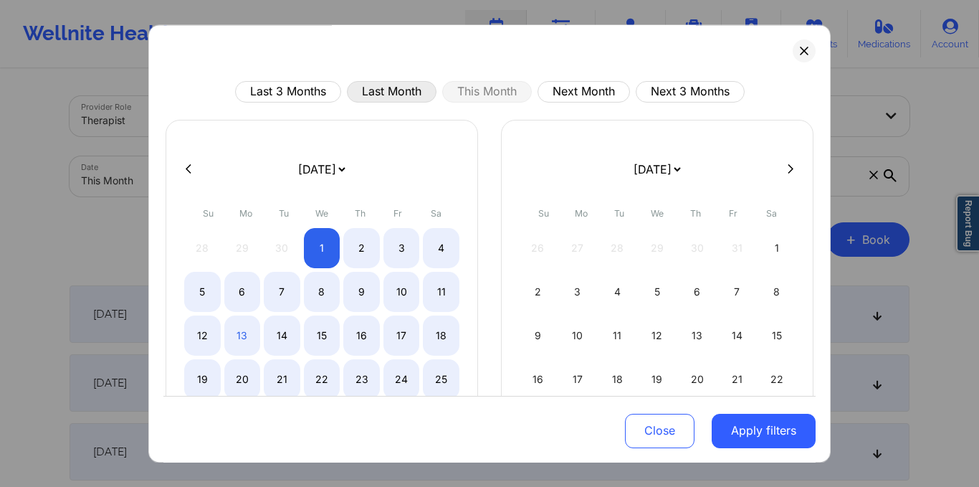
click at [383, 81] on button "Last Month" at bounding box center [392, 91] width 90 height 21
select select "2025-8"
select select "2025-9"
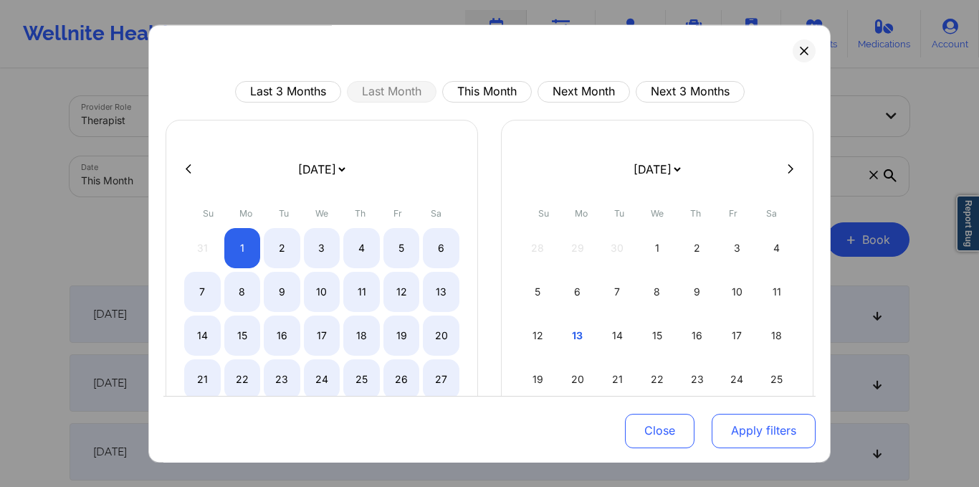
click at [748, 431] on button "Apply filters" at bounding box center [764, 430] width 104 height 34
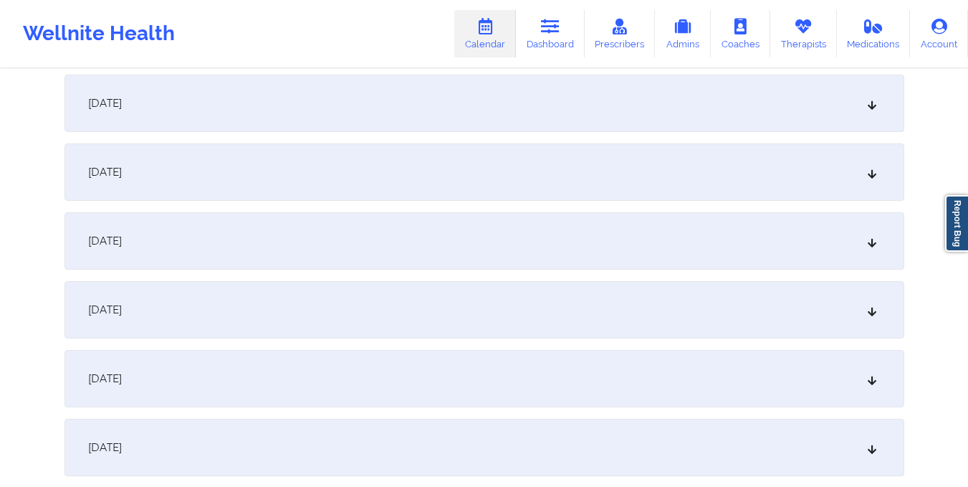
scroll to position [968, 0]
click at [626, 354] on div "[DATE]" at bounding box center [484, 377] width 840 height 57
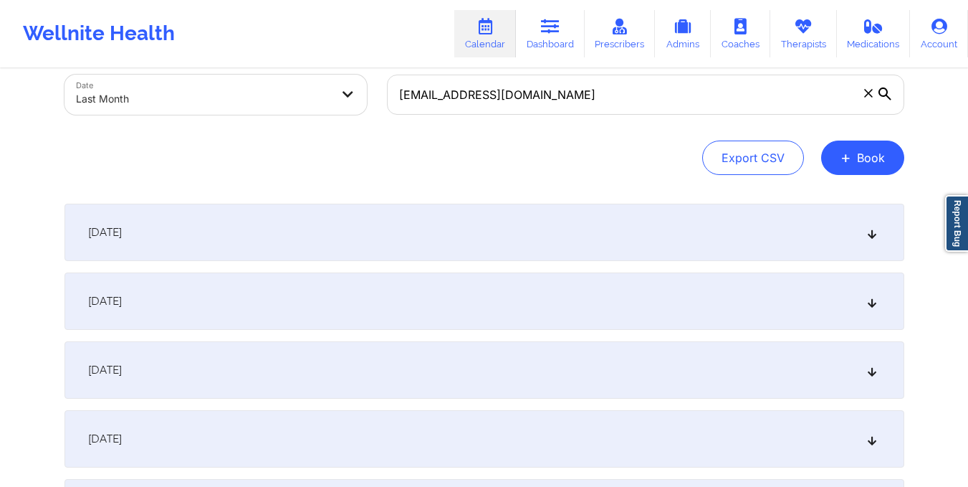
scroll to position [2, 0]
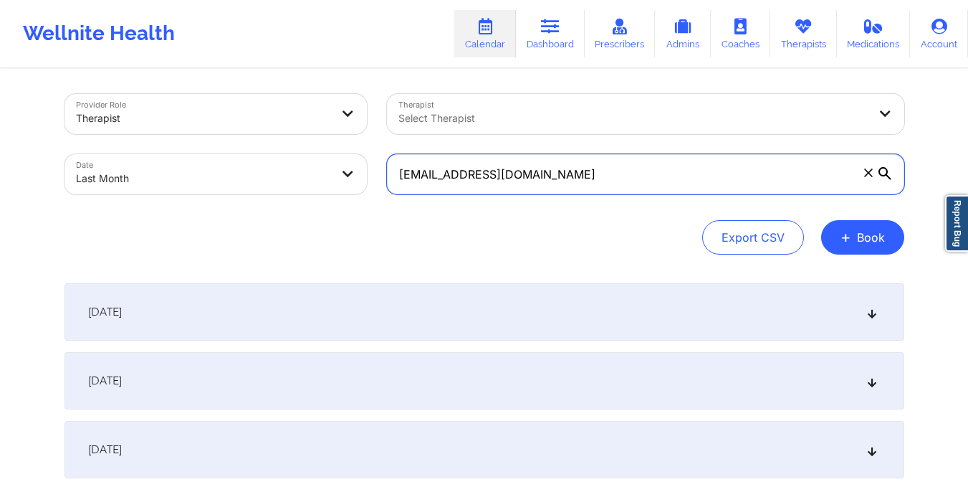
drag, startPoint x: 394, startPoint y: 173, endPoint x: 620, endPoint y: 193, distance: 226.6
click at [620, 193] on input "[EMAIL_ADDRESS][DOMAIN_NAME]" at bounding box center [645, 174] width 517 height 40
paste input "chelseab28"
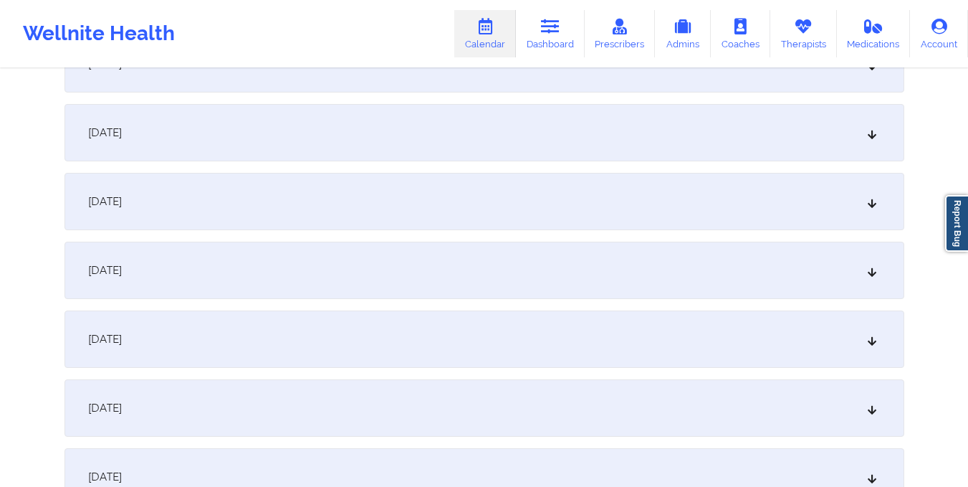
scroll to position [1010, 0]
type input "[EMAIL_ADDRESS][DOMAIN_NAME]"
click at [525, 346] on div "[DATE]" at bounding box center [484, 335] width 840 height 57
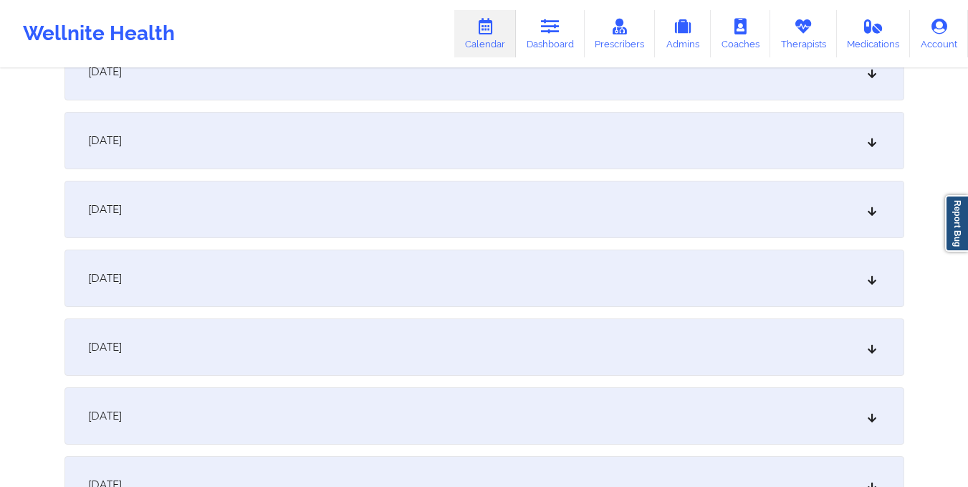
scroll to position [0, 0]
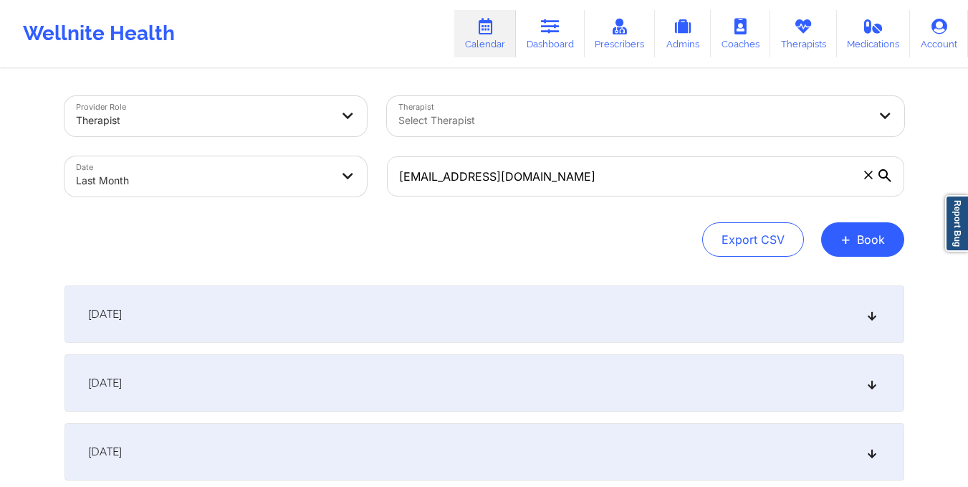
click at [307, 181] on body "Wellnite Health Calendar Dashboard Prescribers Admins Coaches Therapists Medica…" at bounding box center [484, 243] width 968 height 487
select select "2025-8"
select select "2025-9"
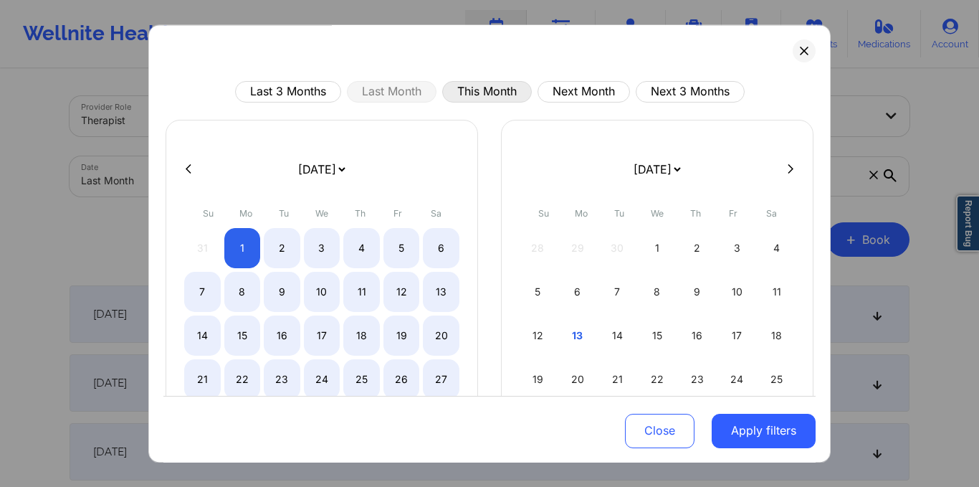
click at [470, 96] on button "This Month" at bounding box center [487, 91] width 90 height 21
select select "2025-9"
select select "2025-10"
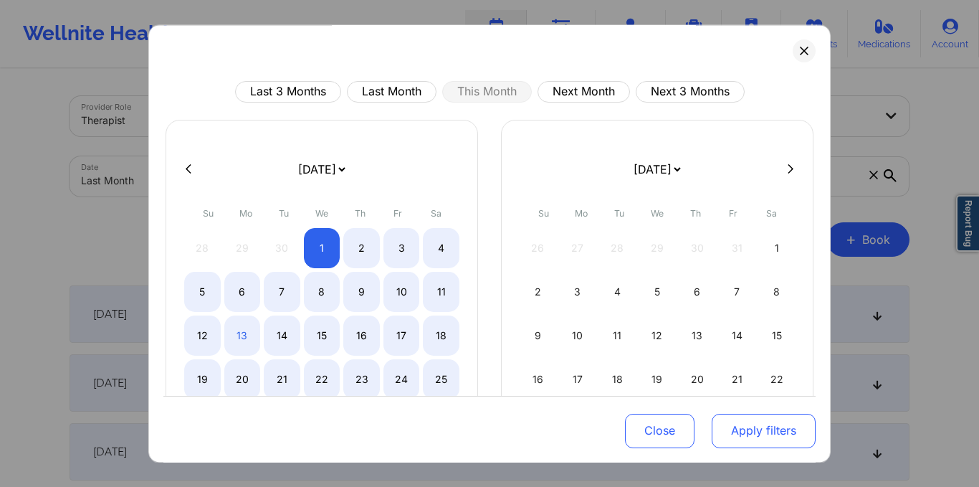
click at [713, 441] on button "Apply filters" at bounding box center [764, 430] width 104 height 34
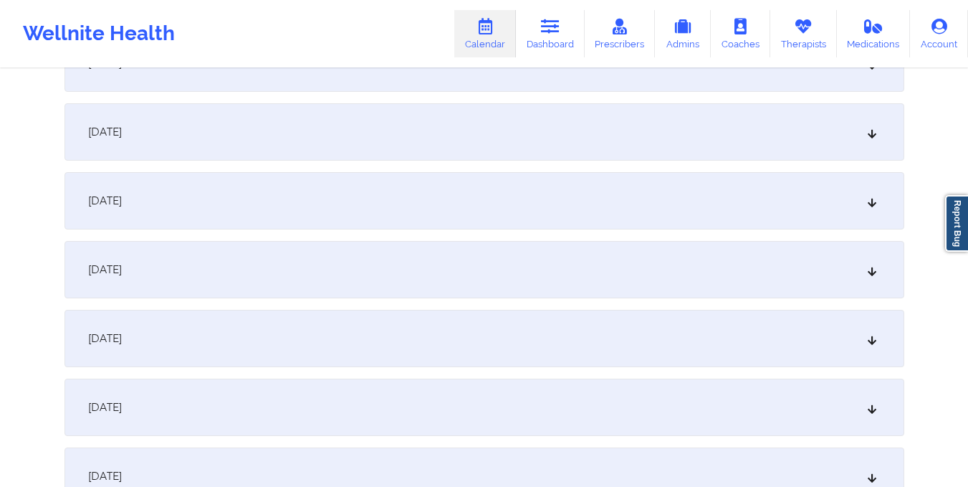
scroll to position [1112, 0]
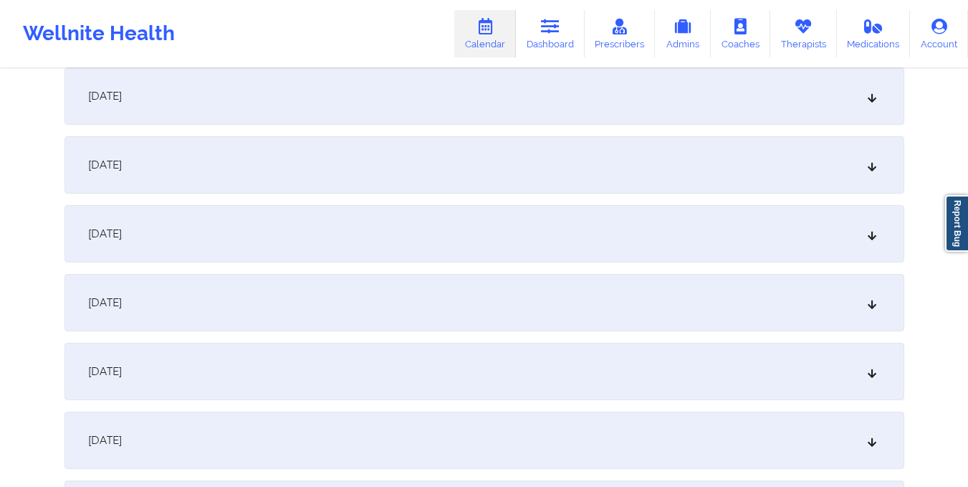
click at [454, 119] on div "[DATE]" at bounding box center [484, 95] width 840 height 57
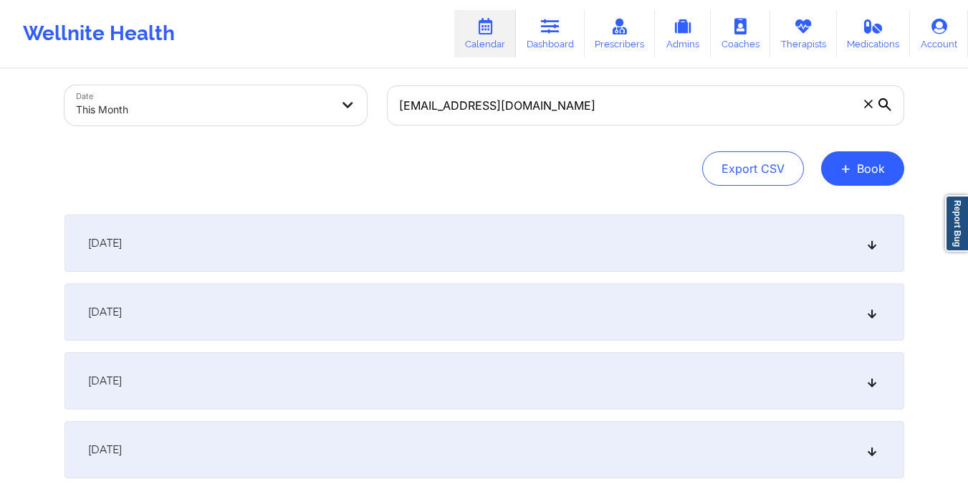
scroll to position [0, 0]
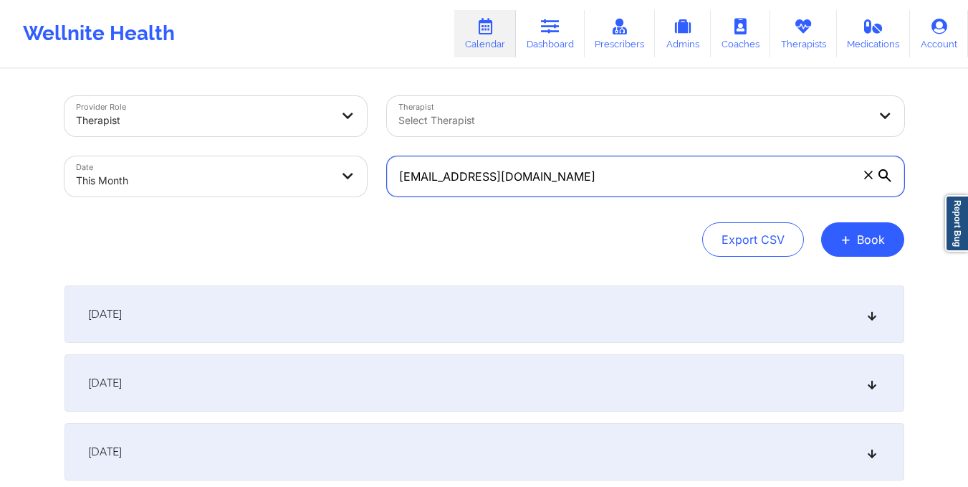
drag, startPoint x: 398, startPoint y: 171, endPoint x: 590, endPoint y: 181, distance: 192.3
click at [590, 181] on input "[EMAIL_ADDRESS][DOMAIN_NAME]" at bounding box center [645, 176] width 517 height 40
paste input "arlapms03@hot"
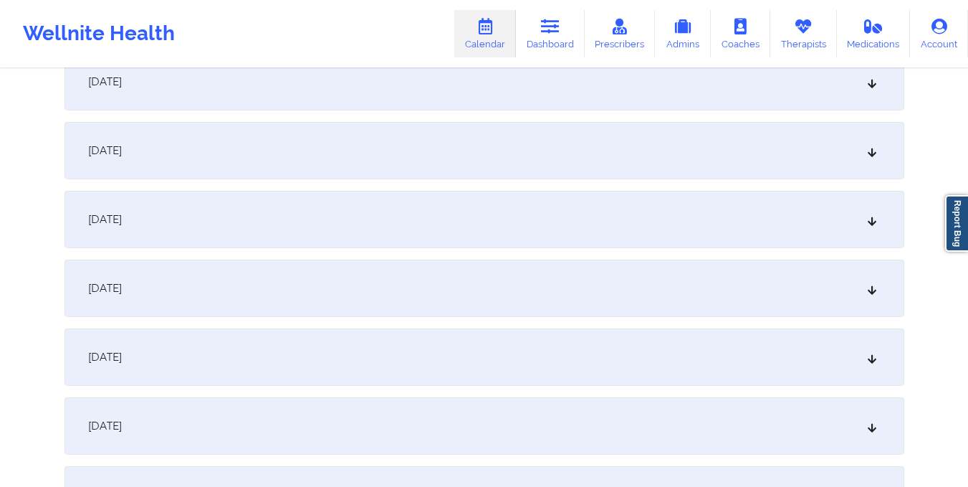
scroll to position [1061, 0]
click at [552, 171] on div "[DATE]" at bounding box center [484, 147] width 840 height 57
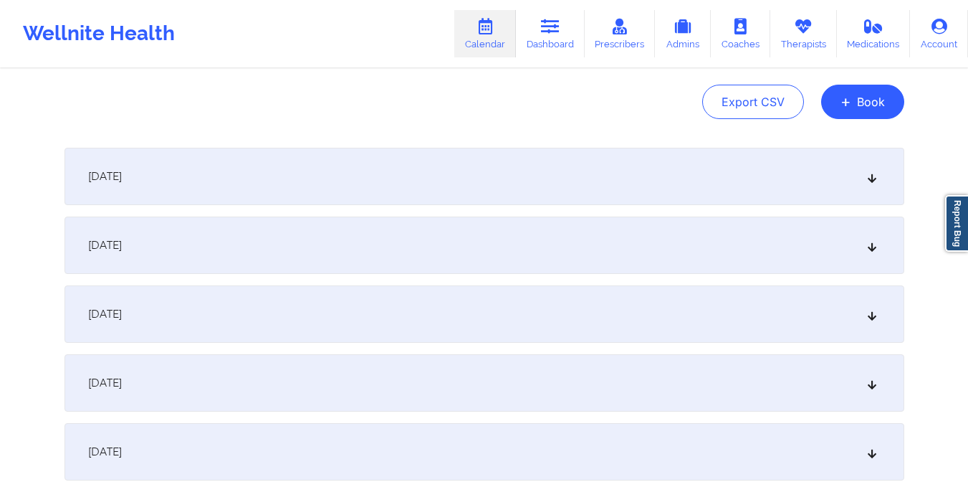
scroll to position [0, 0]
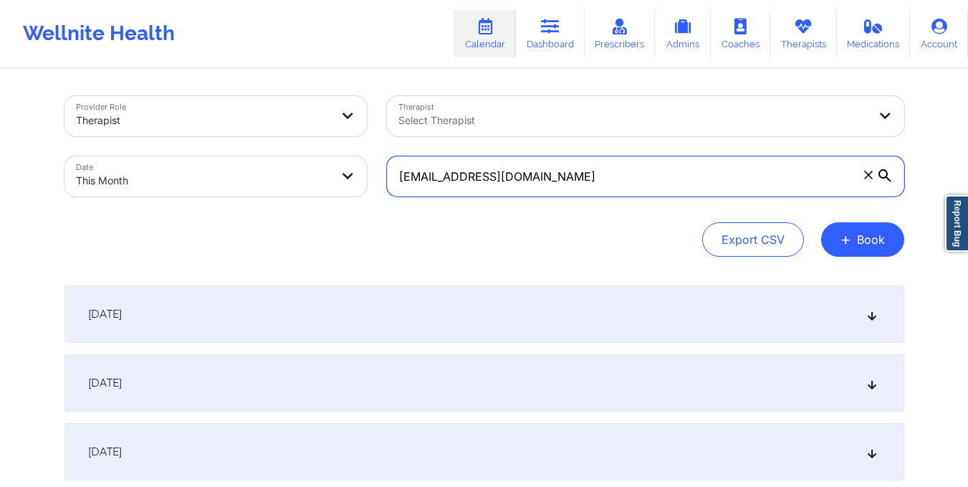
drag, startPoint x: 399, startPoint y: 175, endPoint x: 628, endPoint y: 183, distance: 229.4
click at [628, 183] on input "[EMAIL_ADDRESS][DOMAIN_NAME]" at bounding box center [645, 176] width 517 height 40
paste input "asandefur0@g"
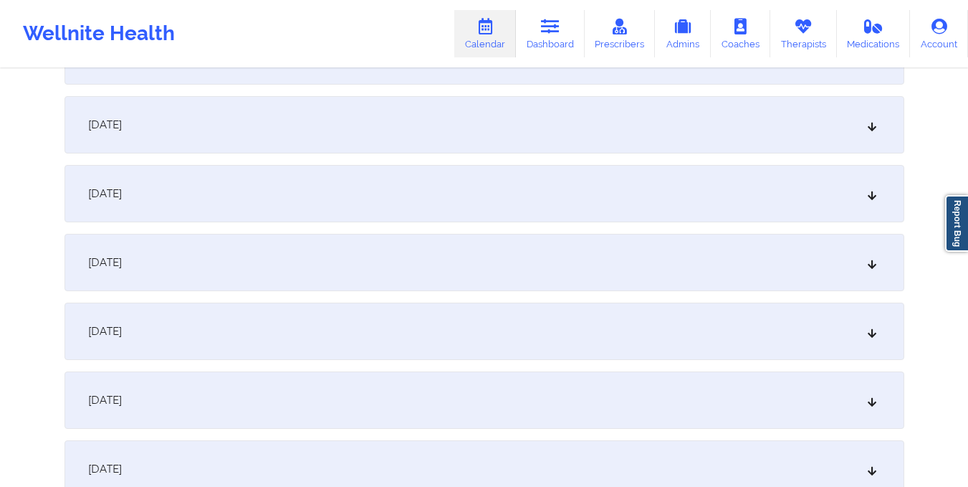
scroll to position [947, 0]
click at [486, 250] on div "[DATE]" at bounding box center [484, 261] width 840 height 57
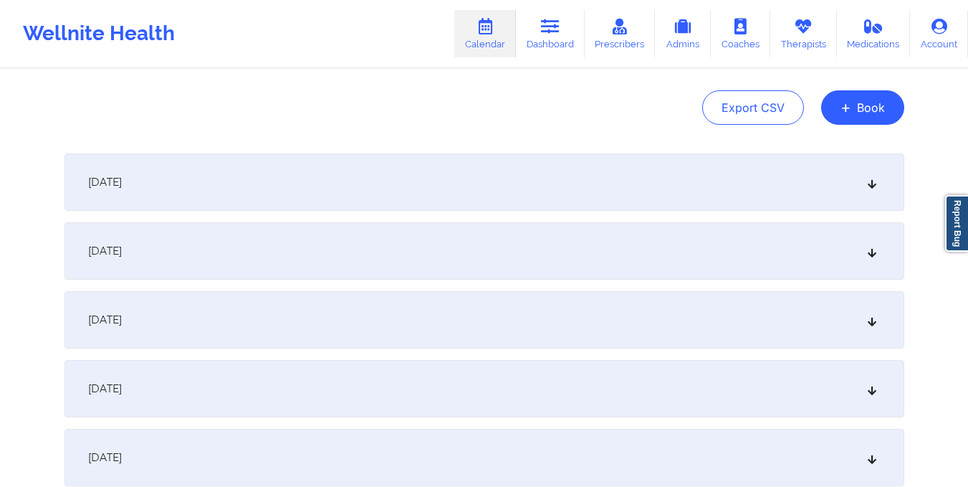
scroll to position [0, 0]
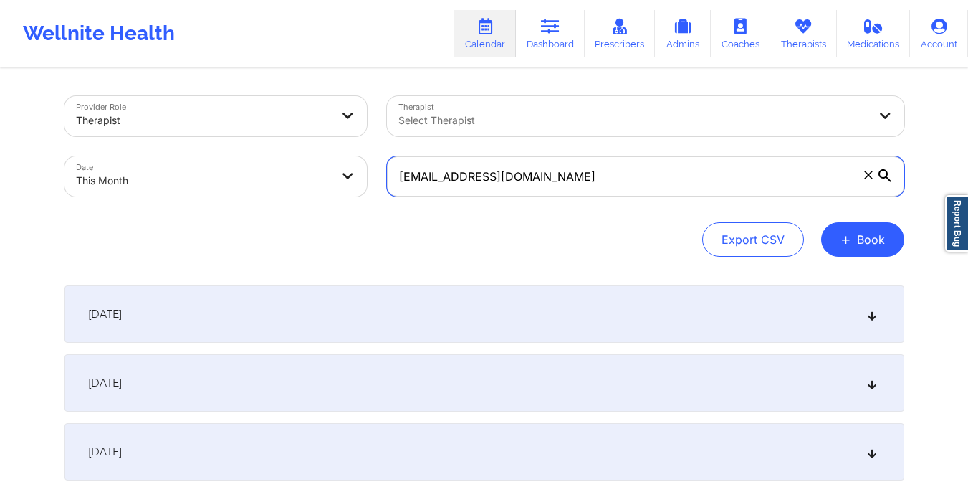
drag, startPoint x: 398, startPoint y: 178, endPoint x: 593, endPoint y: 203, distance: 195.8
click at [593, 203] on div "[EMAIL_ADDRESS][DOMAIN_NAME]" at bounding box center [645, 176] width 537 height 60
paste input "dcollins96@y"
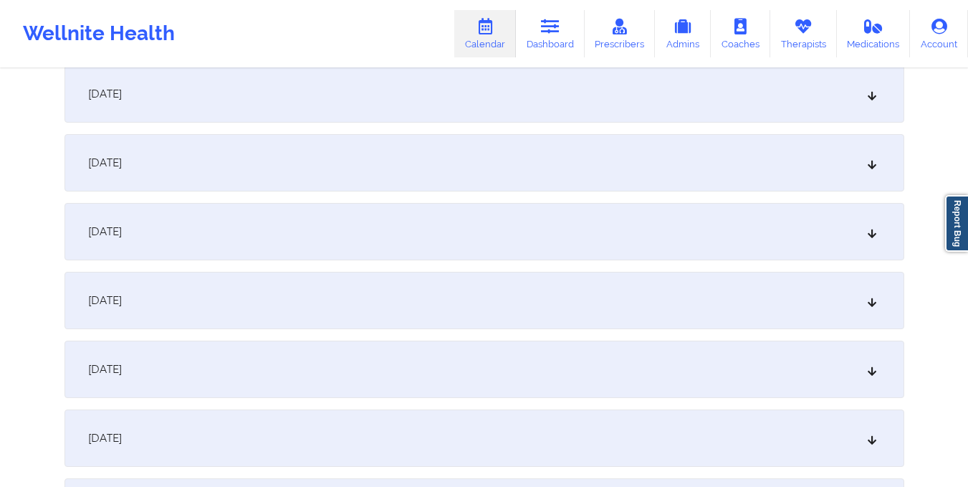
scroll to position [1011, 0]
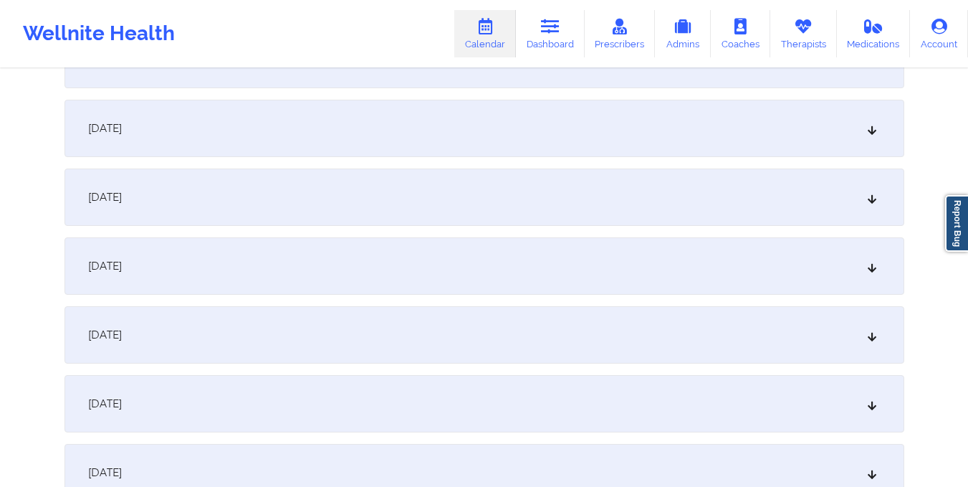
click at [560, 176] on div "[DATE]" at bounding box center [484, 196] width 840 height 57
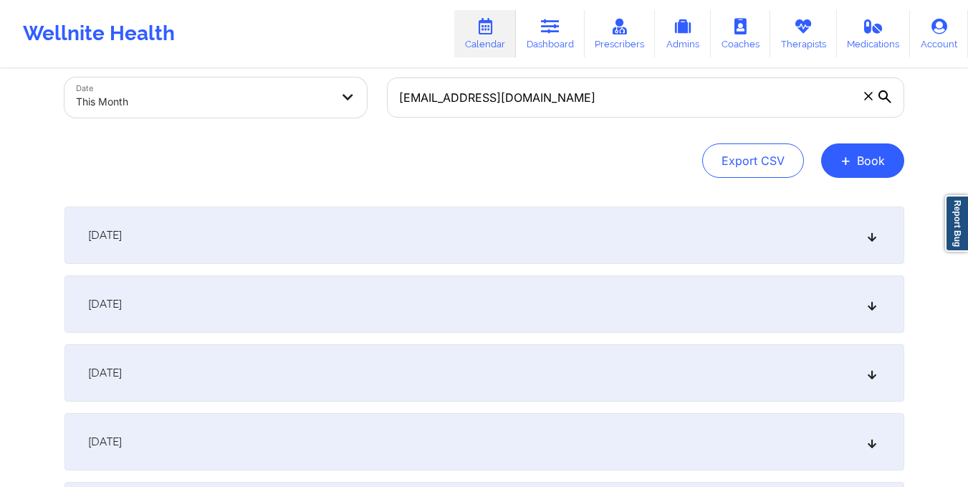
scroll to position [0, 0]
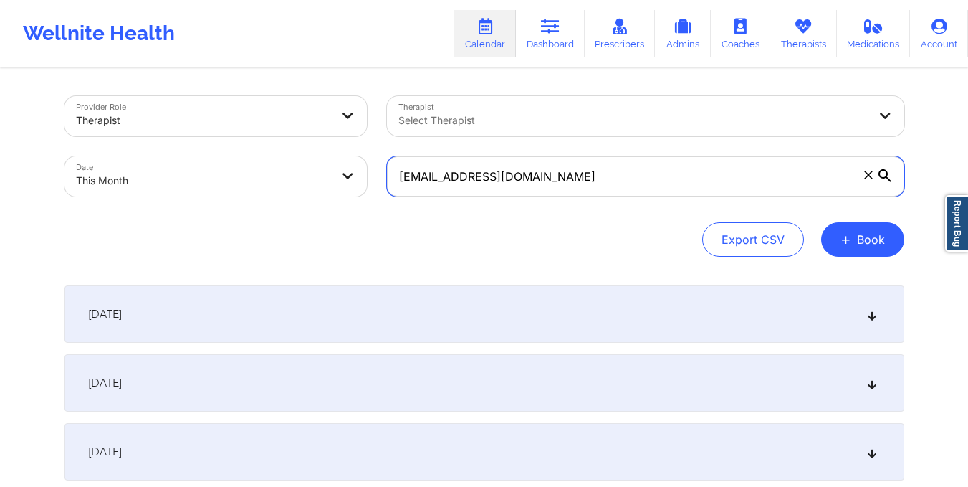
drag, startPoint x: 398, startPoint y: 176, endPoint x: 600, endPoint y: 178, distance: 202.8
click at [600, 178] on input "[EMAIL_ADDRESS][DOMAIN_NAME]" at bounding box center [645, 176] width 517 height 40
paste input "nicormarr2@g"
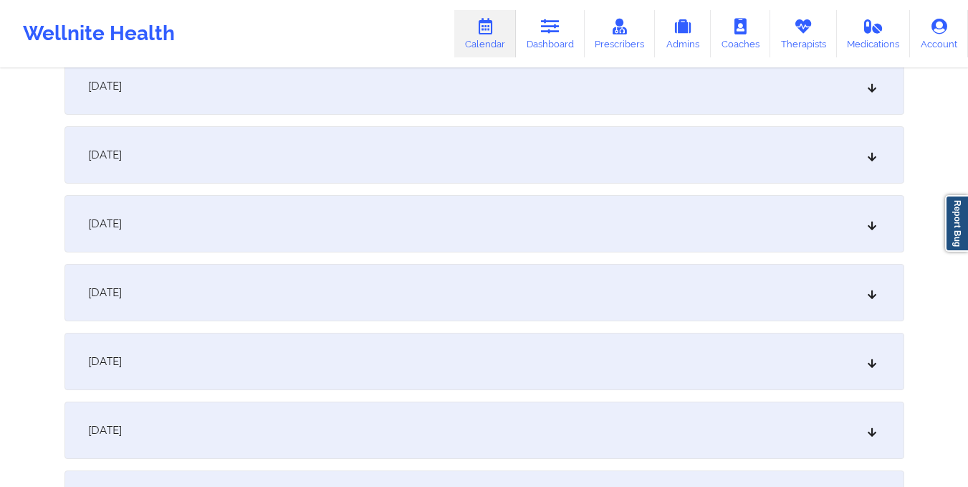
scroll to position [873, 0]
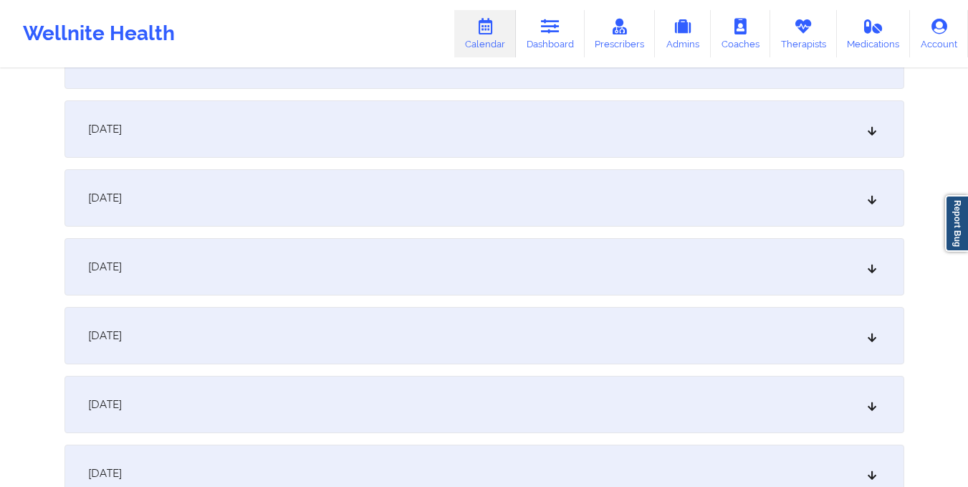
click at [555, 342] on div "[DATE]" at bounding box center [484, 335] width 840 height 57
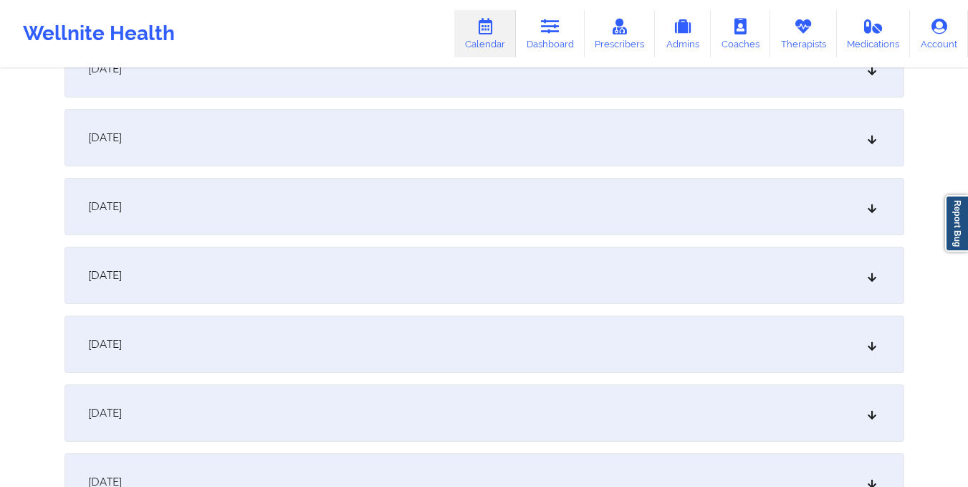
scroll to position [0, 0]
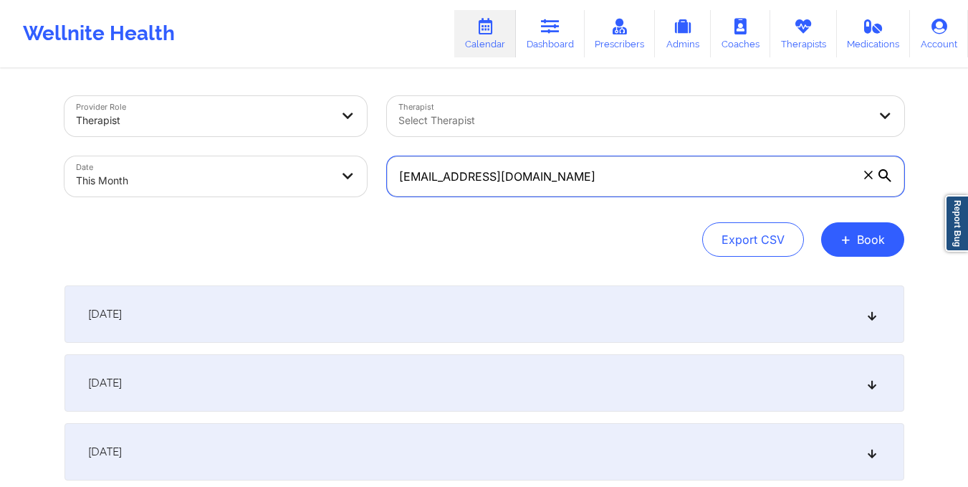
drag, startPoint x: 397, startPoint y: 176, endPoint x: 591, endPoint y: 178, distance: 194.2
click at [591, 178] on input "[EMAIL_ADDRESS][DOMAIN_NAME]" at bounding box center [645, 176] width 517 height 40
paste input "[EMAIL_ADDRESS]"
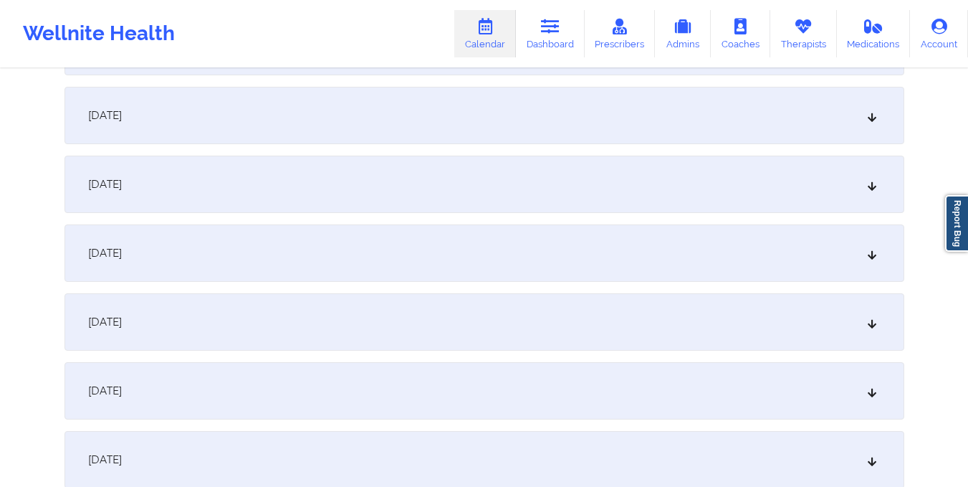
scroll to position [919, 0]
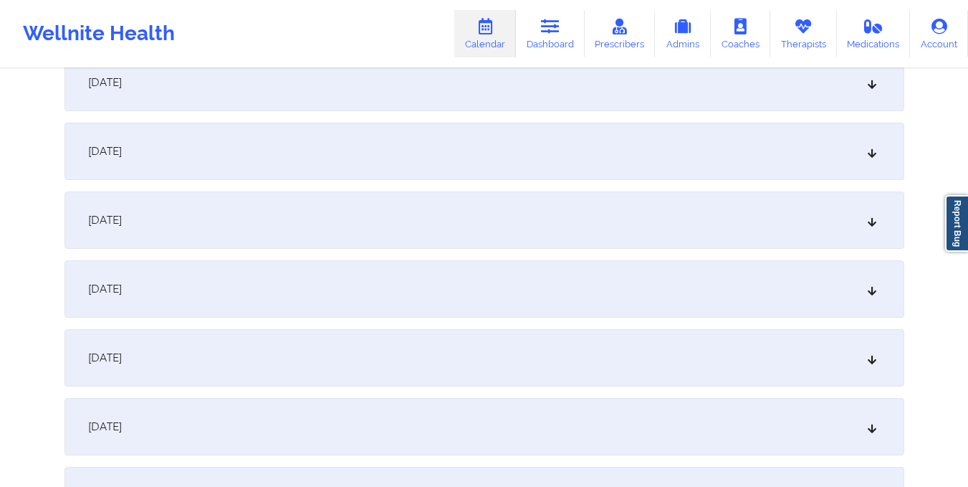
click at [550, 301] on div "[DATE]" at bounding box center [484, 288] width 840 height 57
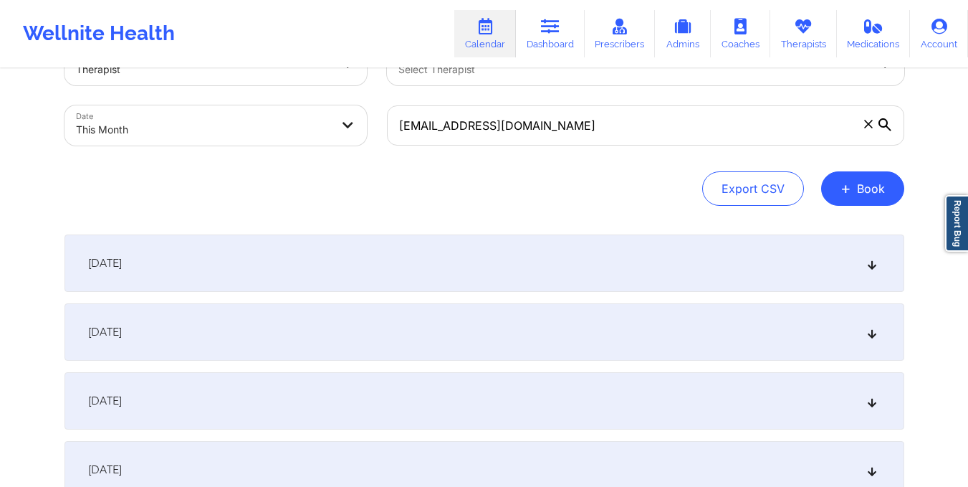
scroll to position [0, 0]
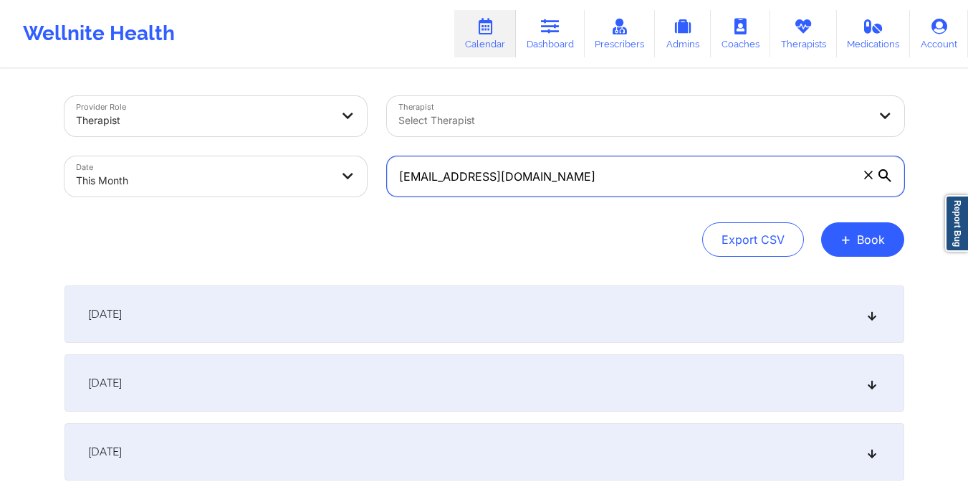
drag, startPoint x: 398, startPoint y: 184, endPoint x: 620, endPoint y: 206, distance: 222.5
click at [620, 206] on div "[EMAIL_ADDRESS][DOMAIN_NAME]" at bounding box center [645, 176] width 537 height 60
paste input "[EMAIL_ADDRESS]"
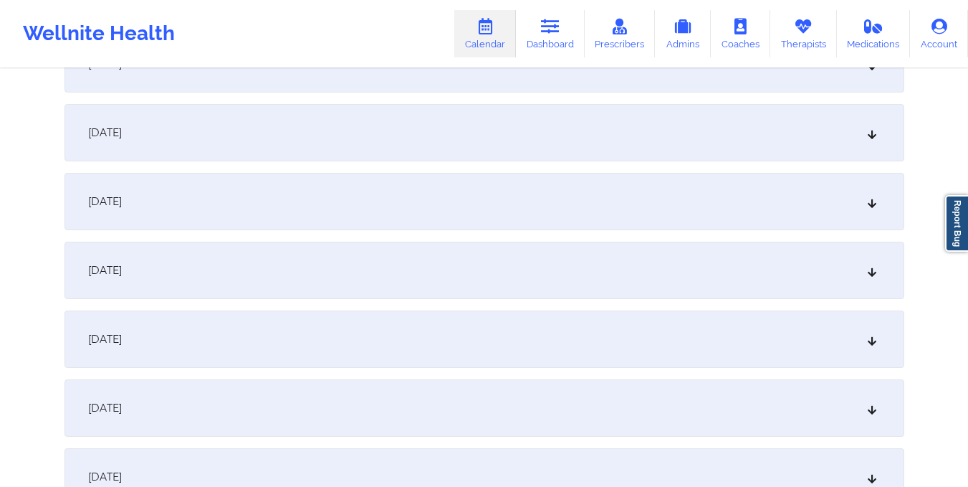
scroll to position [942, 0]
click at [601, 271] on div "[DATE]" at bounding box center [484, 265] width 840 height 57
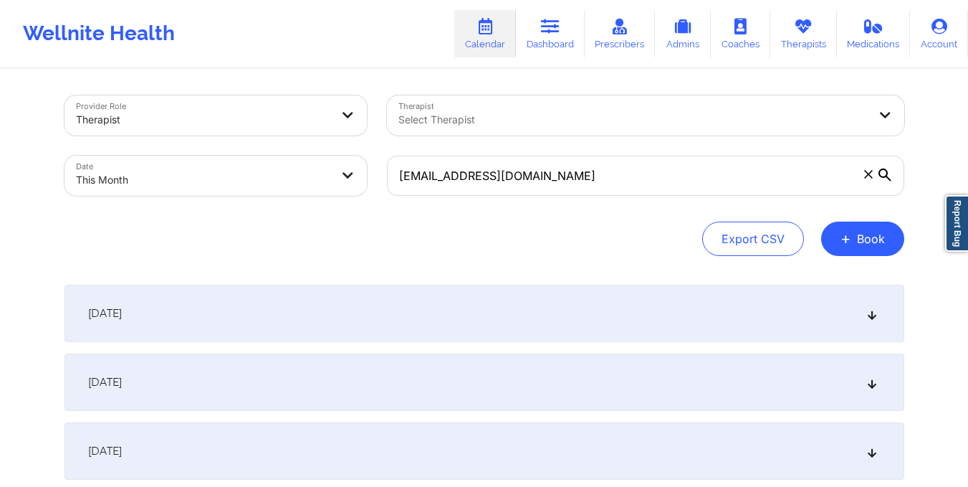
scroll to position [0, 0]
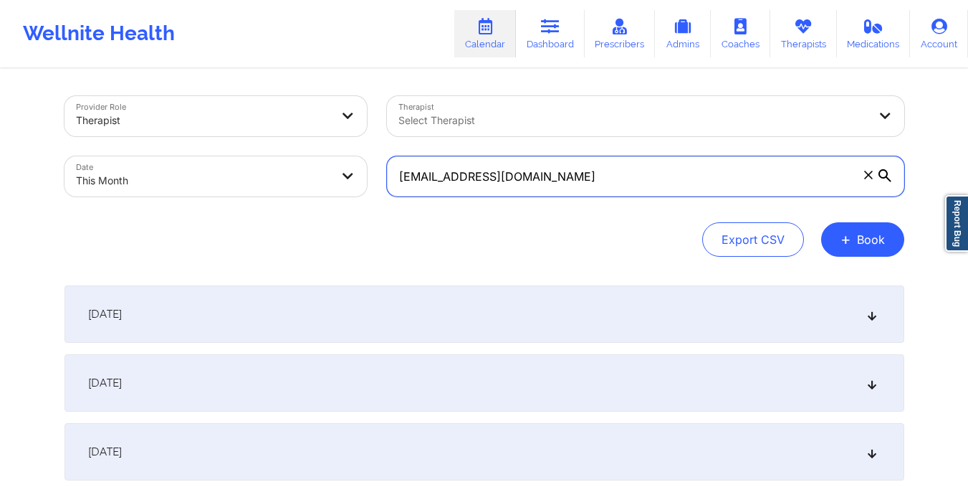
drag, startPoint x: 399, startPoint y: 181, endPoint x: 654, endPoint y: 198, distance: 255.7
click at [654, 198] on div "[EMAIL_ADDRESS][DOMAIN_NAME]" at bounding box center [645, 176] width 537 height 60
paste input "sarahmiaguerra"
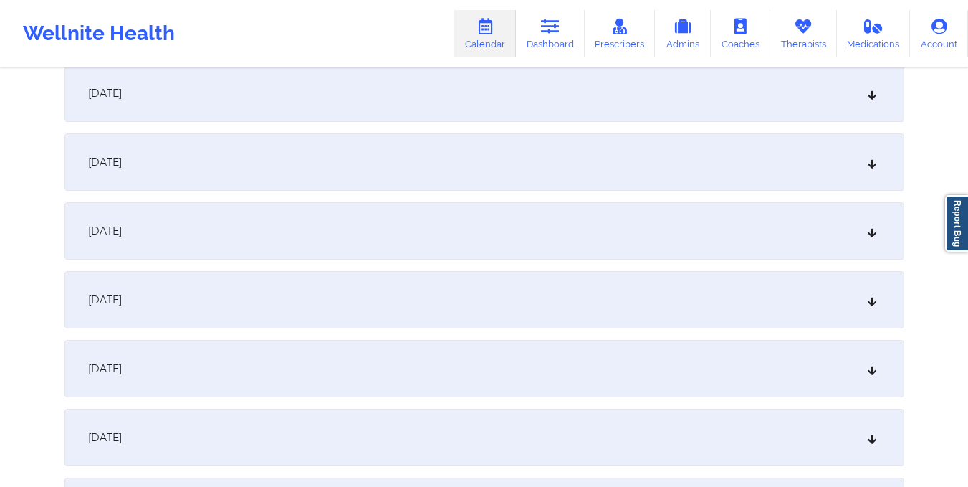
scroll to position [914, 0]
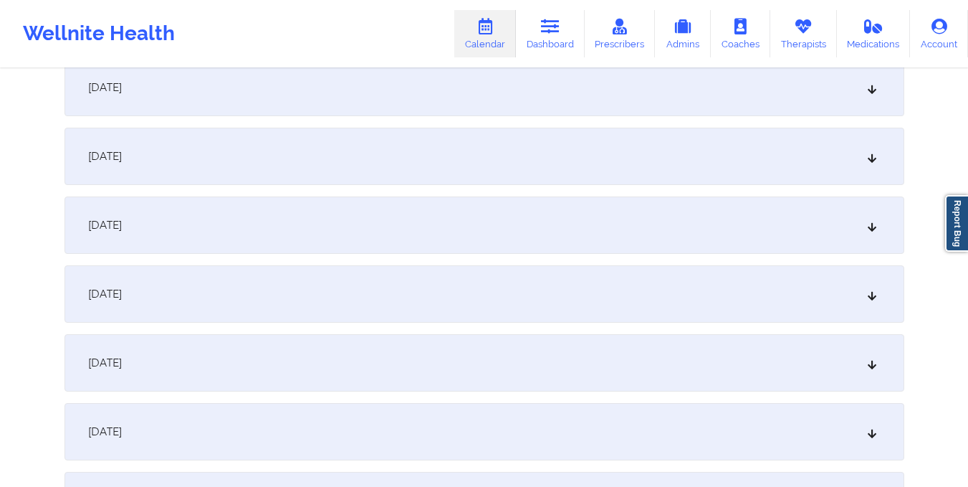
click at [604, 296] on div "[DATE]" at bounding box center [484, 293] width 840 height 57
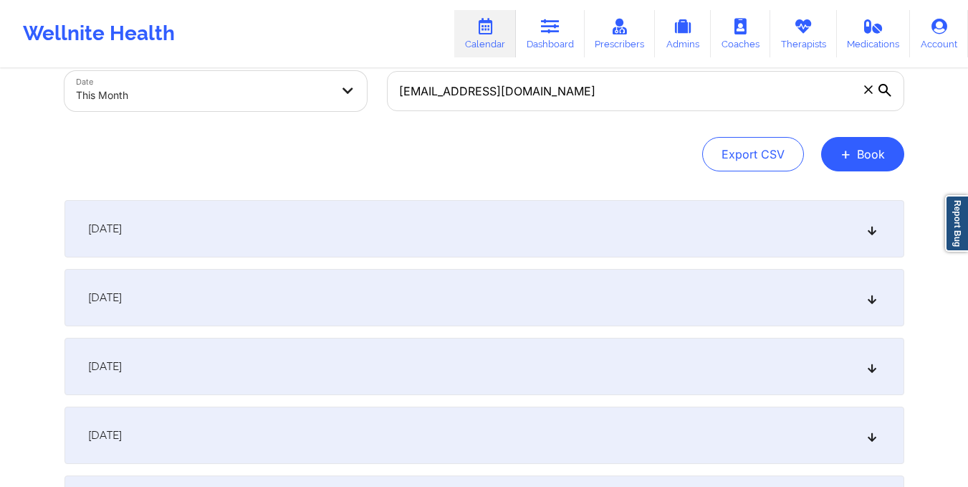
scroll to position [85, 0]
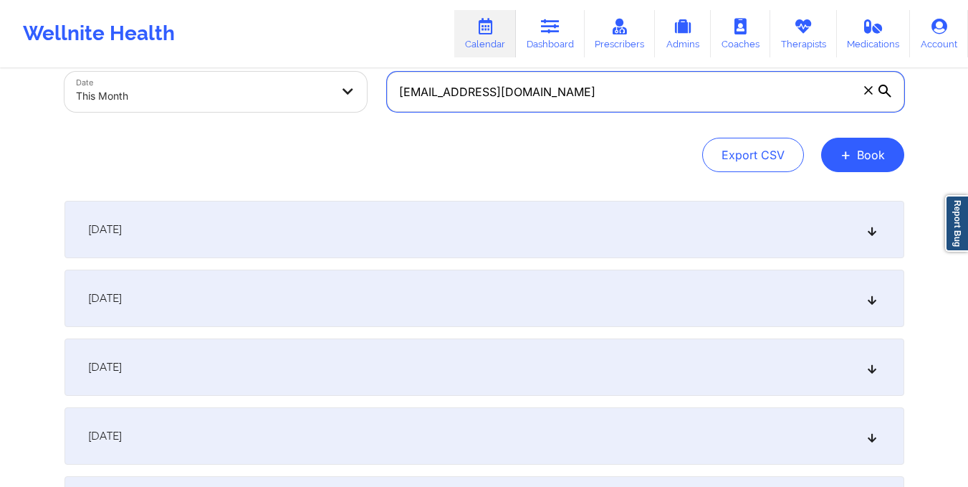
drag, startPoint x: 399, startPoint y: 97, endPoint x: 637, endPoint y: 138, distance: 241.5
click at [637, 138] on div "Provider Role Therapist Therapist Select Therapist Date This Month [EMAIL_ADDRE…" at bounding box center [484, 91] width 840 height 161
paste input "[EMAIL_ADDRESS]"
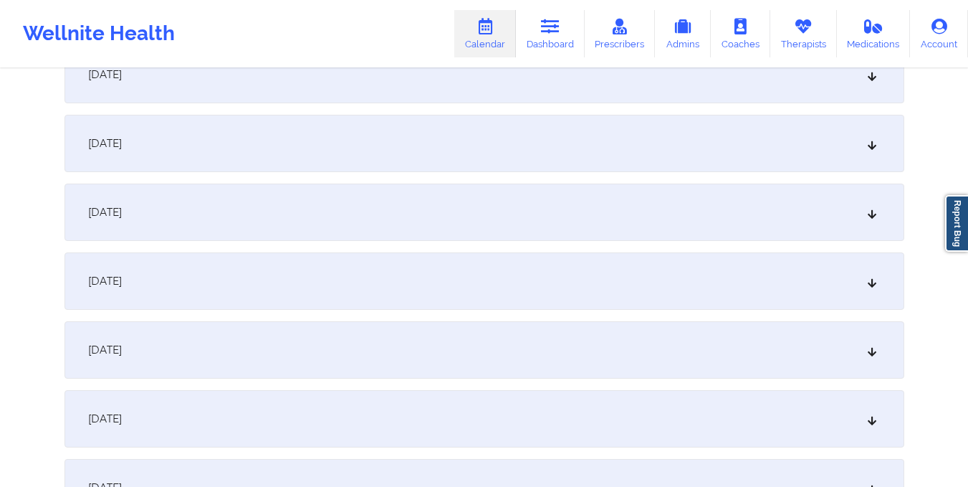
scroll to position [859, 0]
click at [555, 346] on div "[DATE]" at bounding box center [484, 348] width 840 height 57
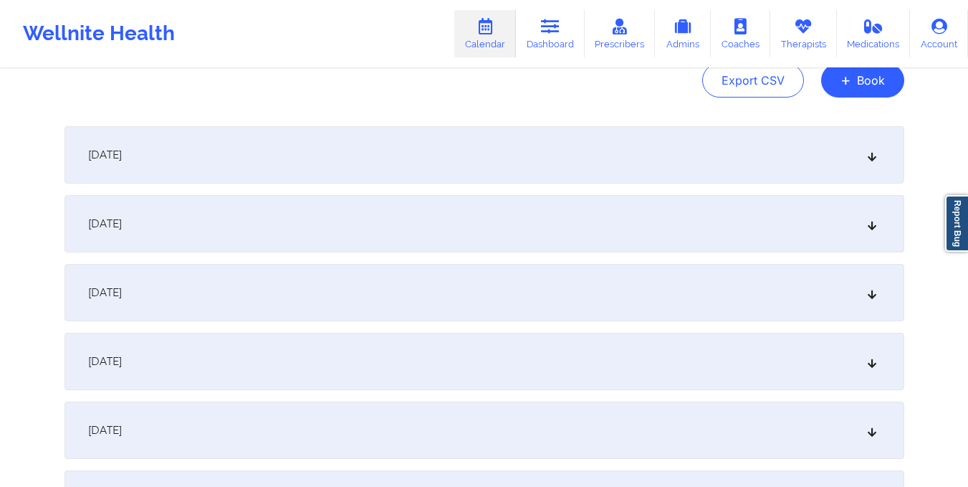
scroll to position [0, 0]
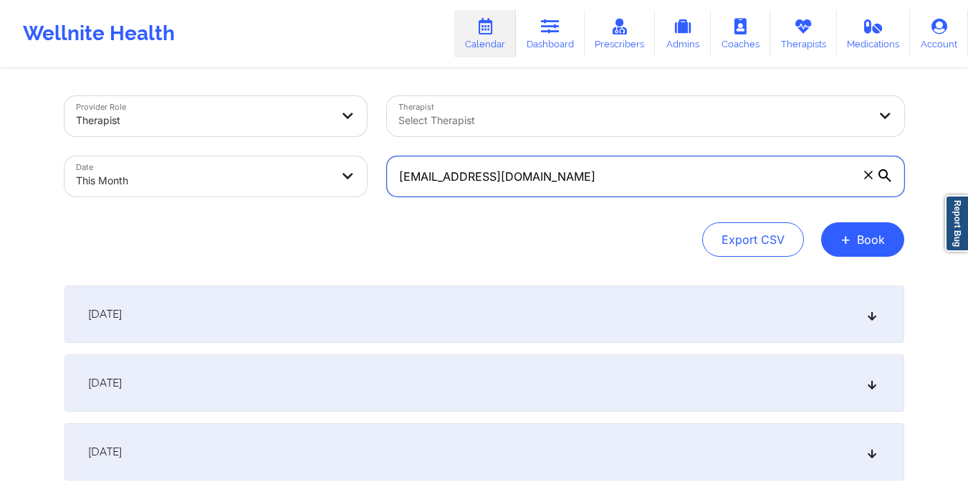
drag, startPoint x: 396, startPoint y: 176, endPoint x: 639, endPoint y: 192, distance: 243.5
click at [639, 192] on input "[EMAIL_ADDRESS][DOMAIN_NAME]" at bounding box center [645, 176] width 517 height 40
paste input "[EMAIL_ADDRESS]"
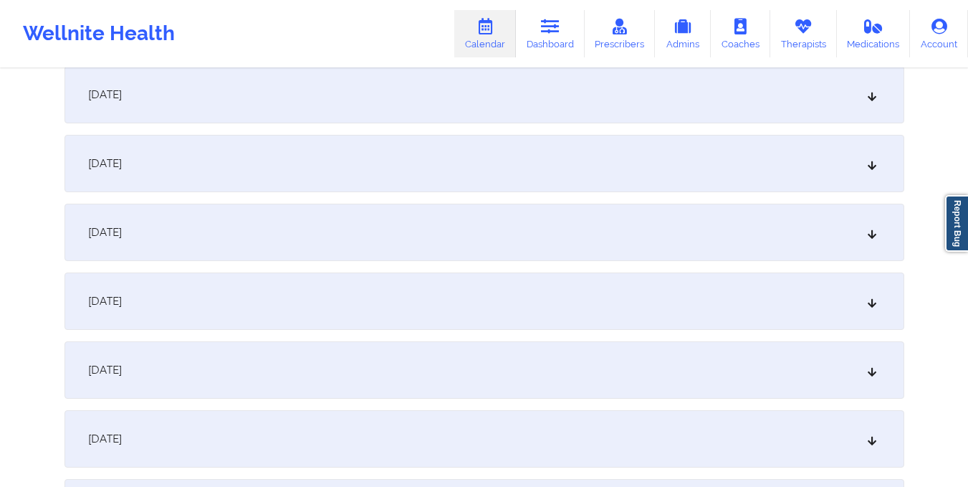
scroll to position [927, 0]
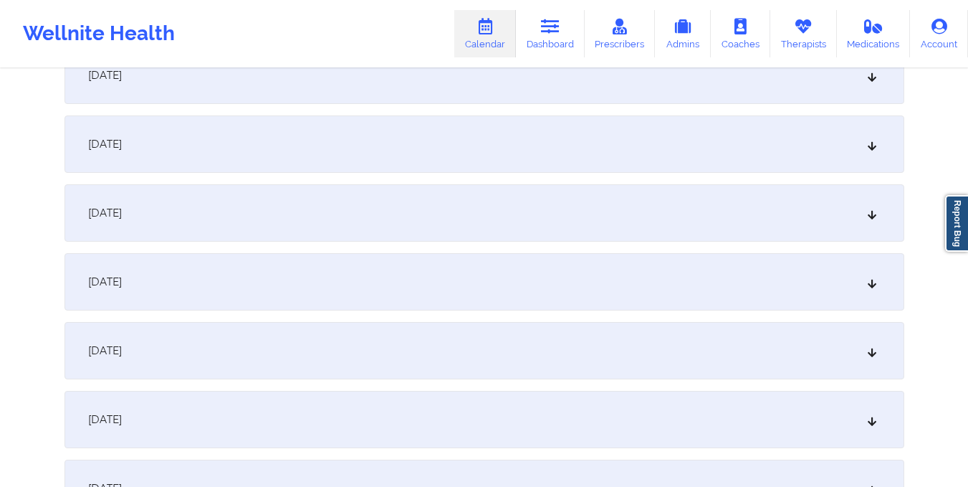
click at [622, 284] on div "[DATE]" at bounding box center [484, 281] width 840 height 57
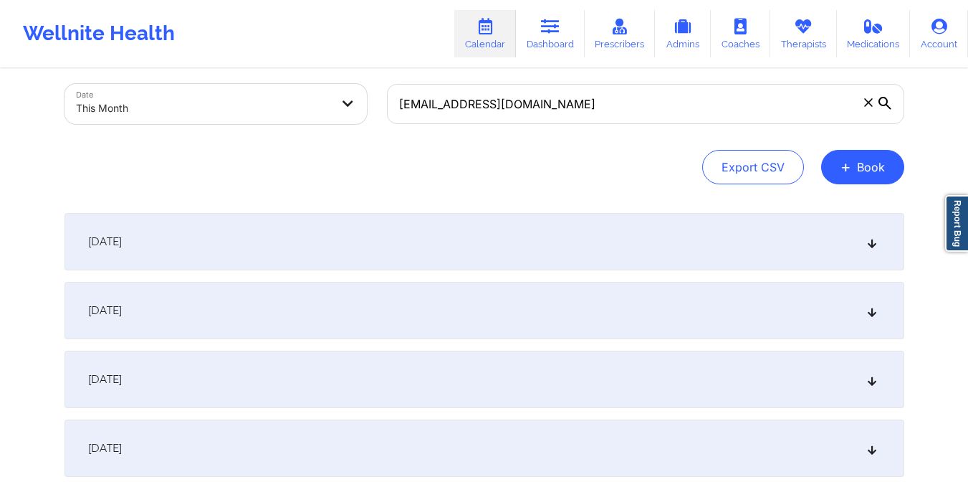
scroll to position [12, 0]
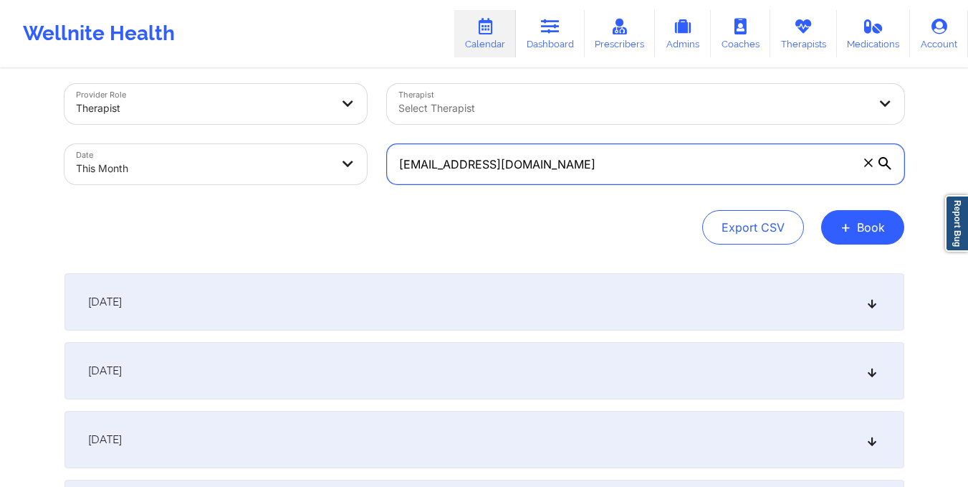
drag, startPoint x: 397, startPoint y: 169, endPoint x: 563, endPoint y: 180, distance: 166.6
click at [563, 180] on input "[EMAIL_ADDRESS][DOMAIN_NAME]" at bounding box center [645, 164] width 517 height 40
paste input "[EMAIL_ADDRESS]"
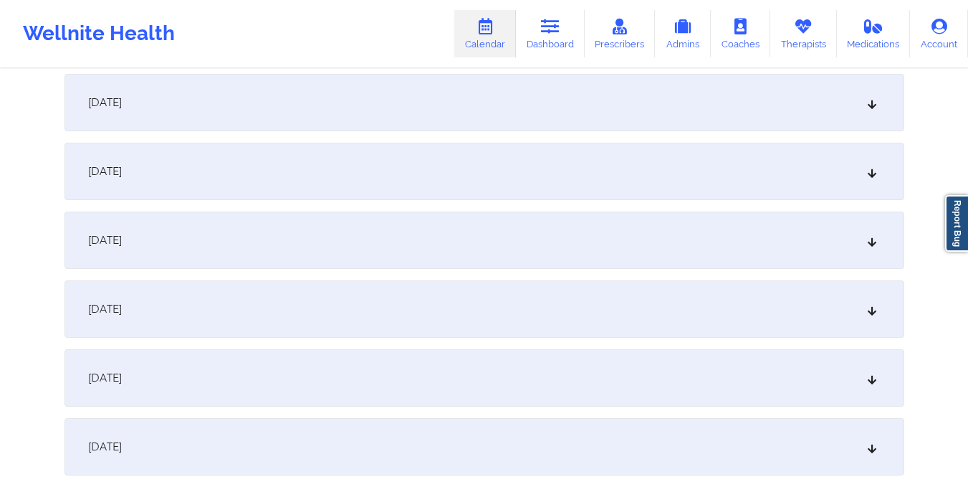
scroll to position [900, 0]
click at [528, 283] on div "[DATE]" at bounding box center [484, 307] width 840 height 57
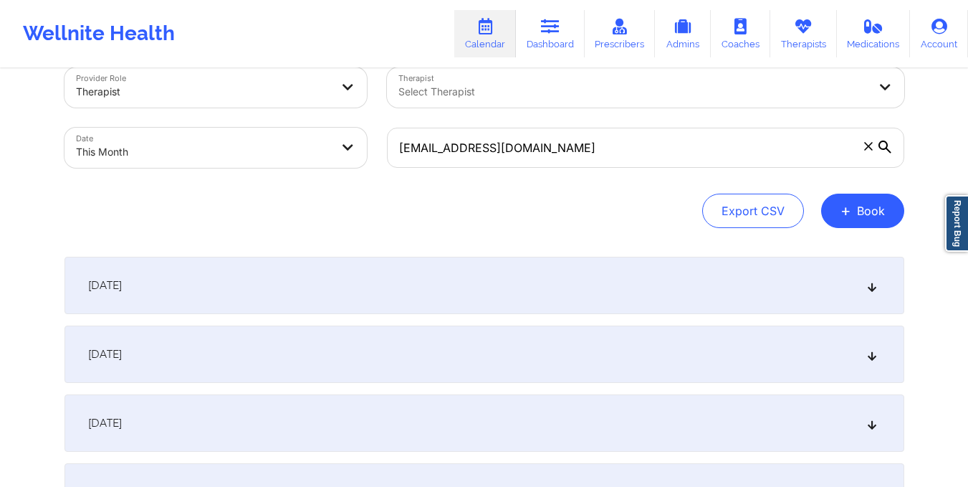
scroll to position [0, 0]
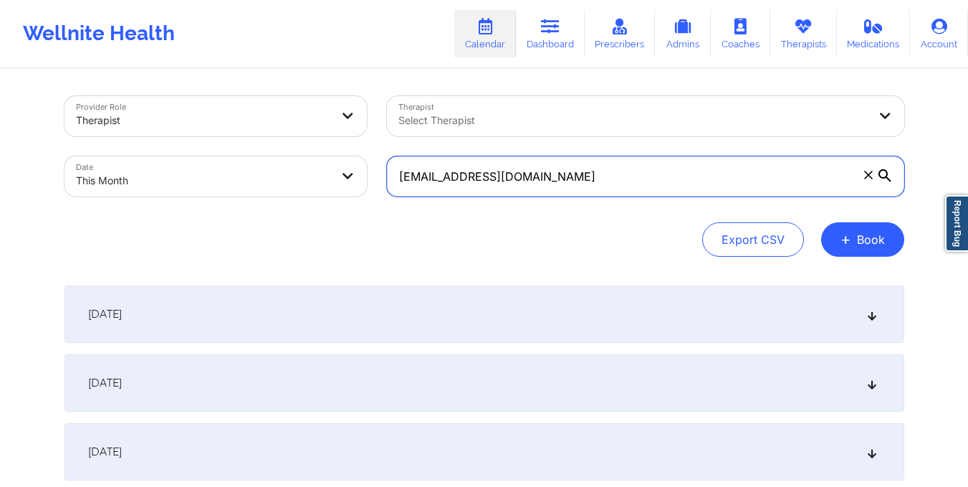
drag, startPoint x: 396, startPoint y: 178, endPoint x: 583, endPoint y: 184, distance: 187.1
click at [583, 184] on input "[EMAIL_ADDRESS][DOMAIN_NAME]" at bounding box center [645, 176] width 517 height 40
paste input "[PERSON_NAME]@live"
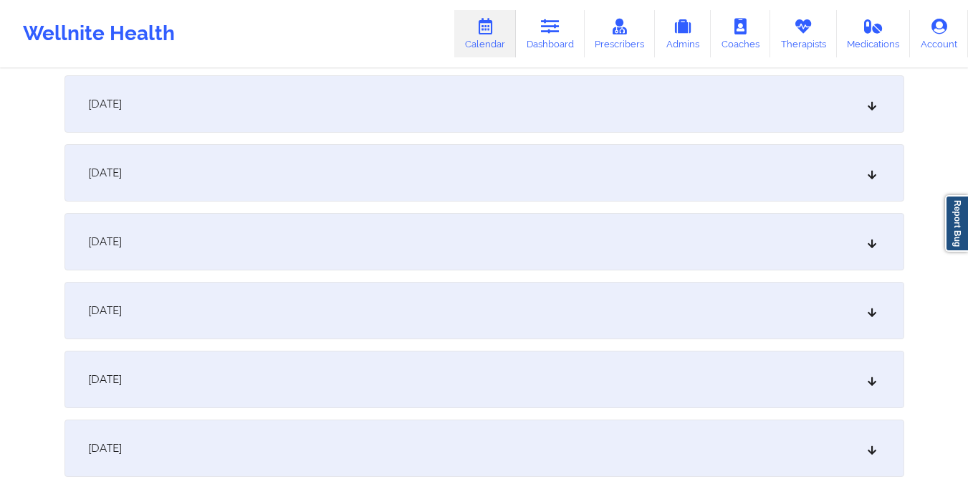
scroll to position [969, 0]
type input "[PERSON_NAME][EMAIL_ADDRESS][DOMAIN_NAME]"
click at [560, 231] on div "[DATE]" at bounding box center [484, 239] width 840 height 57
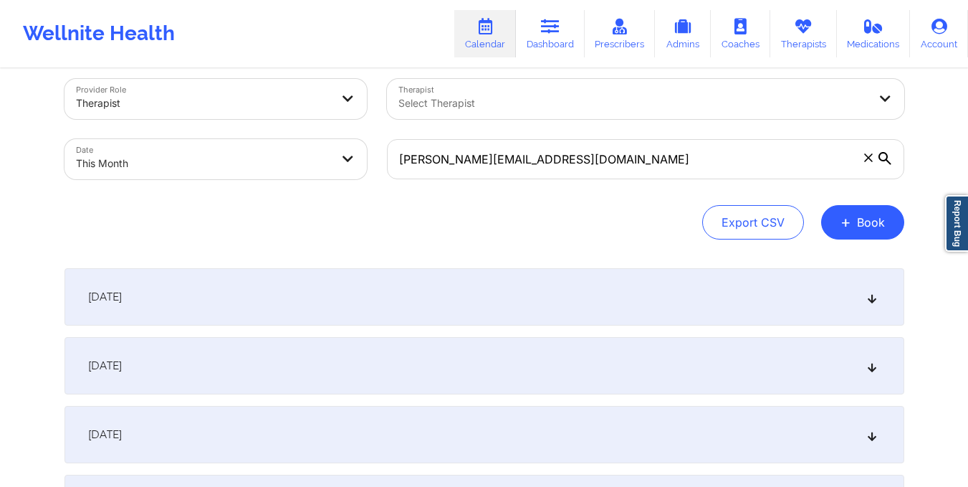
scroll to position [0, 0]
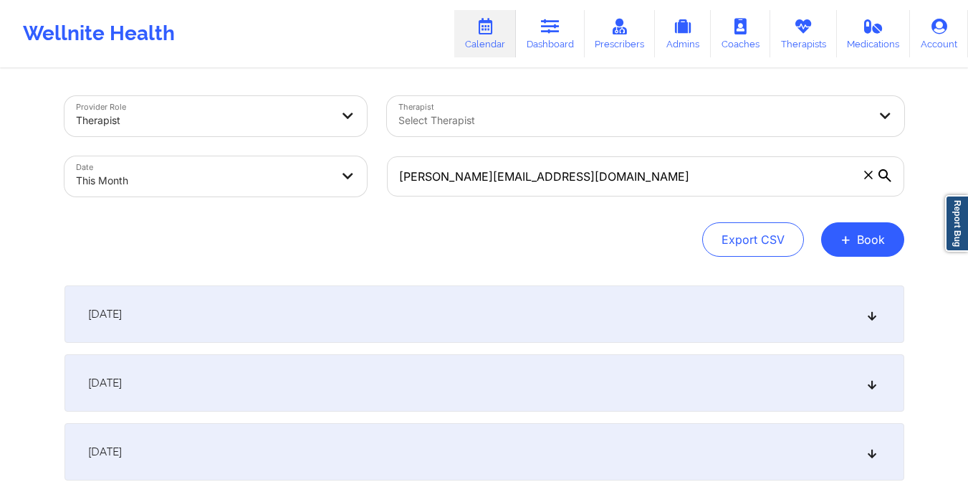
click at [300, 164] on body "Wellnite Health Calendar Dashboard Prescribers Admins Coaches Therapists Medica…" at bounding box center [484, 243] width 968 height 487
select select "2025-9"
select select "2025-10"
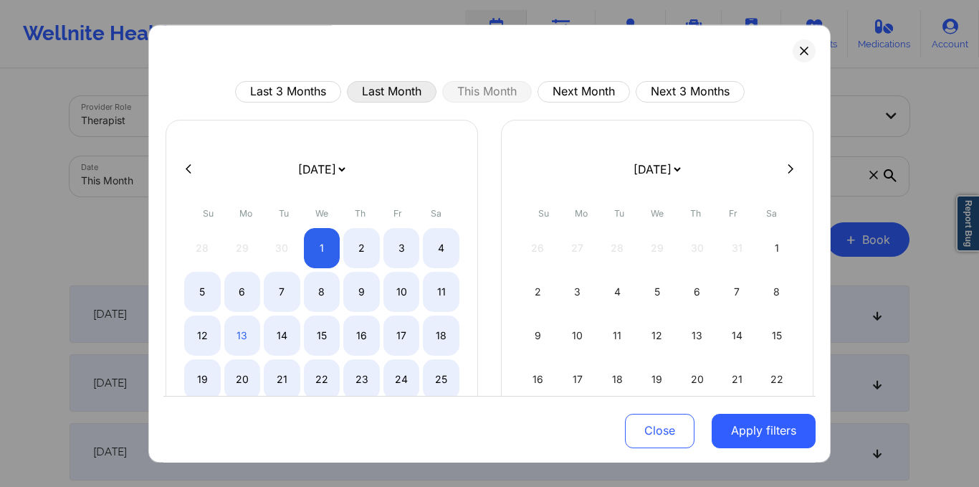
click at [398, 87] on button "Last Month" at bounding box center [392, 91] width 90 height 21
select select "2025-8"
select select "2025-9"
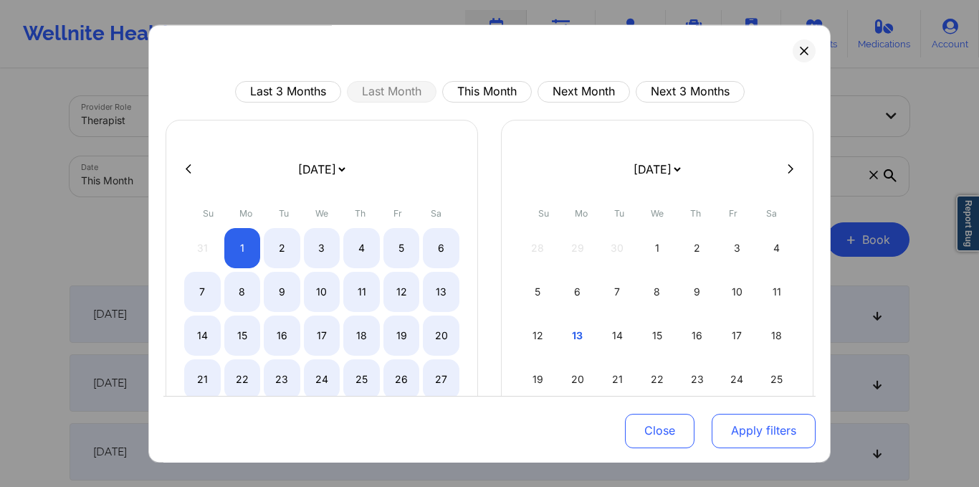
click at [728, 439] on button "Apply filters" at bounding box center [764, 430] width 104 height 34
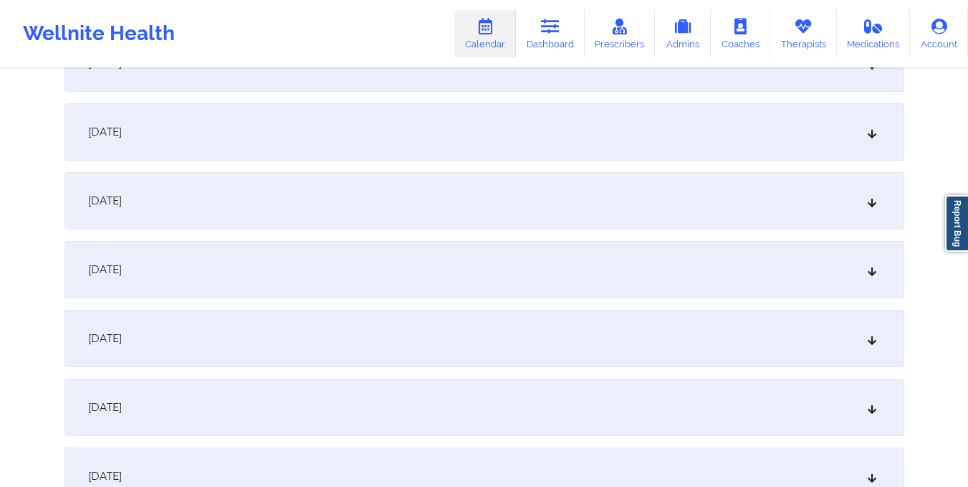
scroll to position [1700, 0]
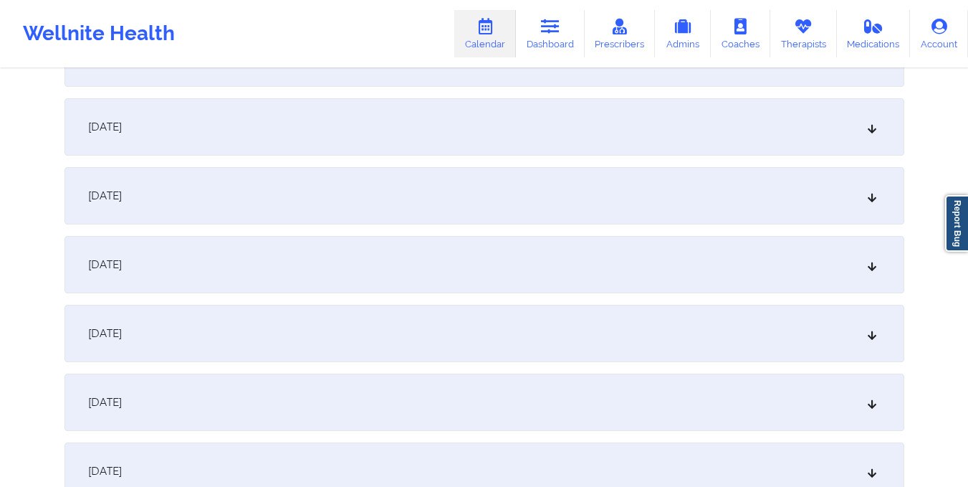
click at [616, 144] on div "[DATE]" at bounding box center [484, 126] width 840 height 57
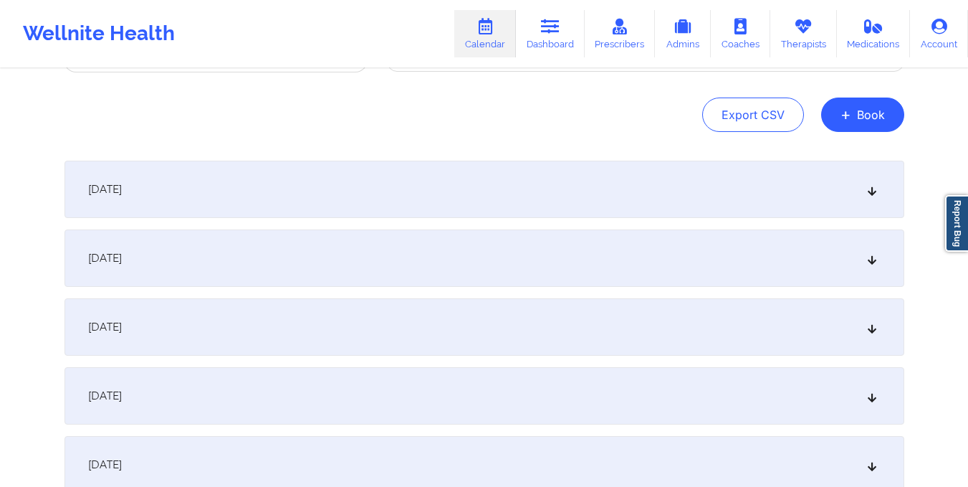
scroll to position [0, 0]
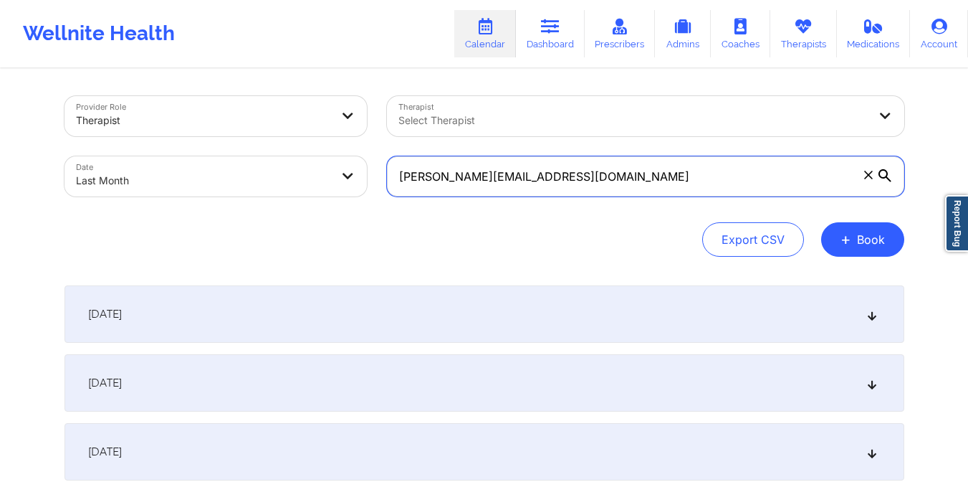
drag, startPoint x: 398, startPoint y: 179, endPoint x: 545, endPoint y: 186, distance: 147.0
click at [545, 186] on input "[PERSON_NAME][EMAIL_ADDRESS][DOMAIN_NAME]" at bounding box center [645, 176] width 517 height 40
paste input "[EMAIL_ADDRESS]"
type input "[EMAIL_ADDRESS][DOMAIN_NAME]"
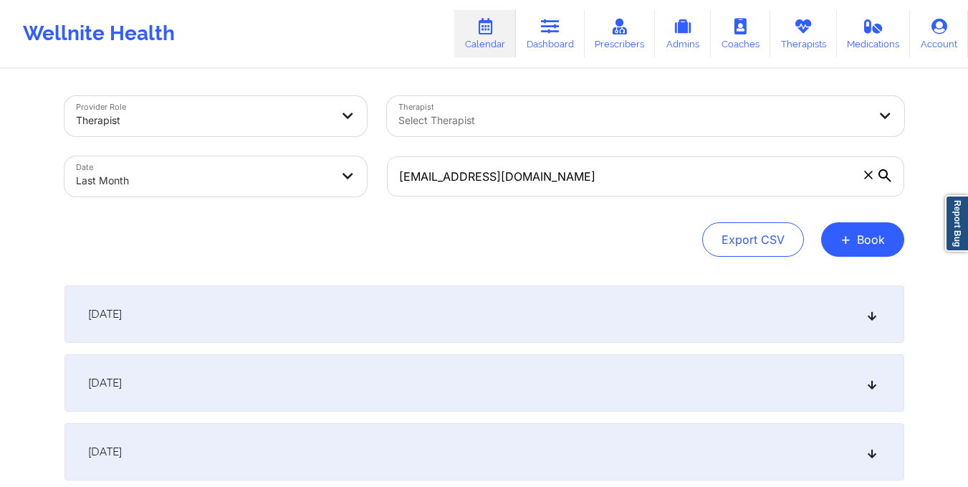
click at [277, 176] on body "Wellnite Health Calendar Dashboard Prescribers Admins Coaches Therapists Medica…" at bounding box center [484, 243] width 968 height 487
select select "2025-8"
select select "2025-9"
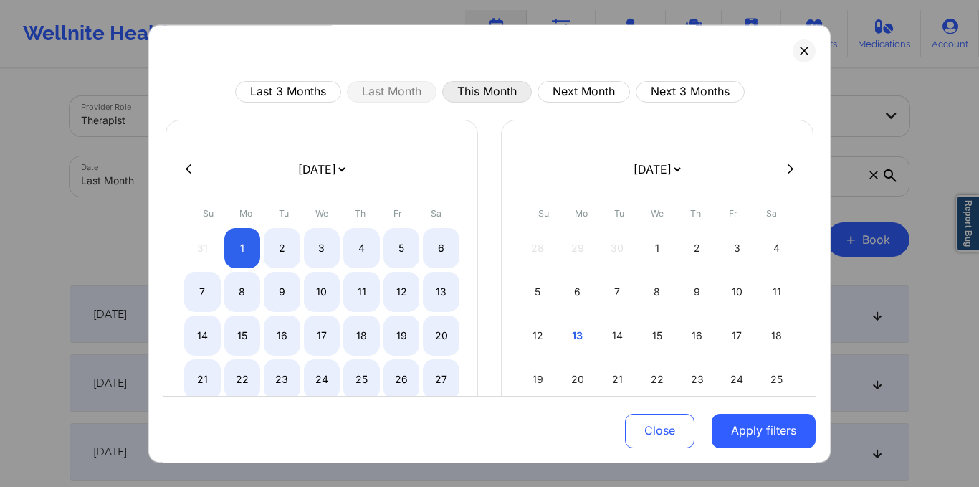
click at [462, 87] on button "This Month" at bounding box center [487, 91] width 90 height 21
select select "2025-9"
select select "2025-10"
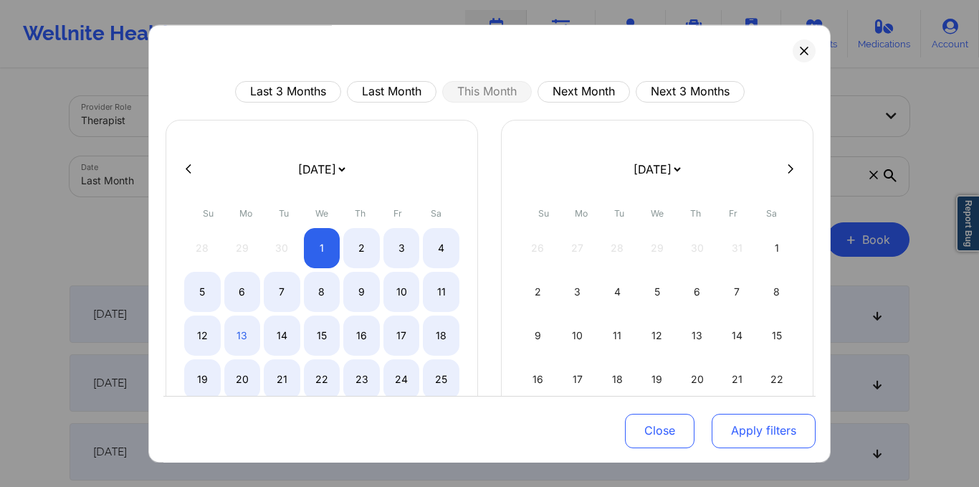
click at [750, 431] on button "Apply filters" at bounding box center [764, 430] width 104 height 34
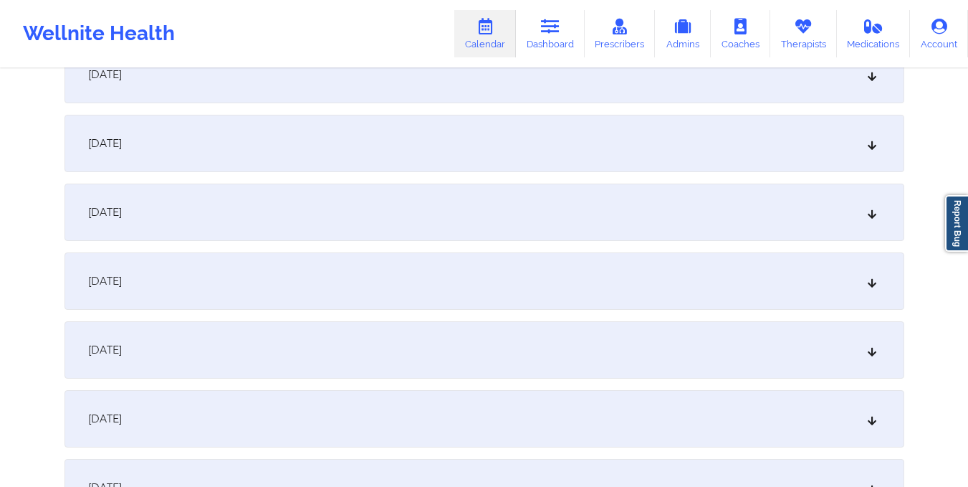
scroll to position [1133, 0]
click at [588, 88] on div "[DATE]" at bounding box center [484, 75] width 840 height 57
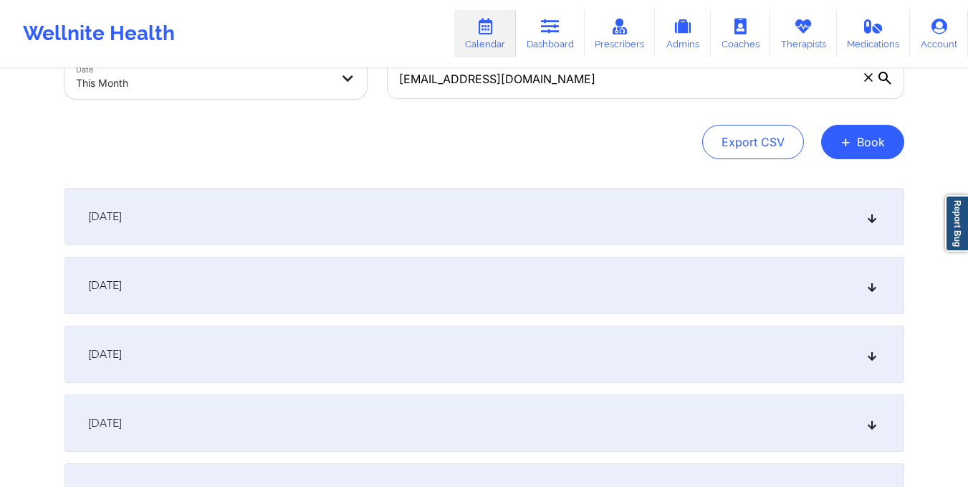
scroll to position [0, 0]
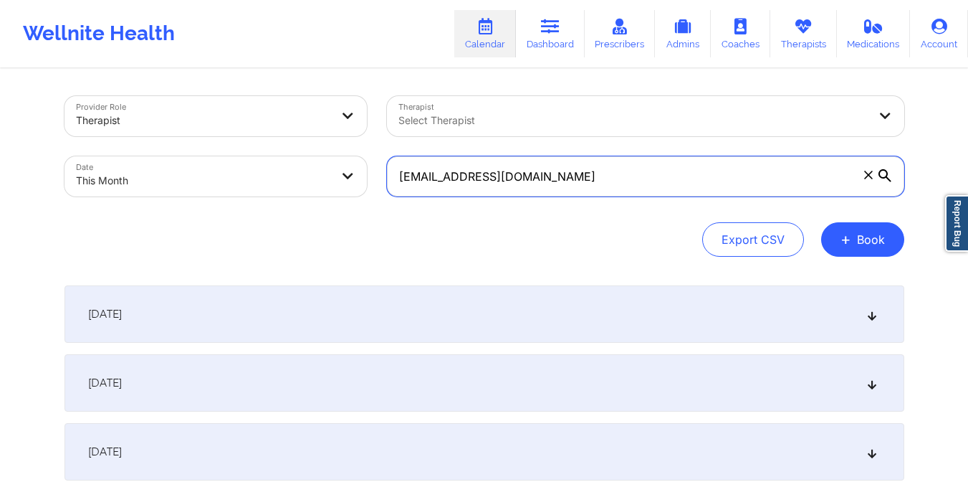
drag, startPoint x: 396, startPoint y: 180, endPoint x: 632, endPoint y: 193, distance: 236.1
click at [632, 193] on input "[EMAIL_ADDRESS][DOMAIN_NAME]" at bounding box center [645, 176] width 517 height 40
paste input "ivonnepinedo"
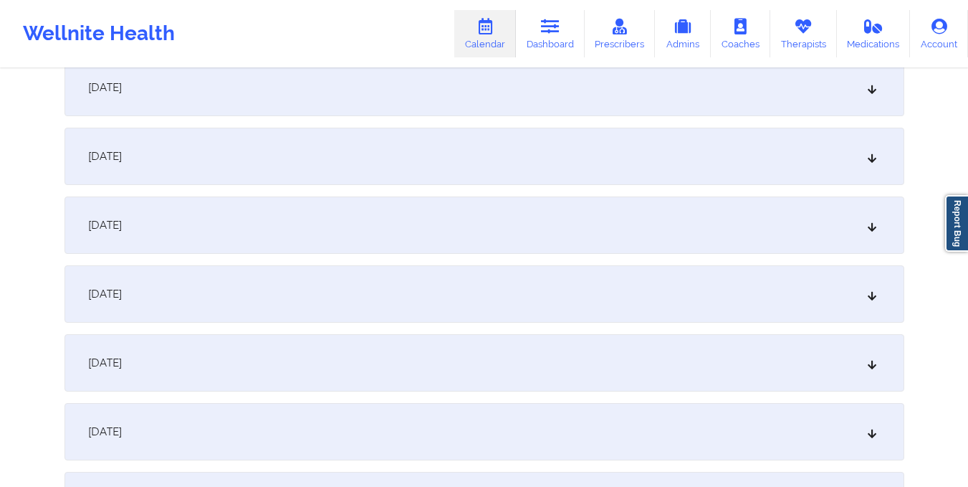
scroll to position [924, 0]
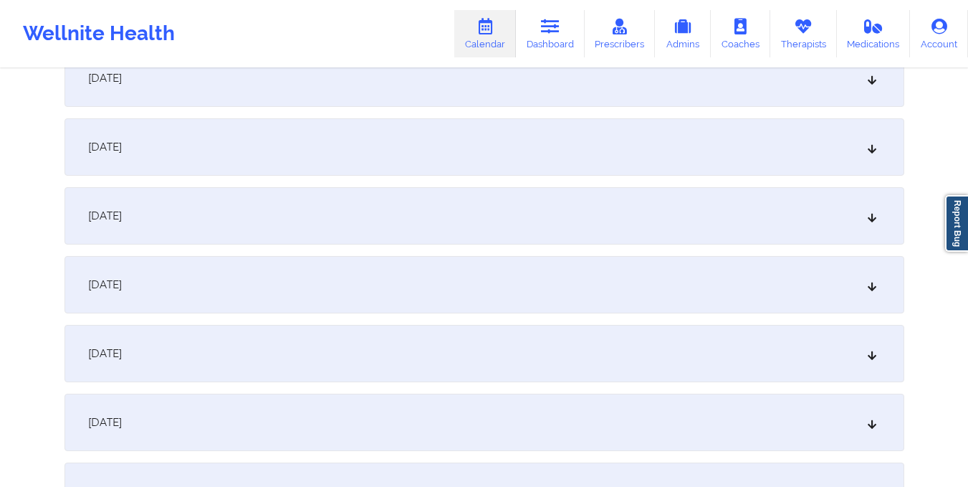
click at [602, 295] on div "[DATE]" at bounding box center [484, 284] width 840 height 57
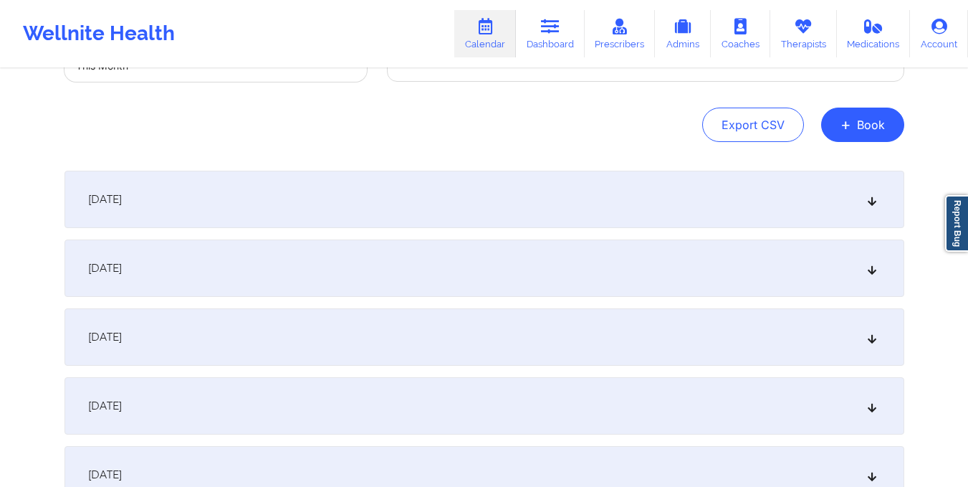
scroll to position [0, 0]
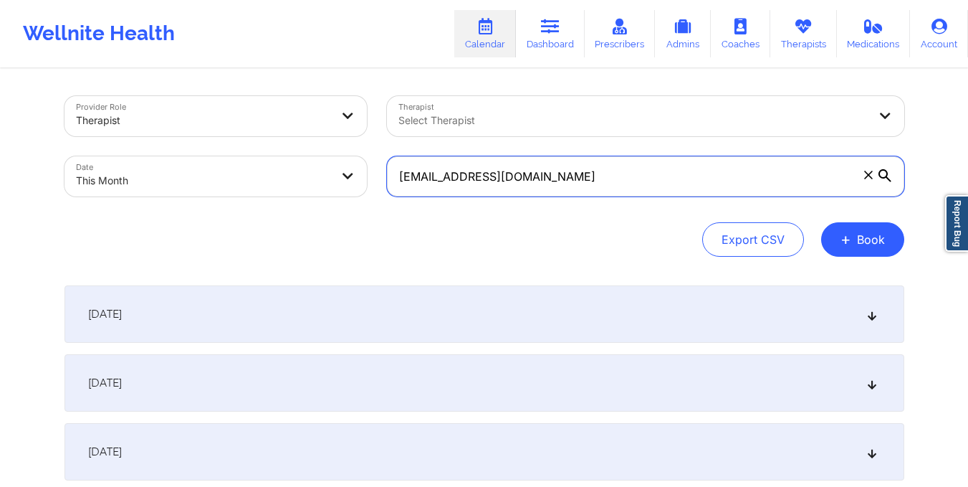
drag, startPoint x: 398, startPoint y: 178, endPoint x: 598, endPoint y: 186, distance: 199.4
click at [598, 186] on input "[EMAIL_ADDRESS][DOMAIN_NAME]" at bounding box center [645, 176] width 517 height 40
paste input "chriskramer100"
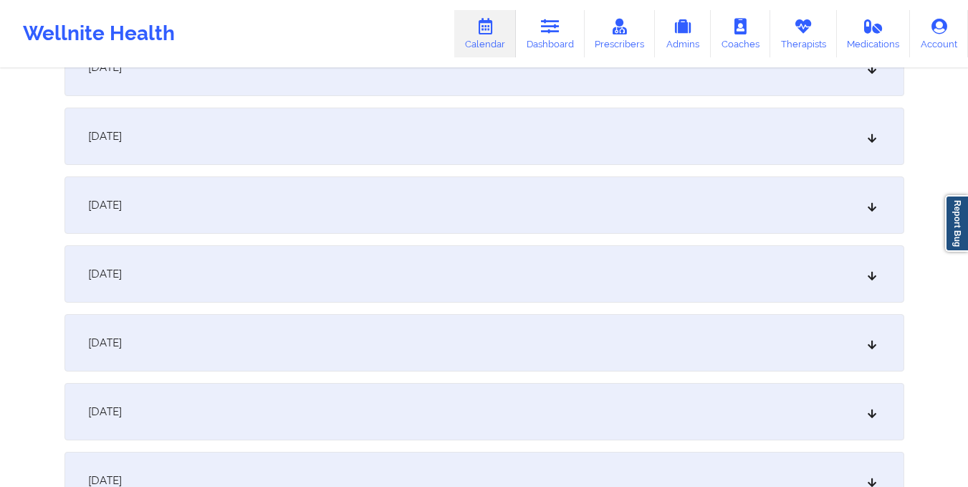
scroll to position [995, 0]
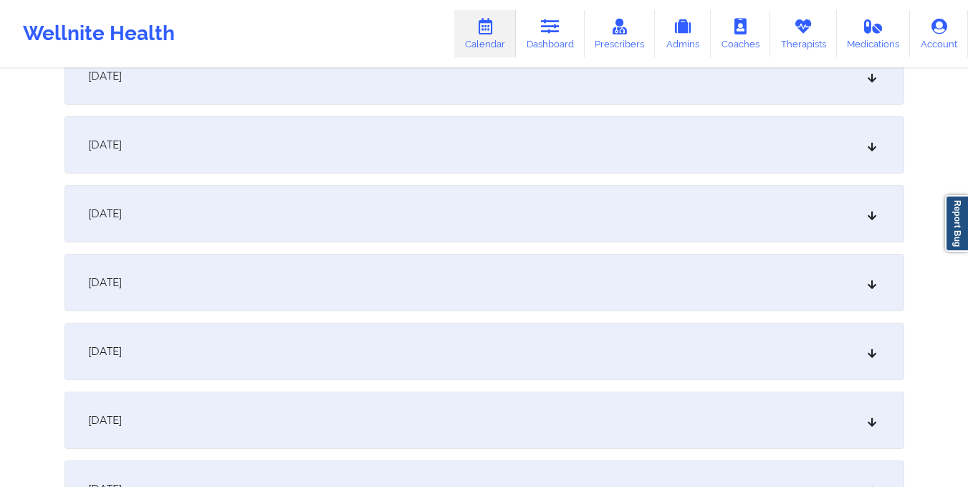
click at [598, 186] on div "[DATE]" at bounding box center [484, 213] width 840 height 57
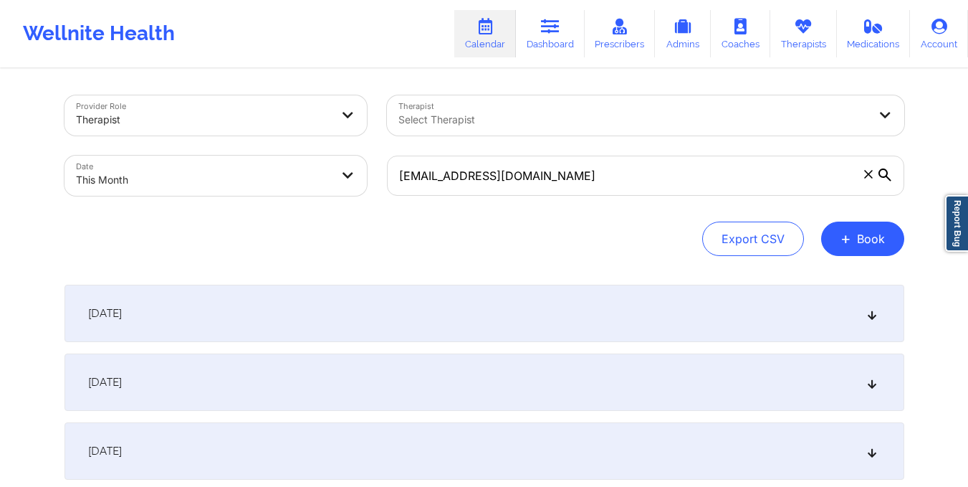
scroll to position [0, 0]
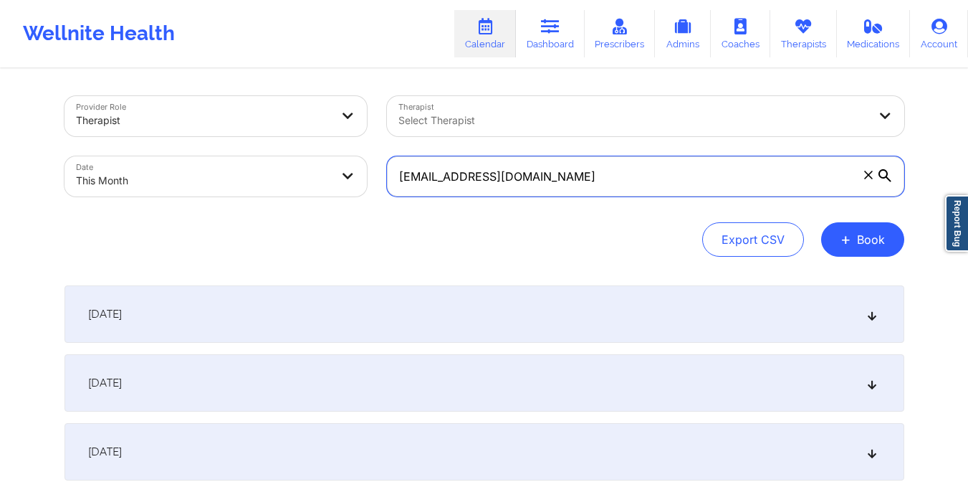
drag, startPoint x: 390, startPoint y: 174, endPoint x: 626, endPoint y: 187, distance: 236.1
click at [626, 187] on input "[EMAIL_ADDRESS][DOMAIN_NAME]" at bounding box center [645, 176] width 517 height 40
paste input "djklieresq"
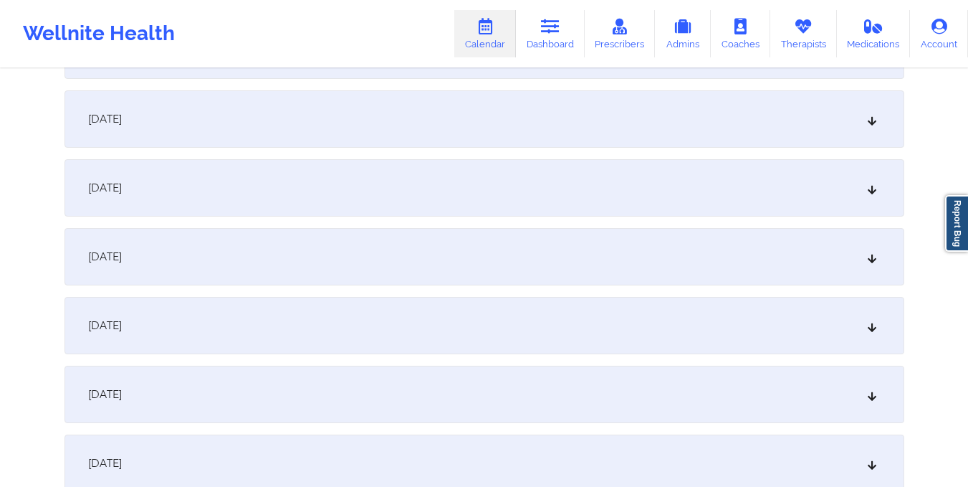
scroll to position [953, 0]
click at [596, 262] on div "[DATE]" at bounding box center [484, 254] width 840 height 57
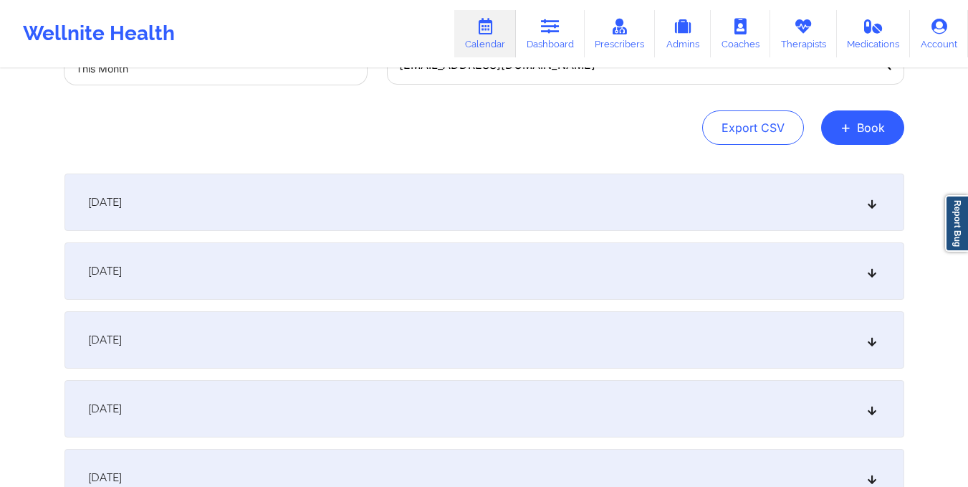
scroll to position [0, 0]
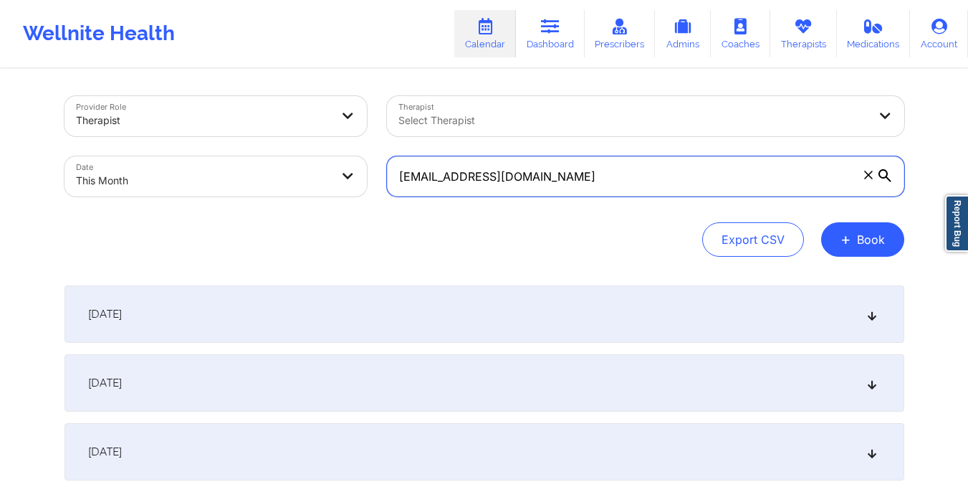
drag, startPoint x: 398, startPoint y: 184, endPoint x: 621, endPoint y: 190, distance: 222.9
click at [621, 190] on input "[EMAIL_ADDRESS][DOMAIN_NAME]" at bounding box center [645, 176] width 517 height 40
paste input "petemaresco"
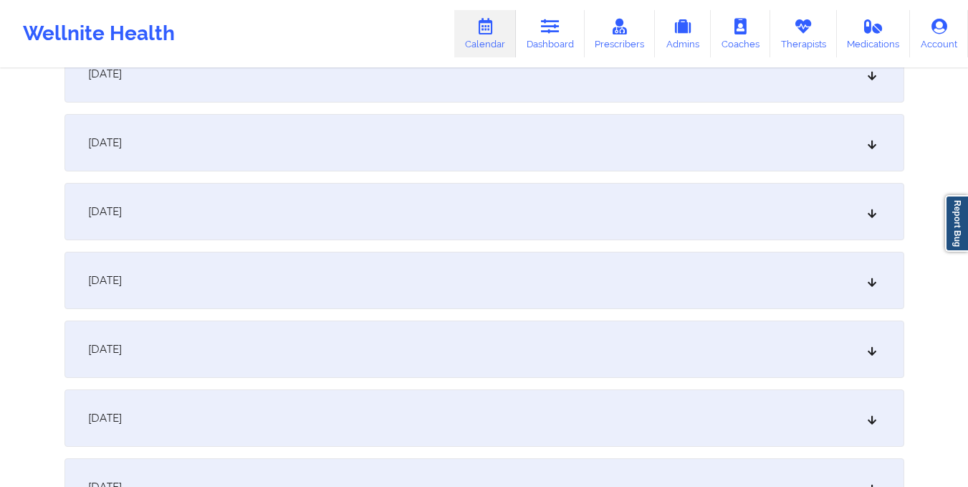
scroll to position [929, 0]
drag, startPoint x: 588, startPoint y: 241, endPoint x: 588, endPoint y: 251, distance: 9.3
click at [588, 251] on div "[DATE] No appointments [DATE] No appointments [DATE] No appointments [DATE] No …" at bounding box center [484, 416] width 840 height 2121
click at [595, 264] on div "[DATE]" at bounding box center [484, 278] width 840 height 57
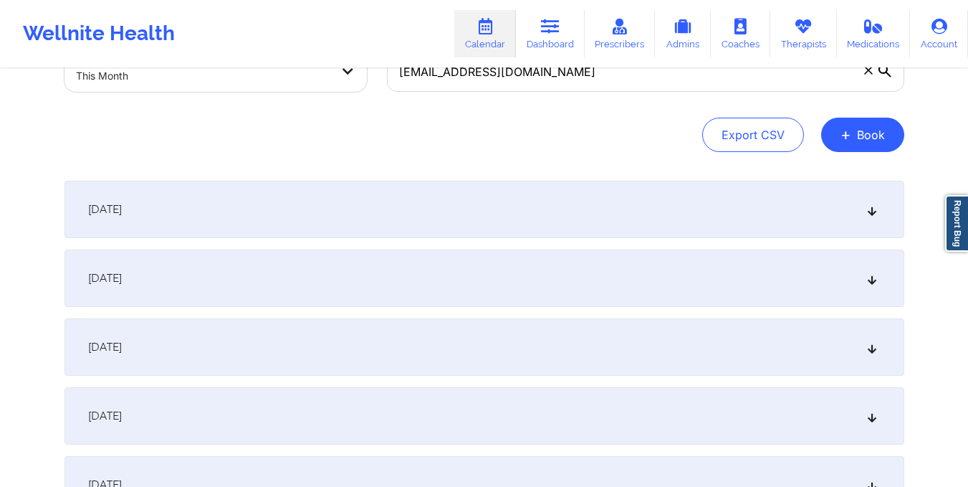
scroll to position [0, 0]
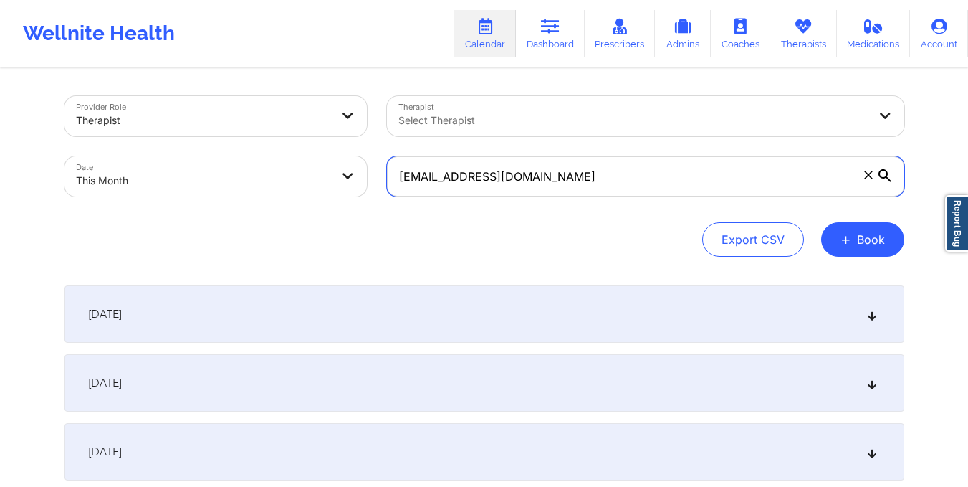
drag, startPoint x: 400, startPoint y: 181, endPoint x: 600, endPoint y: 194, distance: 200.3
click at [600, 194] on input "[EMAIL_ADDRESS][DOMAIN_NAME]" at bounding box center [645, 176] width 517 height 40
paste input "Salgados221"
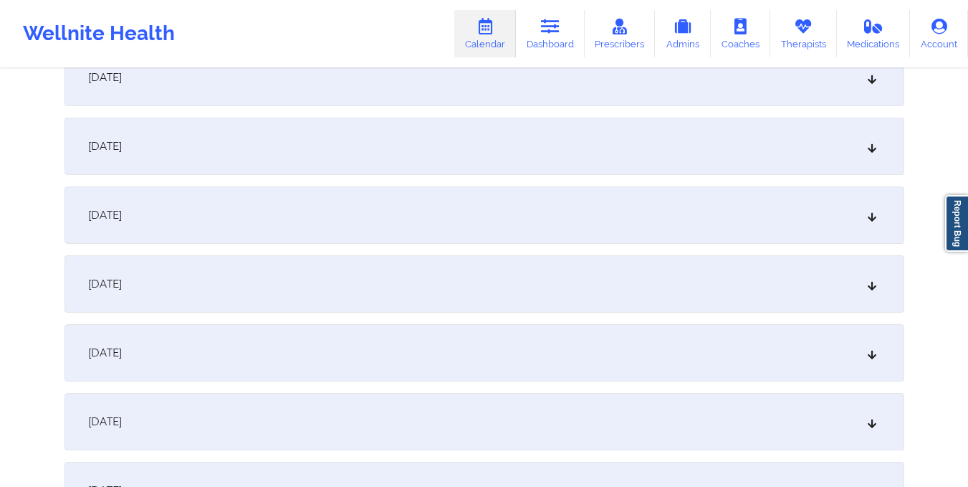
scroll to position [925, 0]
click at [585, 259] on div "[DATE]" at bounding box center [484, 282] width 840 height 57
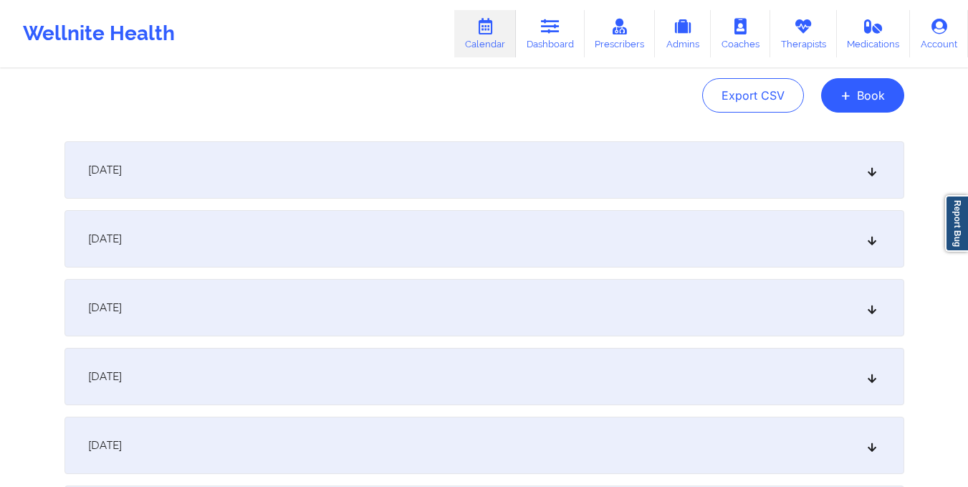
scroll to position [0, 0]
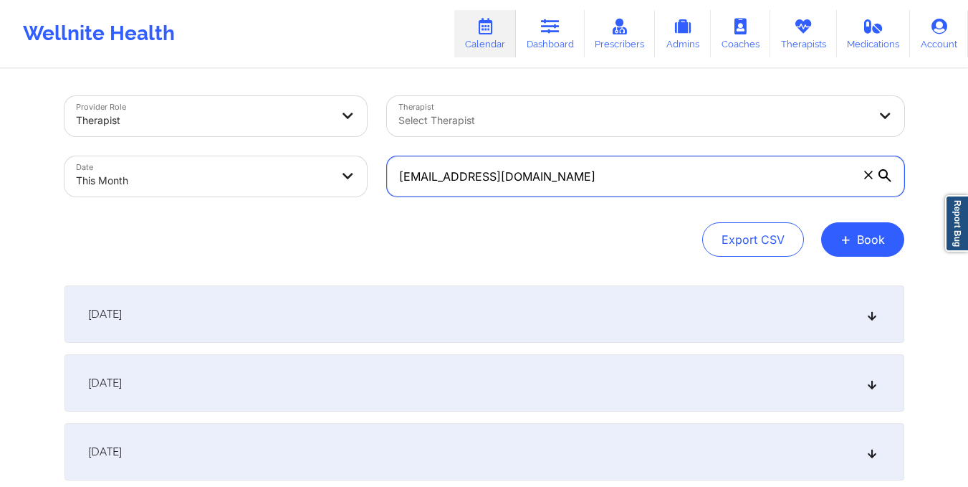
drag, startPoint x: 396, startPoint y: 173, endPoint x: 600, endPoint y: 193, distance: 205.3
click at [600, 193] on input "[EMAIL_ADDRESS][DOMAIN_NAME]" at bounding box center [645, 176] width 517 height 40
paste input "austinmllewellyn"
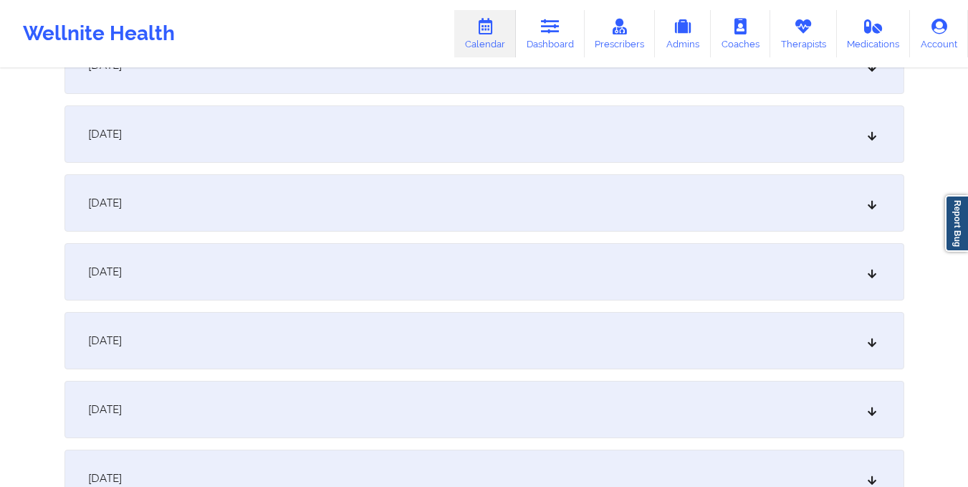
scroll to position [803, 0]
click at [549, 397] on div "[DATE]" at bounding box center [484, 405] width 840 height 57
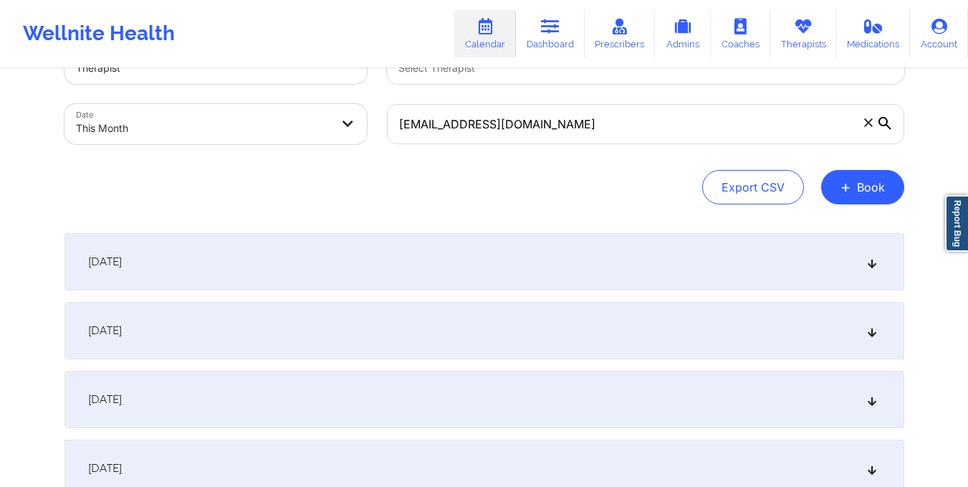
scroll to position [0, 0]
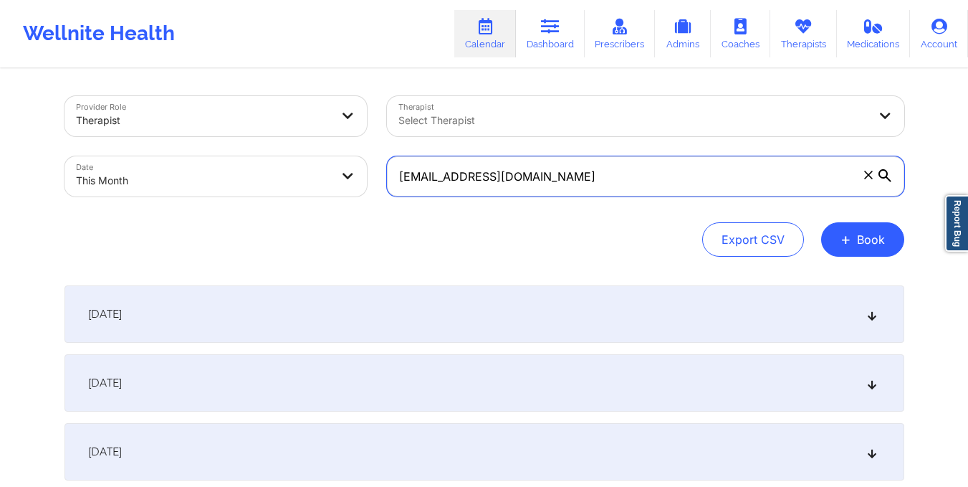
drag, startPoint x: 398, startPoint y: 181, endPoint x: 588, endPoint y: 204, distance: 191.3
click at [588, 204] on div "[EMAIL_ADDRESS][DOMAIN_NAME]" at bounding box center [645, 176] width 537 height 60
paste input "mrs.gwinn88"
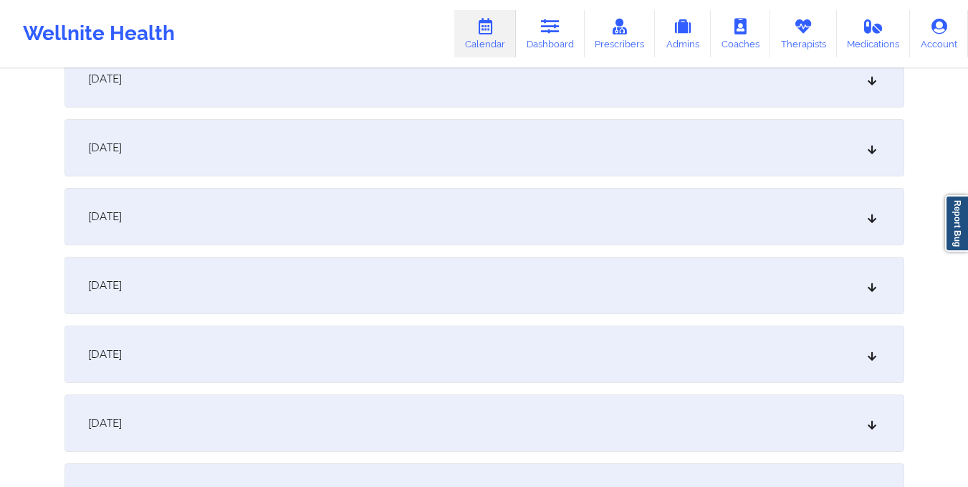
scroll to position [958, 0]
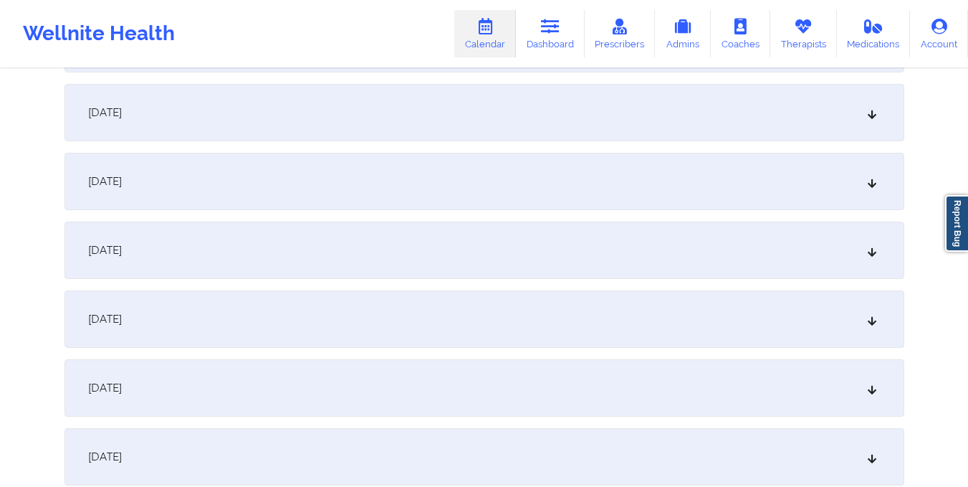
click at [530, 257] on div "[DATE]" at bounding box center [484, 249] width 840 height 57
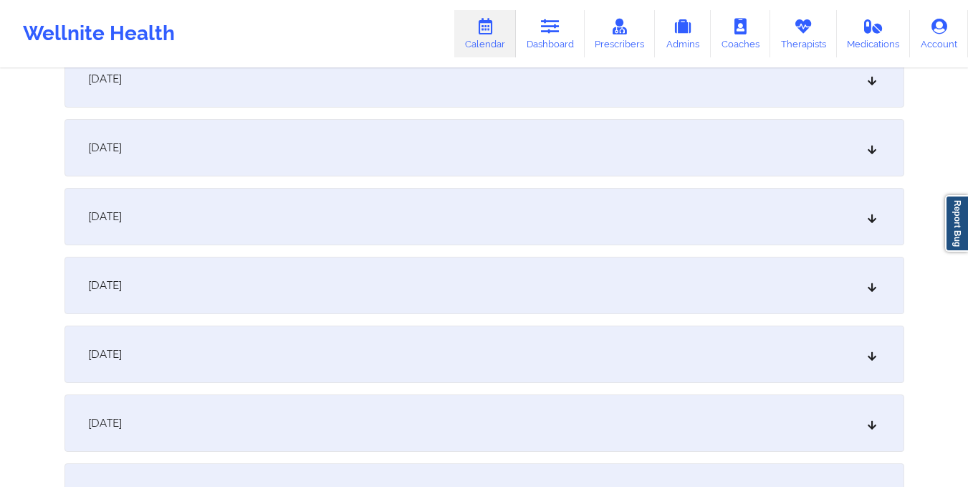
scroll to position [0, 0]
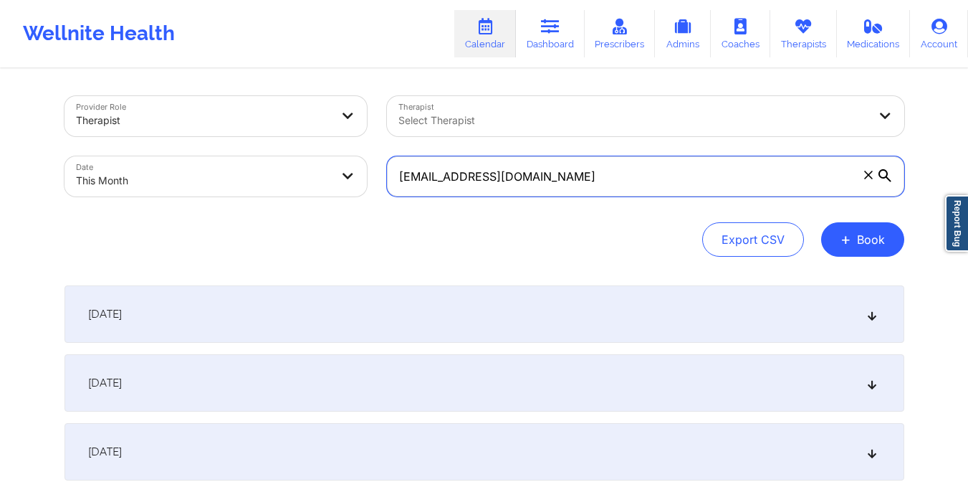
drag, startPoint x: 398, startPoint y: 181, endPoint x: 606, endPoint y: 191, distance: 208.1
click at [606, 191] on input "[EMAIL_ADDRESS][DOMAIN_NAME]" at bounding box center [645, 176] width 517 height 40
paste input "brenelizolmo30"
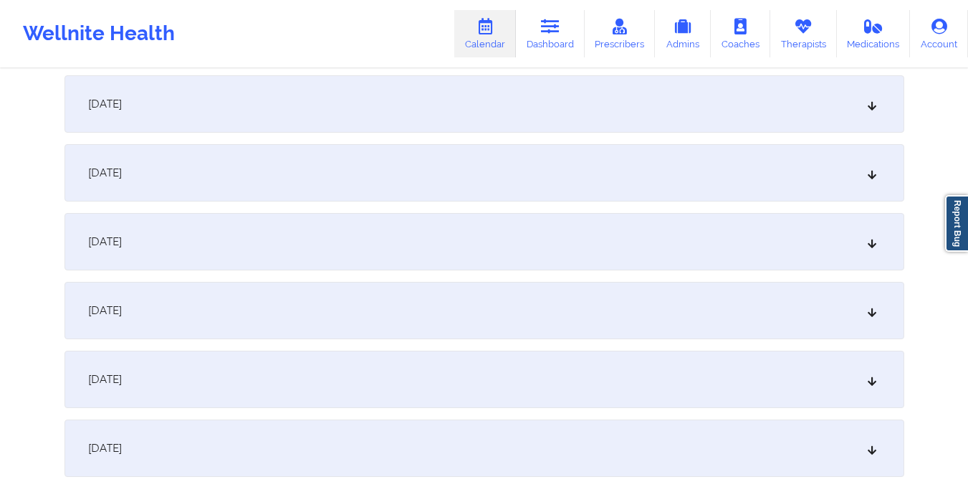
scroll to position [977, 0]
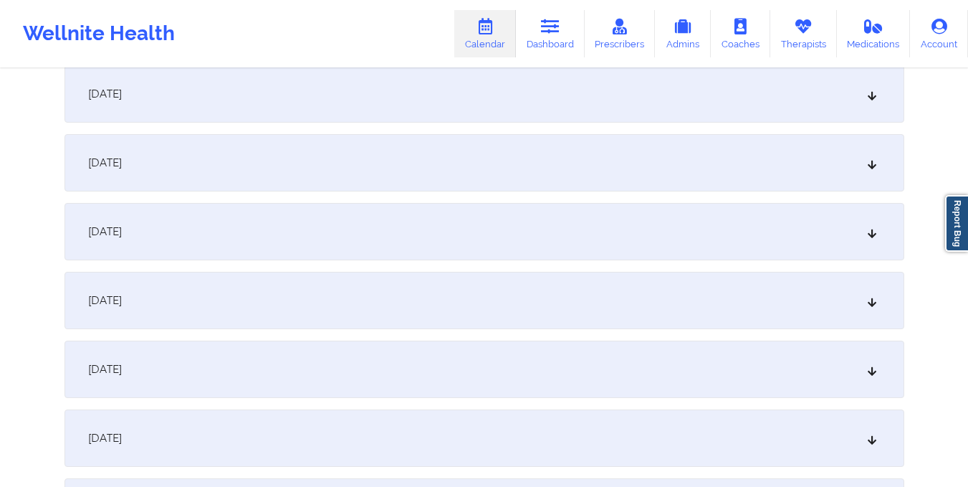
click at [597, 242] on div "[DATE]" at bounding box center [484, 231] width 840 height 57
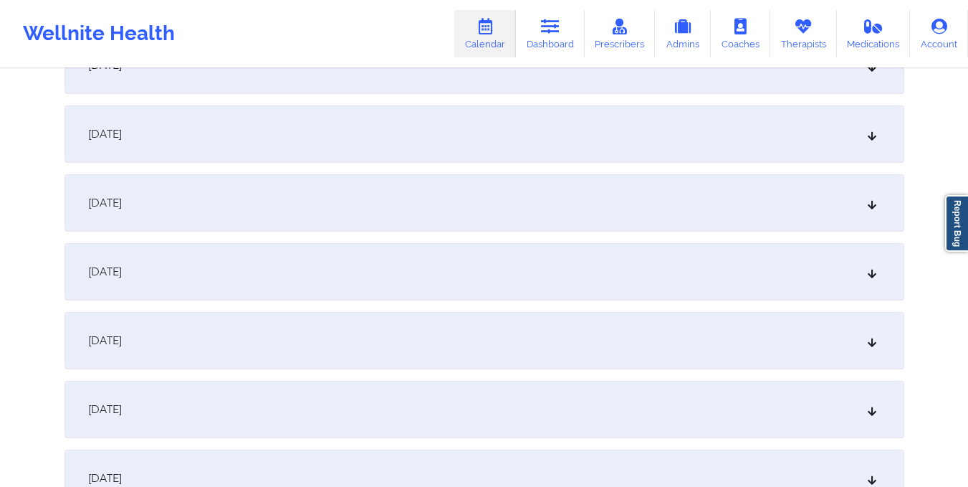
scroll to position [0, 0]
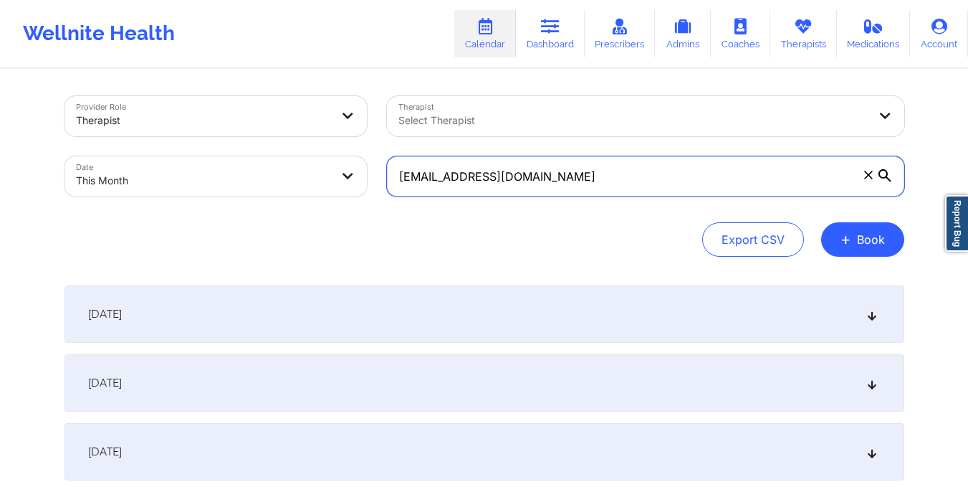
drag, startPoint x: 397, startPoint y: 183, endPoint x: 608, endPoint y: 193, distance: 211.6
click at [608, 193] on input "[EMAIL_ADDRESS][DOMAIN_NAME]" at bounding box center [645, 176] width 517 height 40
paste input "thaliaq27"
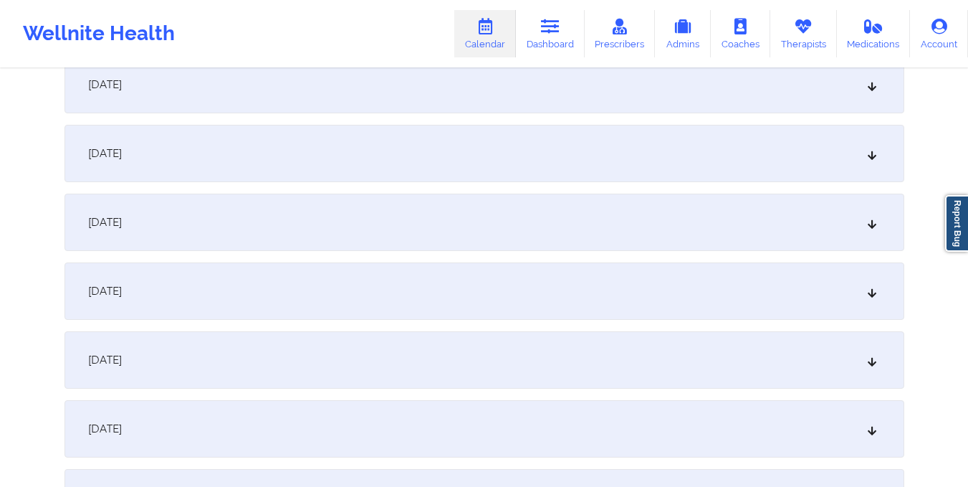
scroll to position [918, 0]
click at [587, 291] on div "[DATE]" at bounding box center [484, 290] width 840 height 57
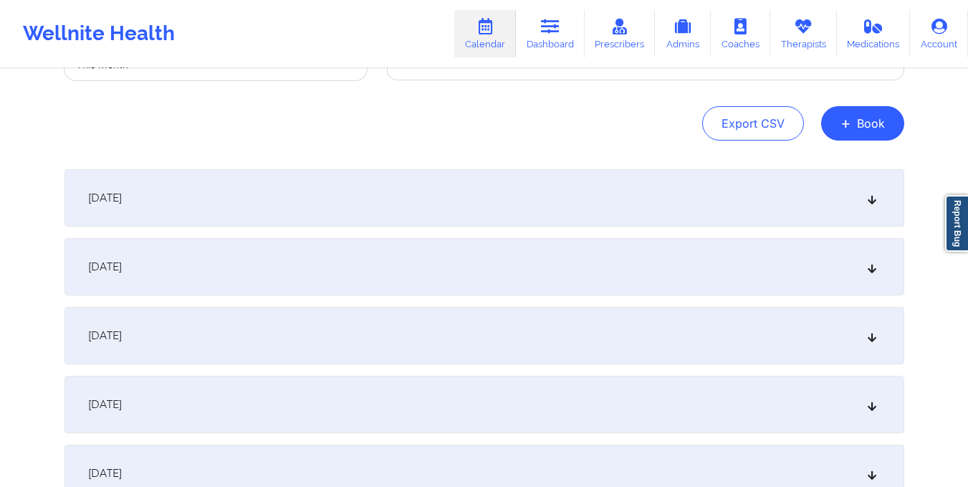
scroll to position [53, 0]
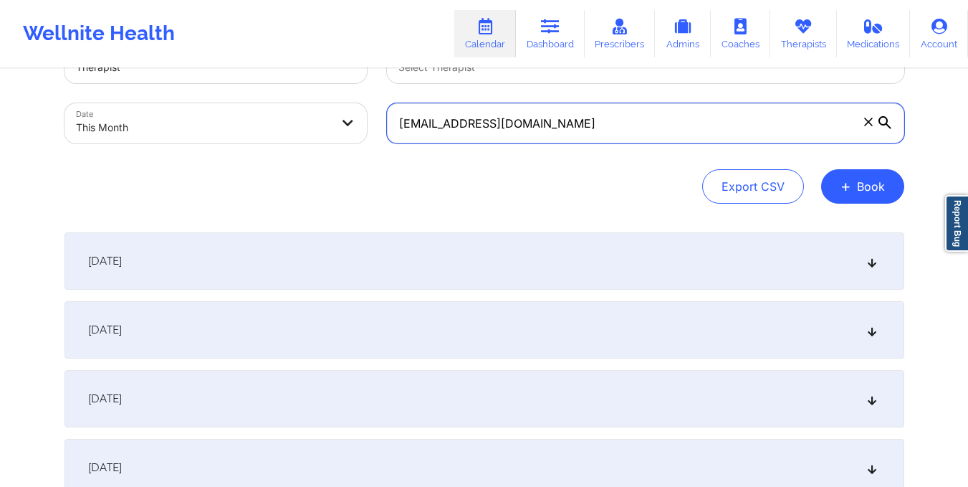
drag, startPoint x: 394, startPoint y: 118, endPoint x: 547, endPoint y: 123, distance: 152.7
click at [547, 123] on input "[EMAIL_ADDRESS][DOMAIN_NAME]" at bounding box center [645, 123] width 517 height 40
paste input "johnsonsean2140"
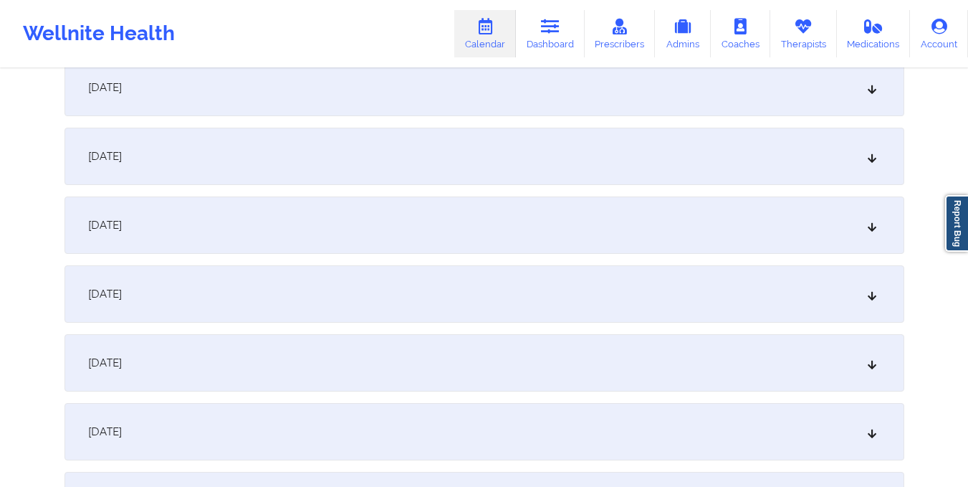
scroll to position [987, 0]
type input "[EMAIL_ADDRESS][DOMAIN_NAME]"
click at [523, 209] on div "[DATE]" at bounding box center [484, 221] width 840 height 57
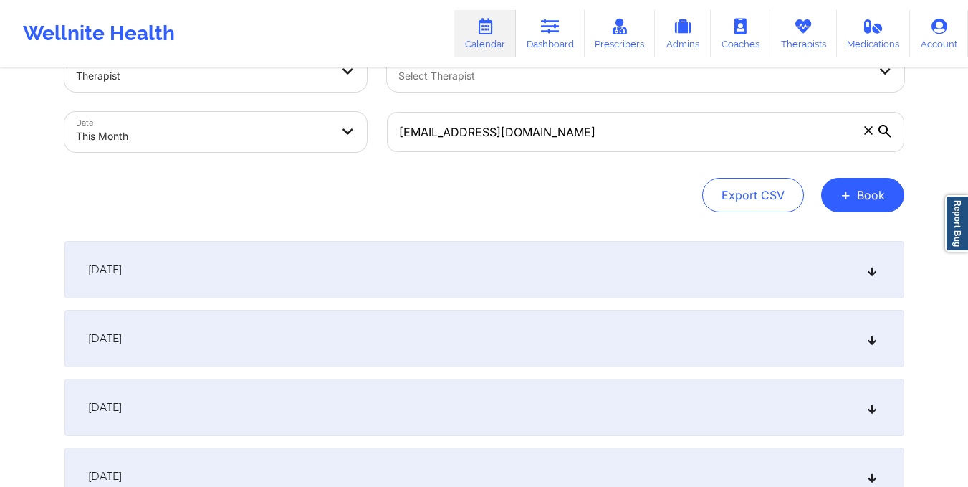
scroll to position [0, 0]
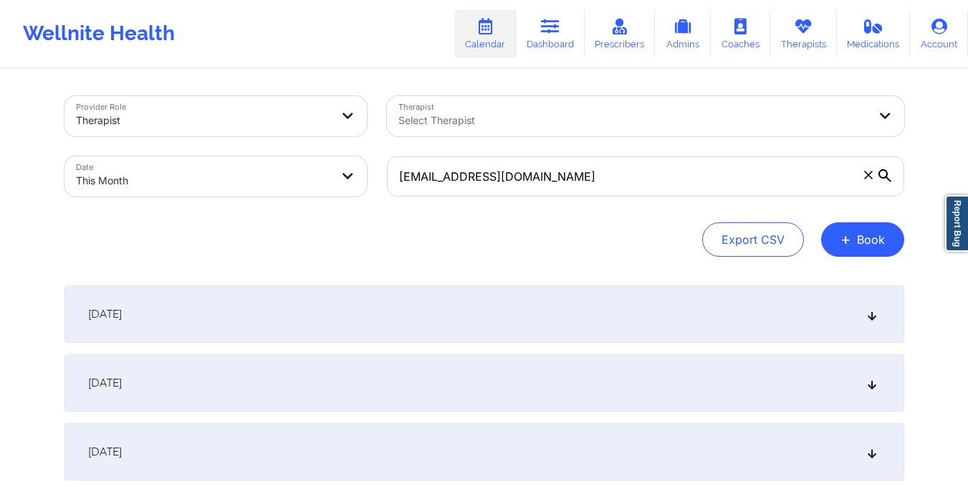
click at [238, 182] on body "Wellnite Health Calendar Dashboard Prescribers Admins Coaches Therapists Medica…" at bounding box center [484, 243] width 968 height 487
select select "2025-9"
select select "2025-10"
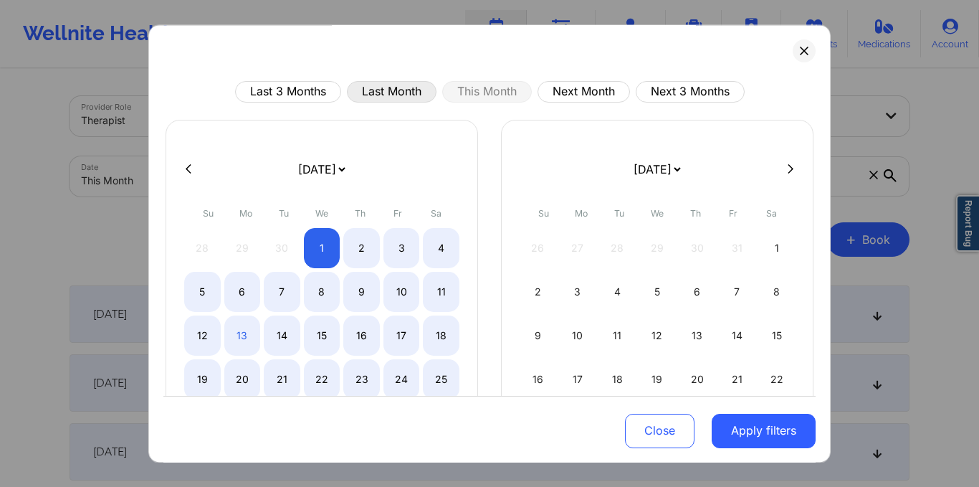
click at [400, 90] on button "Last Month" at bounding box center [392, 91] width 90 height 21
select select "2025-8"
select select "2025-9"
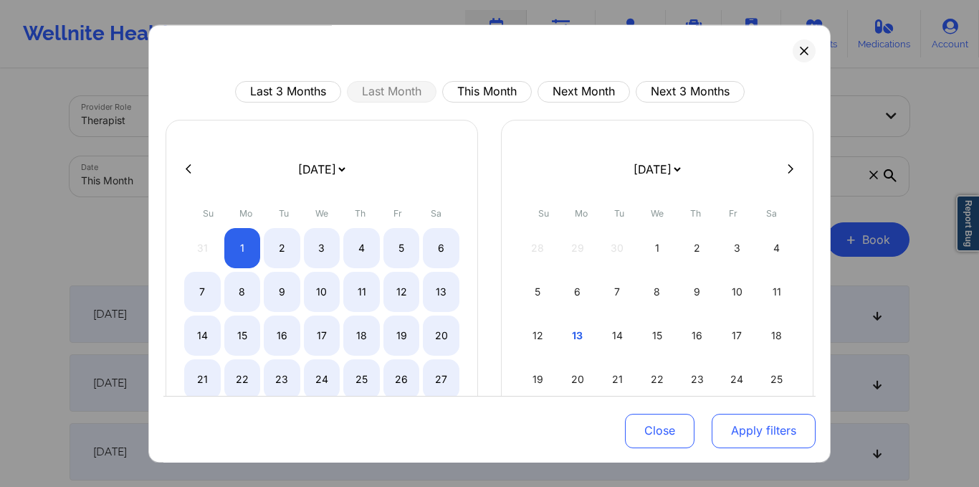
click at [759, 426] on button "Apply filters" at bounding box center [764, 430] width 104 height 34
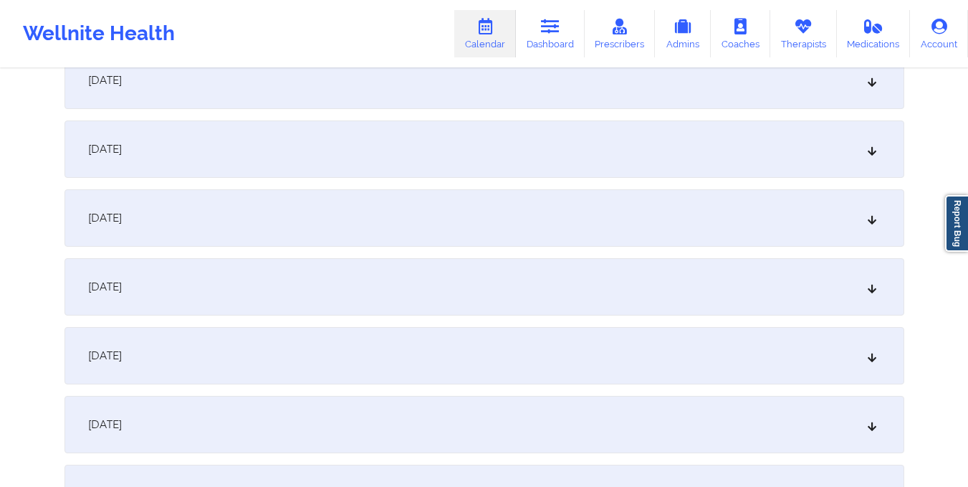
scroll to position [1056, 0]
click at [586, 310] on div "[DATE]" at bounding box center [484, 290] width 840 height 57
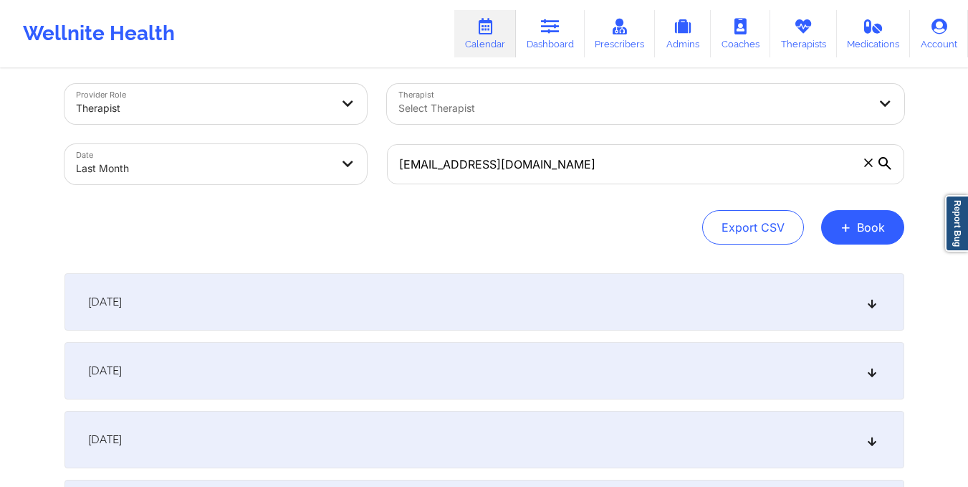
scroll to position [0, 0]
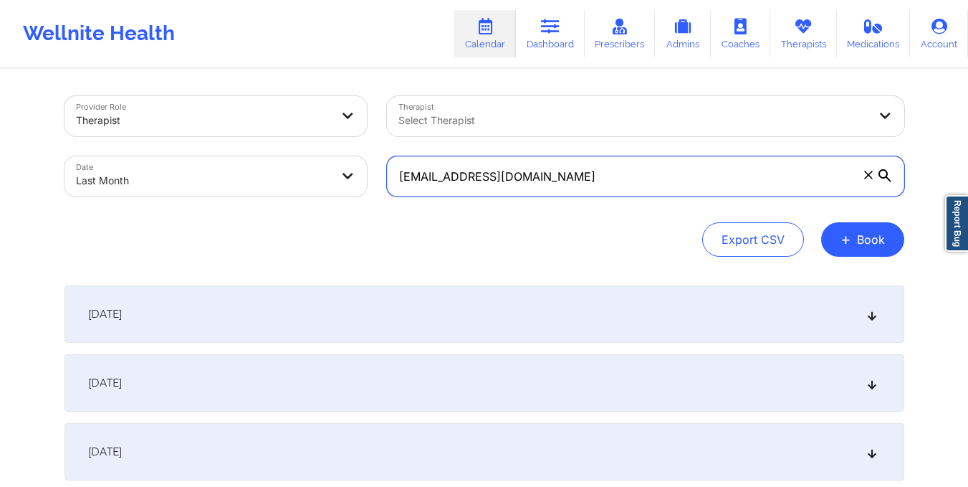
drag, startPoint x: 395, startPoint y: 182, endPoint x: 572, endPoint y: 195, distance: 177.5
click at [572, 195] on input "[EMAIL_ADDRESS][DOMAIN_NAME]" at bounding box center [645, 176] width 517 height 40
paste input "iagibble"
type input "[EMAIL_ADDRESS][DOMAIN_NAME]"
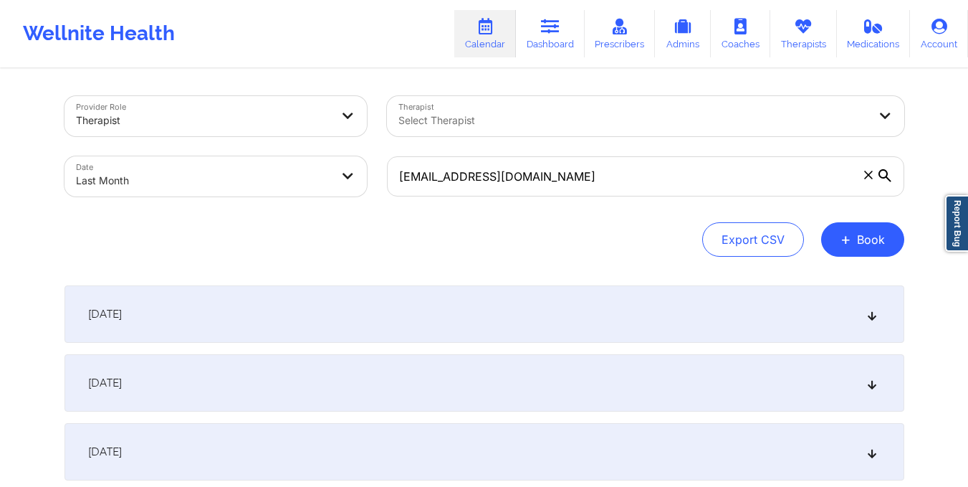
click at [291, 170] on body "Wellnite Health Calendar Dashboard Prescribers Admins Coaches Therapists Medica…" at bounding box center [484, 243] width 968 height 487
select select "2025-8"
select select "2025-9"
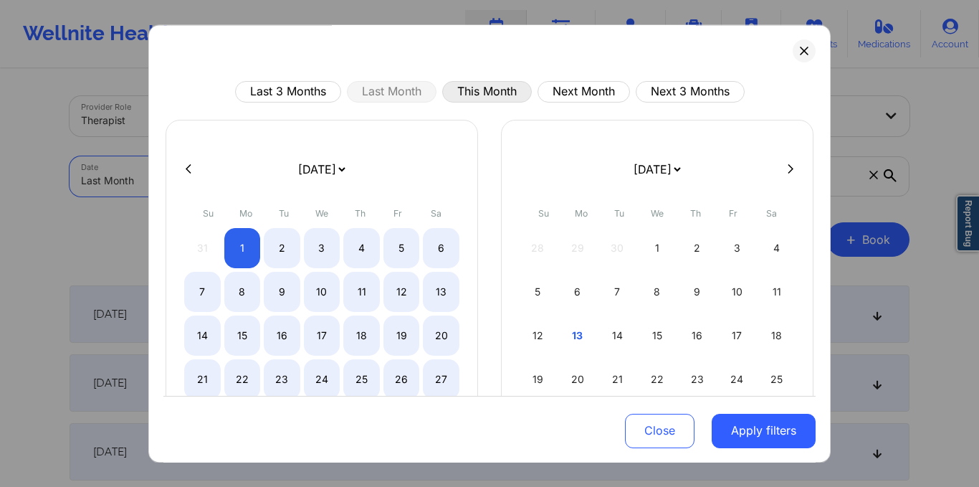
click at [470, 92] on button "This Month" at bounding box center [487, 91] width 90 height 21
select select "2025-9"
select select "2025-10"
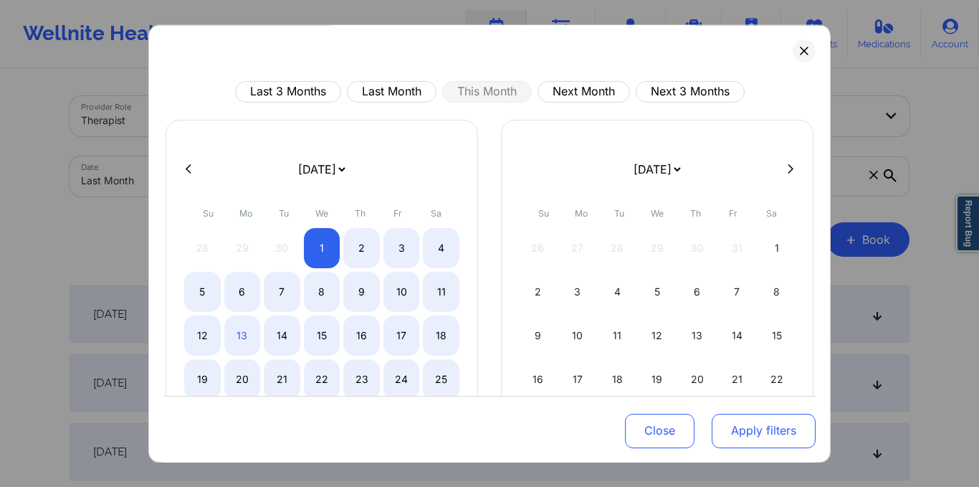
click at [751, 440] on button "Apply filters" at bounding box center [764, 430] width 104 height 34
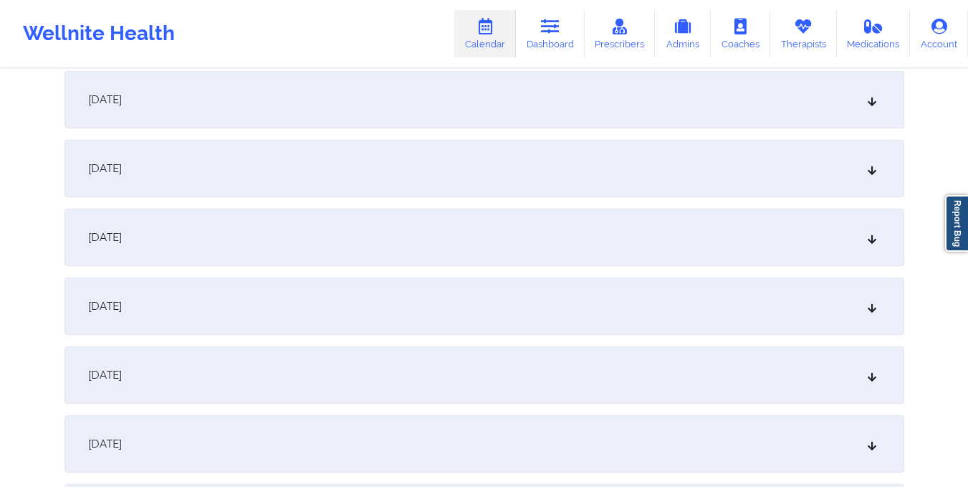
scroll to position [1012, 0]
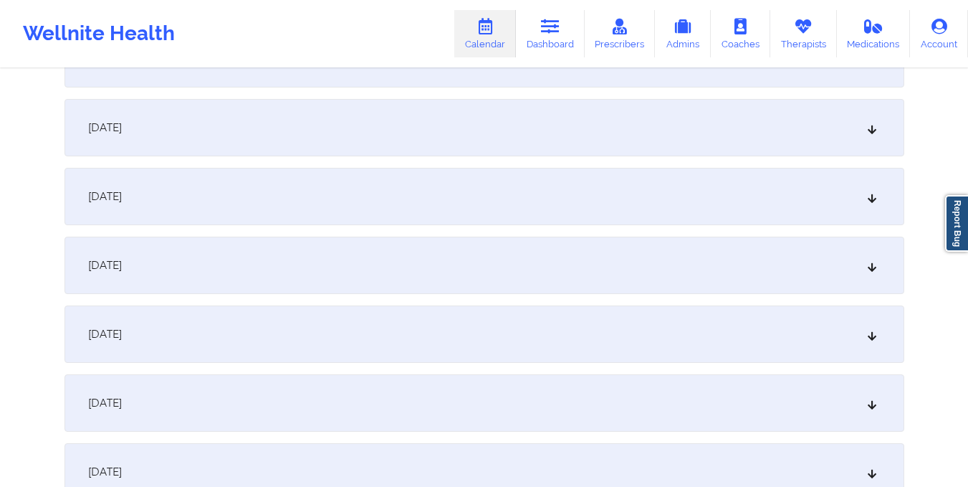
click at [602, 199] on div "[DATE]" at bounding box center [484, 196] width 840 height 57
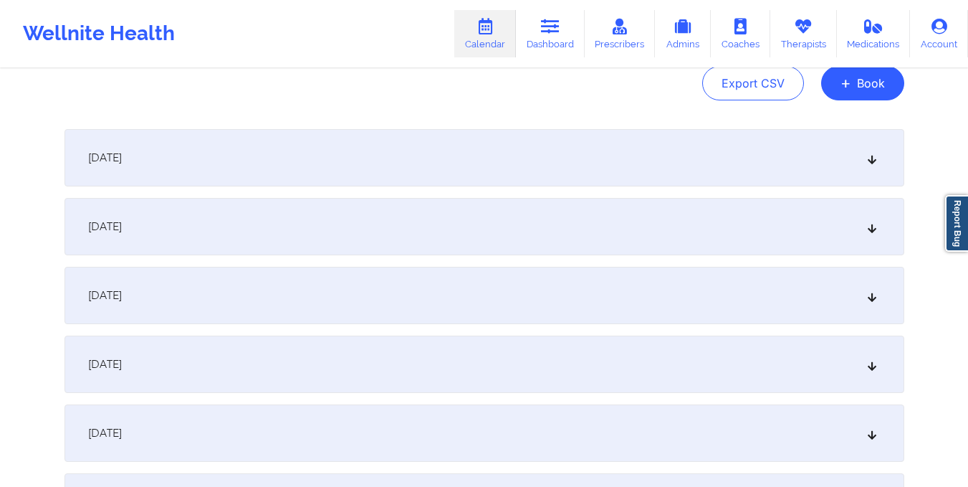
scroll to position [0, 0]
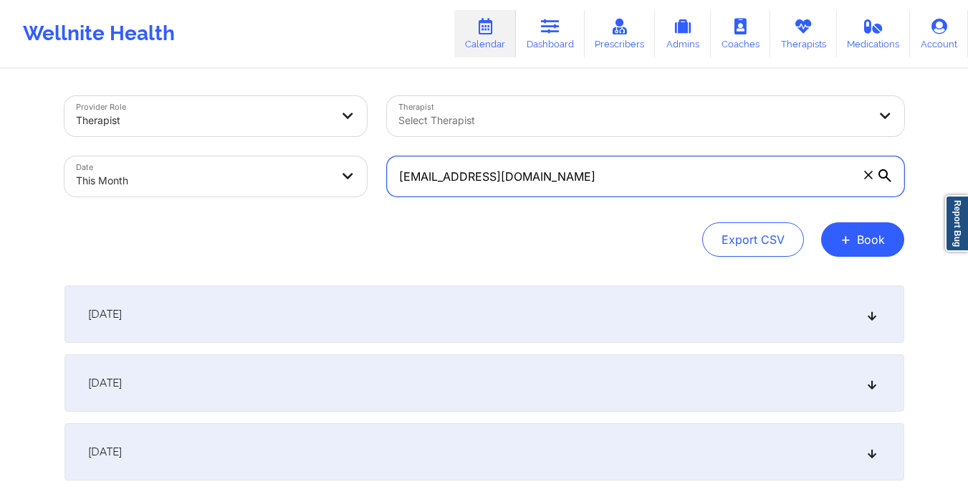
drag, startPoint x: 394, startPoint y: 174, endPoint x: 552, endPoint y: 191, distance: 158.5
click at [552, 191] on input "[EMAIL_ADDRESS][DOMAIN_NAME]" at bounding box center [645, 176] width 517 height 40
paste input "[EMAIL_ADDRESS]"
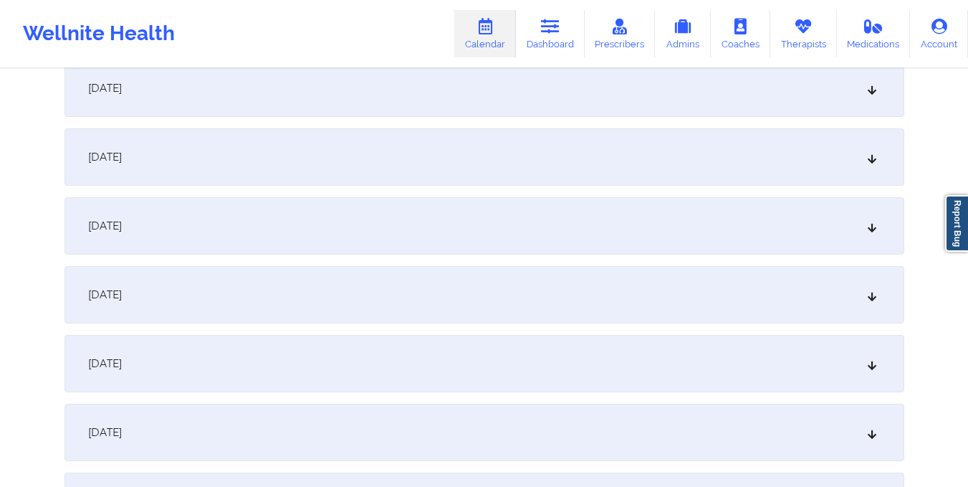
scroll to position [930, 0]
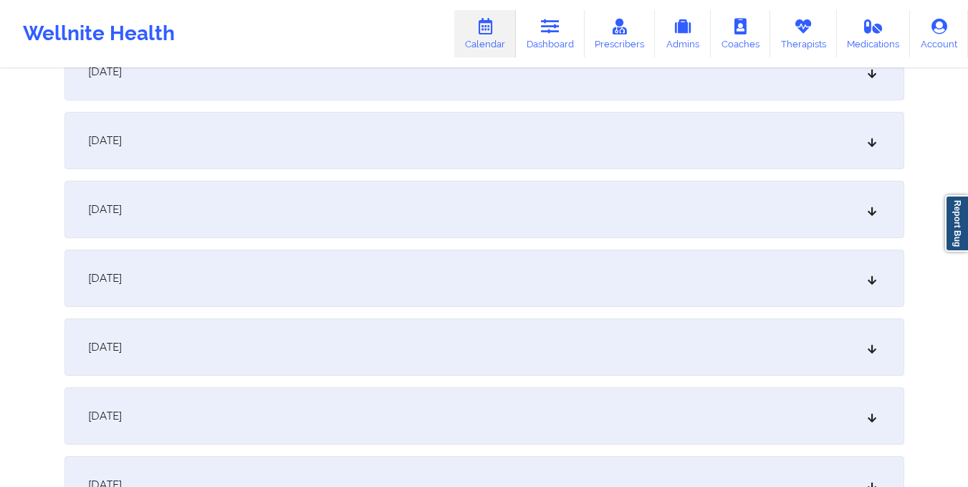
click at [538, 257] on div "[DATE]" at bounding box center [484, 277] width 840 height 57
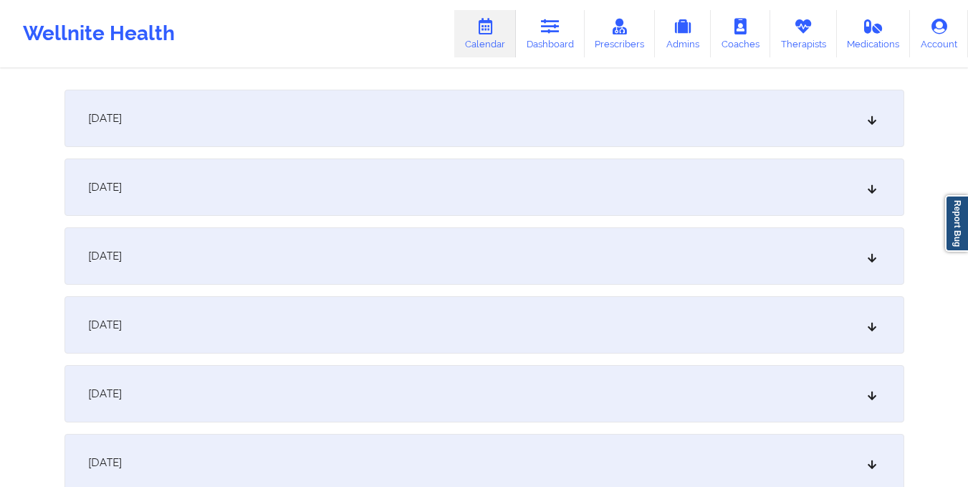
scroll to position [0, 0]
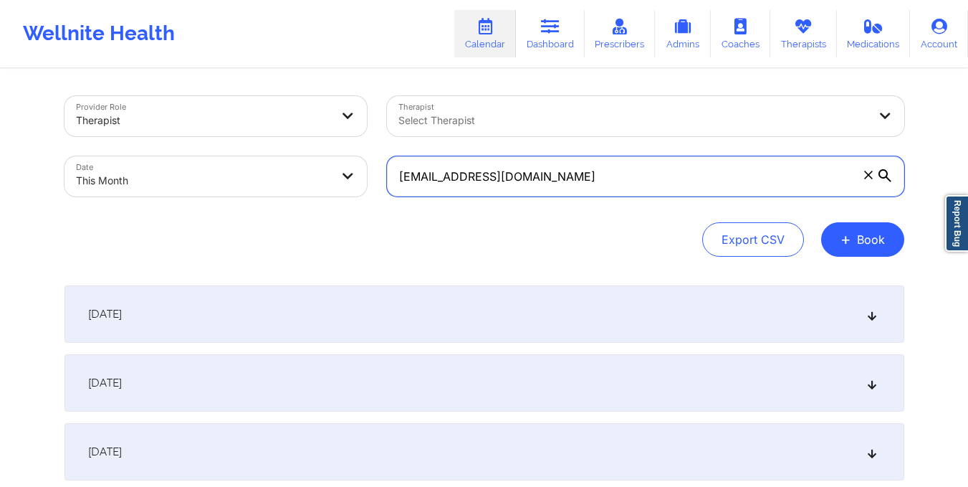
drag, startPoint x: 398, startPoint y: 179, endPoint x: 590, endPoint y: 196, distance: 192.7
click at [590, 196] on input "[EMAIL_ADDRESS][DOMAIN_NAME]" at bounding box center [645, 176] width 517 height 40
paste input "[EMAIL_ADDRESS]"
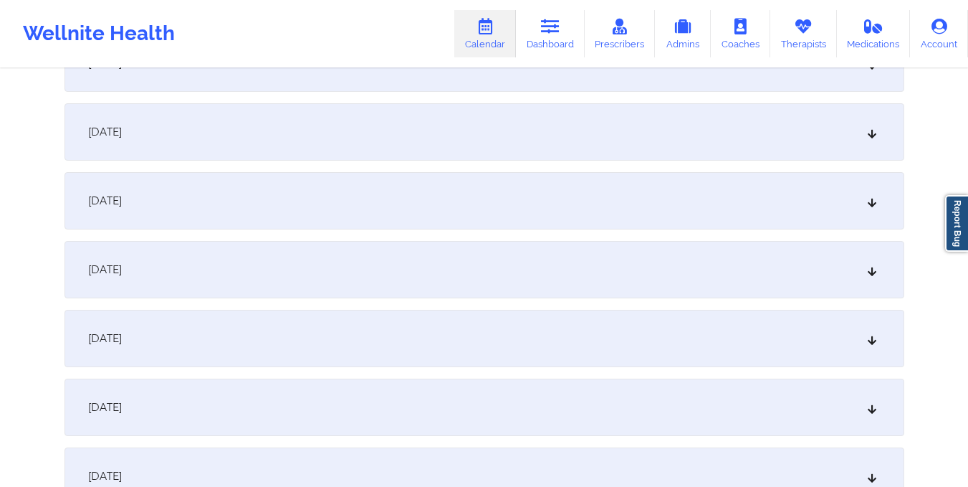
scroll to position [802, 0]
click at [573, 413] on div "[DATE]" at bounding box center [484, 406] width 840 height 57
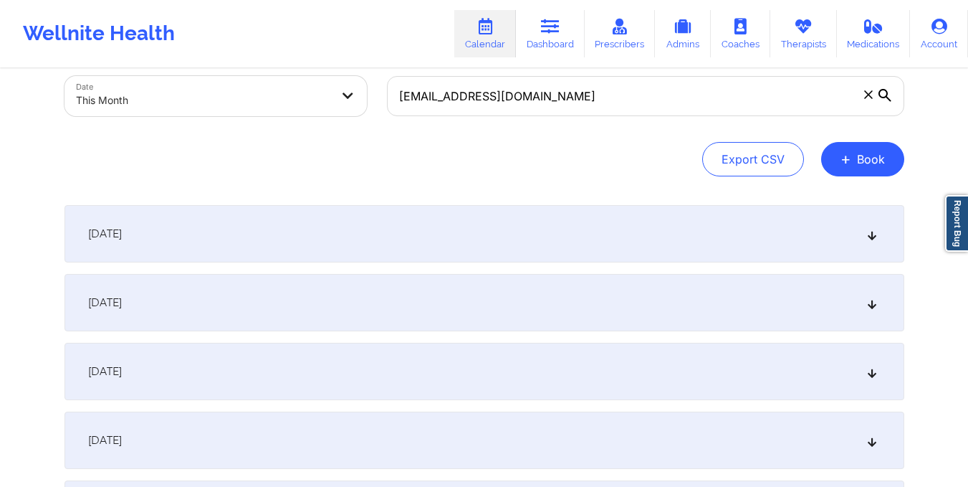
scroll to position [0, 0]
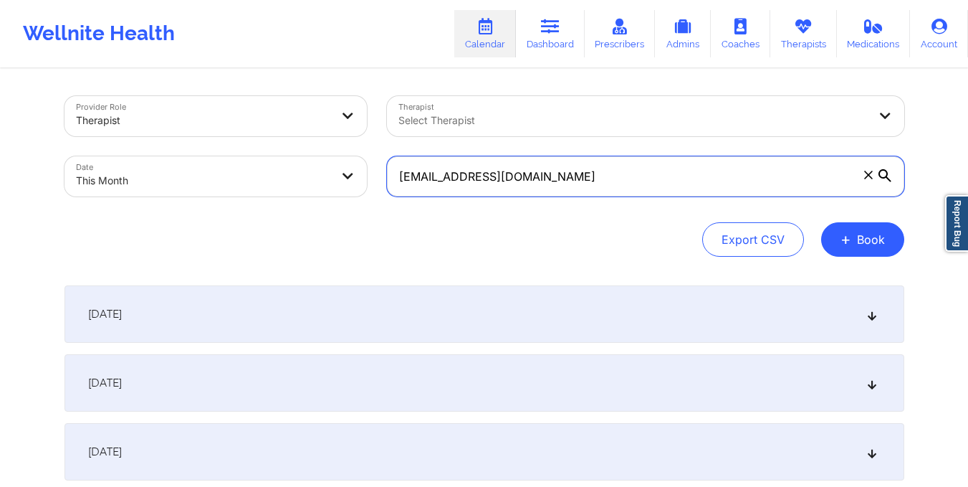
drag, startPoint x: 390, startPoint y: 179, endPoint x: 600, endPoint y: 193, distance: 210.4
click at [600, 193] on input "[EMAIL_ADDRESS][DOMAIN_NAME]" at bounding box center [645, 176] width 517 height 40
paste input "[PERSON_NAME][EMAIL_ADDRESS]"
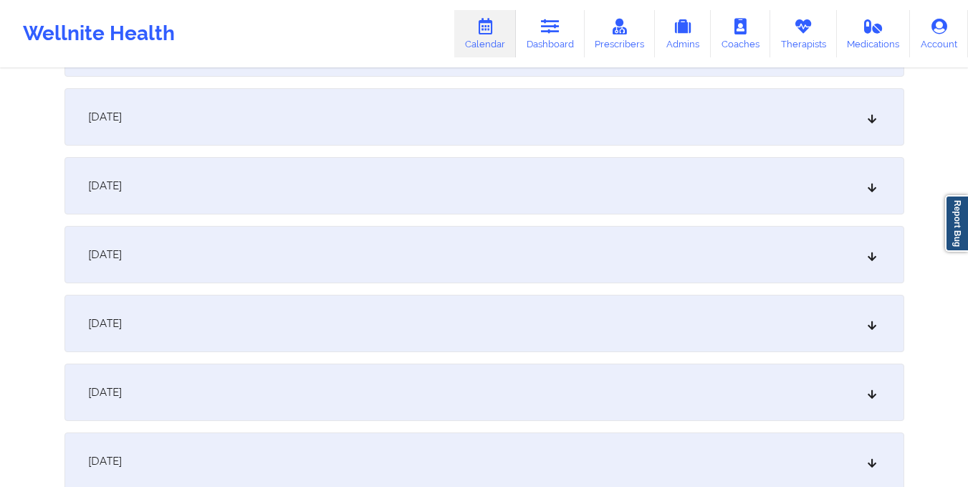
scroll to position [1032, 0]
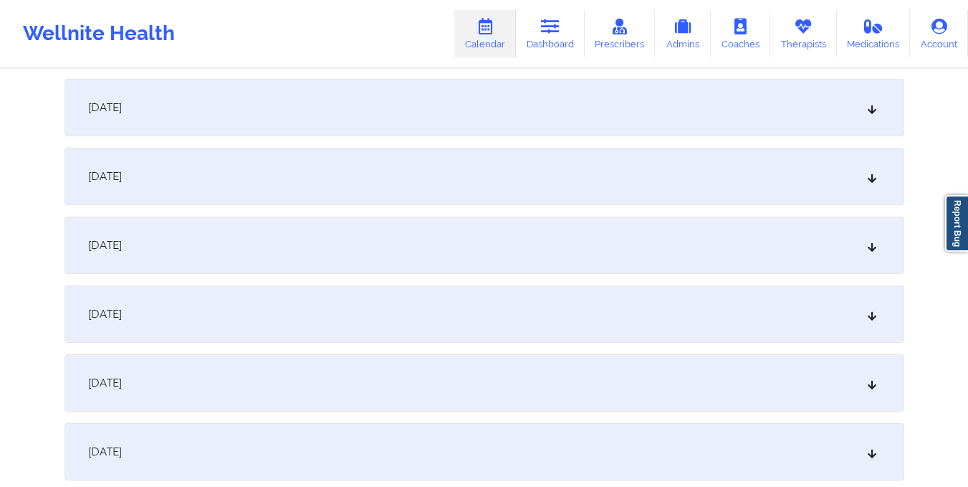
click at [600, 193] on div "[DATE]" at bounding box center [484, 176] width 840 height 57
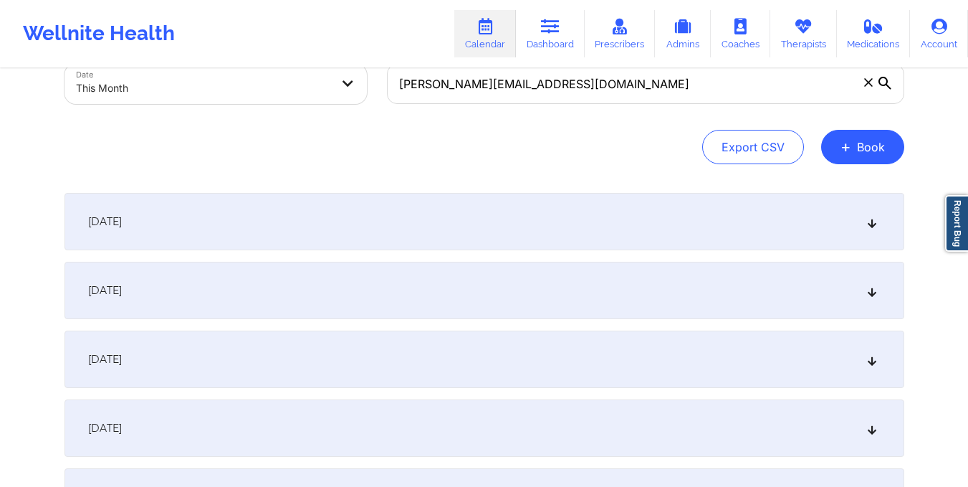
scroll to position [0, 0]
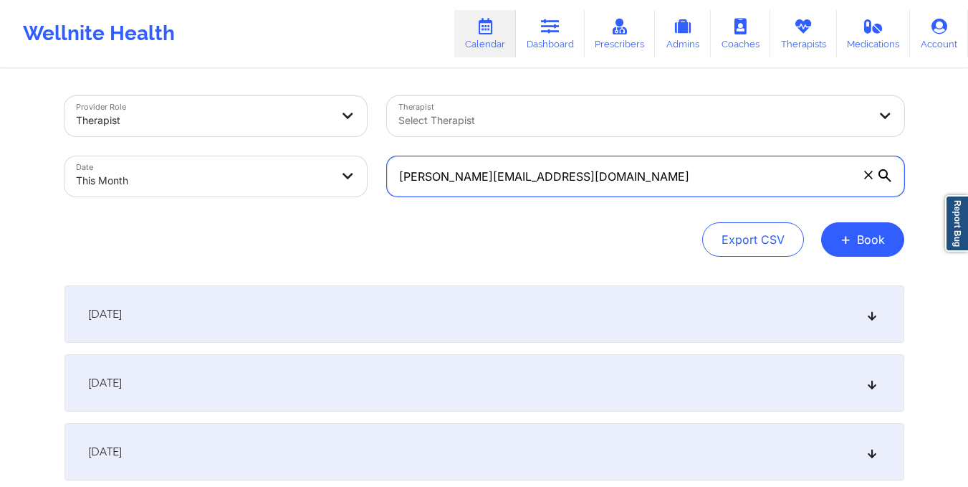
drag, startPoint x: 395, startPoint y: 178, endPoint x: 593, endPoint y: 178, distance: 198.5
click at [593, 178] on input "[PERSON_NAME][EMAIL_ADDRESS][DOMAIN_NAME]" at bounding box center [645, 176] width 517 height 40
paste input "[EMAIL_ADDRESS][PERSON_NAME]"
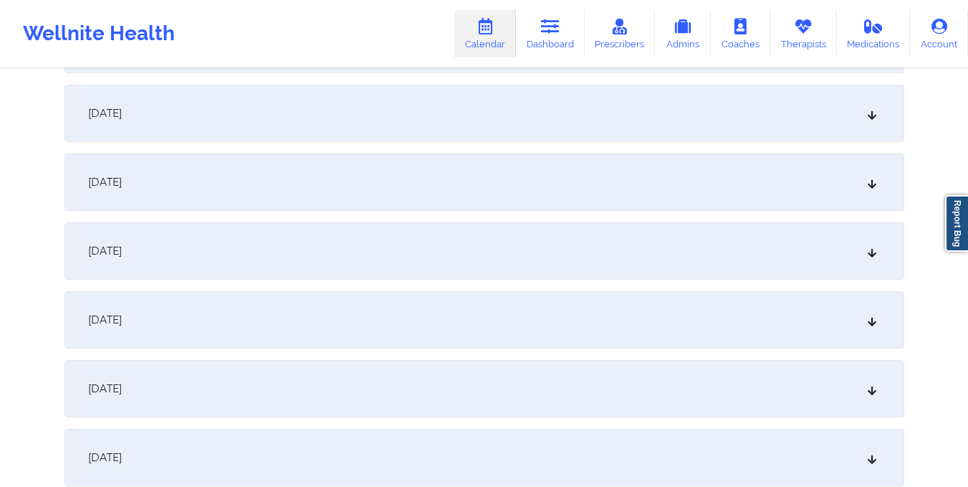
scroll to position [1027, 0]
click at [593, 178] on div "[DATE]" at bounding box center [484, 181] width 840 height 57
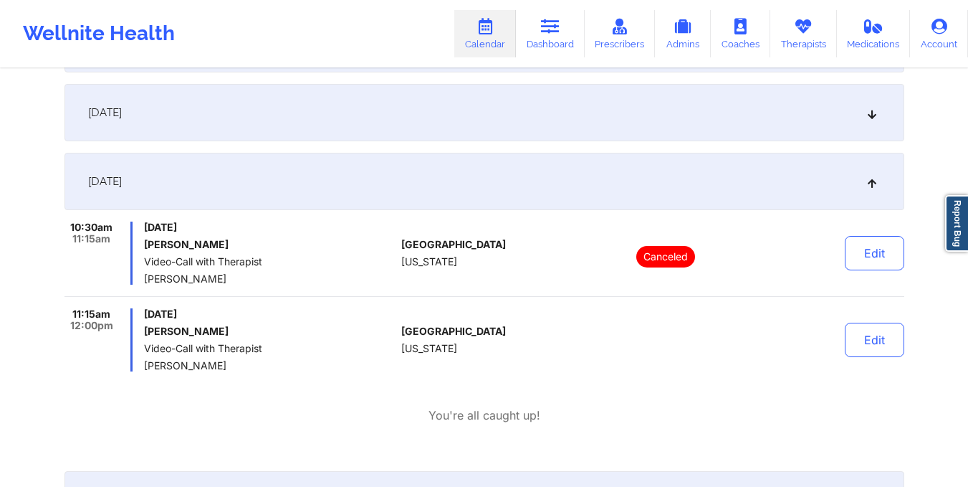
click at [535, 368] on div "[GEOGRAPHIC_DATA] [US_STATE]" at bounding box center [480, 339] width 159 height 63
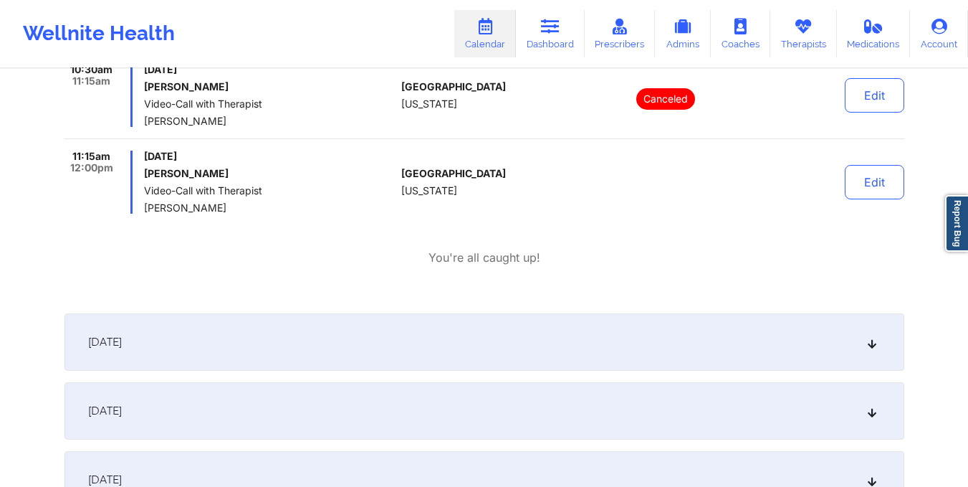
scroll to position [1185, 0]
click at [497, 351] on div "[DATE]" at bounding box center [484, 340] width 840 height 57
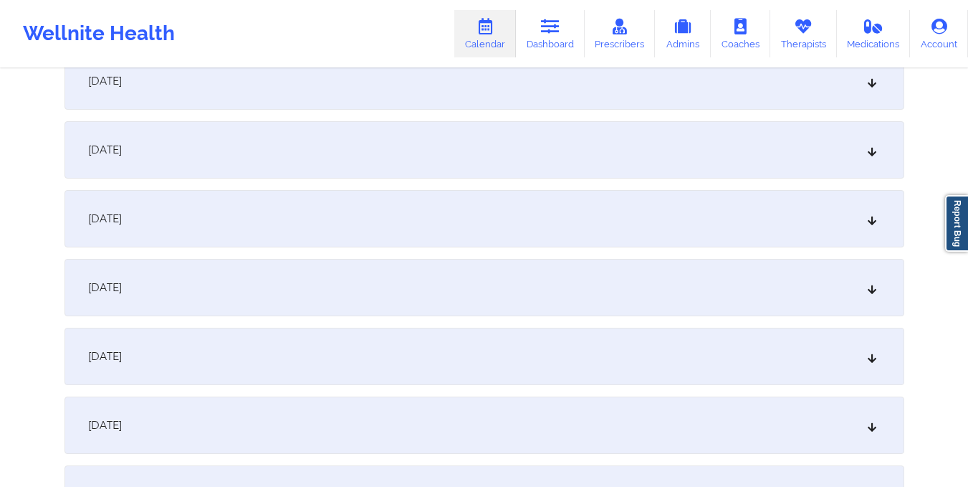
scroll to position [0, 0]
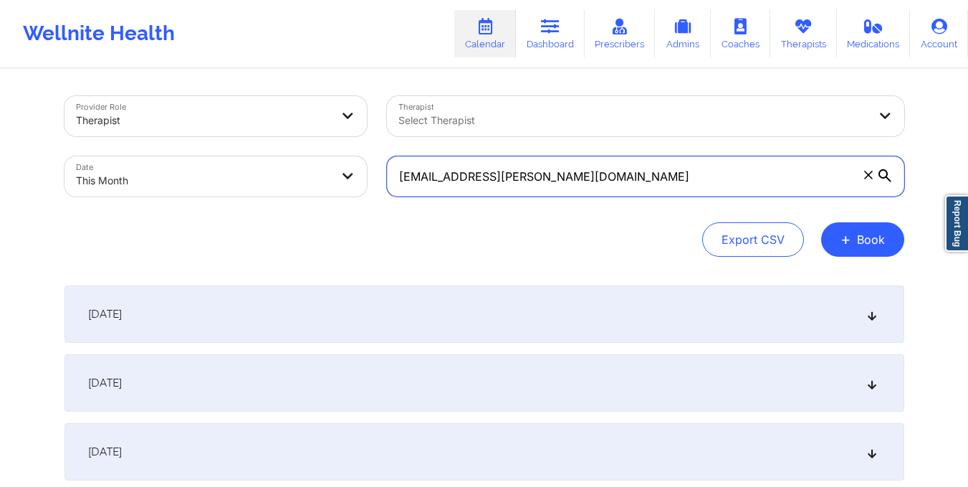
drag, startPoint x: 397, startPoint y: 182, endPoint x: 588, endPoint y: 178, distance: 191.4
click at [588, 178] on input "[EMAIL_ADDRESS][PERSON_NAME][DOMAIN_NAME]" at bounding box center [645, 176] width 517 height 40
paste input "[EMAIL_ADDRESS]"
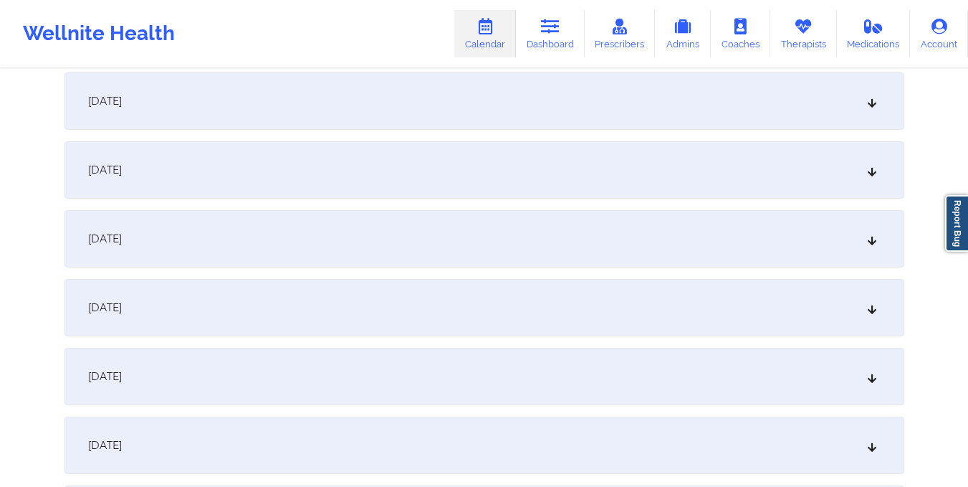
scroll to position [1048, 0]
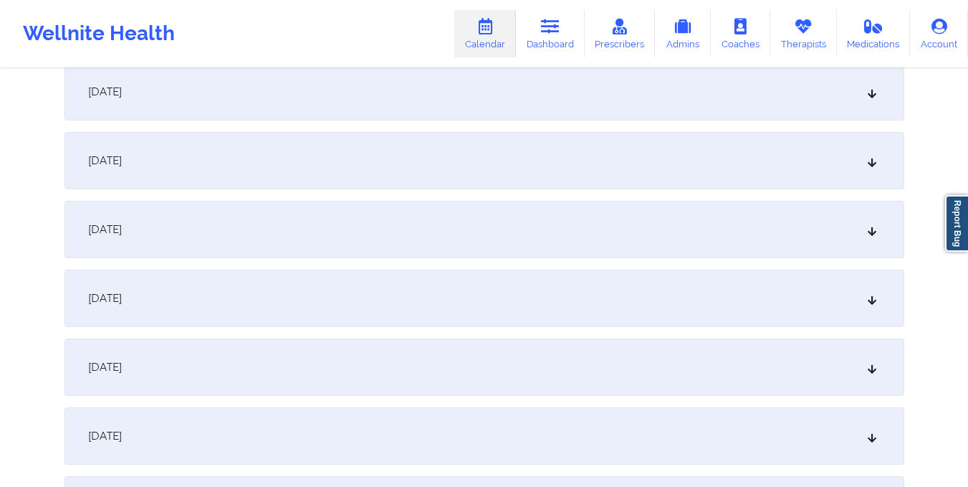
click at [551, 168] on div "[DATE]" at bounding box center [484, 160] width 840 height 57
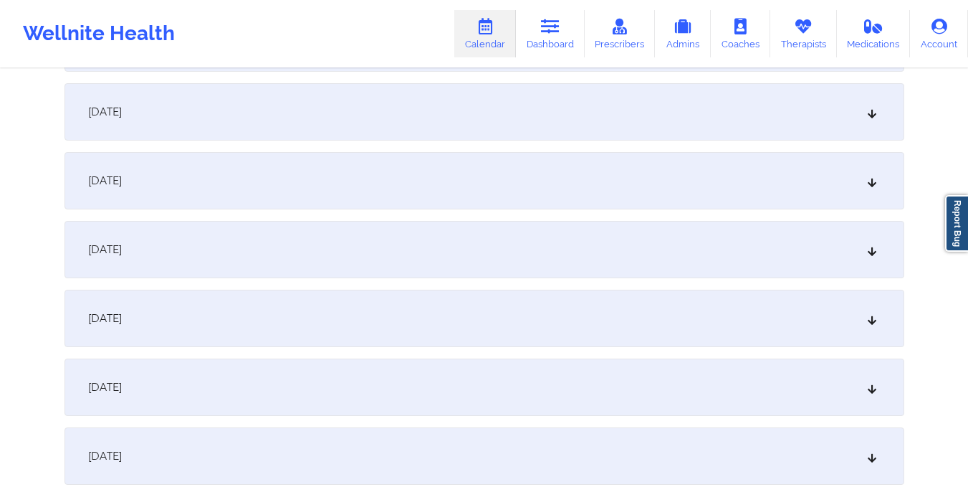
scroll to position [0, 0]
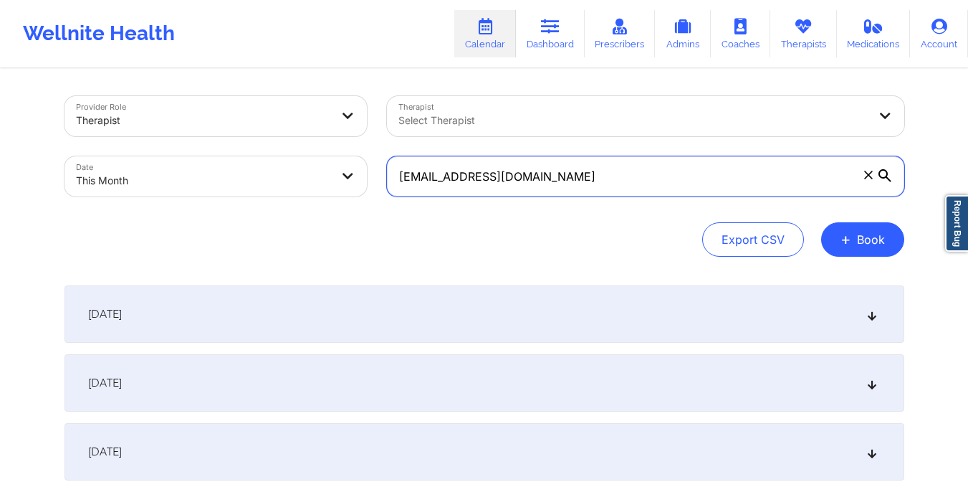
drag, startPoint x: 398, startPoint y: 177, endPoint x: 593, endPoint y: 193, distance: 194.9
click at [593, 193] on input "[EMAIL_ADDRESS][DOMAIN_NAME]" at bounding box center [645, 176] width 517 height 40
paste input "[EMAIL_ADDRESS]"
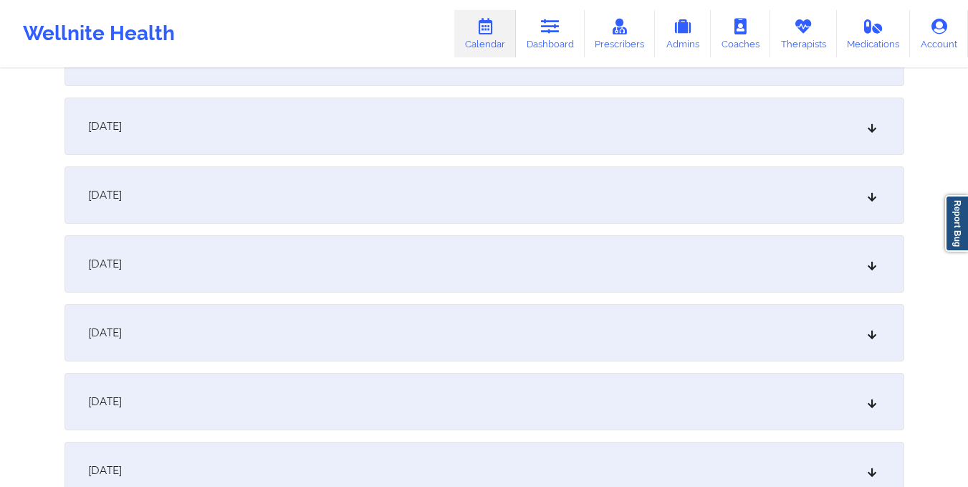
scroll to position [945, 0]
click at [580, 278] on div "[DATE]" at bounding box center [484, 262] width 840 height 57
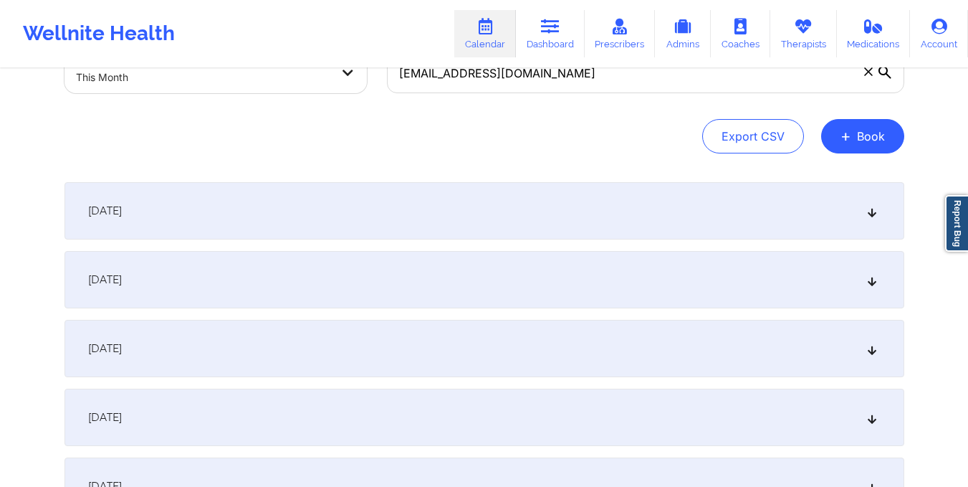
scroll to position [0, 0]
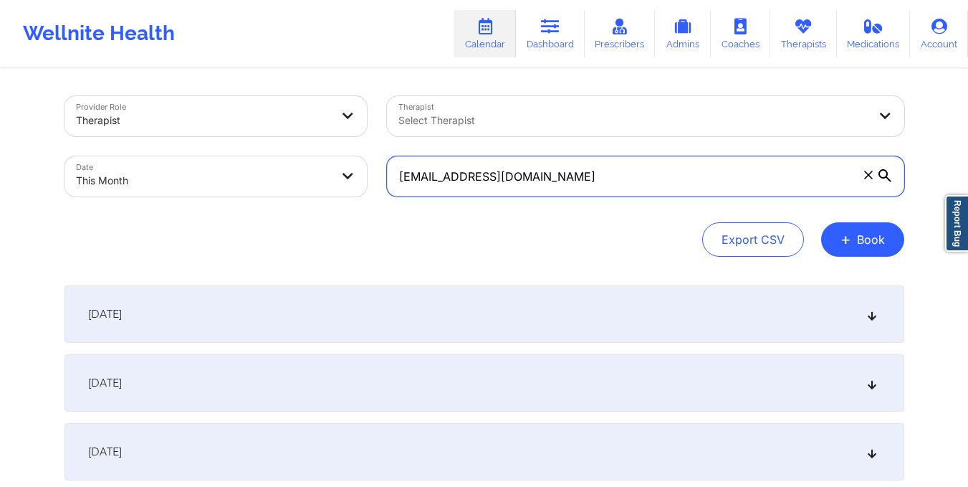
drag, startPoint x: 398, startPoint y: 174, endPoint x: 565, endPoint y: 176, distance: 166.3
click at [565, 176] on input "[EMAIL_ADDRESS][DOMAIN_NAME]" at bounding box center [645, 176] width 517 height 40
paste input "[EMAIL_ADDRESS]"
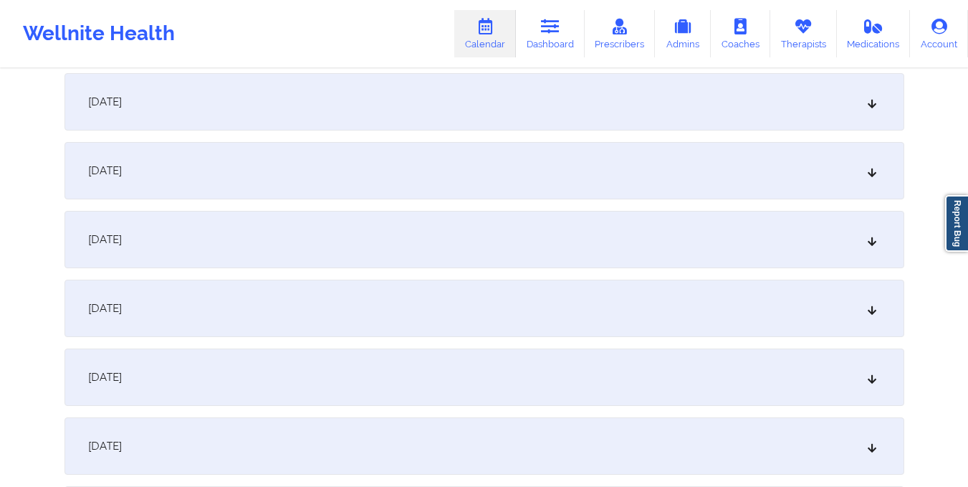
scroll to position [970, 0]
type input "[EMAIL_ADDRESS][DOMAIN_NAME]"
click at [520, 250] on div "[DATE]" at bounding box center [484, 238] width 840 height 57
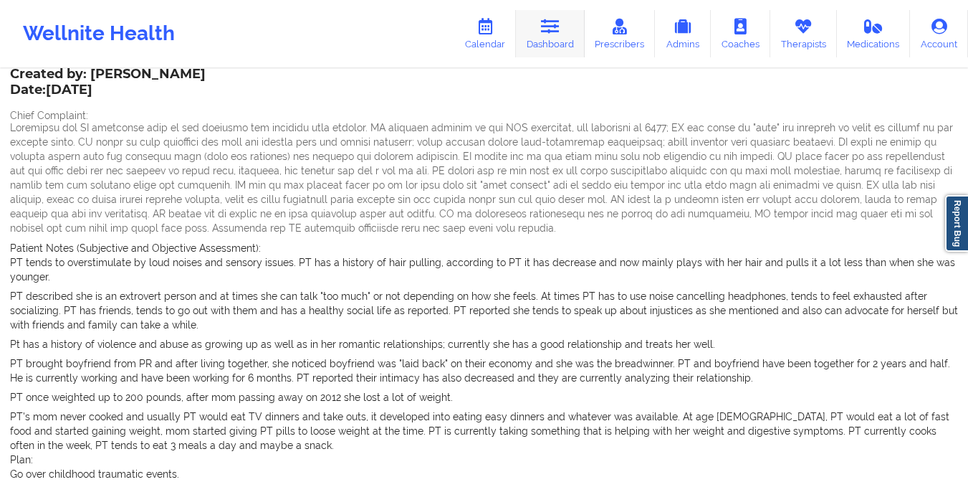
drag, startPoint x: 0, startPoint y: 0, endPoint x: 532, endPoint y: 56, distance: 534.6
click at [532, 56] on link "Dashboard" at bounding box center [550, 33] width 69 height 47
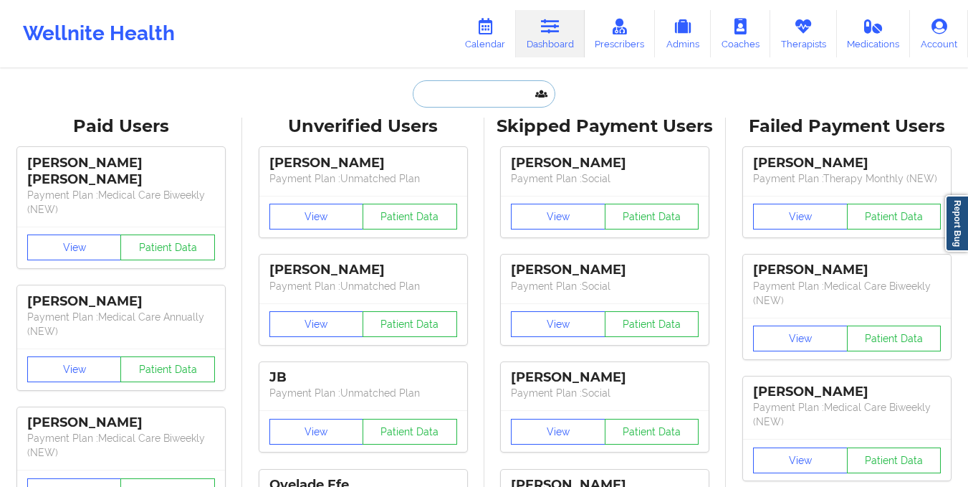
click at [467, 90] on input "text" at bounding box center [484, 93] width 142 height 27
paste input "[EMAIL_ADDRESS][DOMAIN_NAME]"
type input "[EMAIL_ADDRESS][DOMAIN_NAME]"
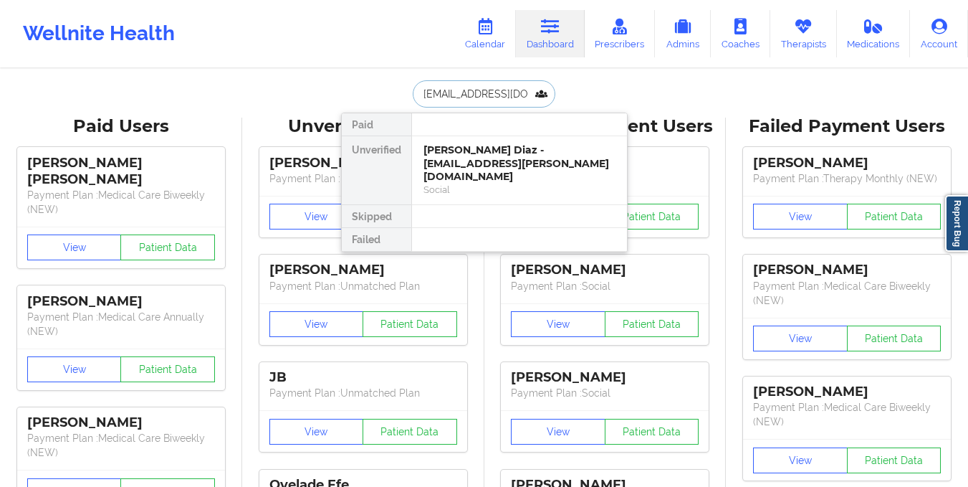
scroll to position [0, 8]
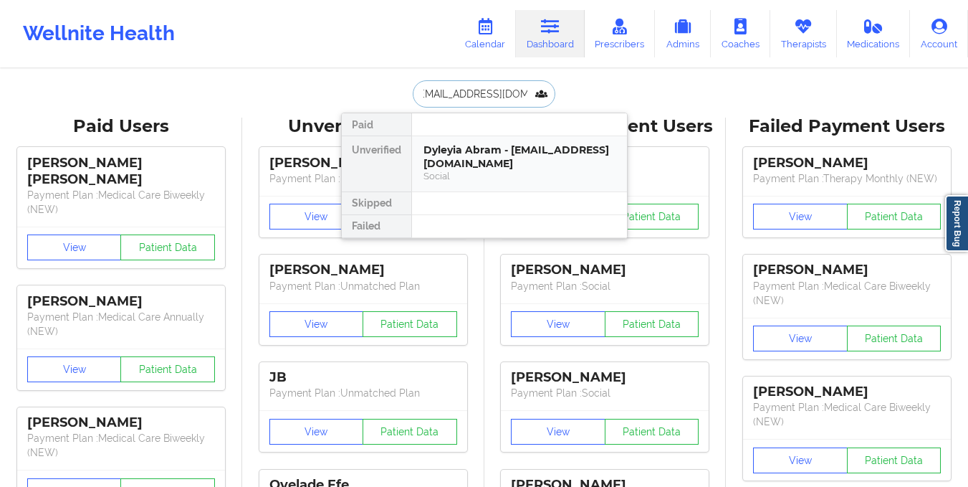
click at [507, 171] on div "Social" at bounding box center [519, 176] width 192 height 12
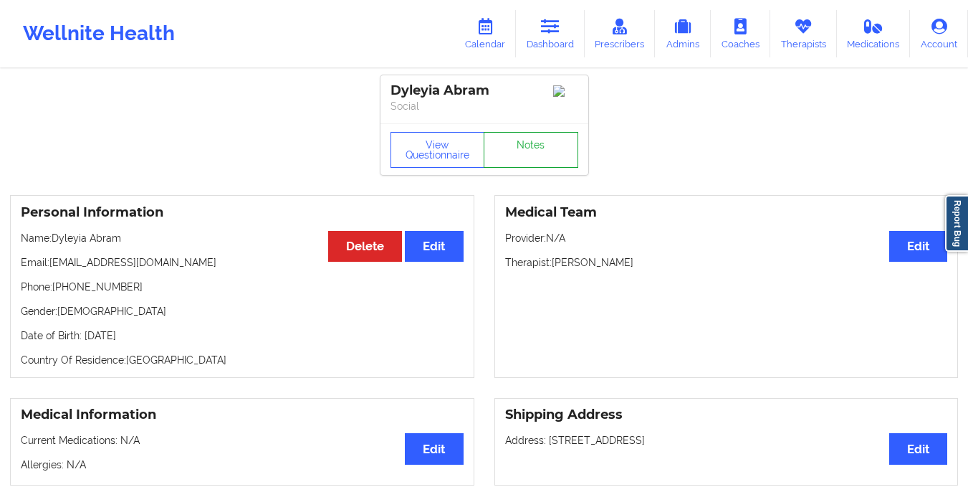
click at [535, 142] on link "Notes" at bounding box center [531, 150] width 95 height 36
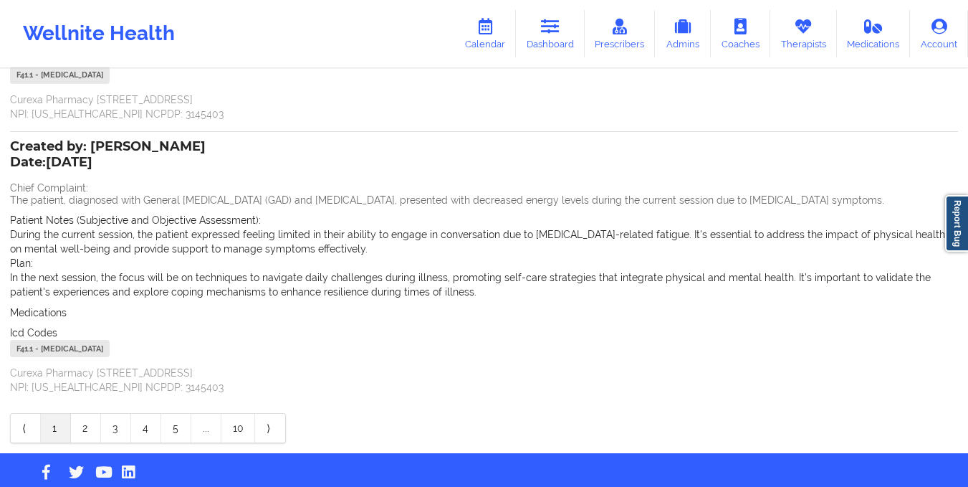
scroll to position [331, 0]
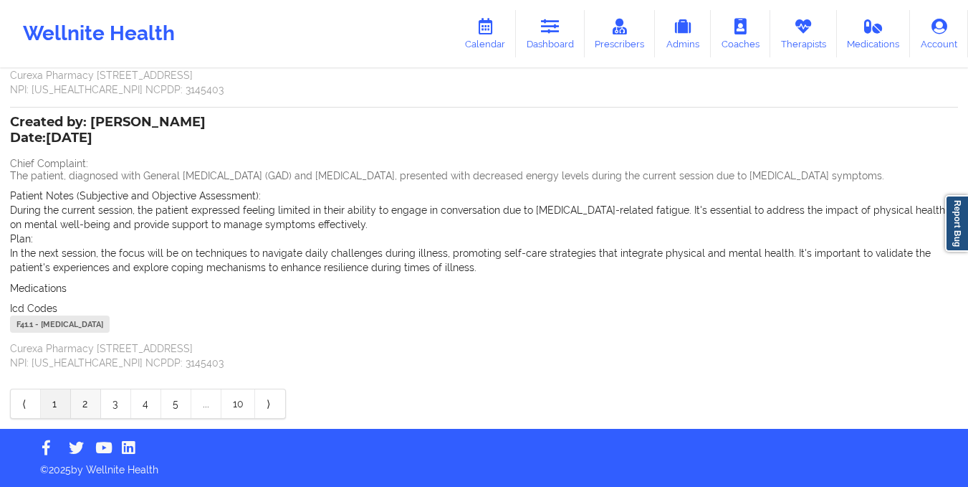
click at [88, 399] on link "2" at bounding box center [86, 403] width 30 height 29
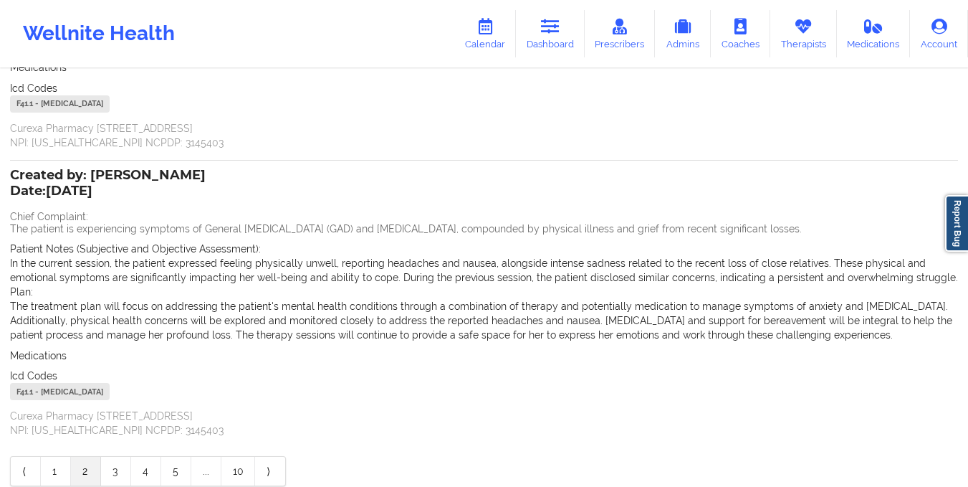
scroll to position [345, 0]
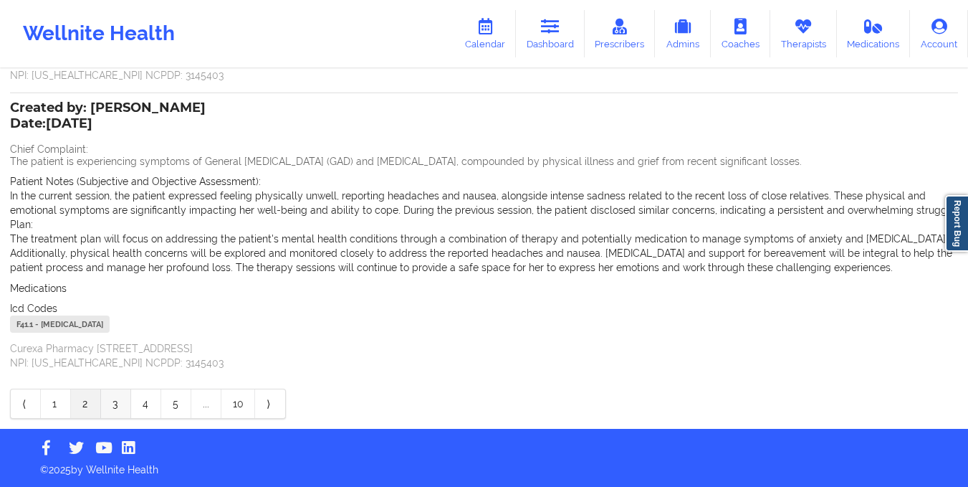
click at [111, 401] on link "3" at bounding box center [116, 403] width 30 height 29
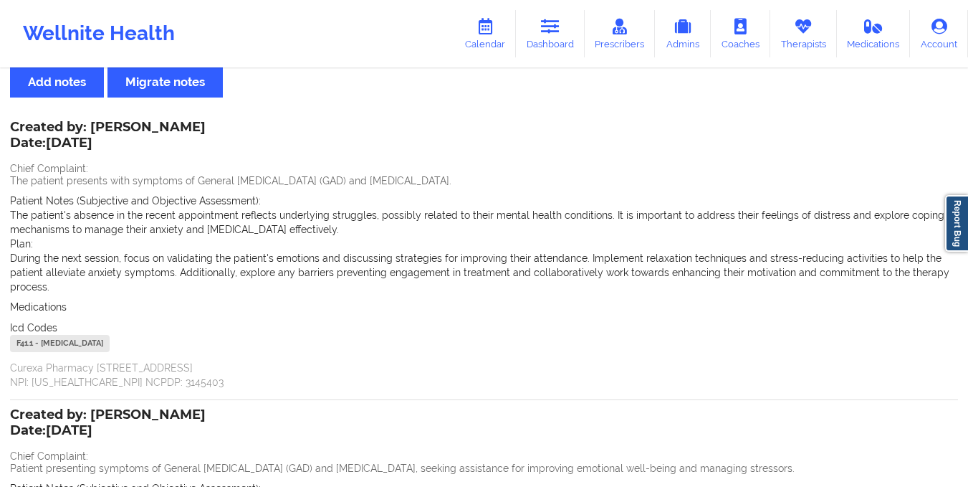
scroll to position [38, 0]
click at [541, 35] on link "Dashboard" at bounding box center [550, 33] width 69 height 47
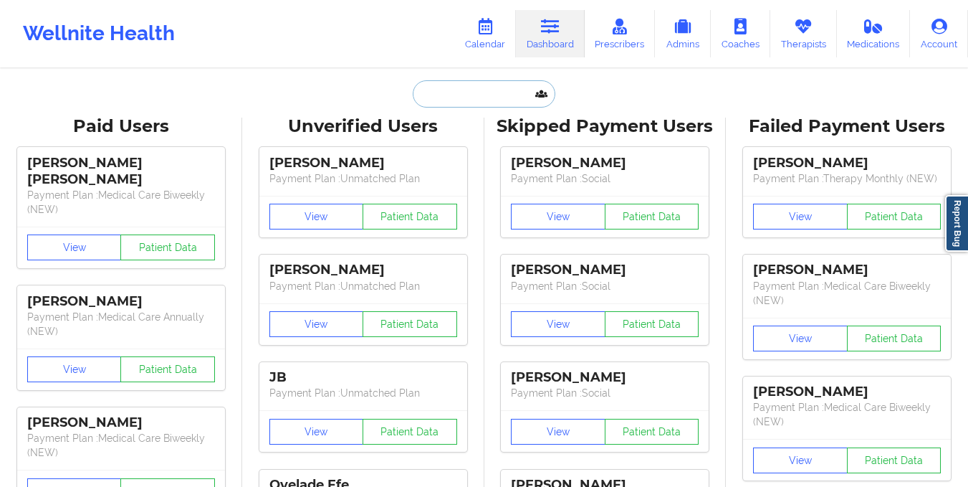
click at [470, 97] on input "text" at bounding box center [484, 93] width 142 height 27
paste input "[EMAIL_ADDRESS][DOMAIN_NAME]"
type input "[EMAIL_ADDRESS][DOMAIN_NAME]"
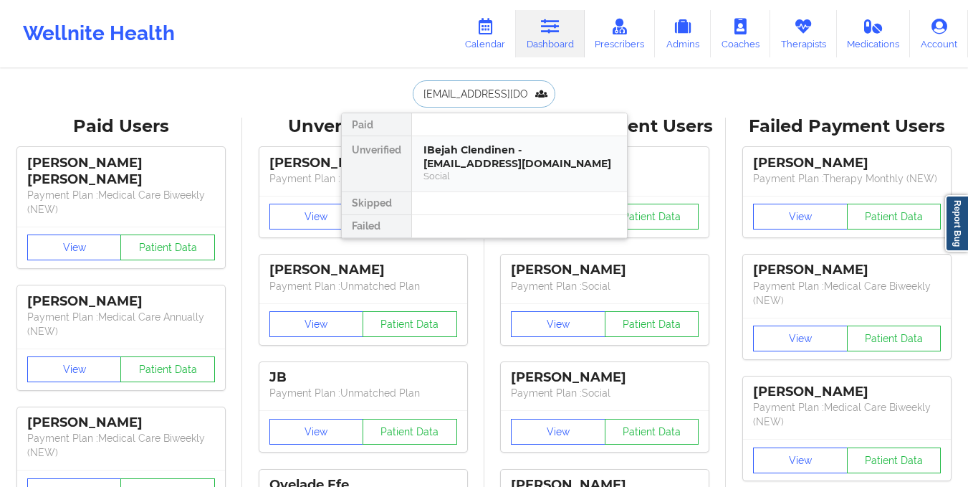
click at [469, 152] on div "IBejah Clendinen - ibejahc@gmail.com" at bounding box center [519, 156] width 192 height 27
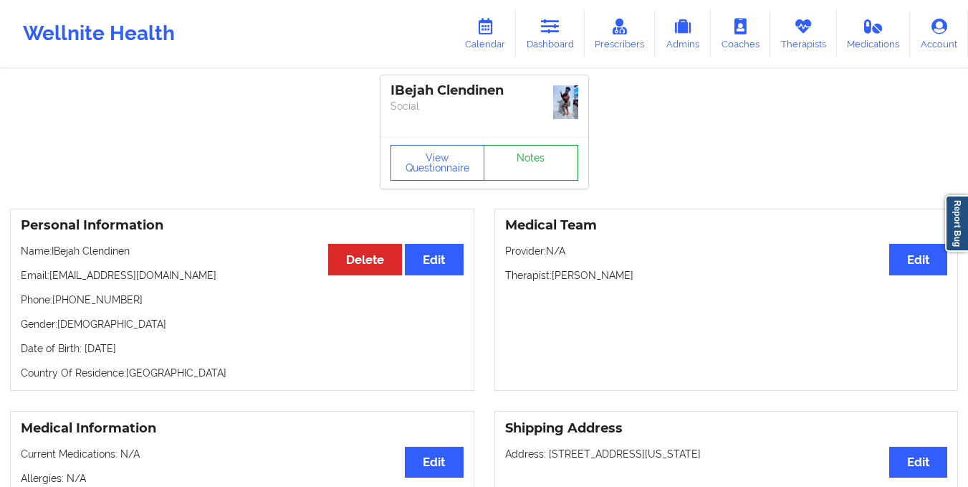
click at [552, 149] on link "Notes" at bounding box center [531, 163] width 95 height 36
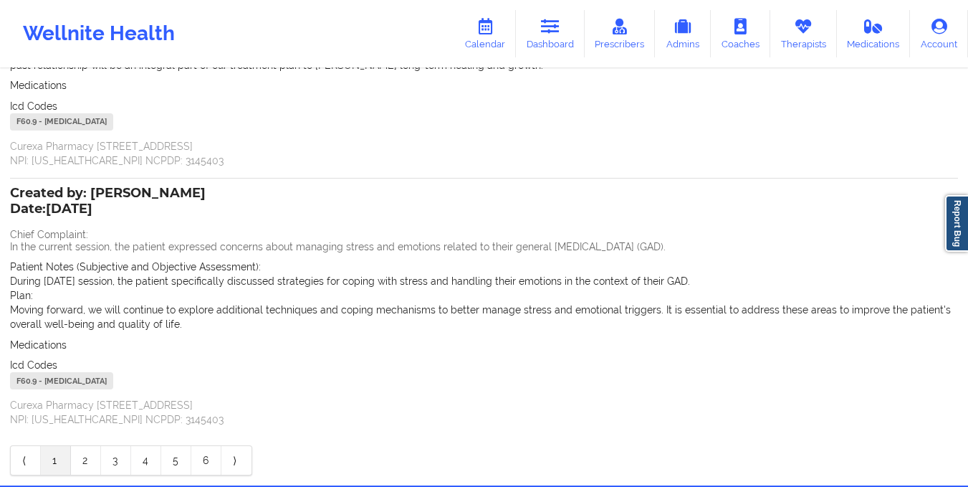
scroll to position [302, 0]
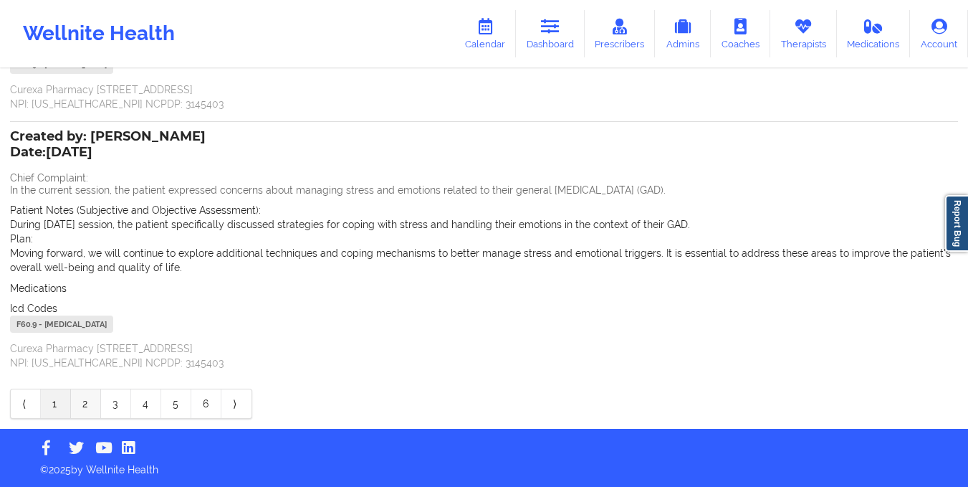
click at [80, 395] on link "2" at bounding box center [86, 403] width 30 height 29
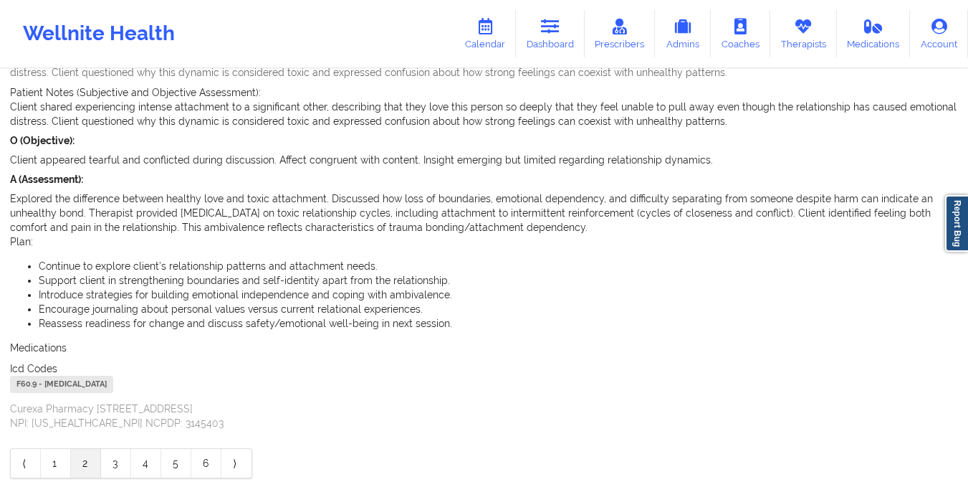
scroll to position [480, 0]
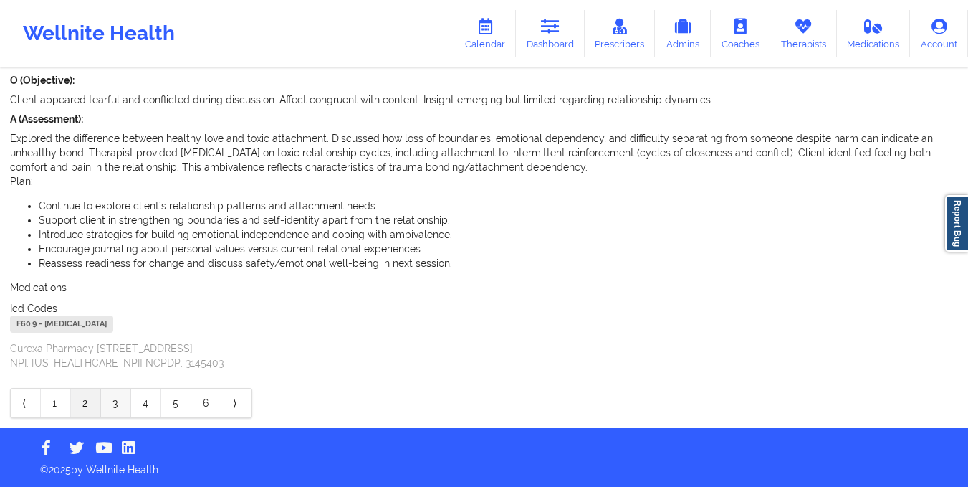
click at [114, 399] on link "3" at bounding box center [116, 402] width 30 height 29
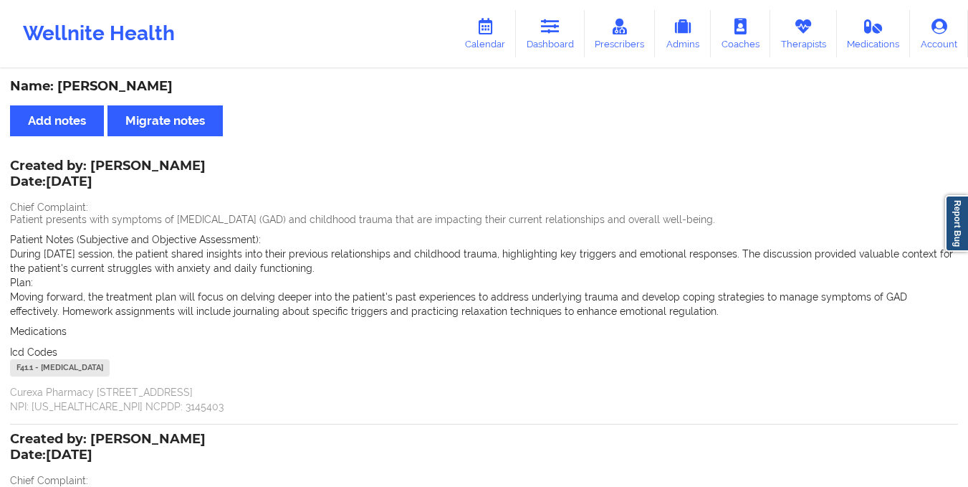
scroll to position [1, 0]
click at [557, 34] on icon at bounding box center [550, 27] width 19 height 16
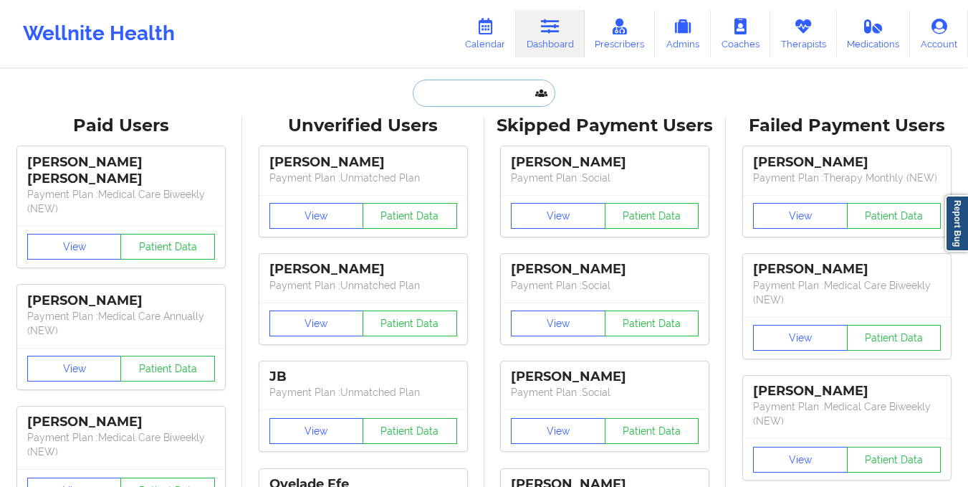
click at [477, 88] on input "text" at bounding box center [484, 93] width 142 height 27
paste input "[EMAIL_ADDRESS][DOMAIN_NAME]"
type input "[EMAIL_ADDRESS][DOMAIN_NAME]"
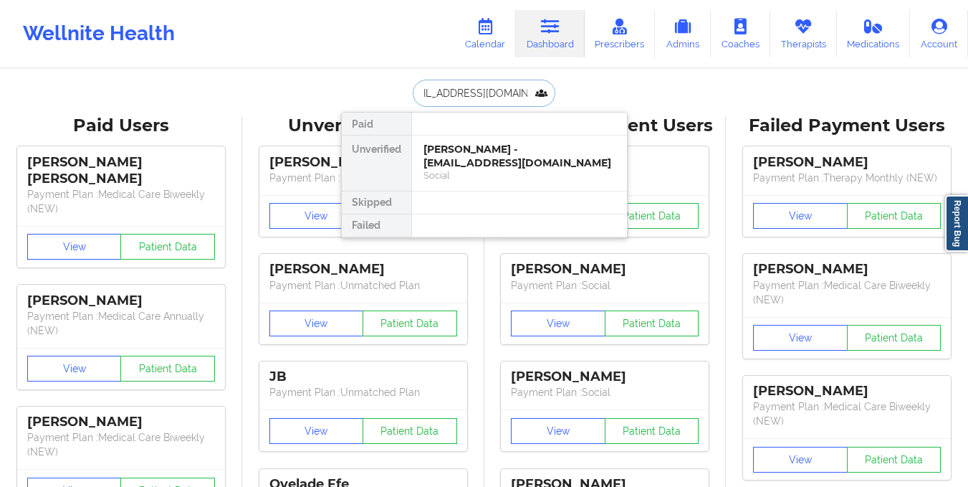
click at [478, 159] on div "Aysia Blackman - aysiablackman77@gmail.com" at bounding box center [519, 156] width 192 height 27
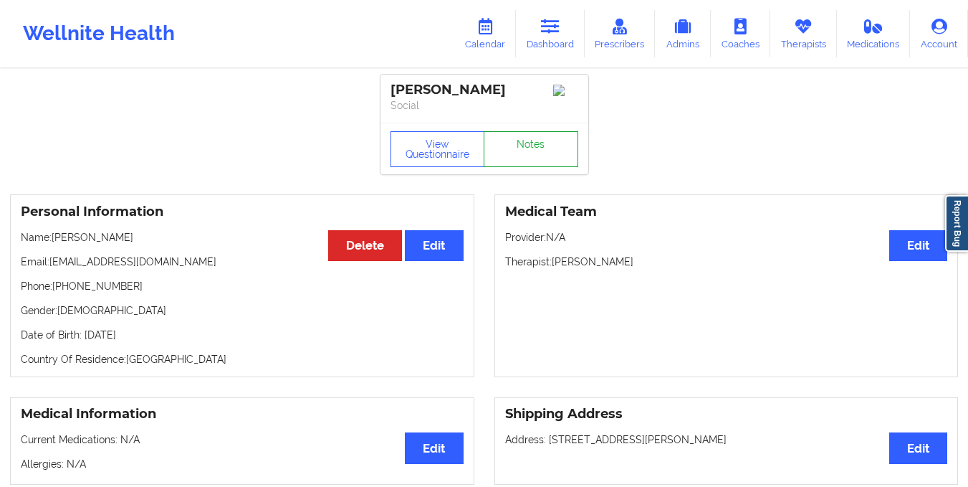
click at [548, 157] on link "Notes" at bounding box center [531, 149] width 95 height 36
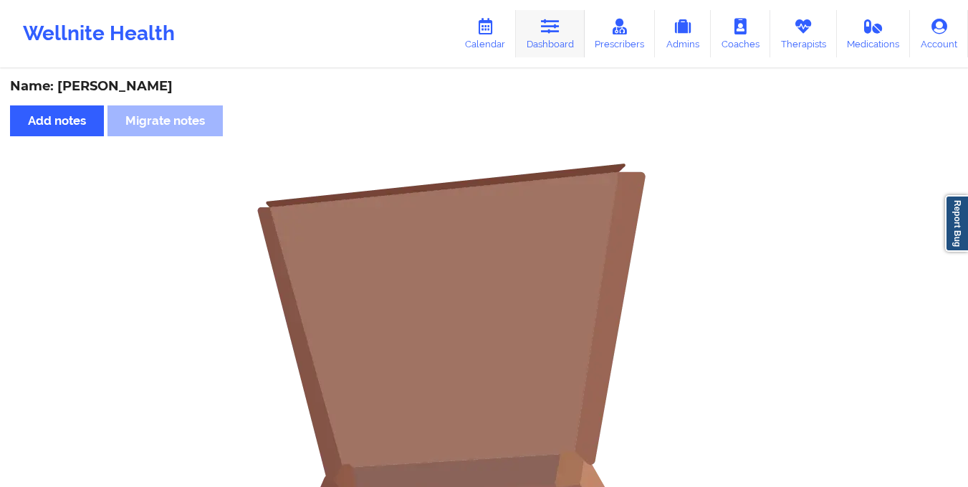
click at [568, 37] on link "Dashboard" at bounding box center [550, 33] width 69 height 47
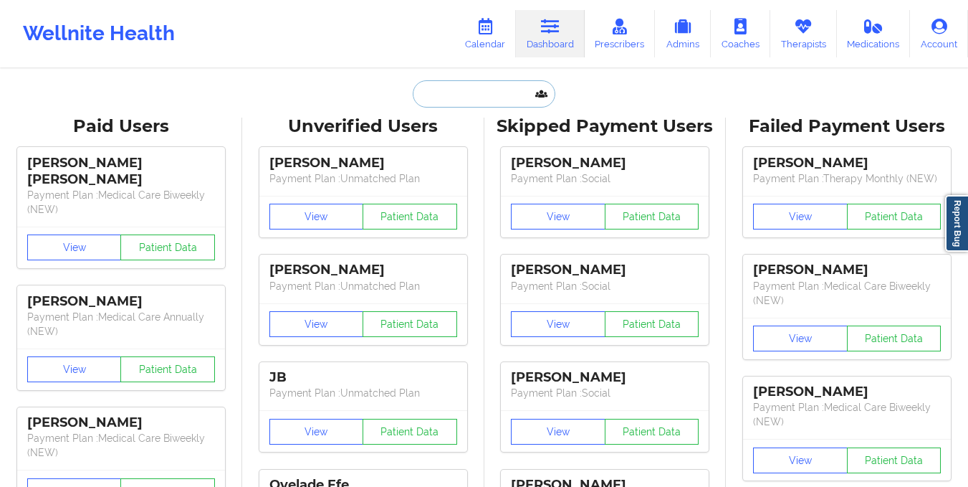
click at [441, 99] on input "text" at bounding box center [484, 93] width 142 height 27
paste input "[EMAIL_ADDRESS][DOMAIN_NAME]"
type input "[EMAIL_ADDRESS][DOMAIN_NAME]"
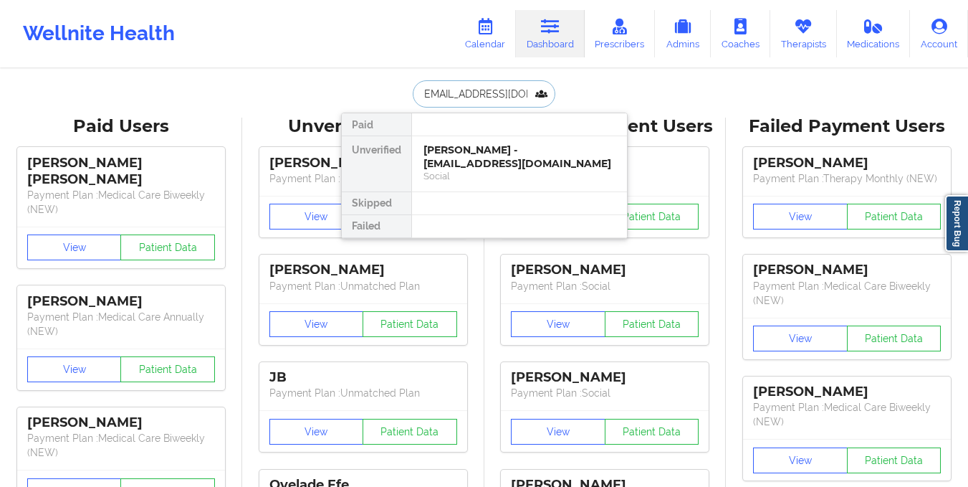
click at [461, 147] on div "Abigail Gonzalez - abigailg0512@gmail.com" at bounding box center [519, 156] width 192 height 27
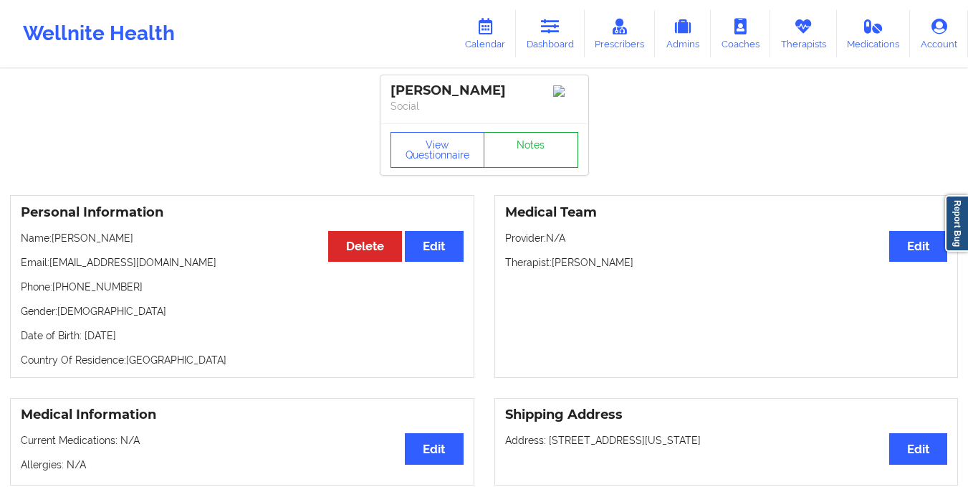
click at [543, 148] on link "Notes" at bounding box center [531, 150] width 95 height 36
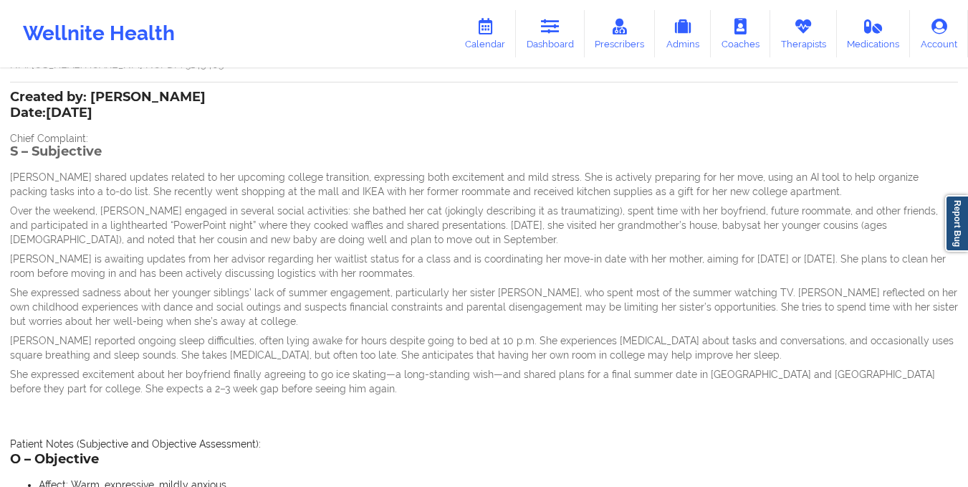
scroll to position [1230, 0]
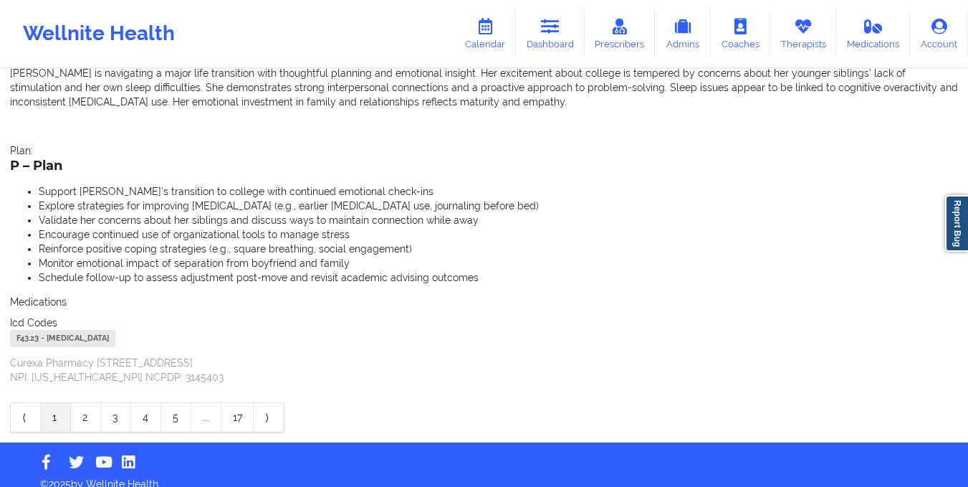
click at [52, 403] on link "1" at bounding box center [56, 417] width 30 height 29
click at [92, 407] on link "2" at bounding box center [86, 417] width 30 height 29
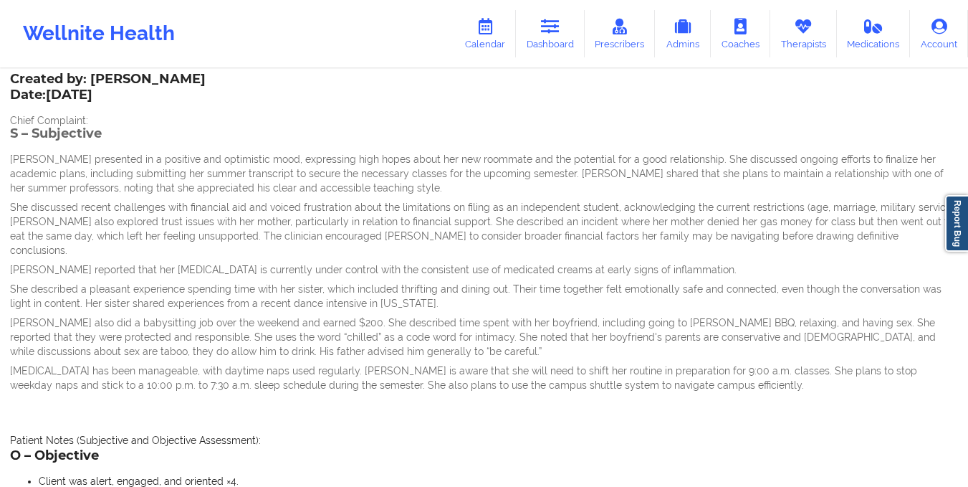
scroll to position [0, 0]
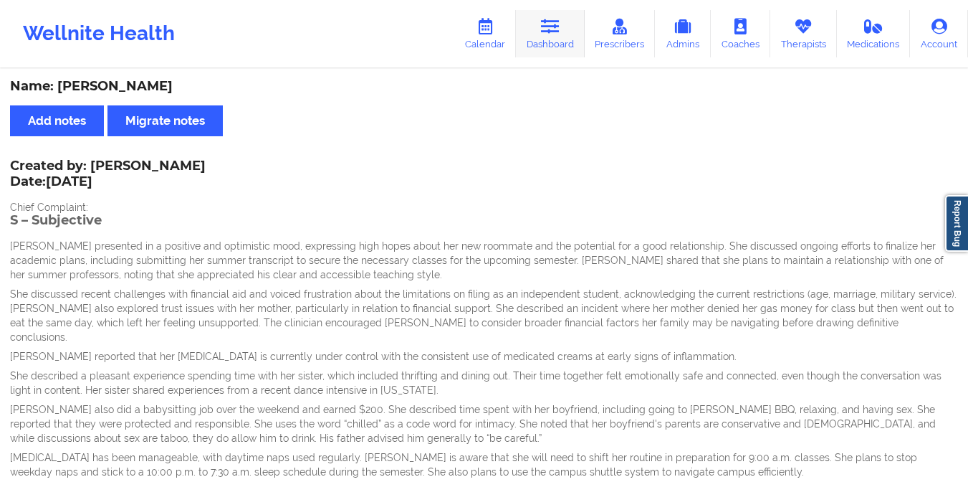
click at [550, 57] on link "Dashboard" at bounding box center [550, 33] width 69 height 47
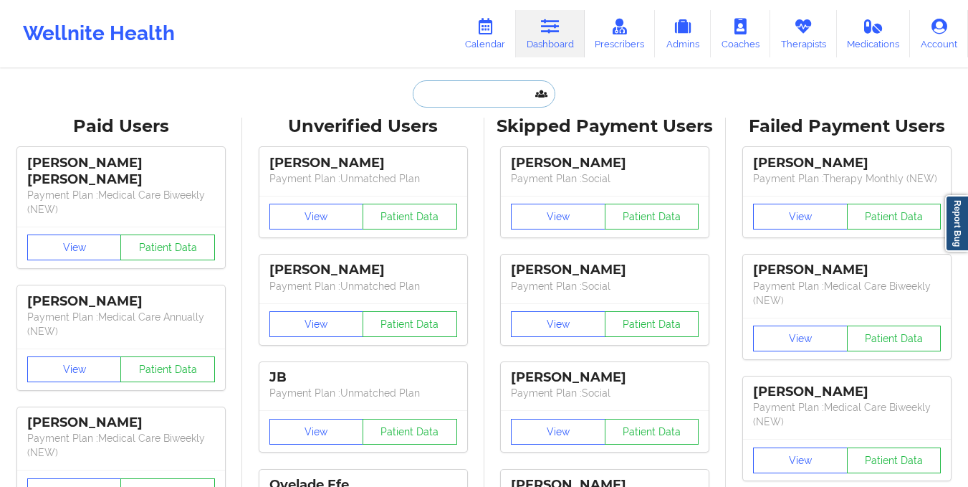
click at [484, 102] on input "text" at bounding box center [484, 93] width 142 height 27
paste input ""Acuity Notes: Let patient IN?— YES Effective date: 01.01.2025 , no term date I…"
type input ""Acuity Notes: Let patient IN?— YES Effective date: 01.01.2025 , no term date I…"
paste input "[PERSON_NAME][EMAIL_ADDRESS][DOMAIN_NAME]"
type input "[PERSON_NAME][EMAIL_ADDRESS][DOMAIN_NAME]"
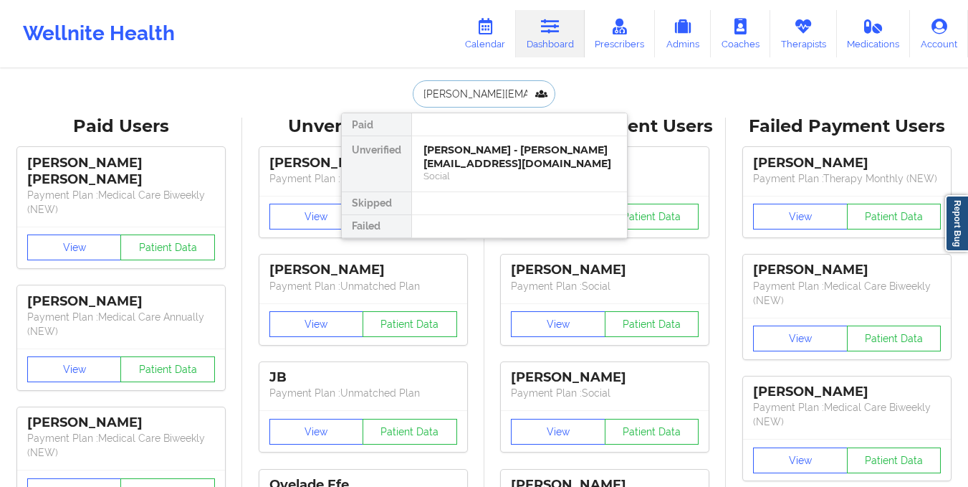
click at [471, 170] on div "Social" at bounding box center [519, 176] width 192 height 12
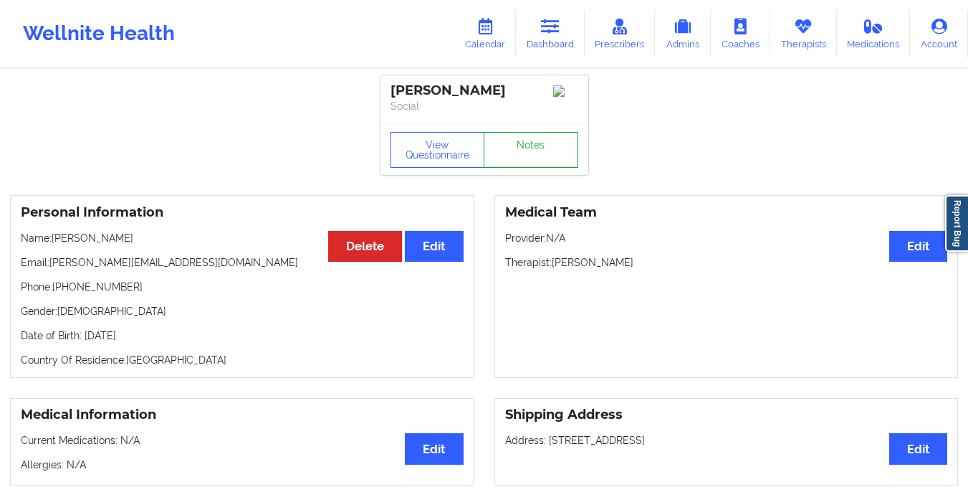
click at [538, 148] on link "Notes" at bounding box center [531, 150] width 95 height 36
